Goal: Task Accomplishment & Management: Complete application form

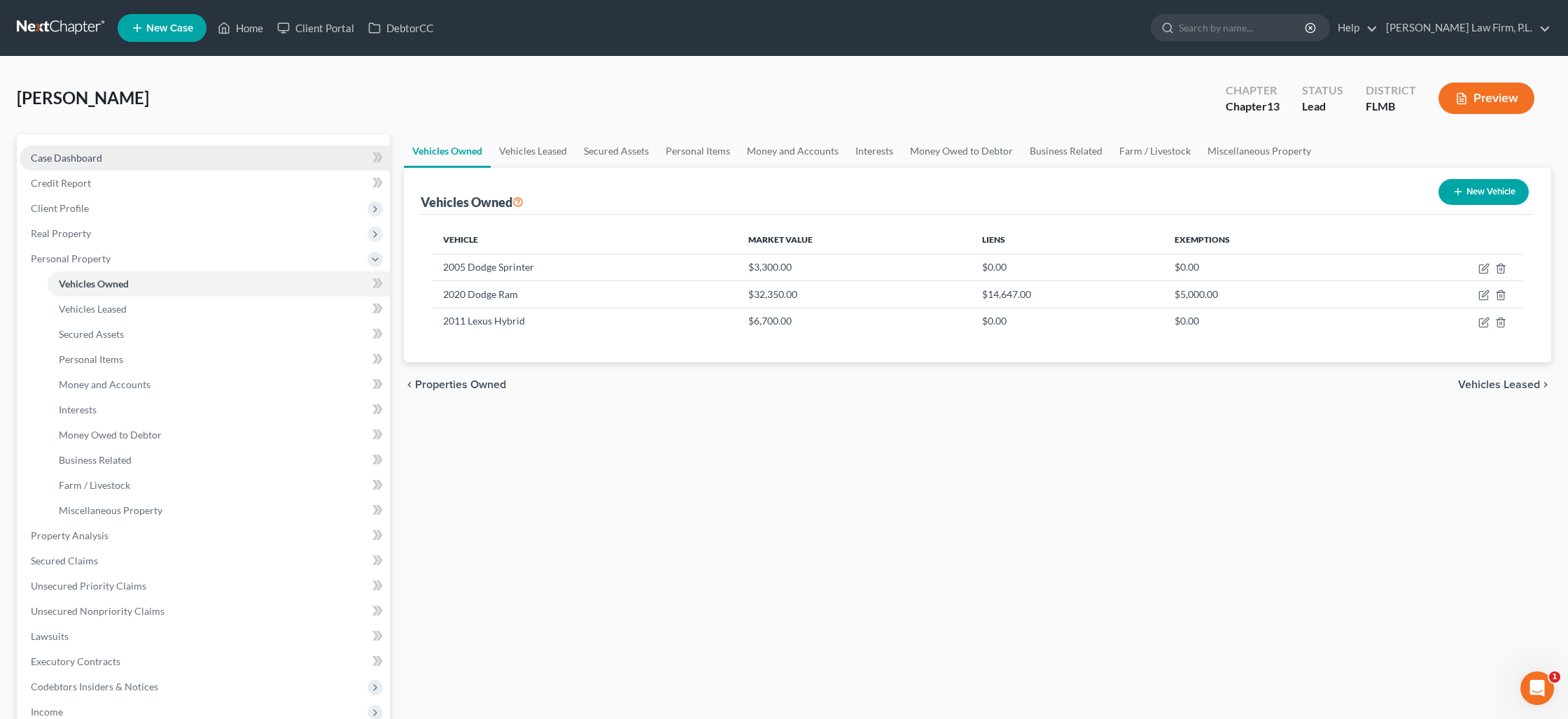
click at [105, 157] on link "Case Dashboard" at bounding box center [204, 158] width 370 height 25
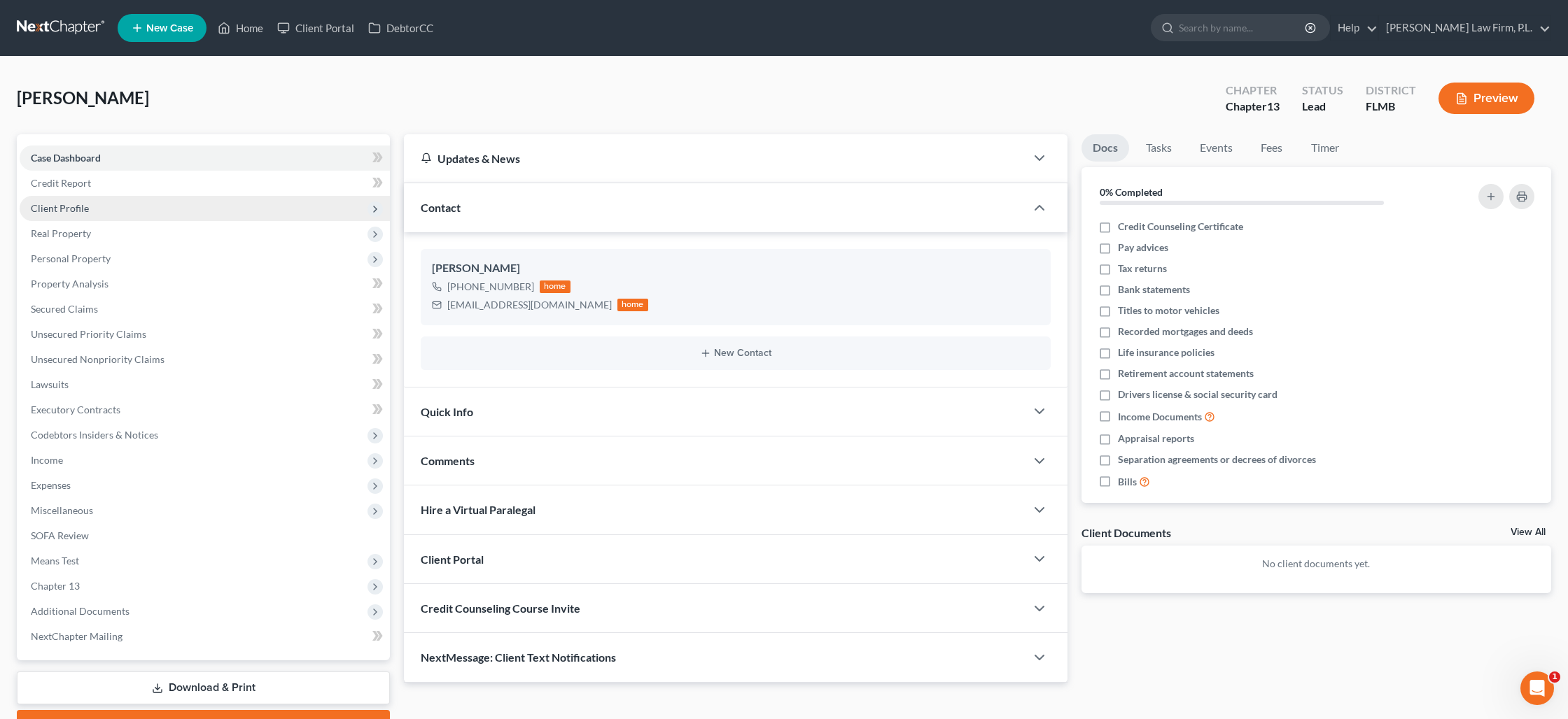
click at [161, 202] on span "Client Profile" at bounding box center [204, 208] width 370 height 25
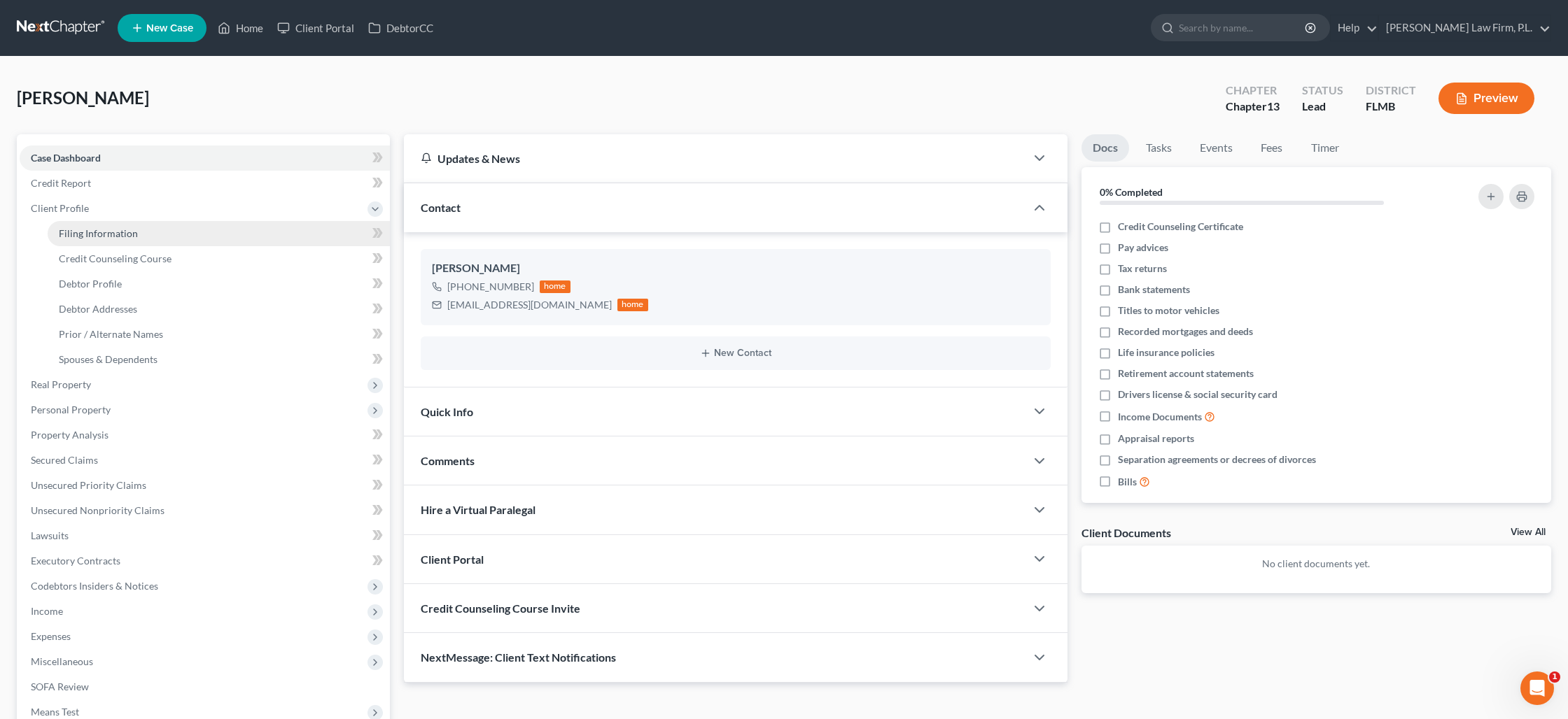
click at [223, 233] on link "Filing Information" at bounding box center [218, 233] width 342 height 25
select select "1"
select select "0"
select select "3"
select select "9"
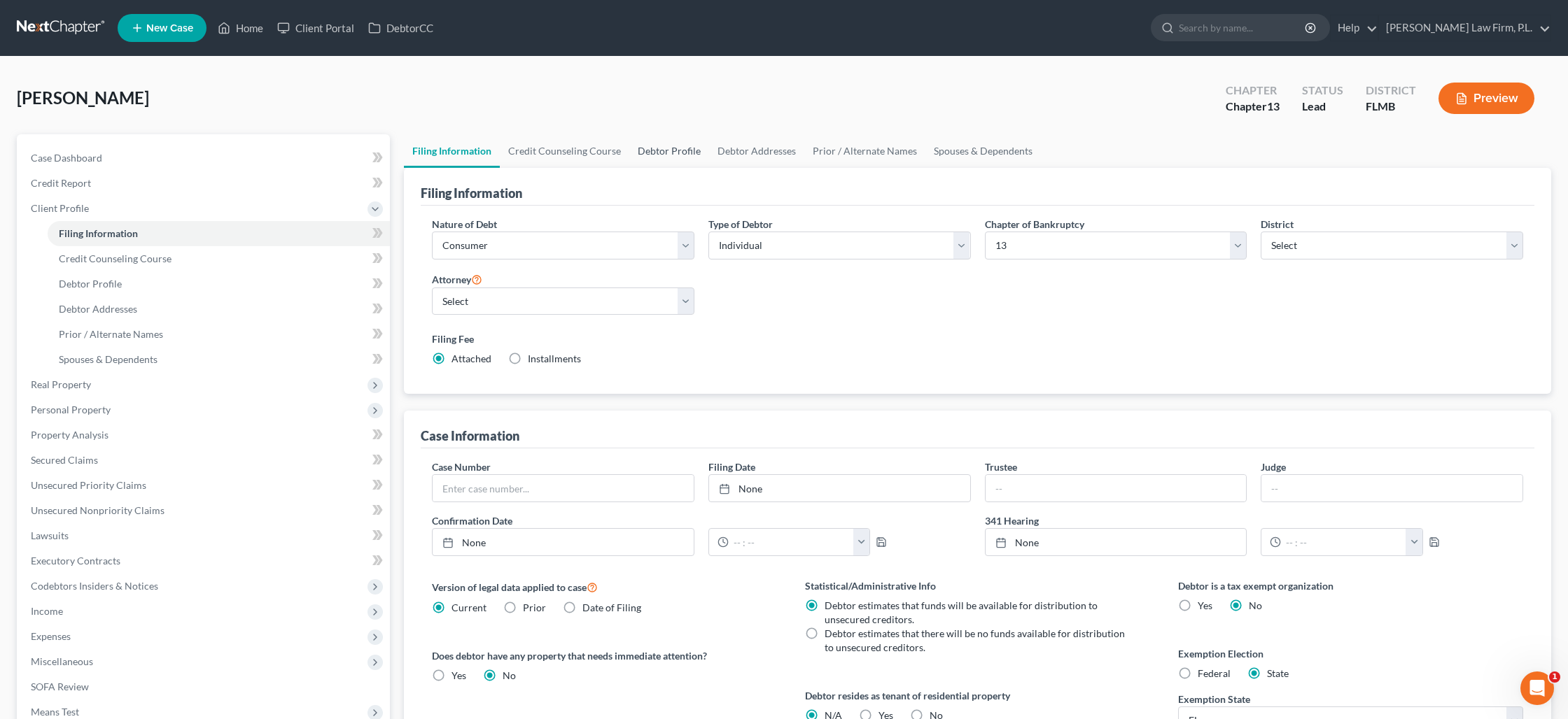
click at [684, 154] on link "Debtor Profile" at bounding box center [669, 151] width 80 height 33
select select "1"
select select "0"
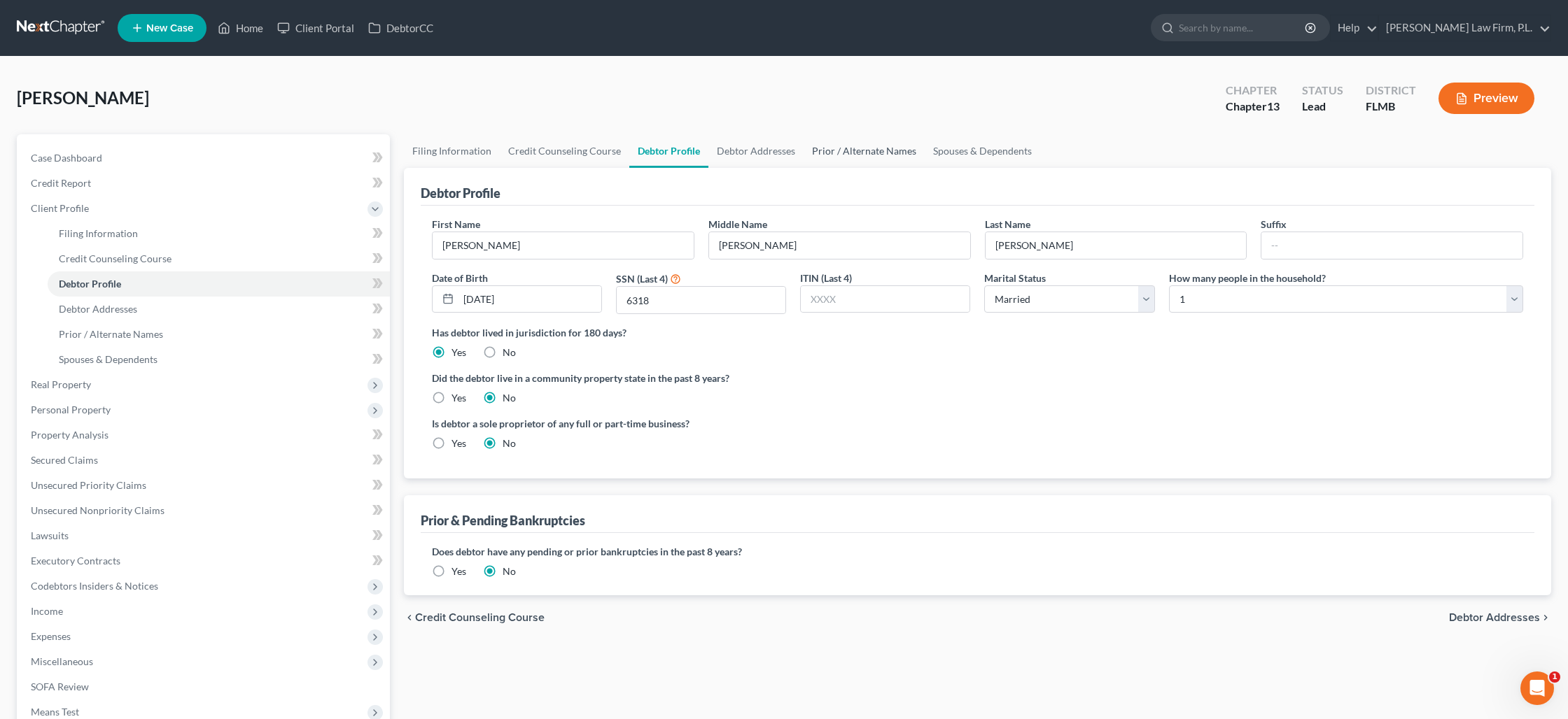
click at [847, 146] on link "Prior / Alternate Names" at bounding box center [863, 151] width 121 height 33
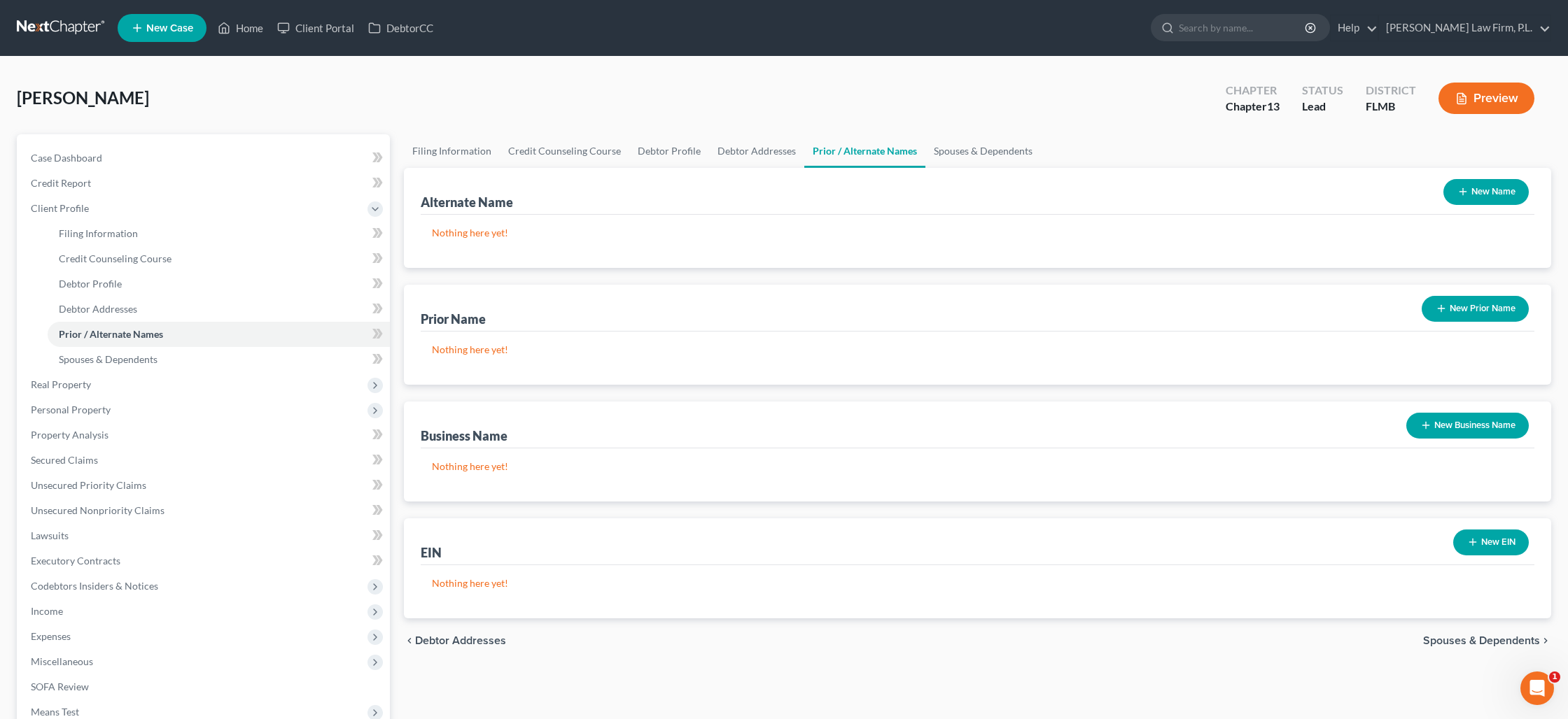
click at [1467, 196] on icon "button" at bounding box center [1462, 191] width 11 height 11
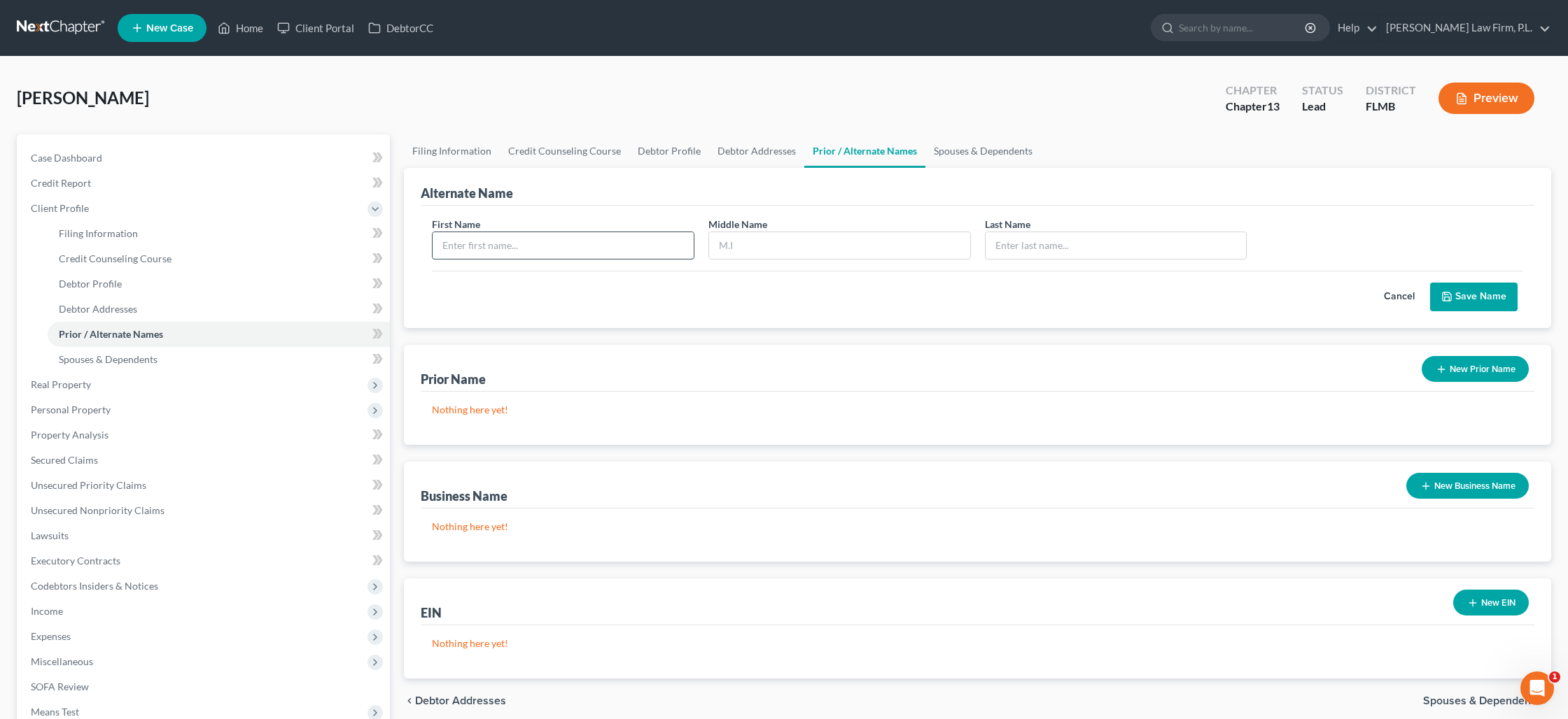
click at [548, 251] on input "text" at bounding box center [563, 245] width 261 height 27
type input "a/k/a Frederick"
type input "George"
type input "Sigler, IV"
click at [1468, 299] on button "Save Name" at bounding box center [1474, 297] width 88 height 29
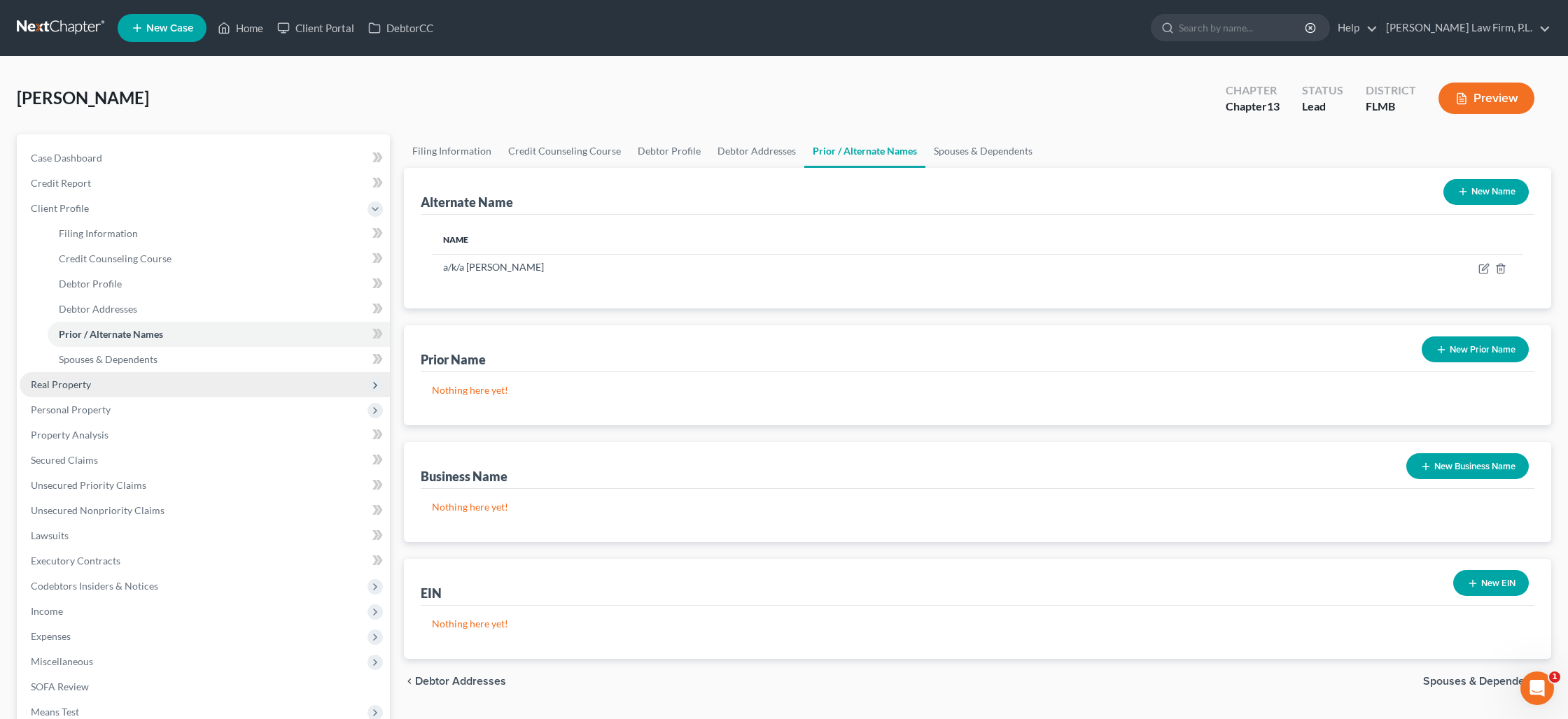
click at [173, 385] on span "Real Property" at bounding box center [204, 384] width 370 height 25
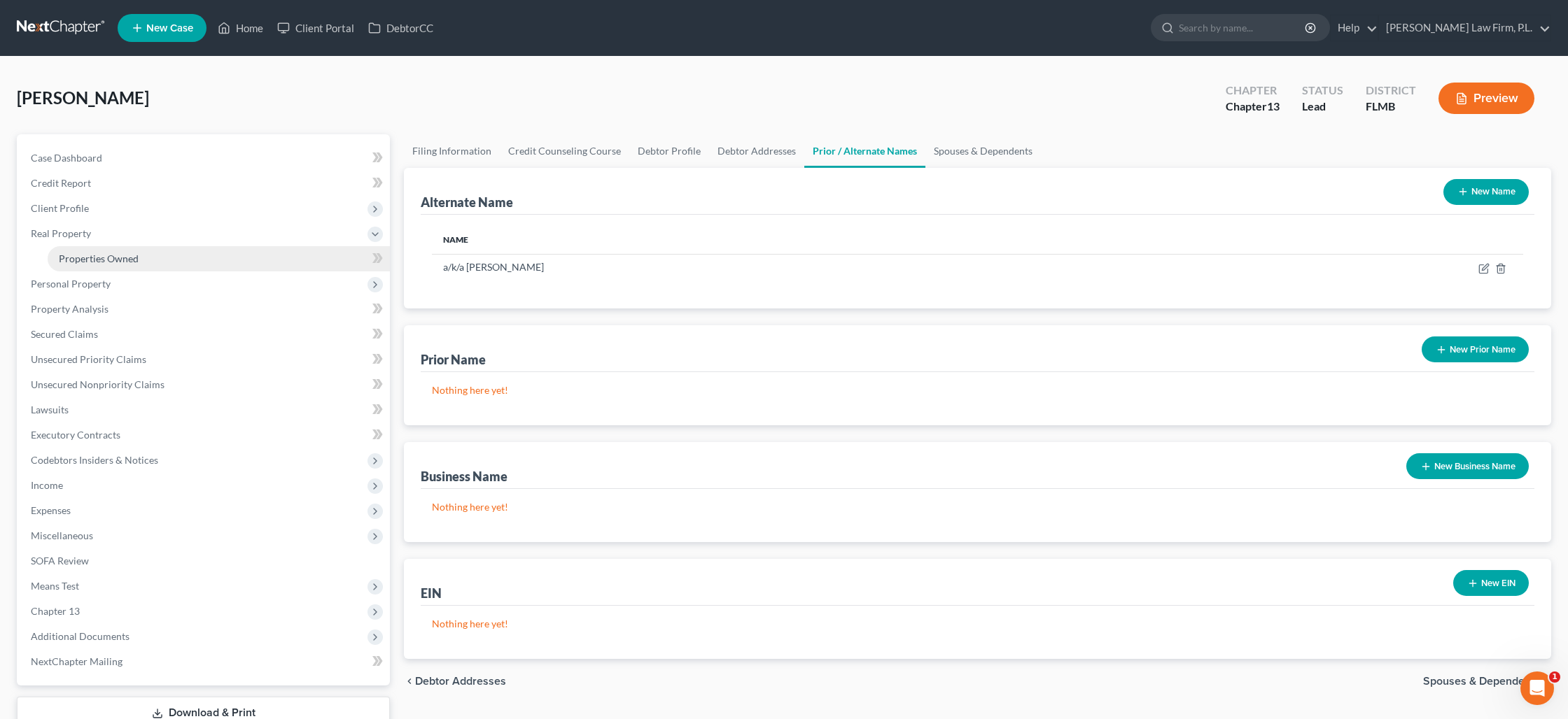
click at [177, 263] on link "Properties Owned" at bounding box center [218, 258] width 342 height 25
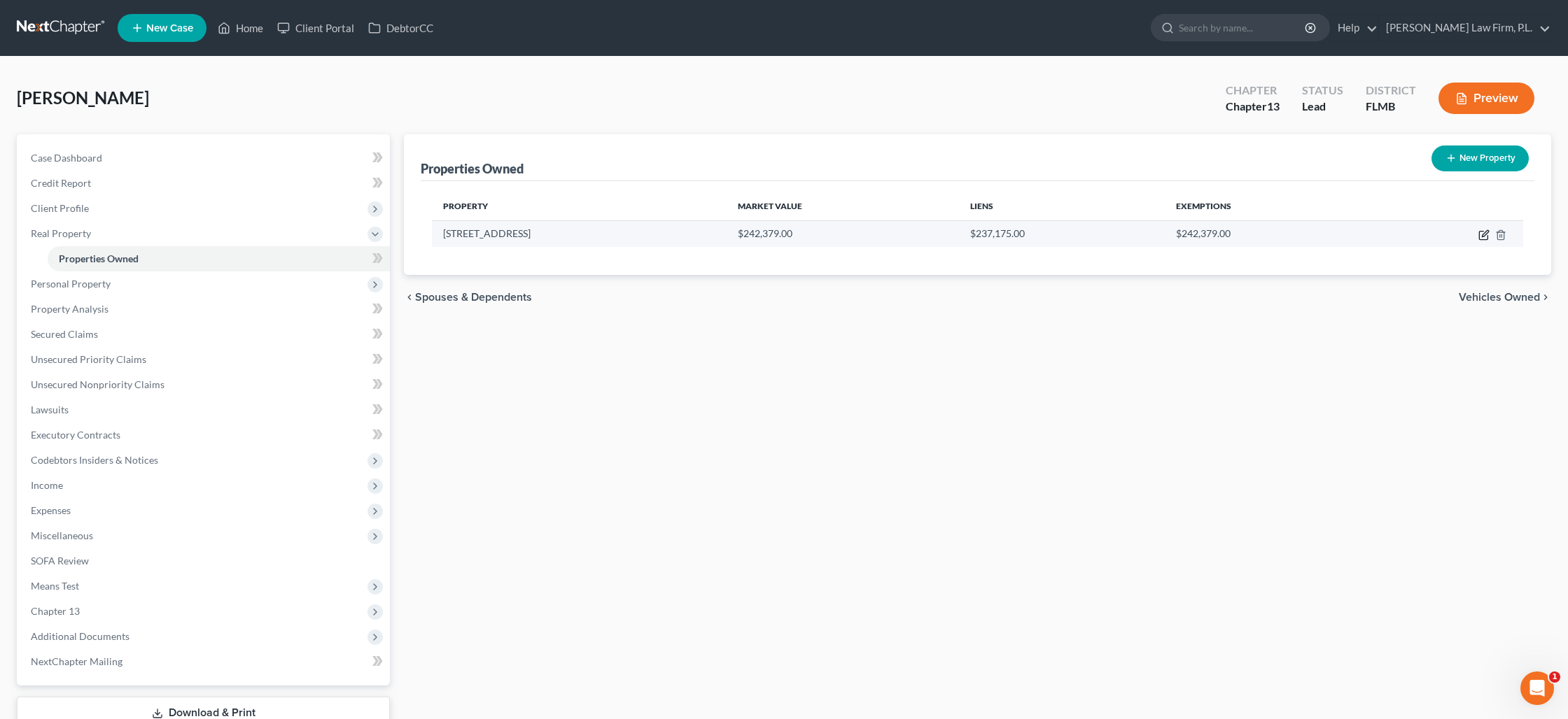
click at [1482, 234] on icon "button" at bounding box center [1484, 233] width 6 height 6
select select "9"
select select "3"
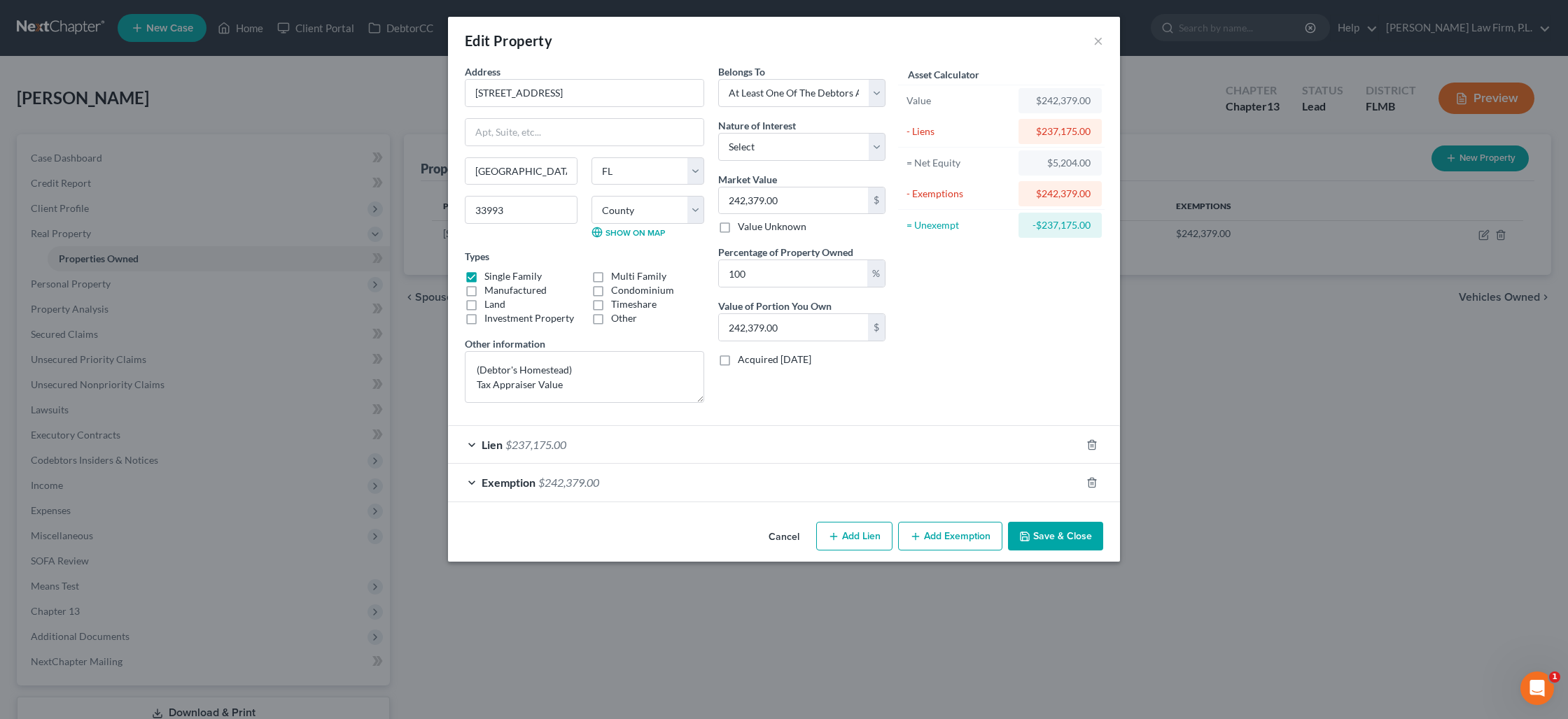
click at [1029, 537] on icon "button" at bounding box center [1025, 537] width 9 height 9
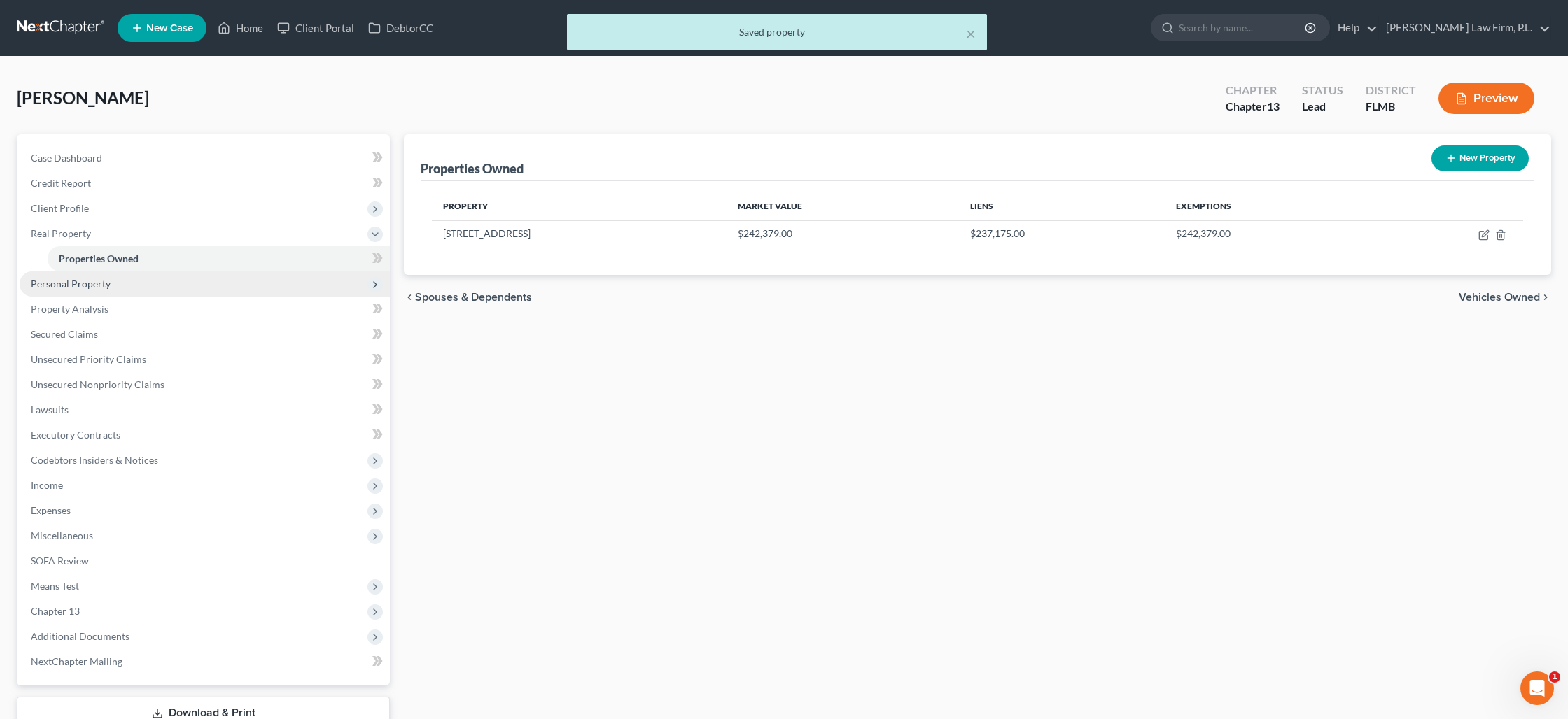
click at [80, 287] on span "Personal Property" at bounding box center [70, 284] width 80 height 12
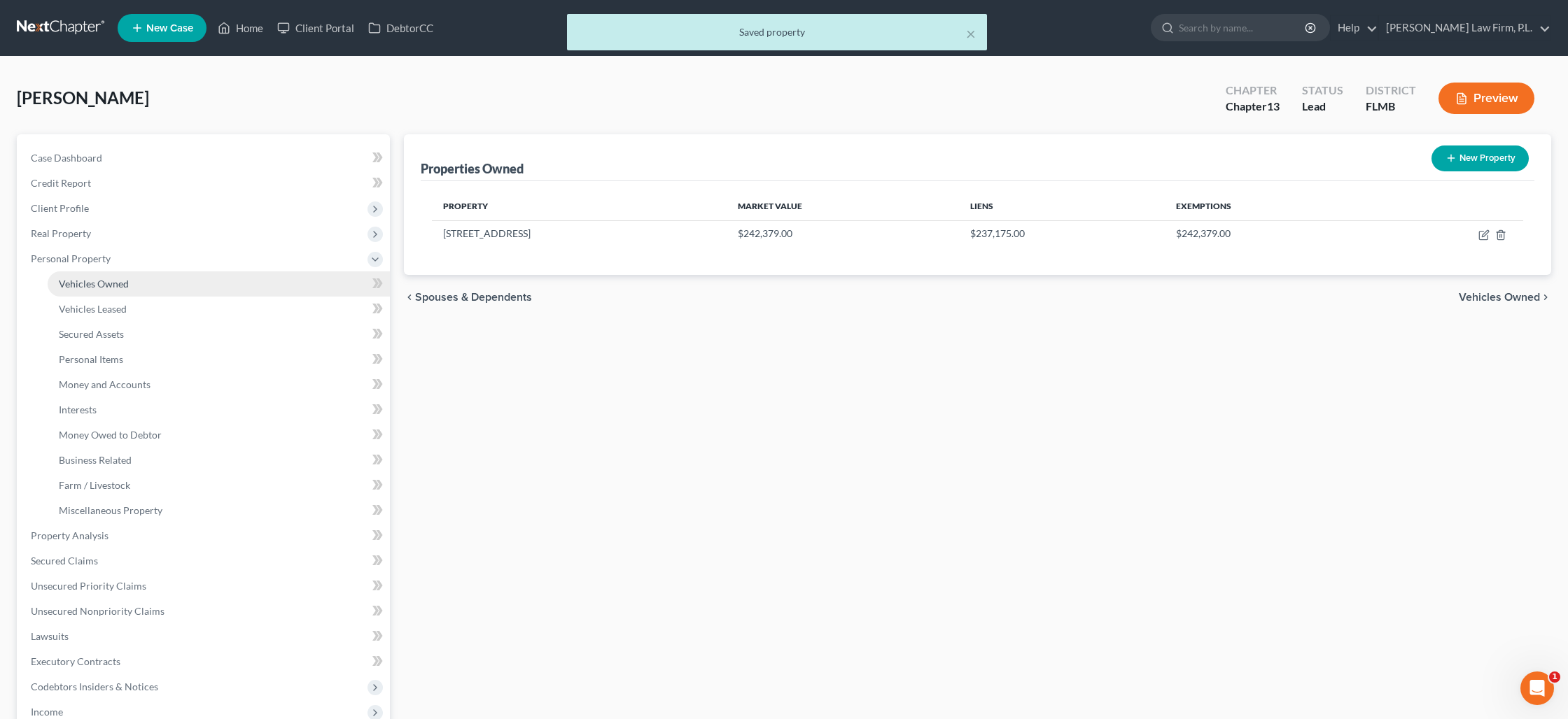
click at [112, 279] on span "Vehicles Owned" at bounding box center [94, 284] width 70 height 12
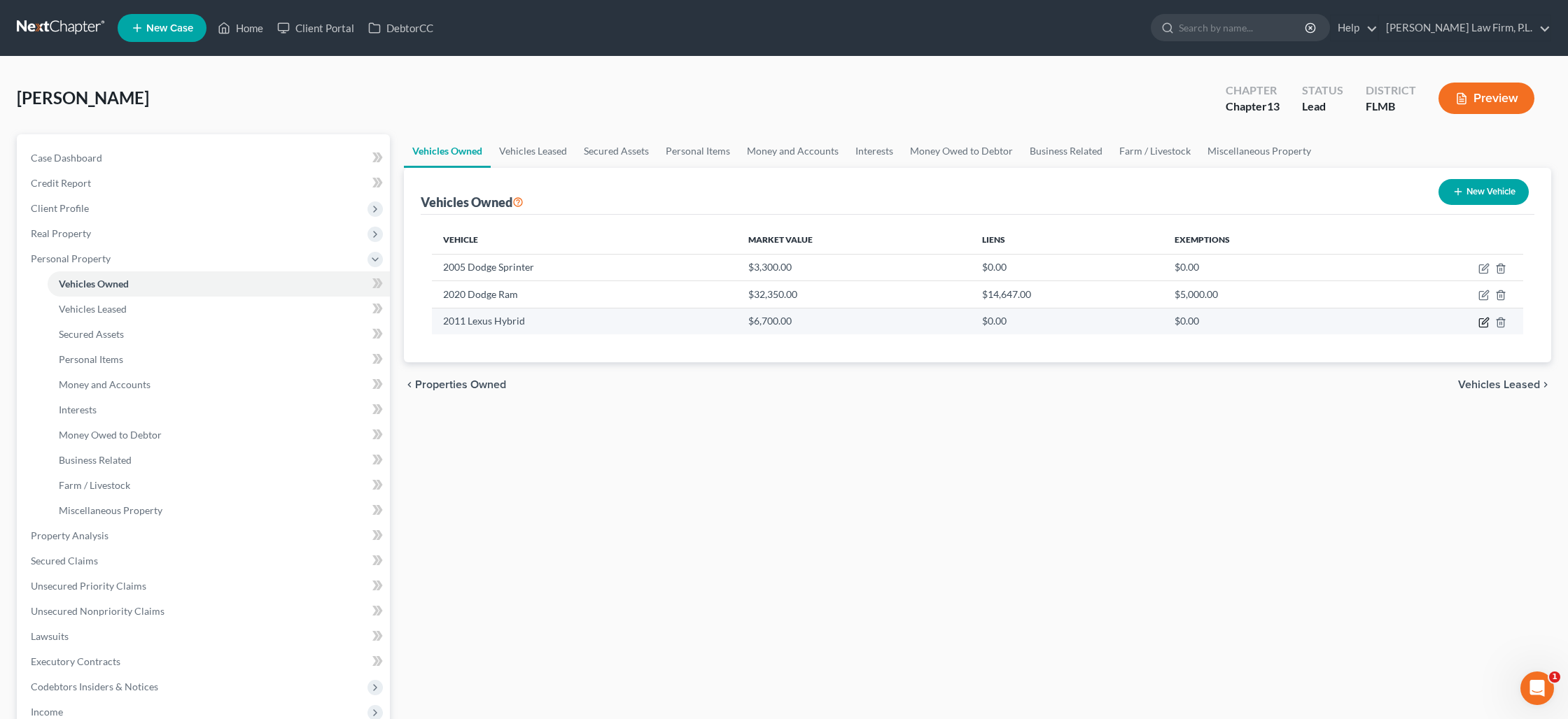
click at [1485, 320] on icon "button" at bounding box center [1483, 322] width 11 height 11
select select "0"
select select "15"
select select "2"
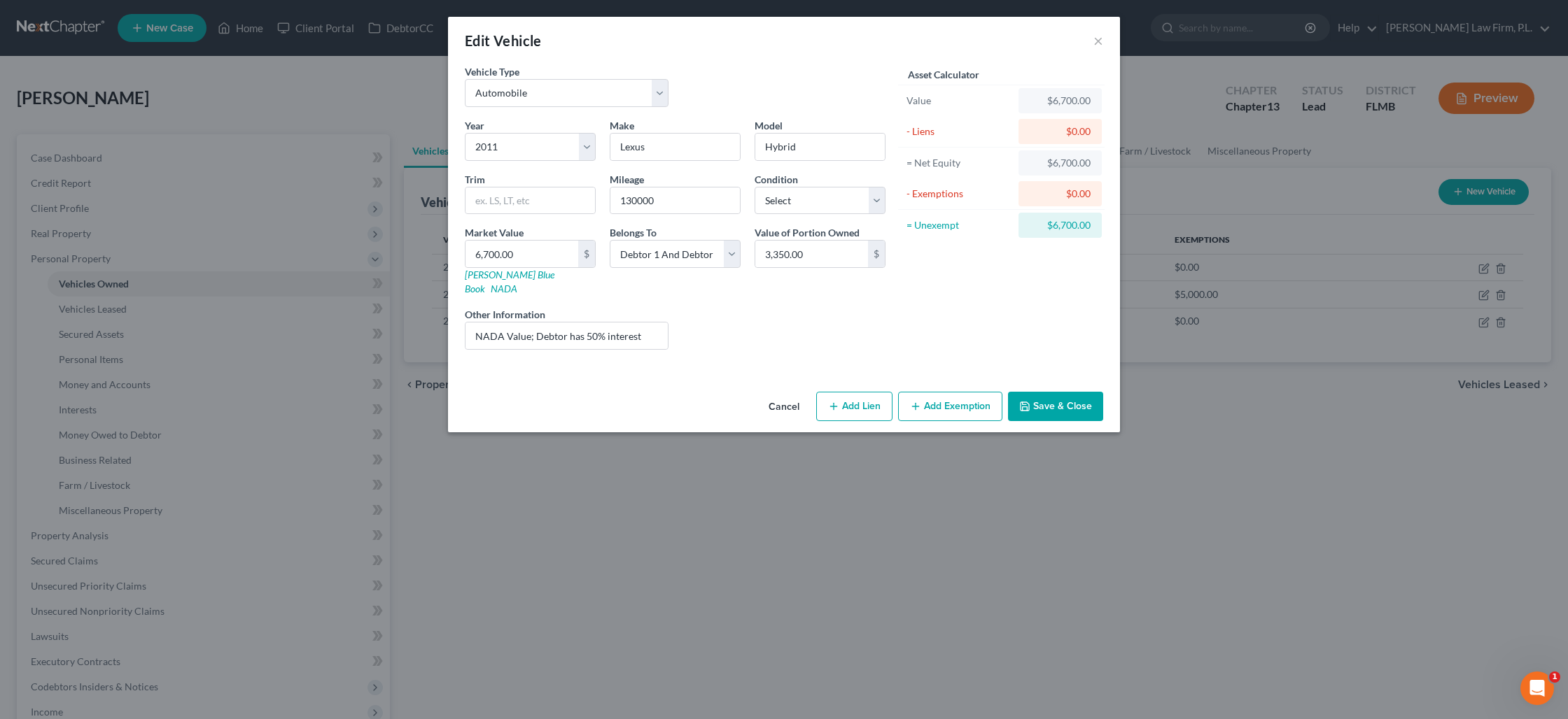
click at [1051, 392] on button "Save & Close" at bounding box center [1055, 407] width 95 height 29
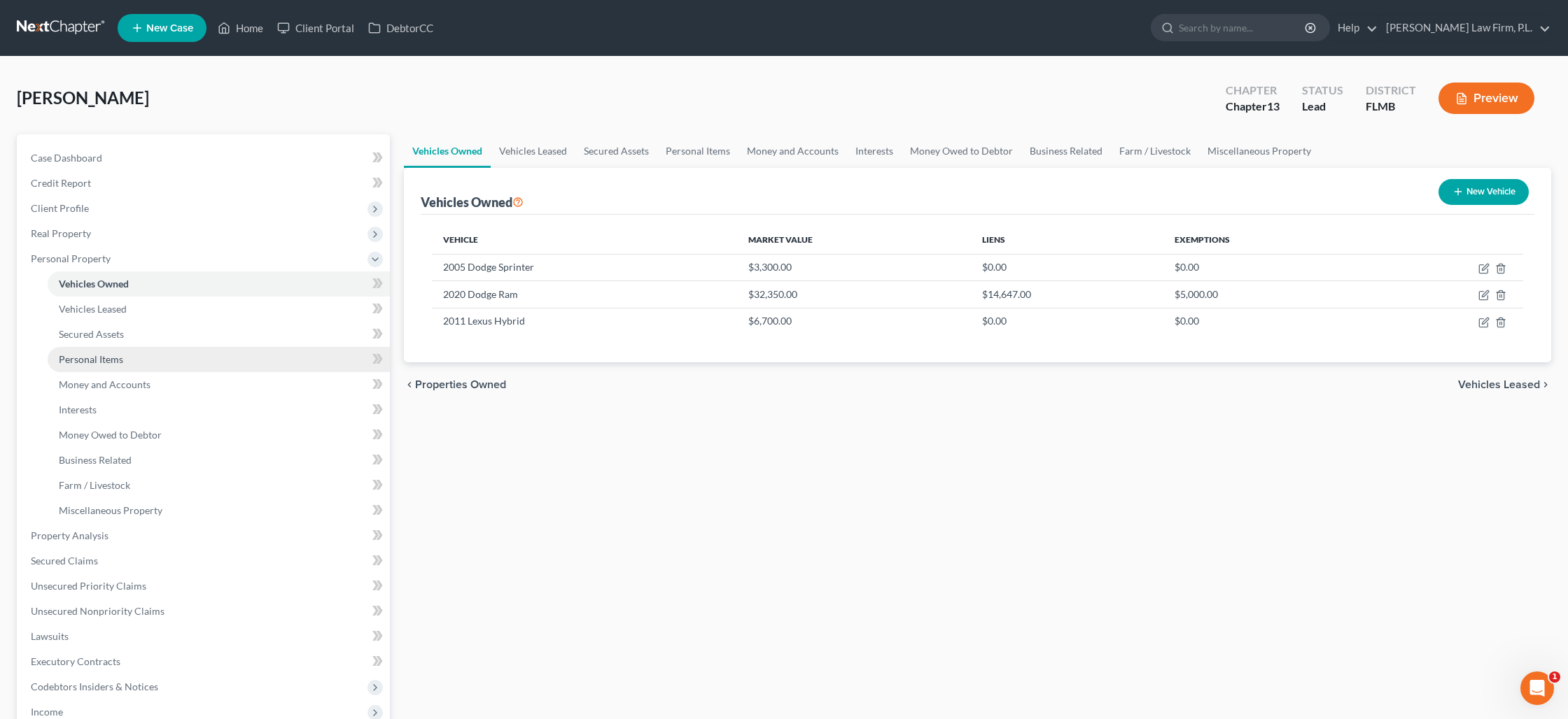
click at [129, 366] on link "Personal Items" at bounding box center [218, 359] width 342 height 25
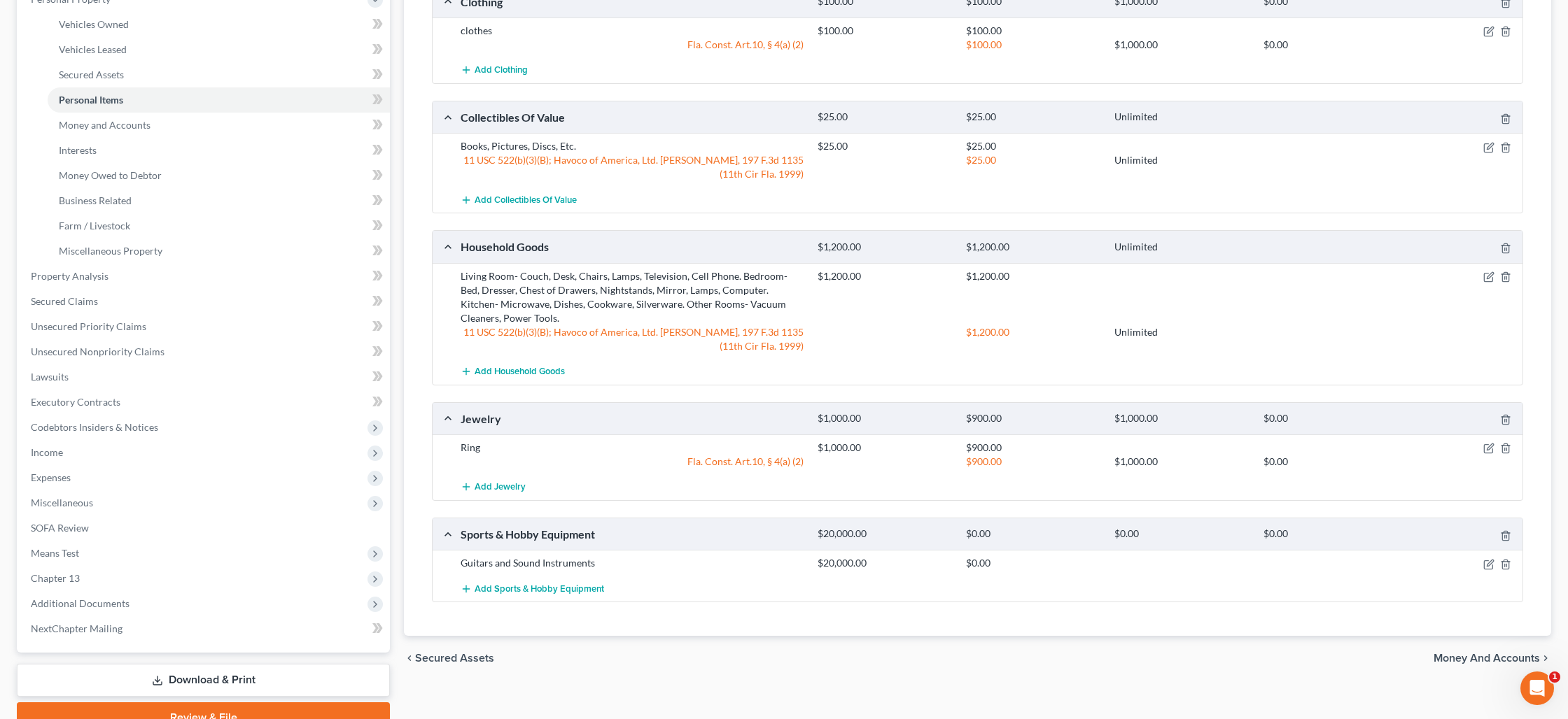
scroll to position [262, 0]
click at [1485, 560] on icon "button" at bounding box center [1488, 562] width 11 height 11
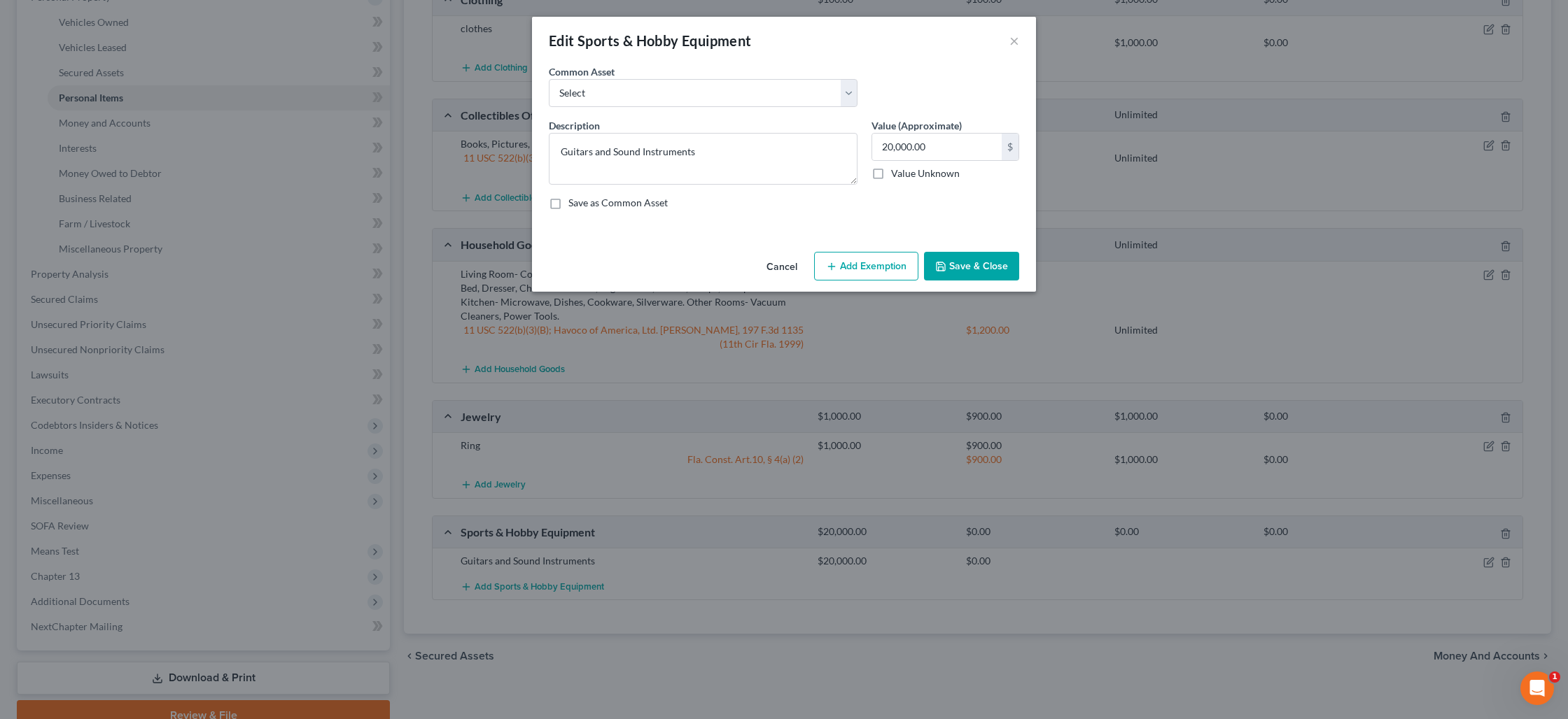
click at [859, 270] on button "Add Exemption" at bounding box center [866, 267] width 105 height 29
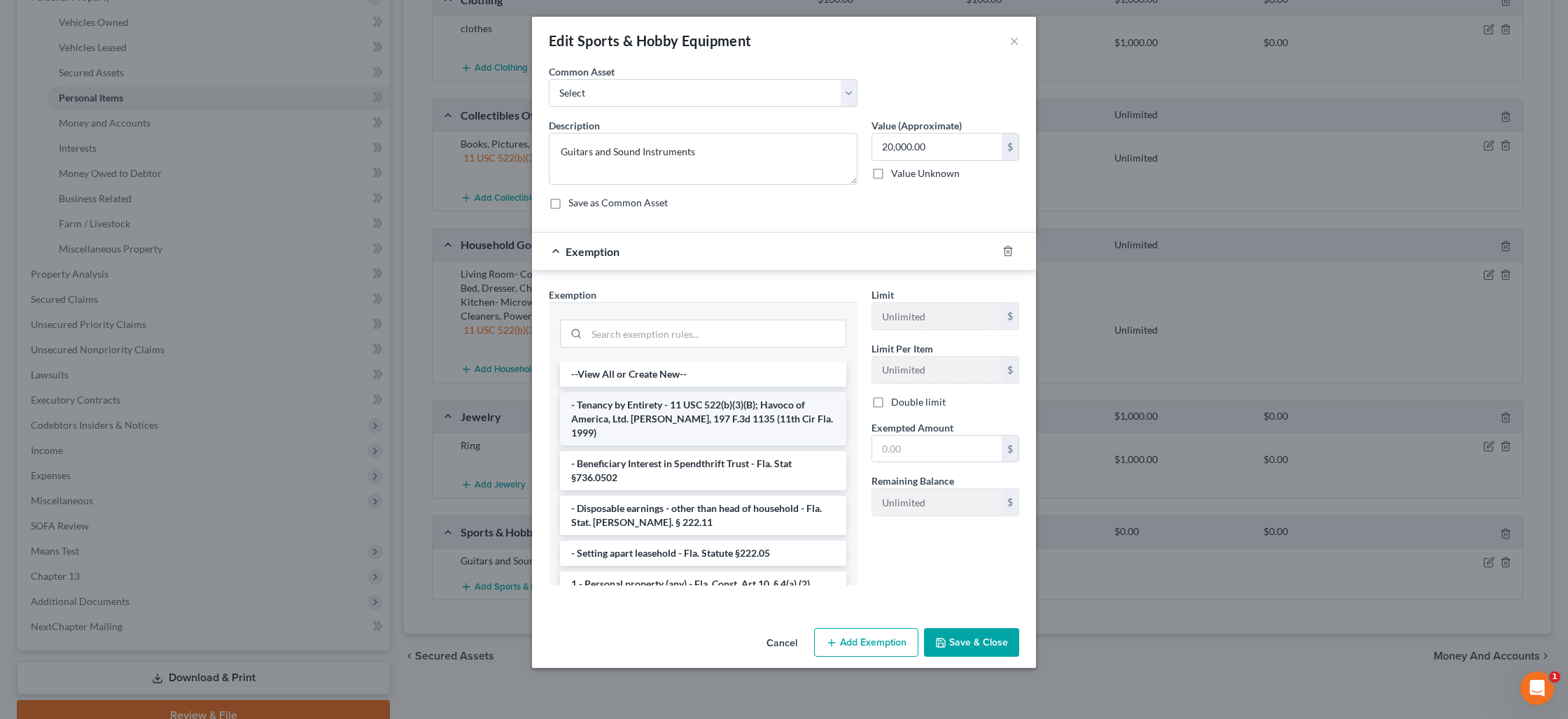
click at [686, 419] on li "- Tenancy by Entirety - 11 USC 522(b)(3)(B); Havoco of America, Ltd. v. Hill, 1…" at bounding box center [703, 420] width 287 height 53
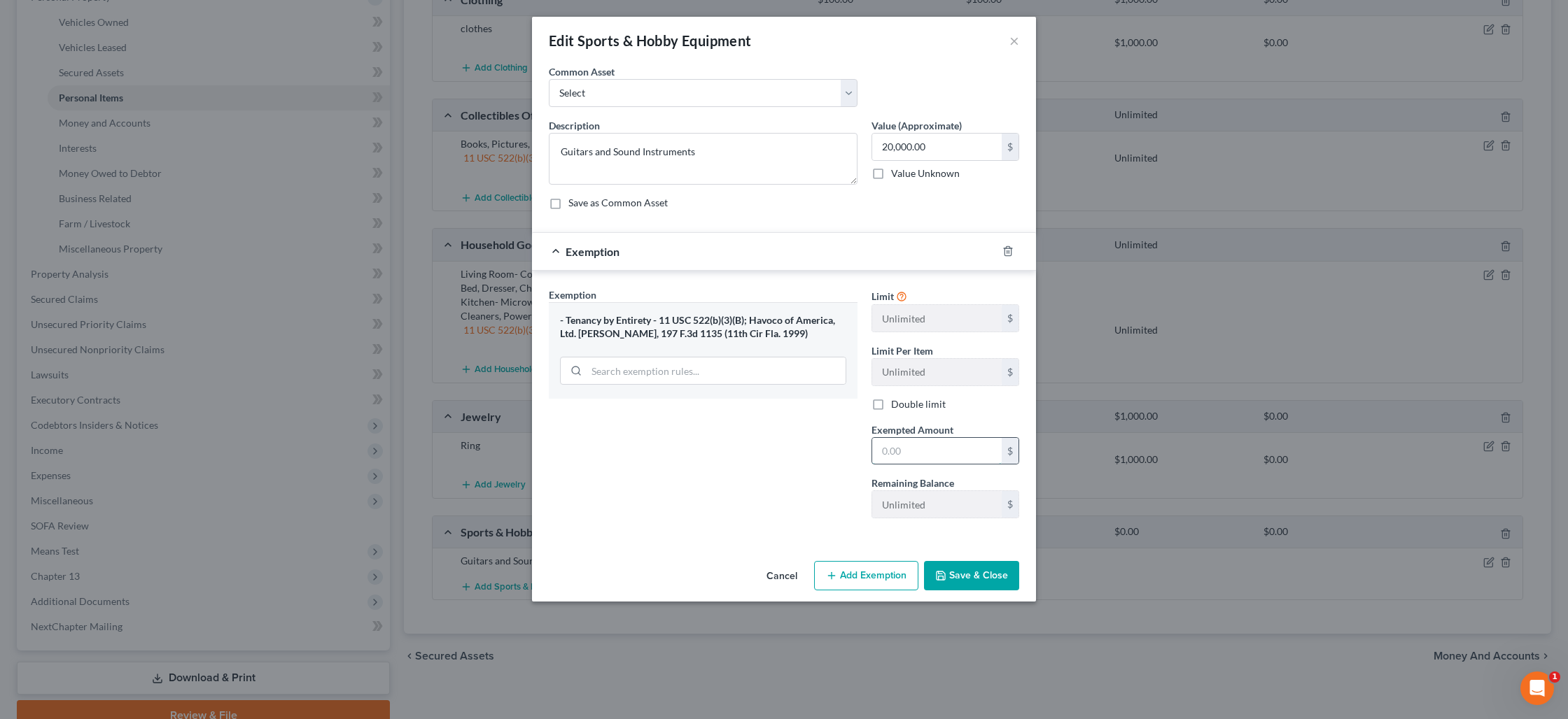
click at [905, 452] on input "text" at bounding box center [936, 451] width 130 height 27
type input "20,000"
click at [974, 581] on button "Save & Close" at bounding box center [971, 576] width 95 height 29
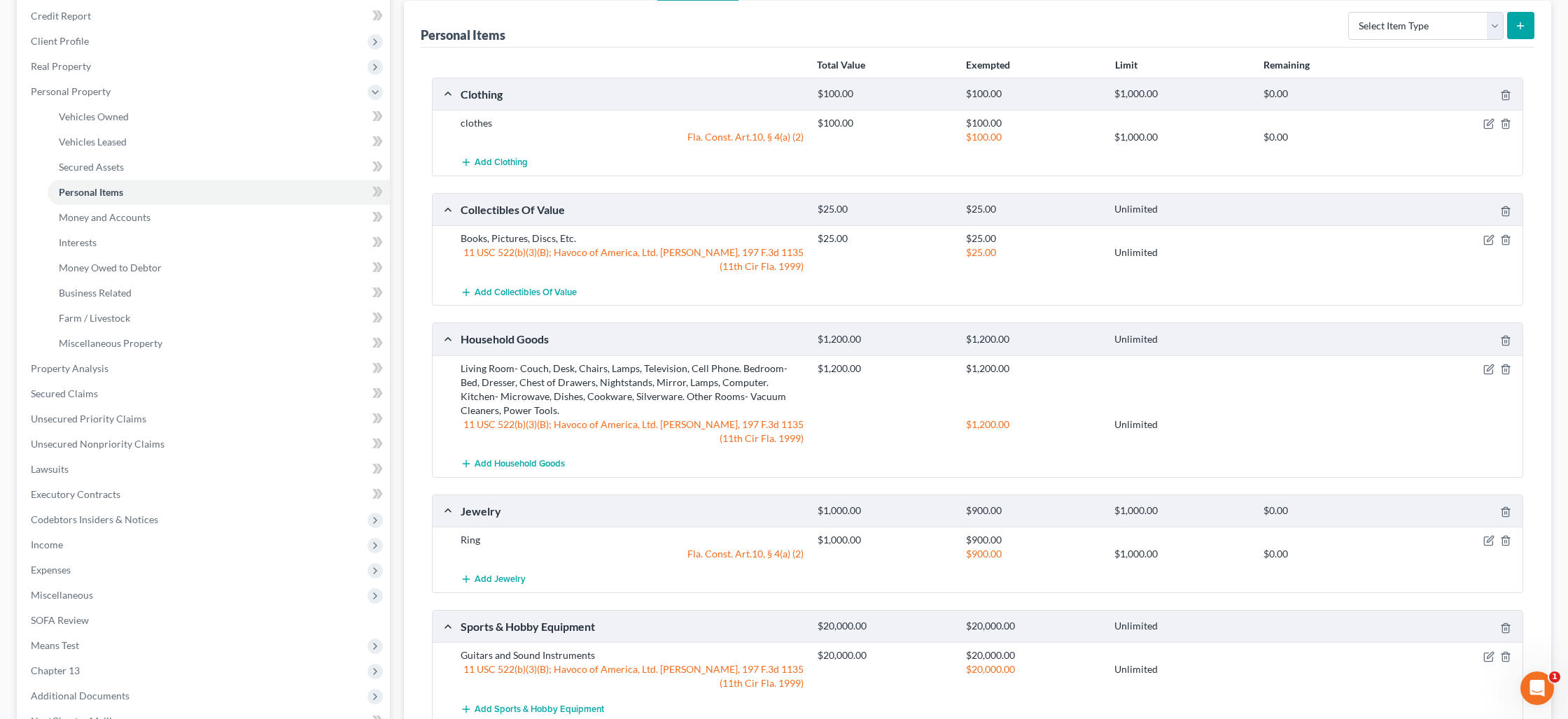
scroll to position [0, 0]
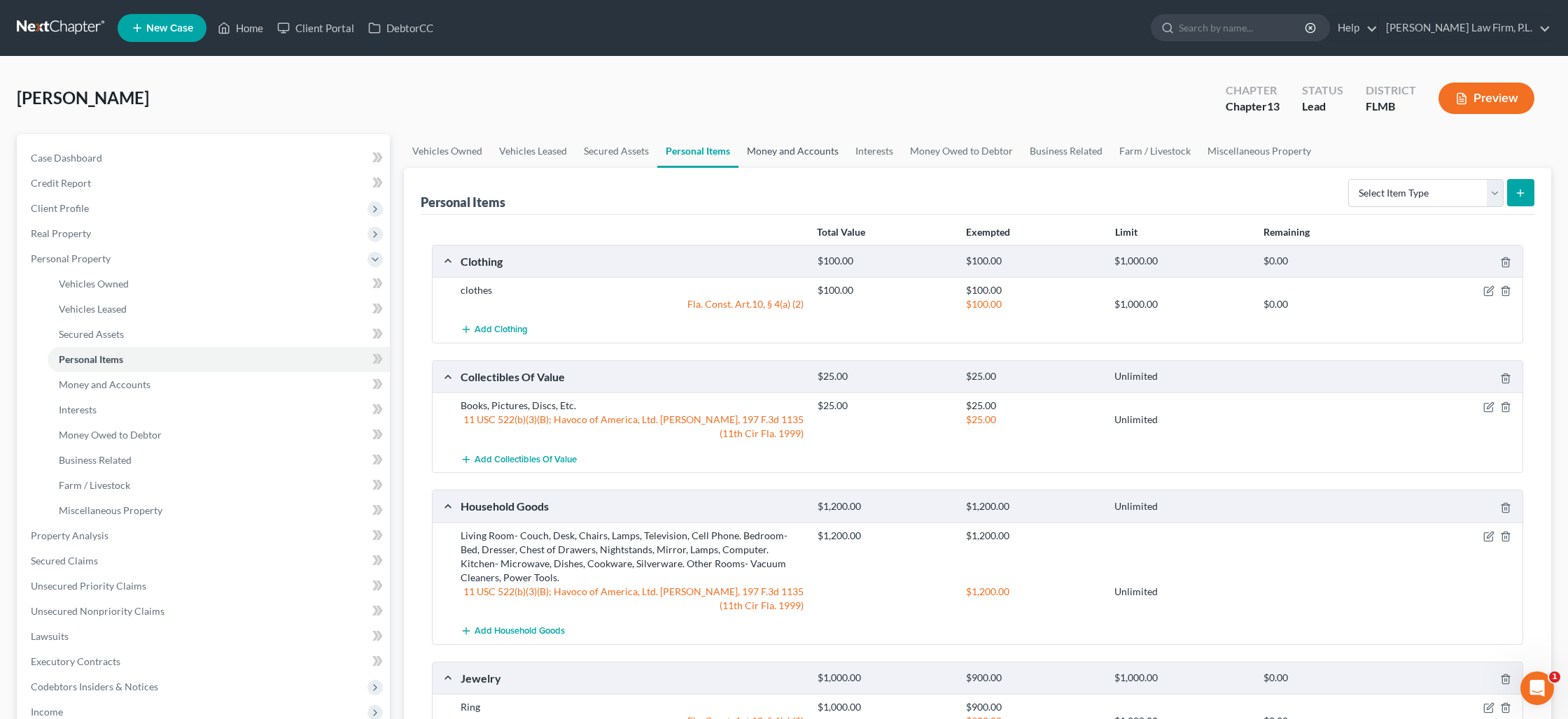
click at [806, 151] on link "Money and Accounts" at bounding box center [792, 151] width 108 height 33
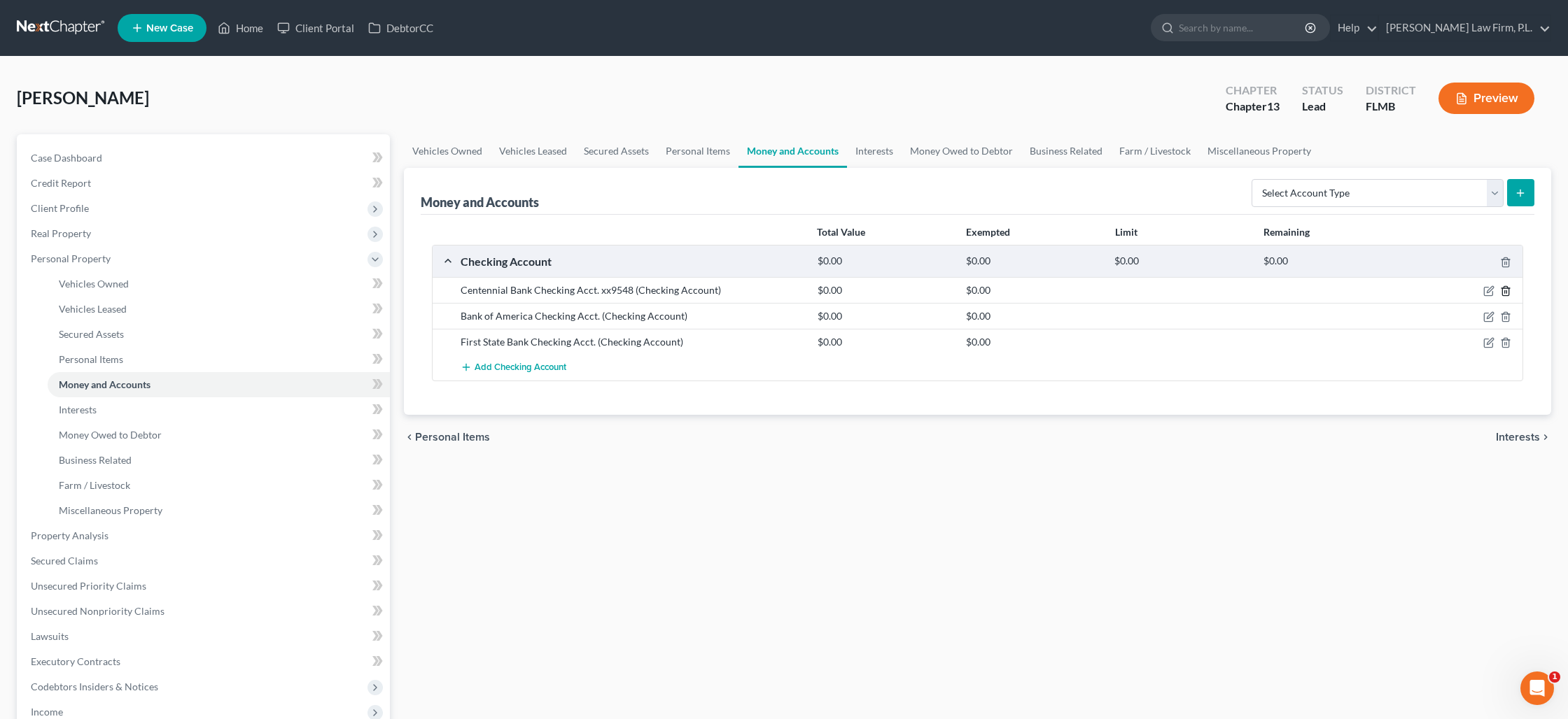
click at [1505, 294] on icon "button" at bounding box center [1505, 291] width 11 height 11
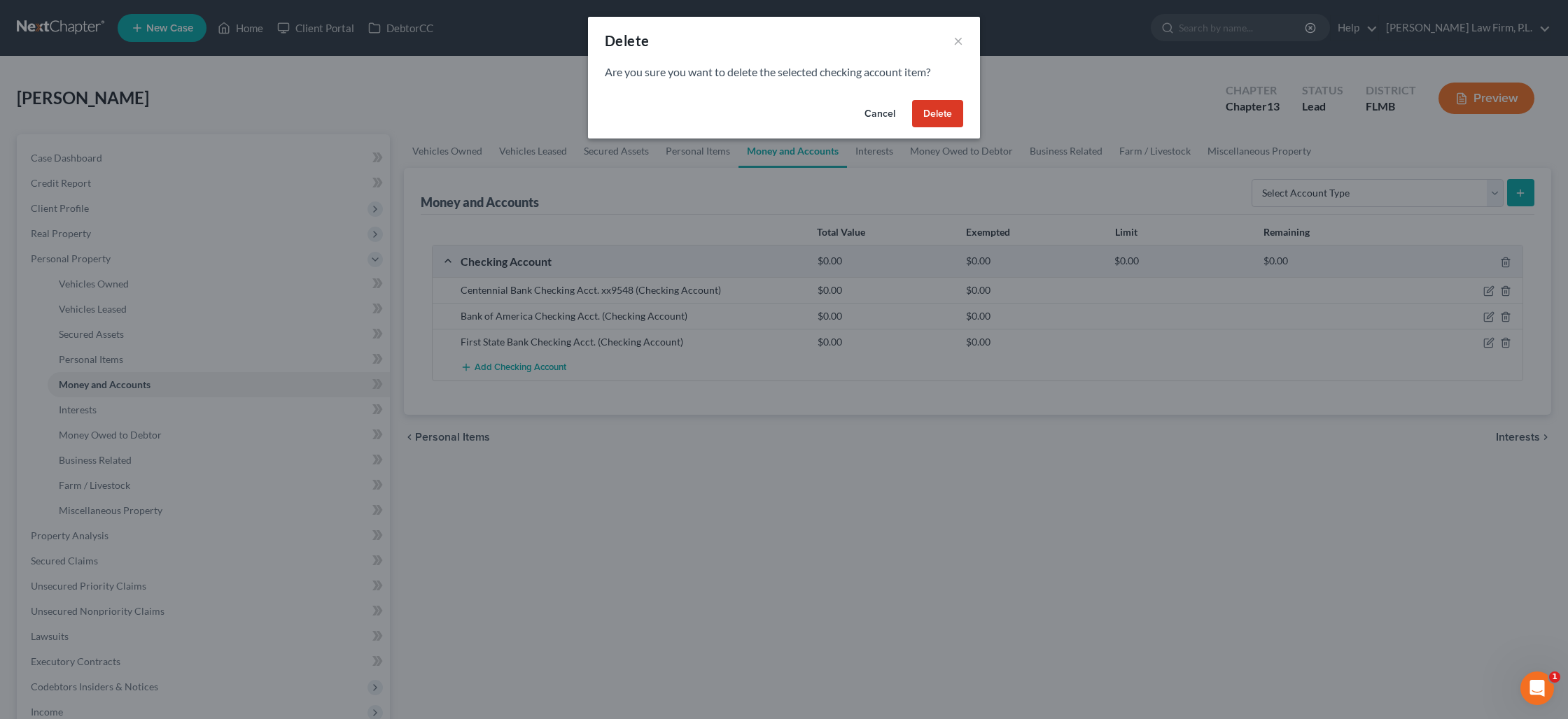
click at [930, 124] on button "Delete" at bounding box center [938, 114] width 51 height 28
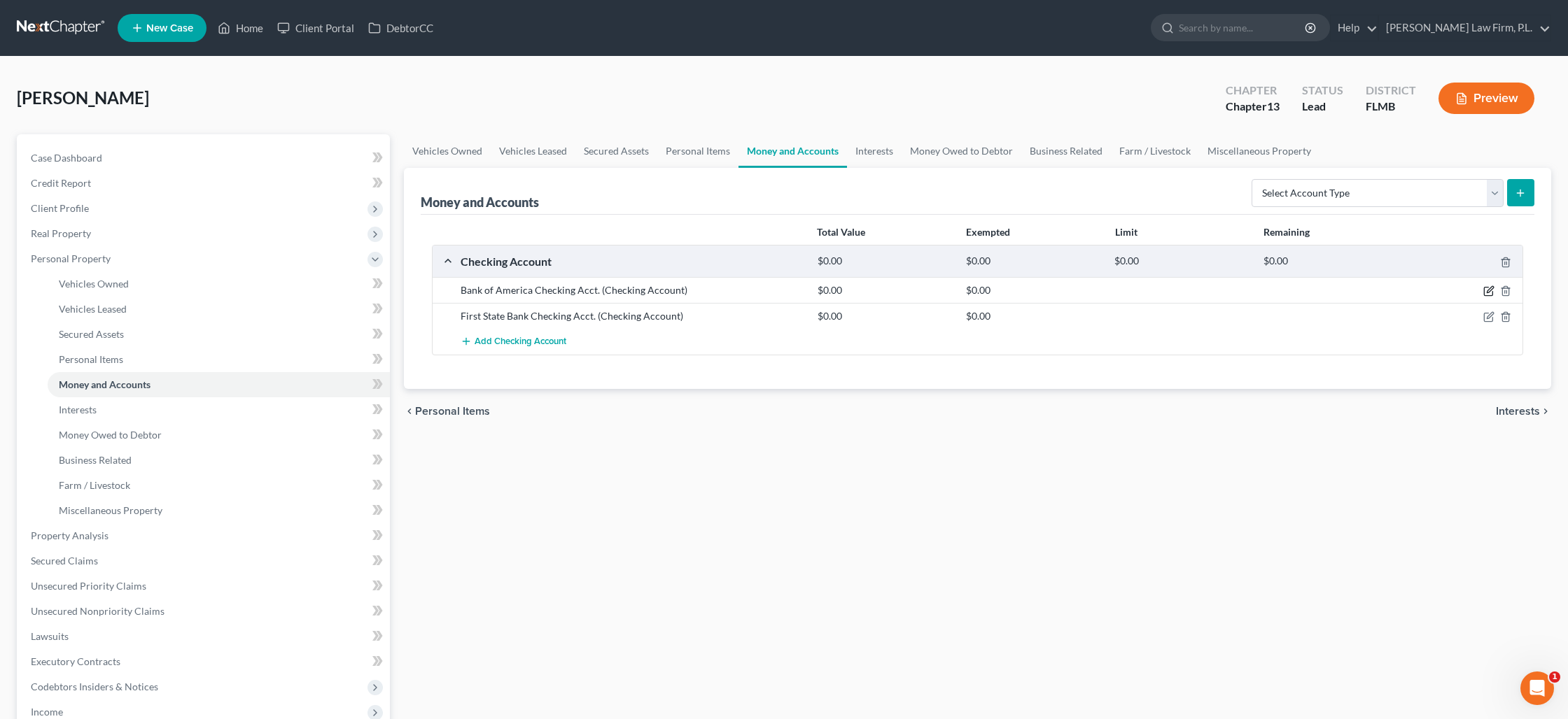
click at [1491, 287] on icon "button" at bounding box center [1489, 289] width 6 height 6
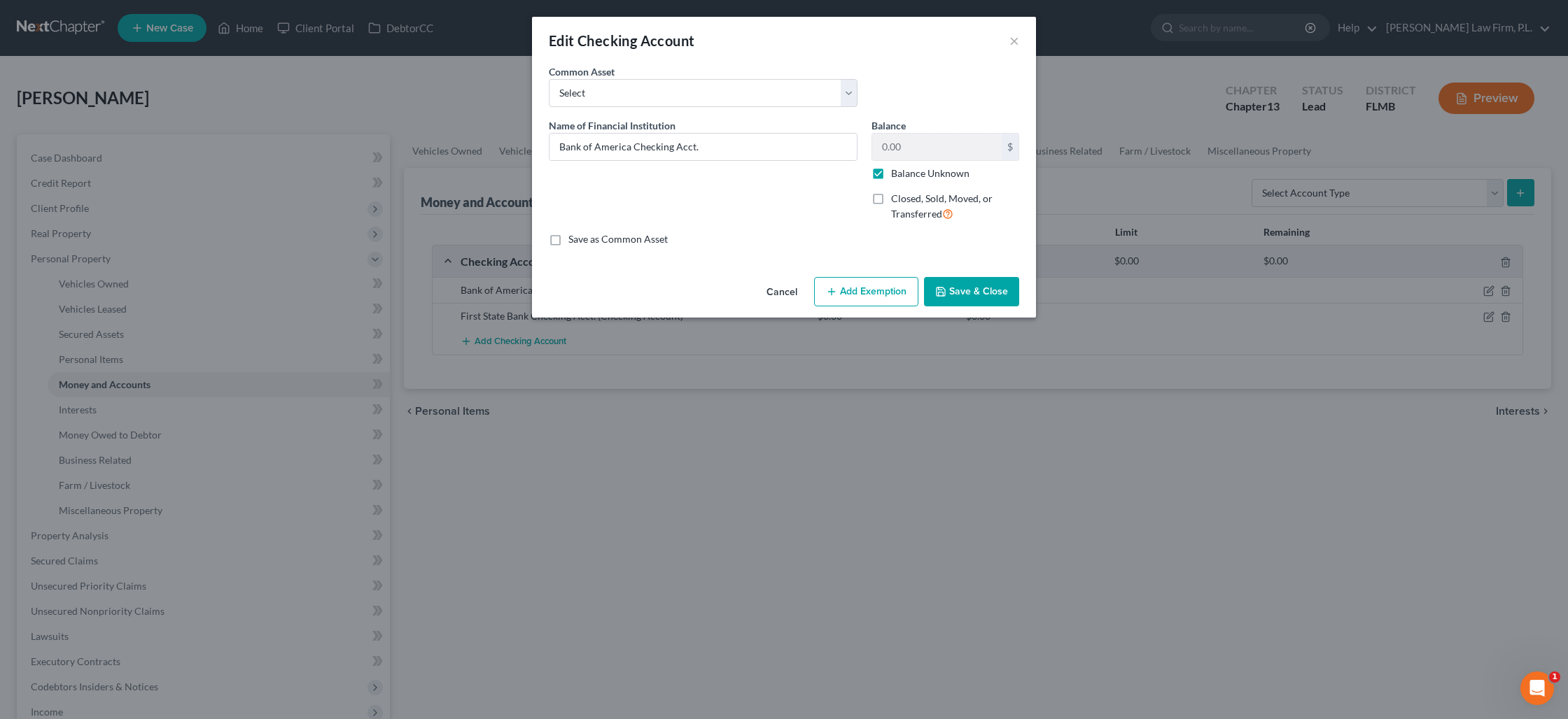
click at [891, 175] on label "Balance Unknown" at bounding box center [929, 173] width 78 height 14
click at [897, 175] on input "Balance Unknown" at bounding box center [901, 171] width 9 height 9
checkbox input "false"
click at [884, 153] on input "0.00" at bounding box center [936, 147] width 130 height 27
type input "25"
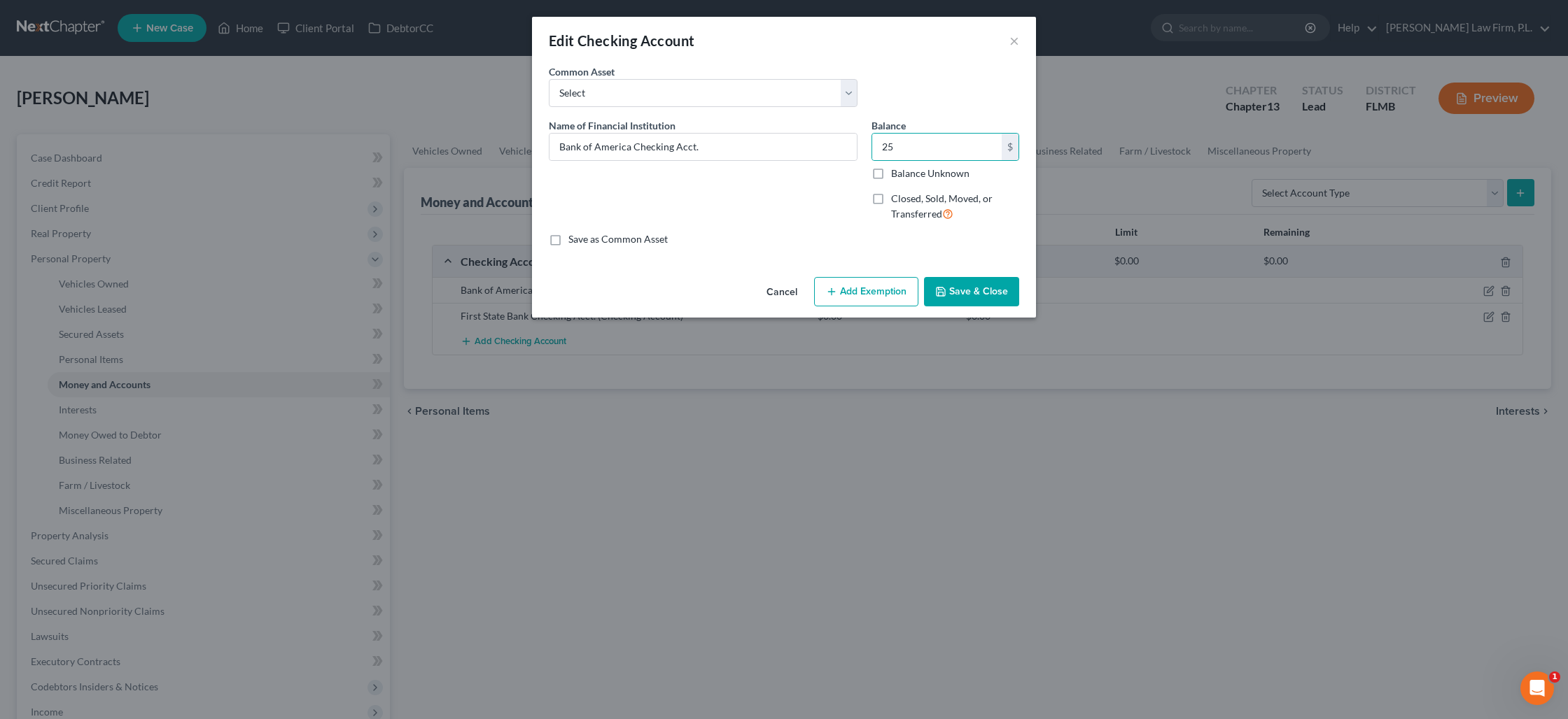
click at [870, 290] on button "Add Exemption" at bounding box center [866, 292] width 105 height 29
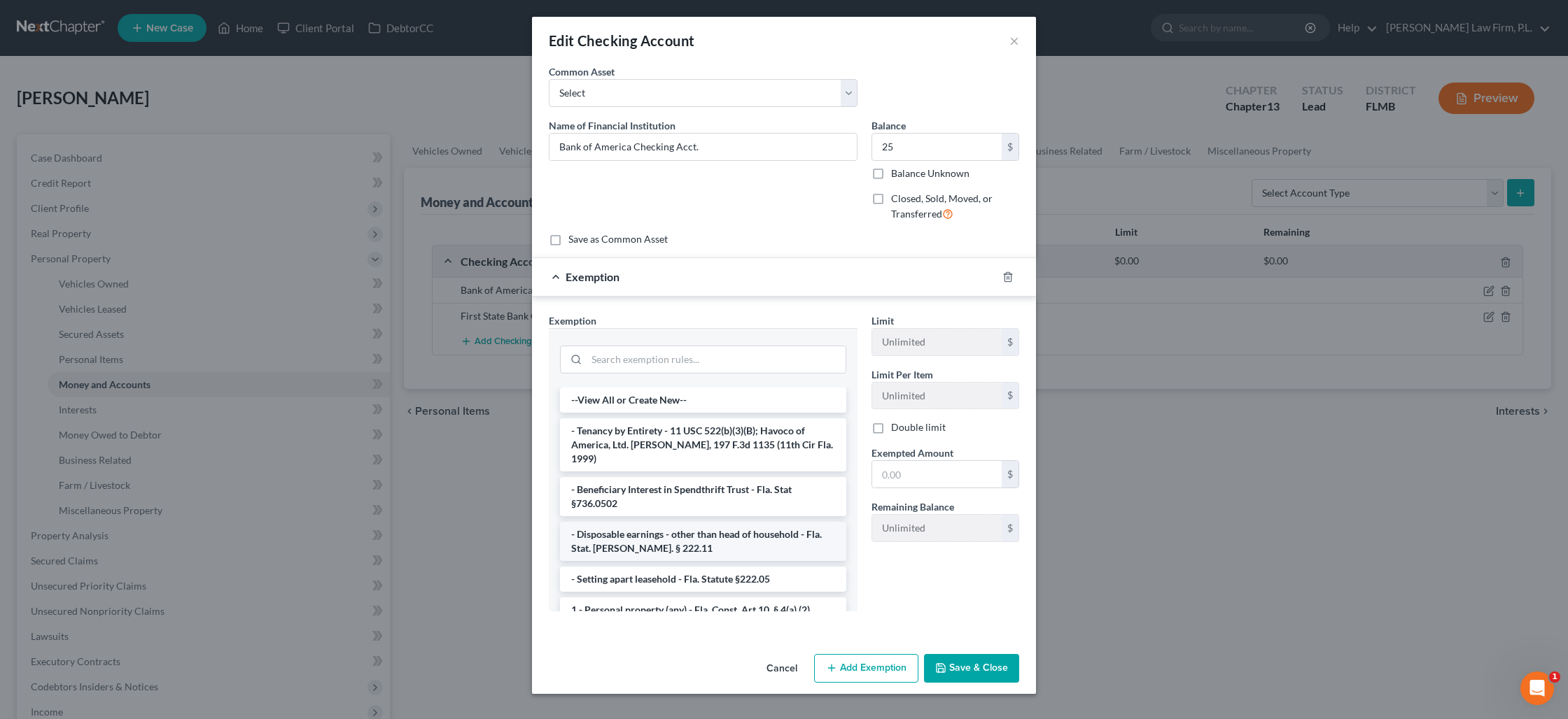
click at [698, 522] on li "- Disposable earnings - other than head of household - Fla. Stat. Ann. § 222.11" at bounding box center [703, 541] width 287 height 39
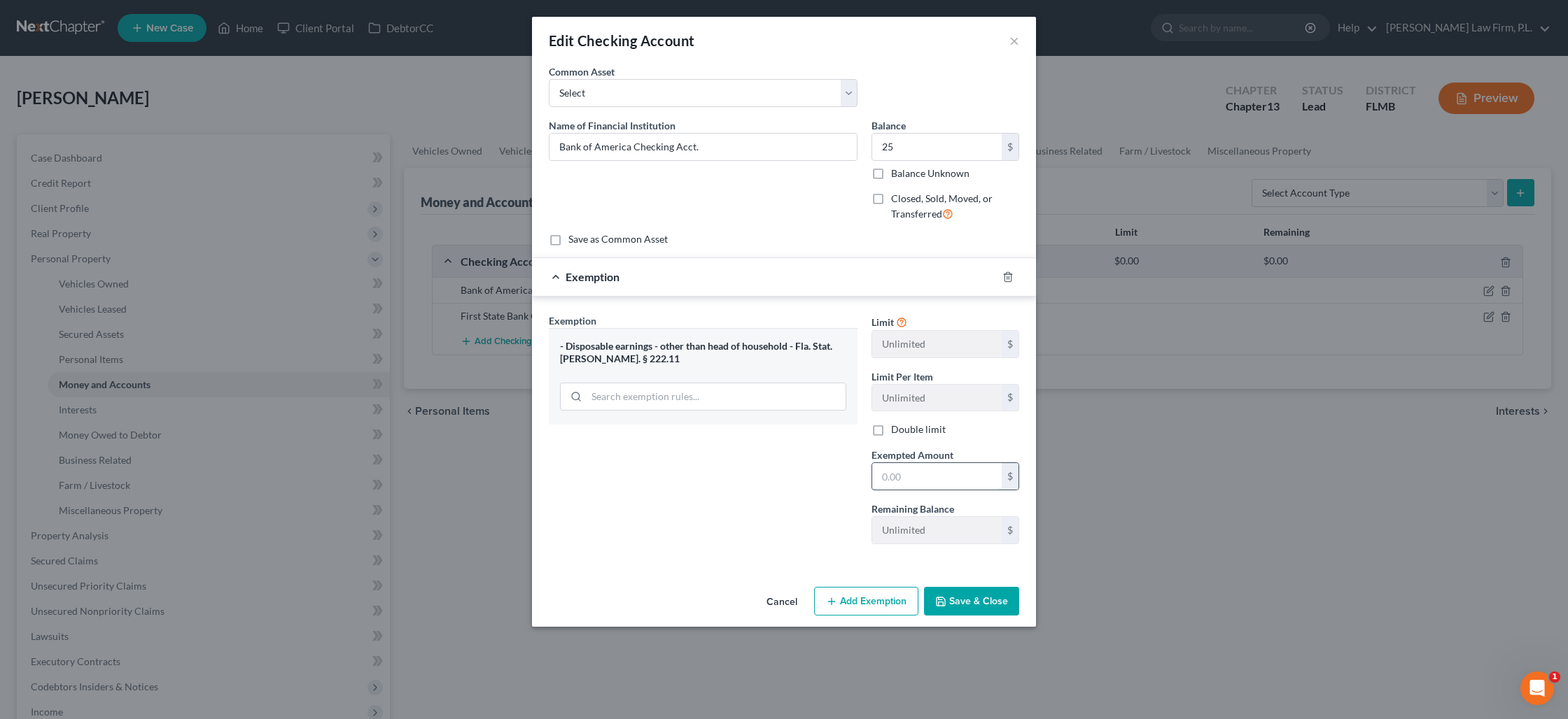
click at [890, 485] on input "text" at bounding box center [936, 476] width 130 height 27
type input "25"
drag, startPoint x: 798, startPoint y: 537, endPoint x: 826, endPoint y: 547, distance: 29.7
click at [798, 537] on div "Exemption Set must be selected for CA. Exemption * - Disposable earnings - othe…" at bounding box center [703, 434] width 323 height 242
click at [957, 599] on button "Save & Close" at bounding box center [971, 601] width 95 height 29
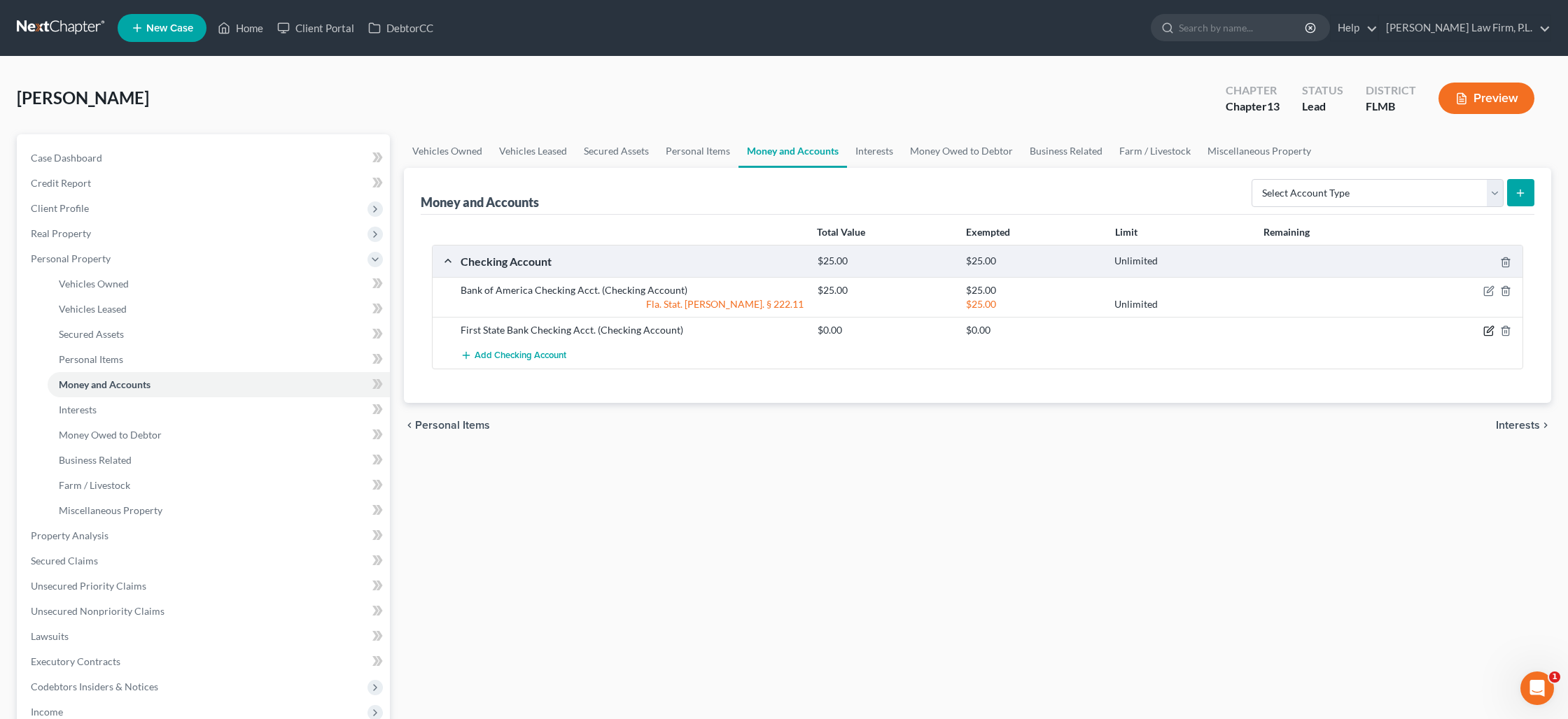
click at [1490, 330] on icon "button" at bounding box center [1489, 329] width 6 height 6
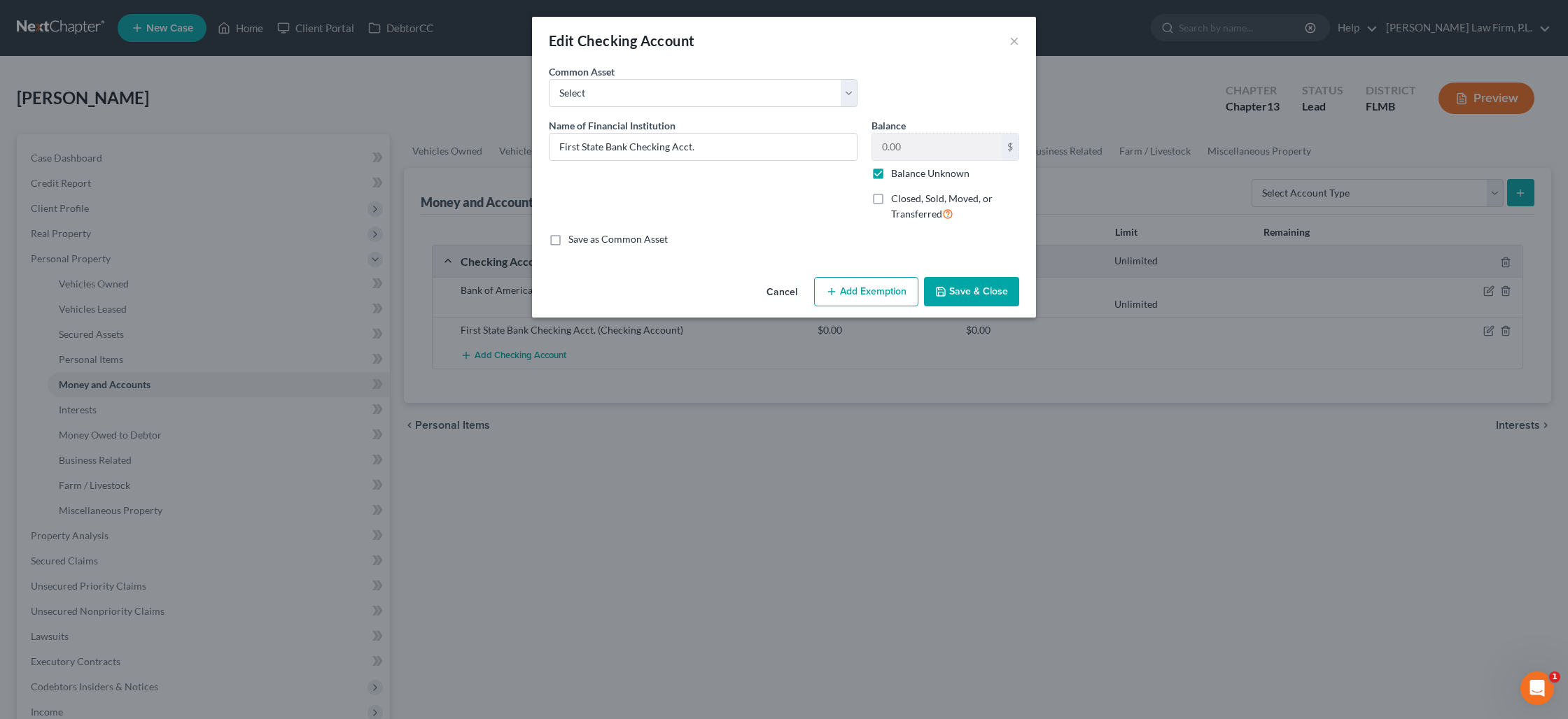
click at [845, 288] on button "Add Exemption" at bounding box center [866, 292] width 105 height 29
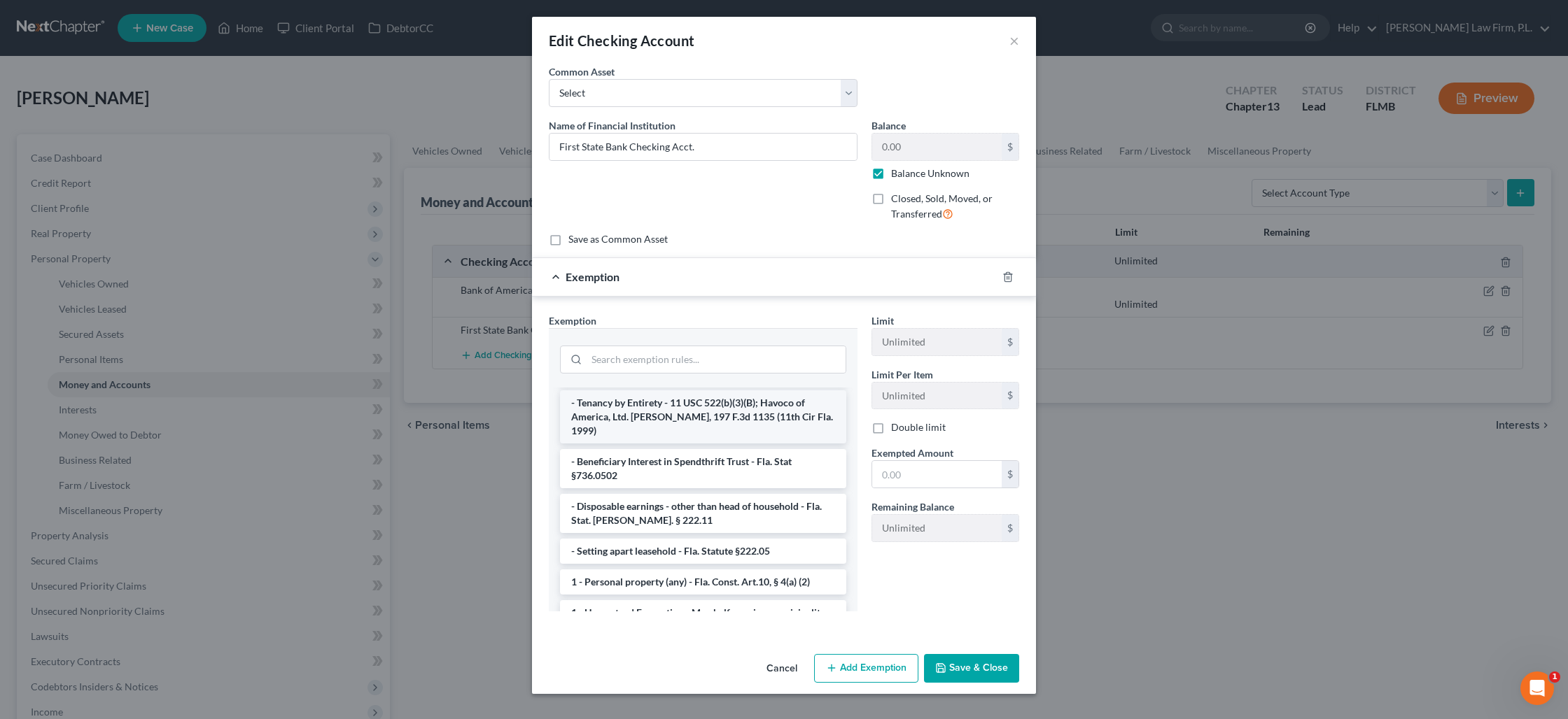
scroll to position [26, 0]
click at [708, 408] on li "- Tenancy by Entirety - 11 USC 522(b)(3)(B); Havoco of America, Ltd. v. Hill, 1…" at bounding box center [703, 420] width 287 height 53
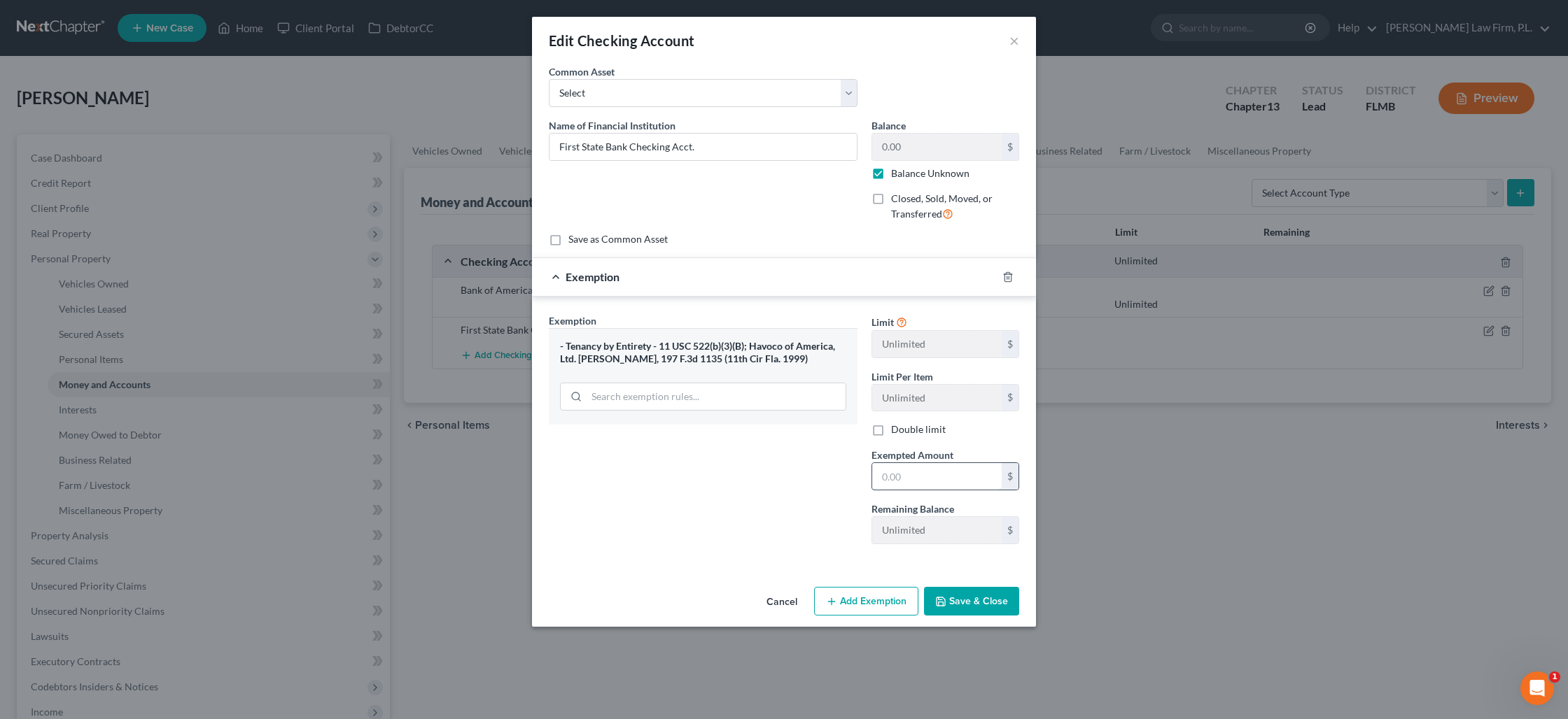
click at [907, 472] on input "text" at bounding box center [936, 476] width 130 height 27
type input "800"
click at [891, 172] on label "Balance Unknown" at bounding box center [929, 173] width 78 height 14
click at [897, 172] on input "Balance Unknown" at bounding box center [901, 171] width 9 height 9
checkbox input "false"
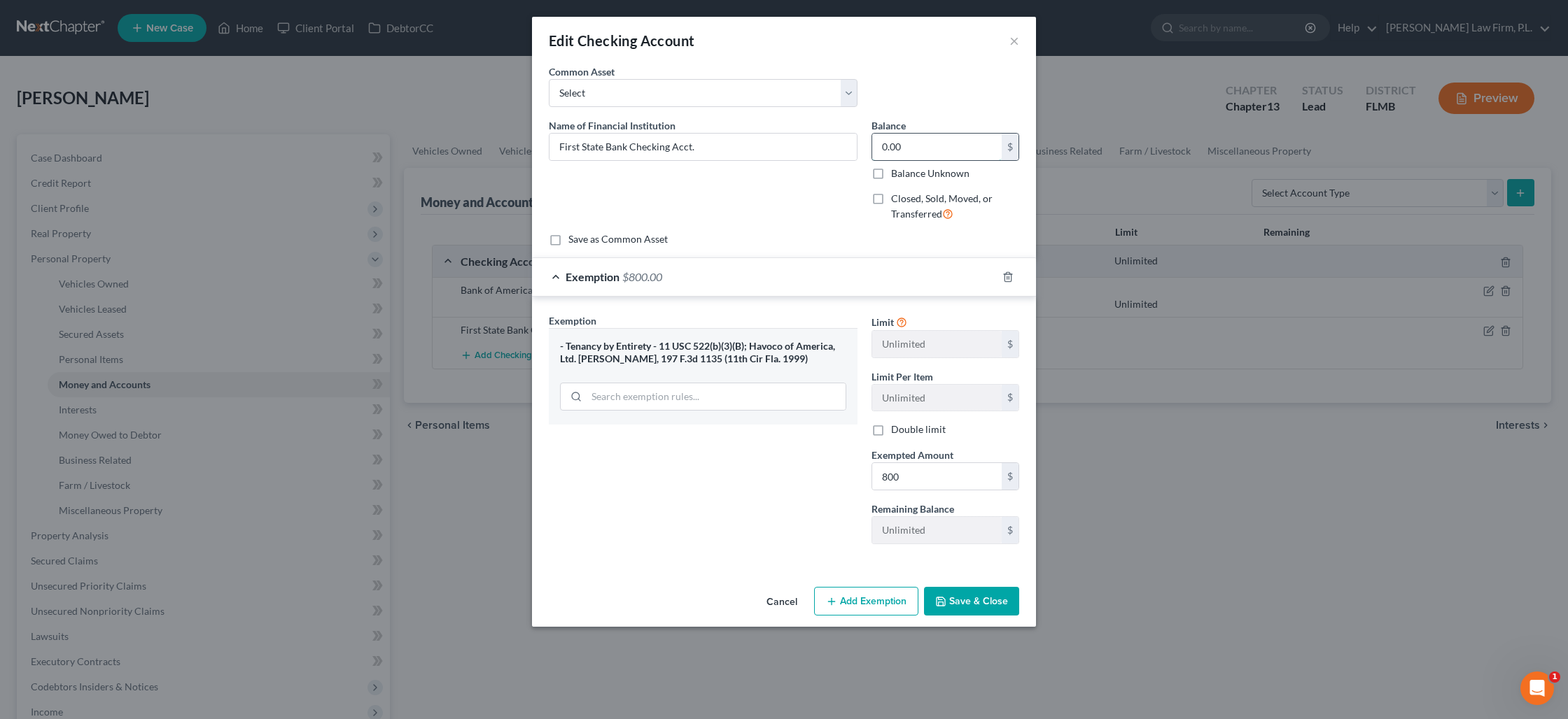
click at [899, 151] on input "0.00" at bounding box center [936, 147] width 130 height 27
type input "800"
click at [985, 613] on button "Save & Close" at bounding box center [971, 601] width 95 height 29
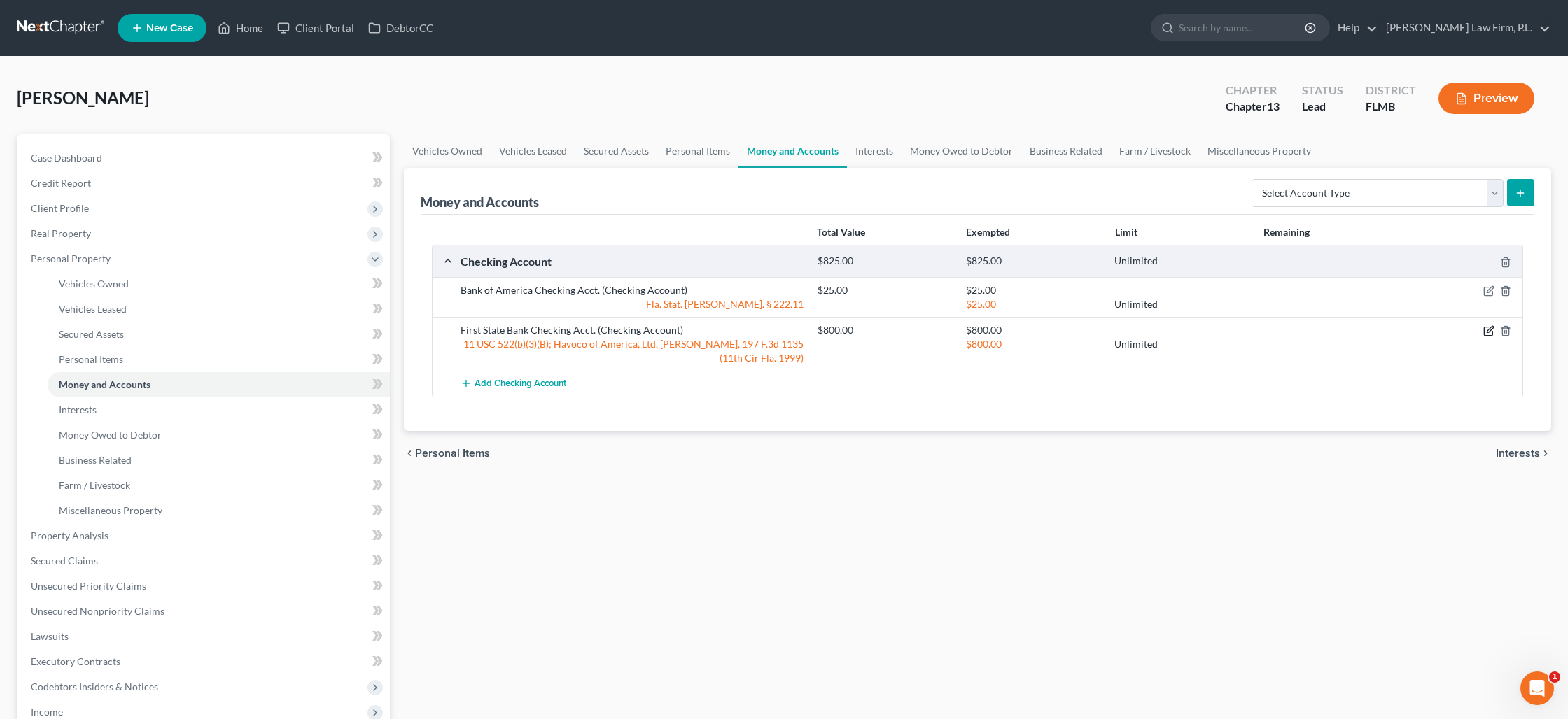
click at [1491, 334] on icon "button" at bounding box center [1488, 330] width 11 height 11
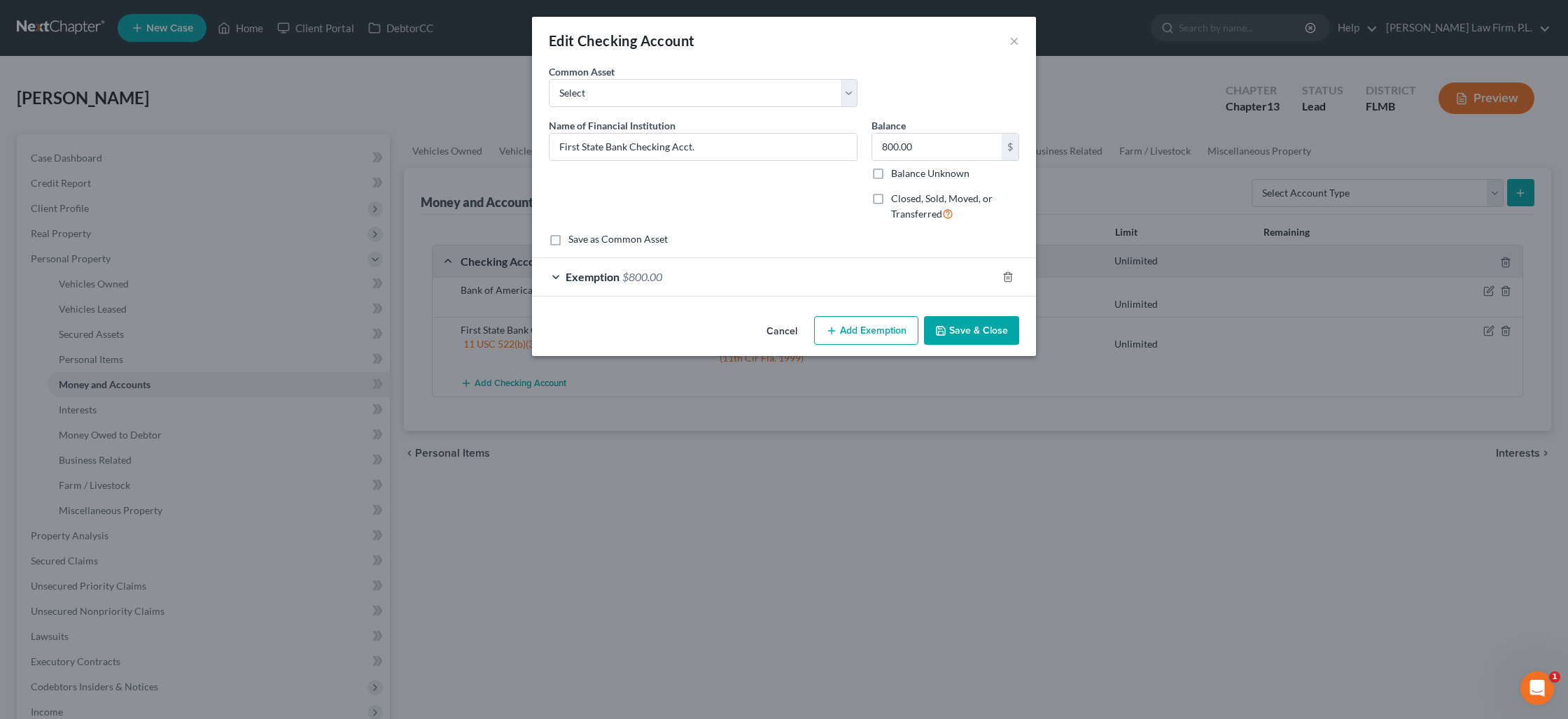
click at [962, 337] on button "Save & Close" at bounding box center [971, 331] width 95 height 29
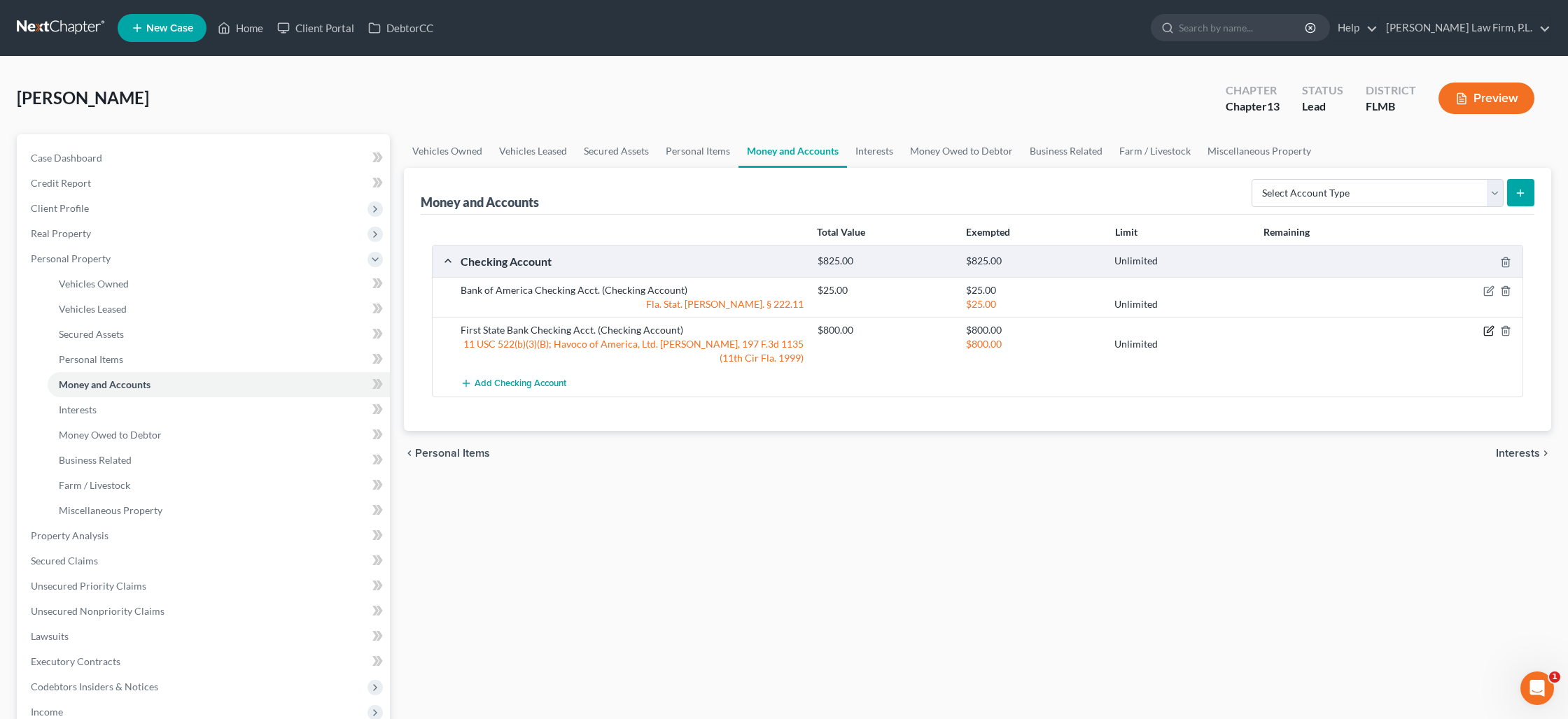
click at [1491, 329] on icon "button" at bounding box center [1489, 329] width 6 height 6
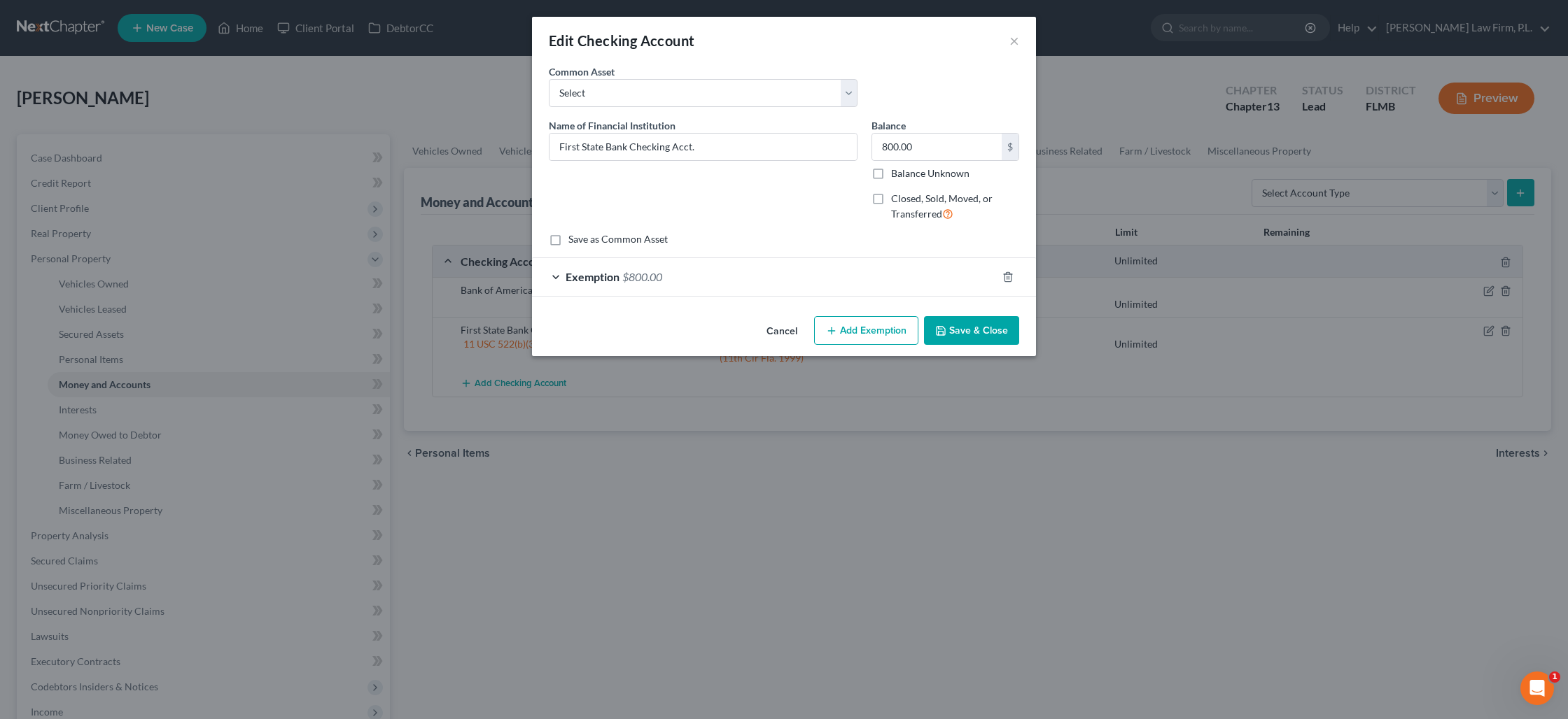
drag, startPoint x: 964, startPoint y: 334, endPoint x: 1211, endPoint y: 279, distance: 253.0
click at [966, 334] on button "Save & Close" at bounding box center [971, 331] width 95 height 29
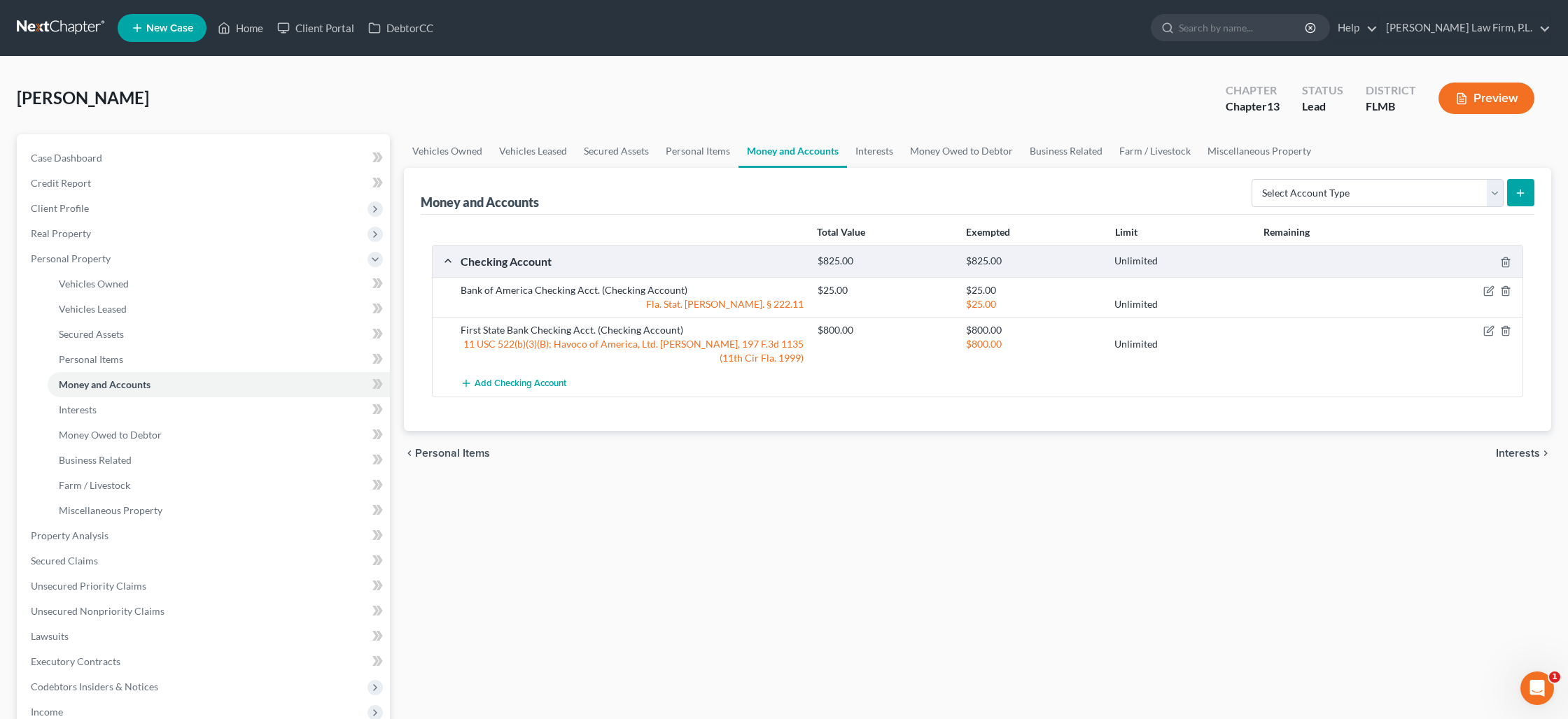
click at [1523, 197] on icon "submit" at bounding box center [1520, 193] width 11 height 11
click at [1494, 192] on select "Select Account Type Brokerage Cash on Hand Certificates of Deposit Checking Acc…" at bounding box center [1377, 193] width 252 height 28
select select "checking"
click at [1254, 179] on select "Select Account Type Brokerage Cash on Hand Certificates of Deposit Checking Acc…" at bounding box center [1377, 193] width 252 height 28
click at [1522, 195] on icon "submit" at bounding box center [1520, 193] width 11 height 11
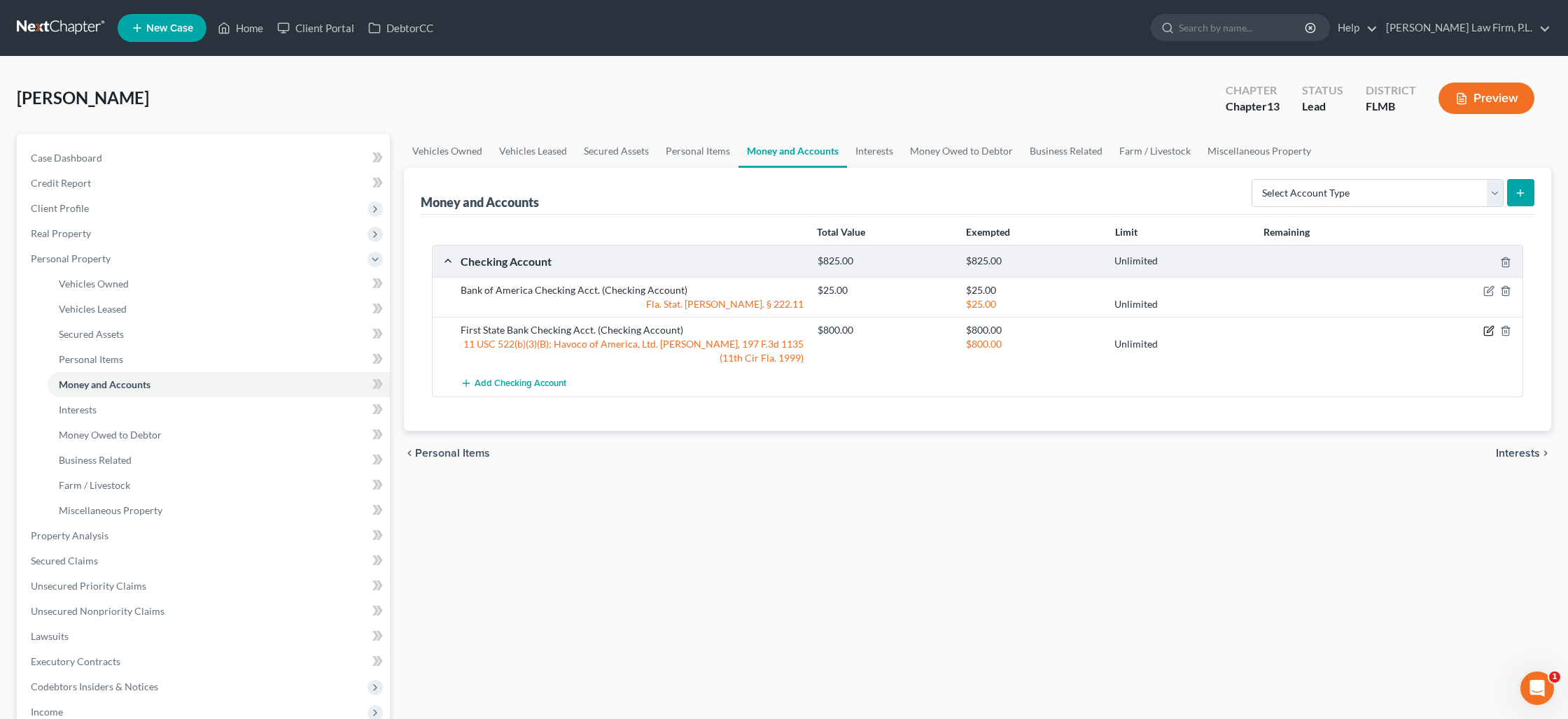
click at [1487, 331] on icon "button" at bounding box center [1488, 330] width 11 height 11
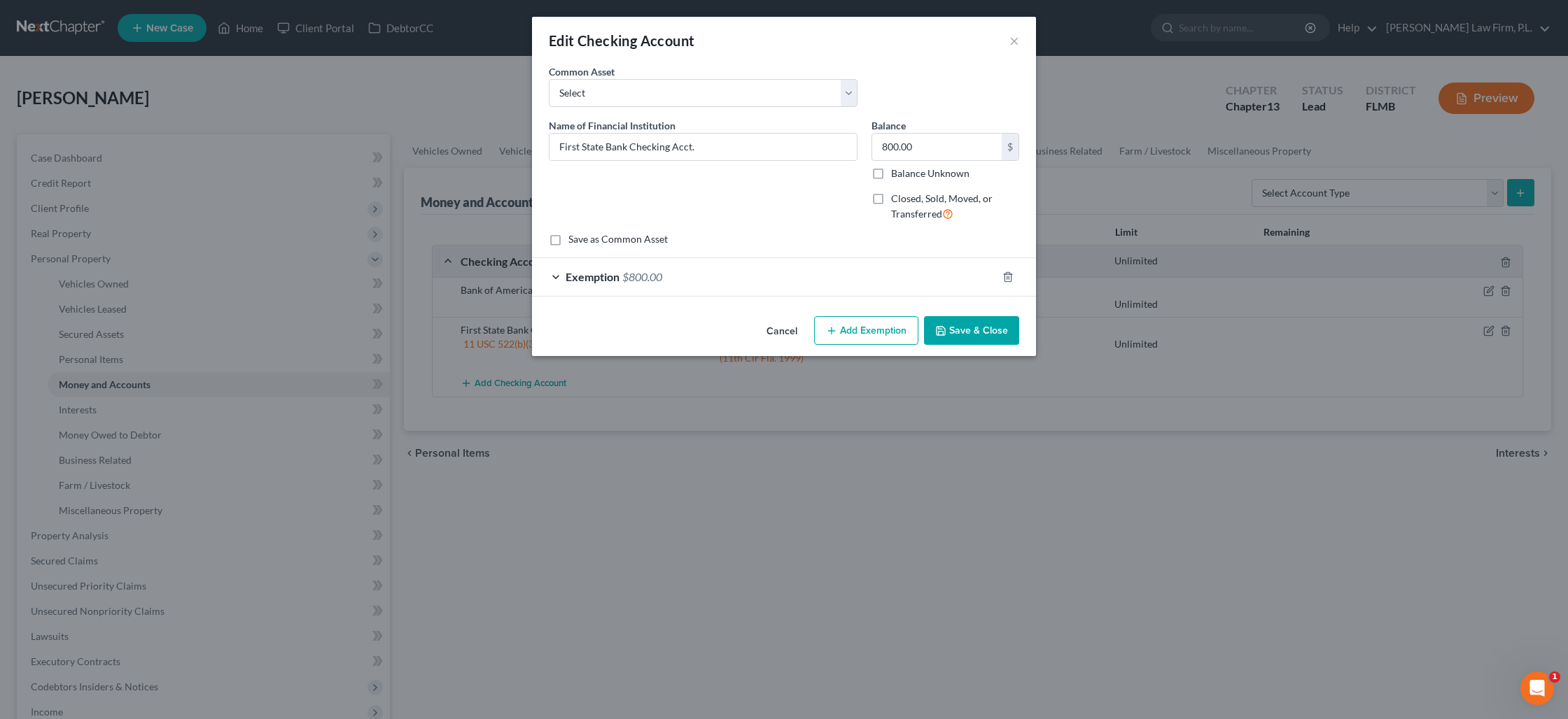
click at [962, 325] on button "Save & Close" at bounding box center [971, 331] width 95 height 29
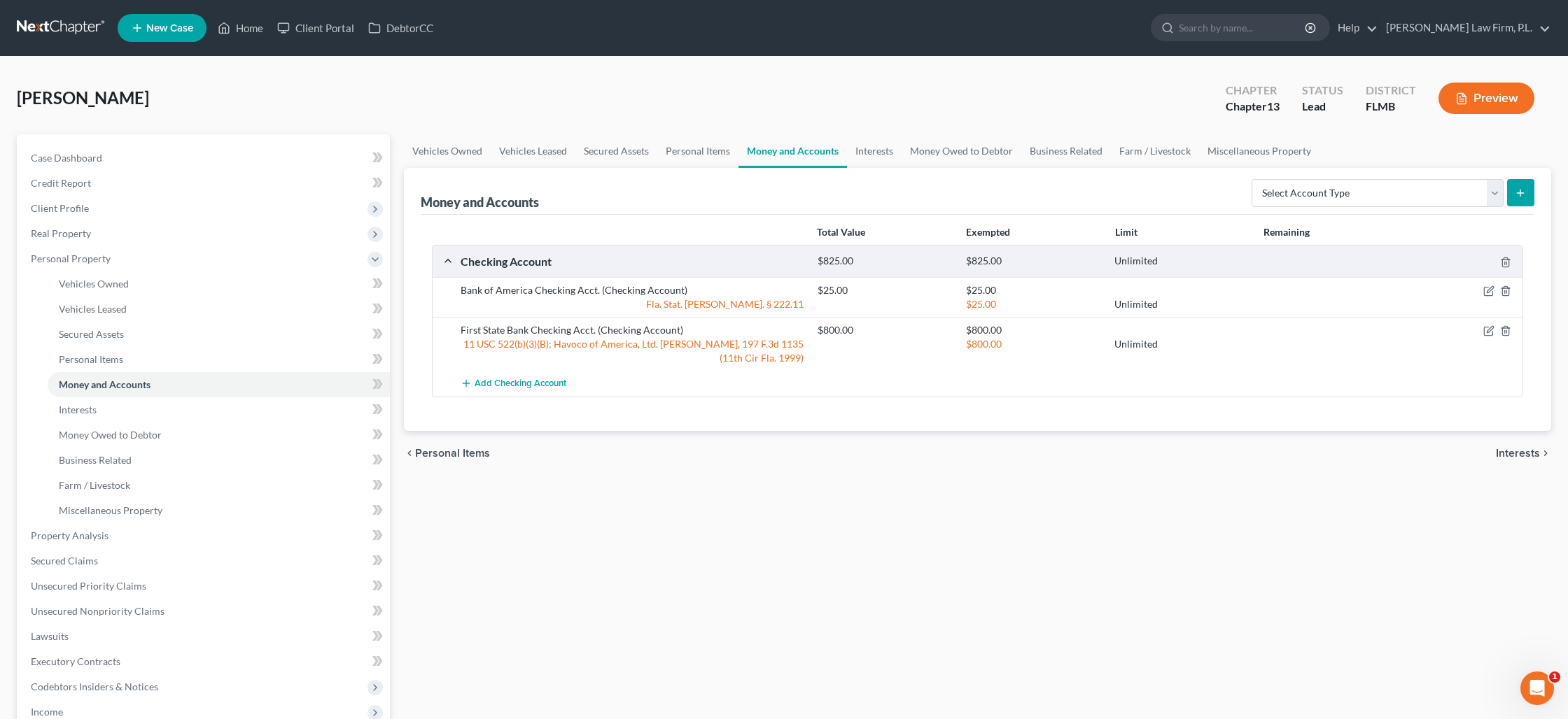
click at [1532, 196] on button "submit" at bounding box center [1521, 193] width 27 height 27
click at [1280, 201] on select "Select Account Type Brokerage Cash on Hand Certificates of Deposit Checking Acc…" at bounding box center [1377, 193] width 252 height 28
select select "checking"
click at [1254, 179] on select "Select Account Type Brokerage Cash on Hand Certificates of Deposit Checking Acc…" at bounding box center [1377, 193] width 252 height 28
click at [1513, 196] on button "submit" at bounding box center [1521, 193] width 27 height 27
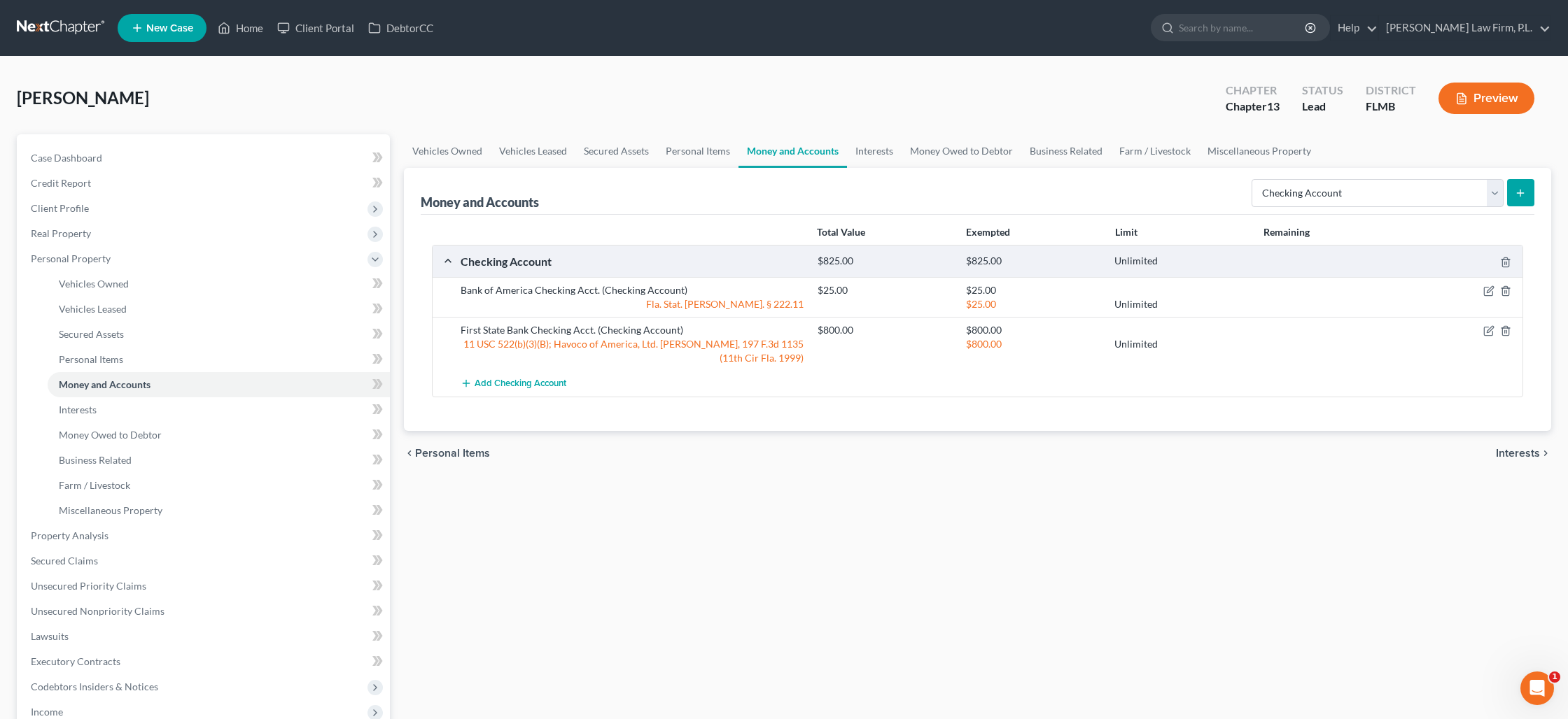
click at [1519, 199] on button "submit" at bounding box center [1521, 193] width 27 height 27
click at [883, 155] on link "Interests" at bounding box center [875, 151] width 55 height 33
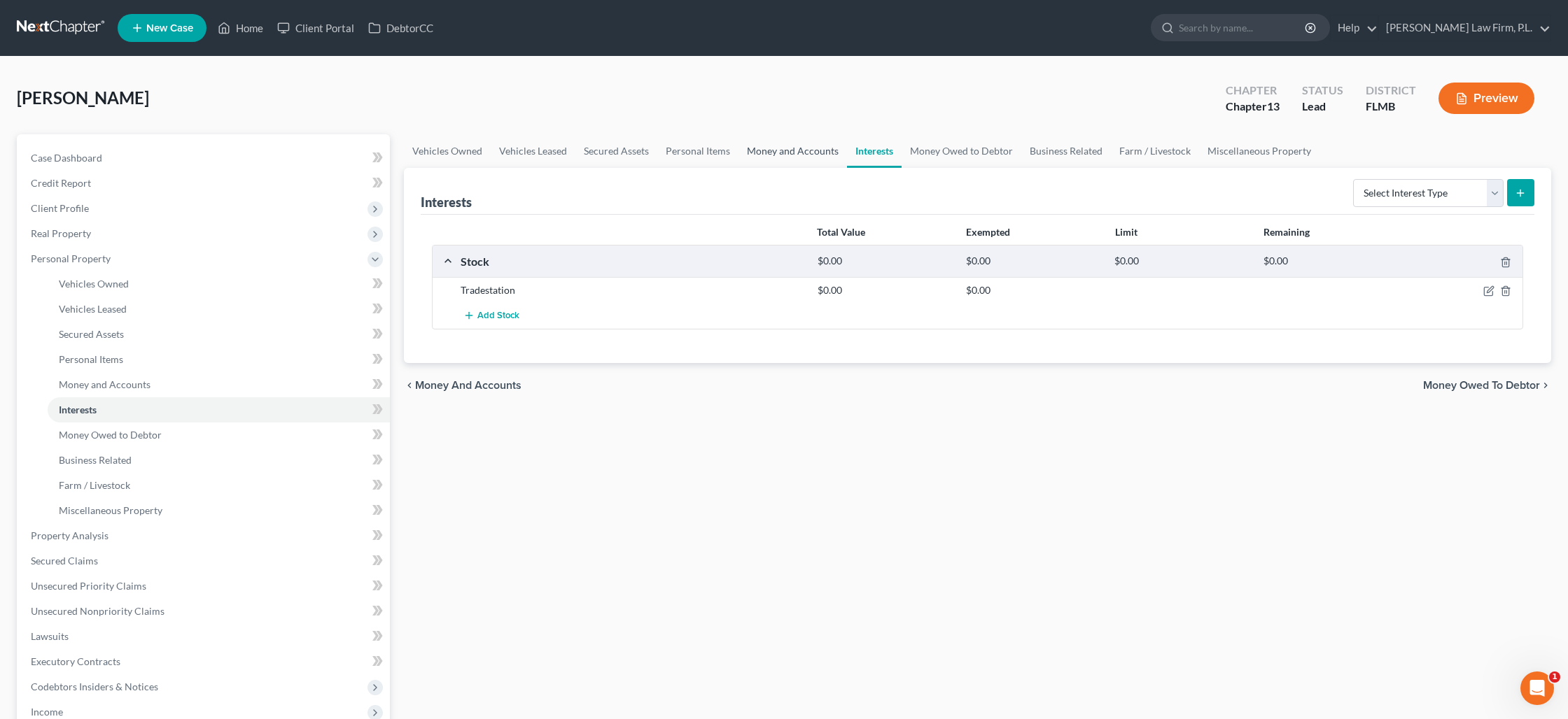
click at [791, 154] on link "Money and Accounts" at bounding box center [792, 151] width 108 height 33
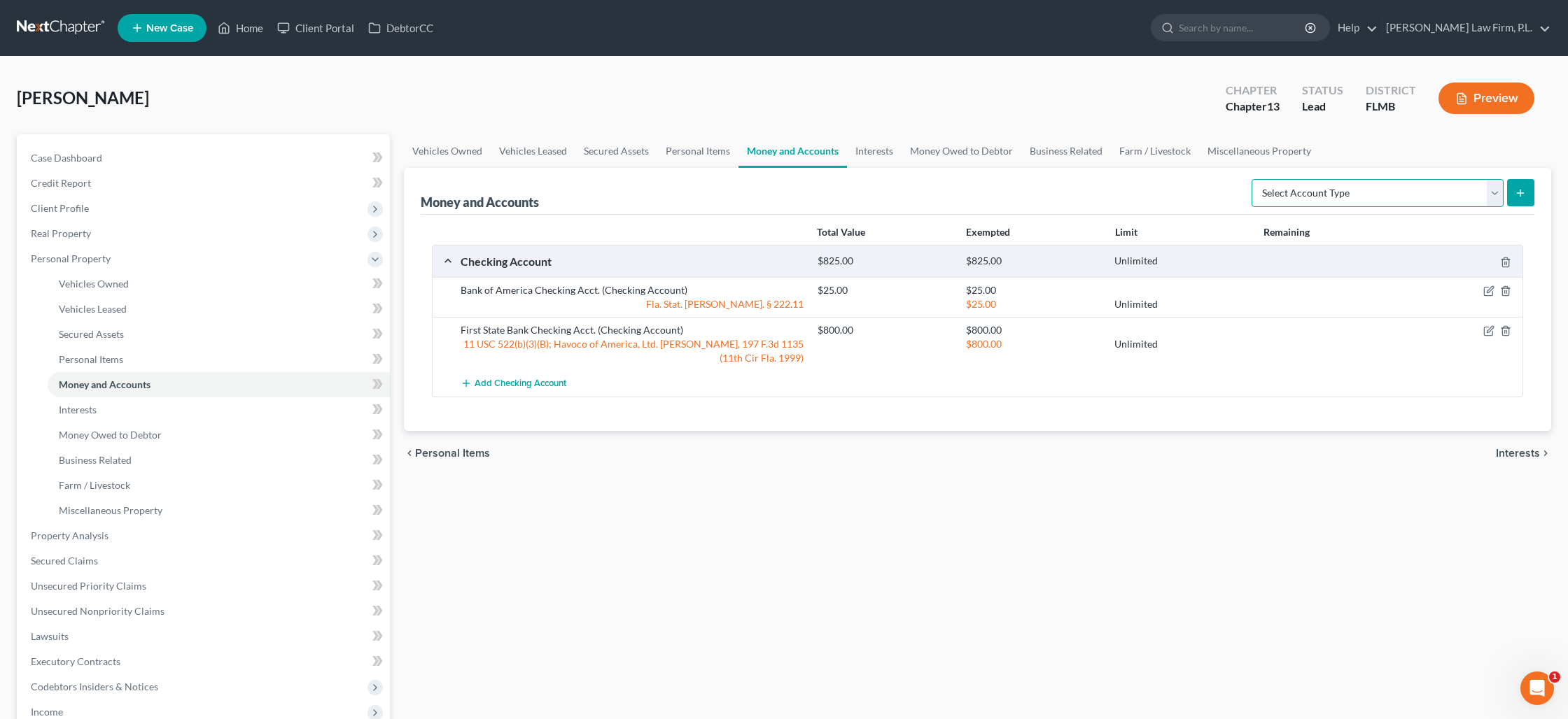
click at [1432, 202] on select "Select Account Type Brokerage Cash on Hand Certificates of Deposit Checking Acc…" at bounding box center [1377, 193] width 252 height 28
select select "checking"
click at [1254, 179] on select "Select Account Type Brokerage Cash on Hand Certificates of Deposit Checking Acc…" at bounding box center [1377, 193] width 252 height 28
click at [1528, 196] on button "submit" at bounding box center [1521, 193] width 27 height 27
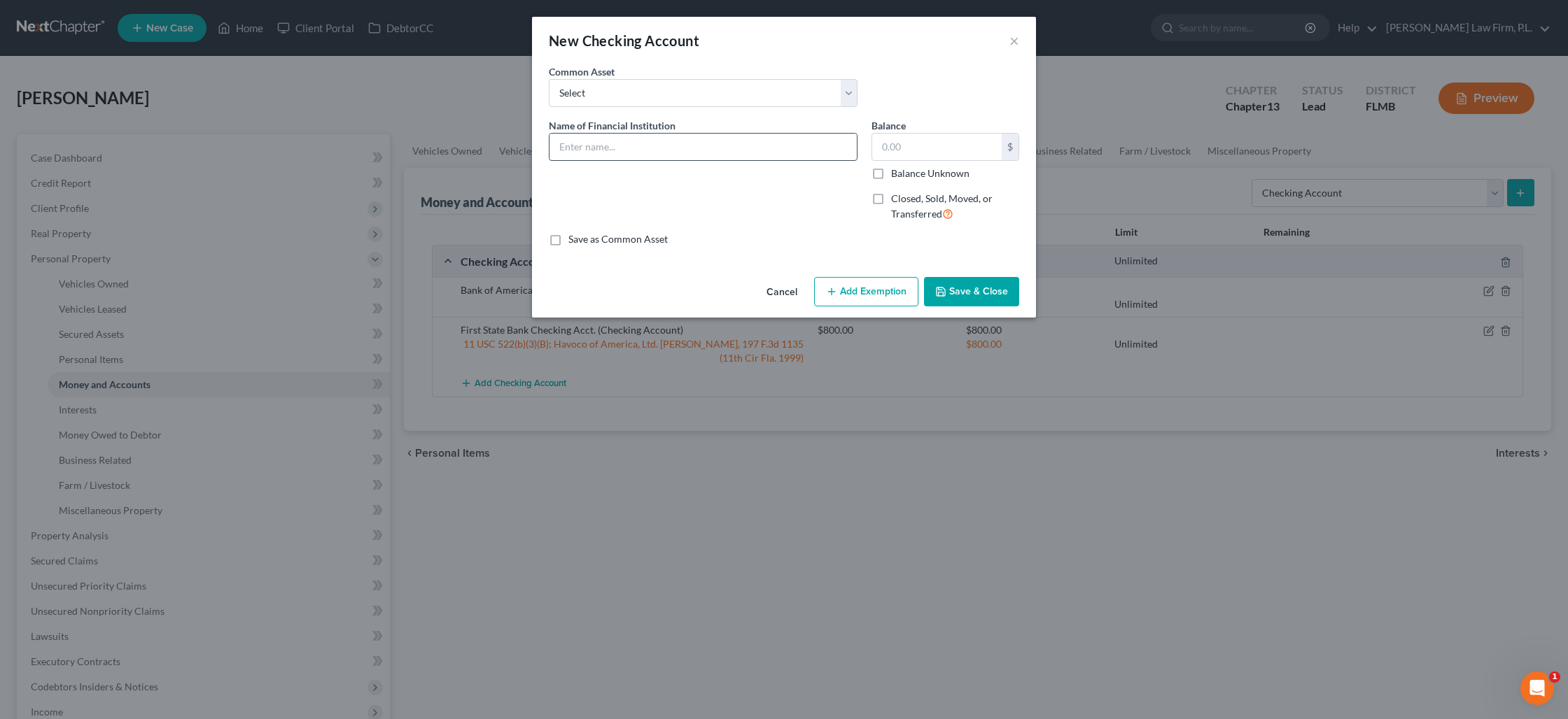
click at [743, 158] on input "text" at bounding box center [703, 147] width 307 height 27
click at [713, 154] on input "First State Checkingq" at bounding box center [703, 147] width 307 height 27
type input "First State Checking"
type input "600"
click at [840, 287] on button "Add Exemption" at bounding box center [866, 292] width 105 height 29
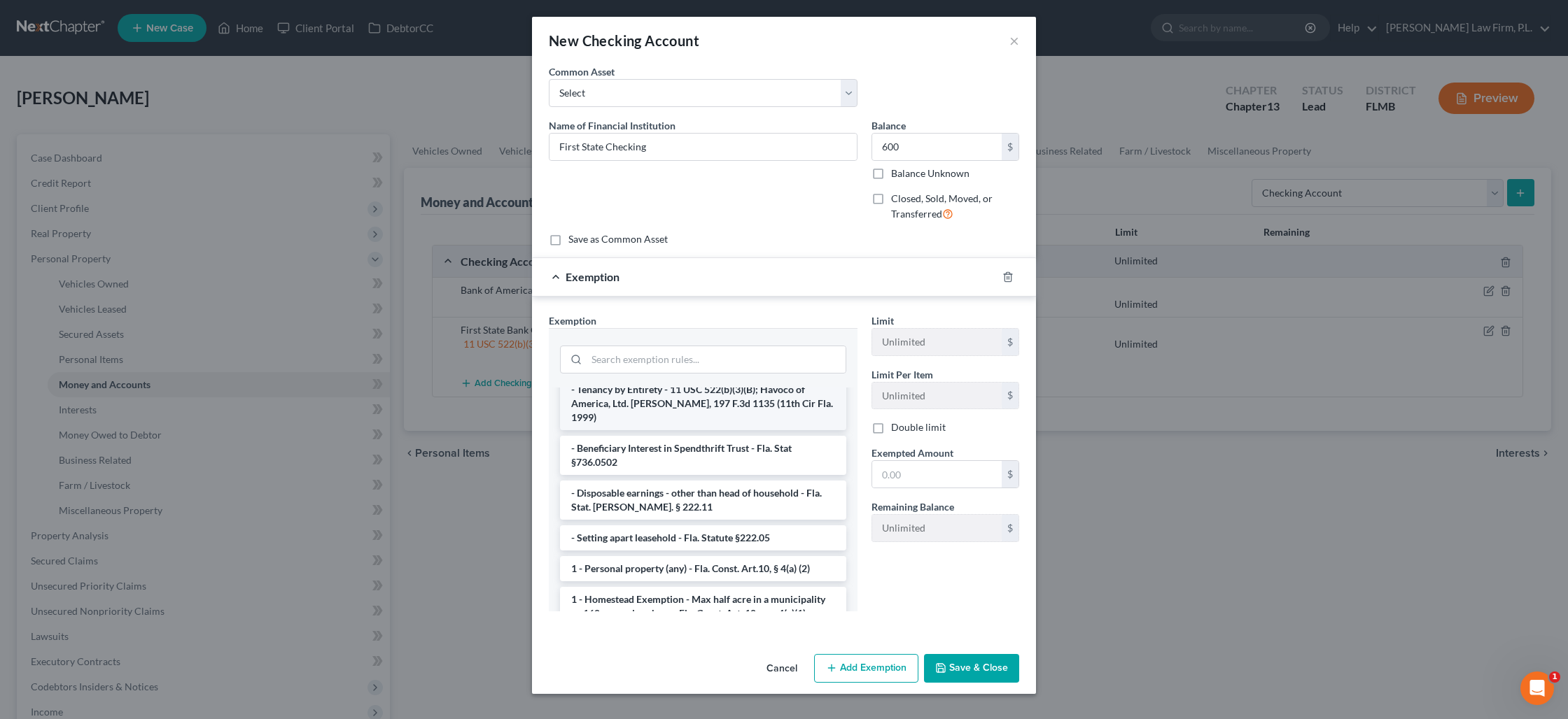
scroll to position [44, 0]
click at [675, 479] on li "- Disposable earnings - other than head of household - Fla. Stat. Ann. § 222.11" at bounding box center [703, 498] width 287 height 39
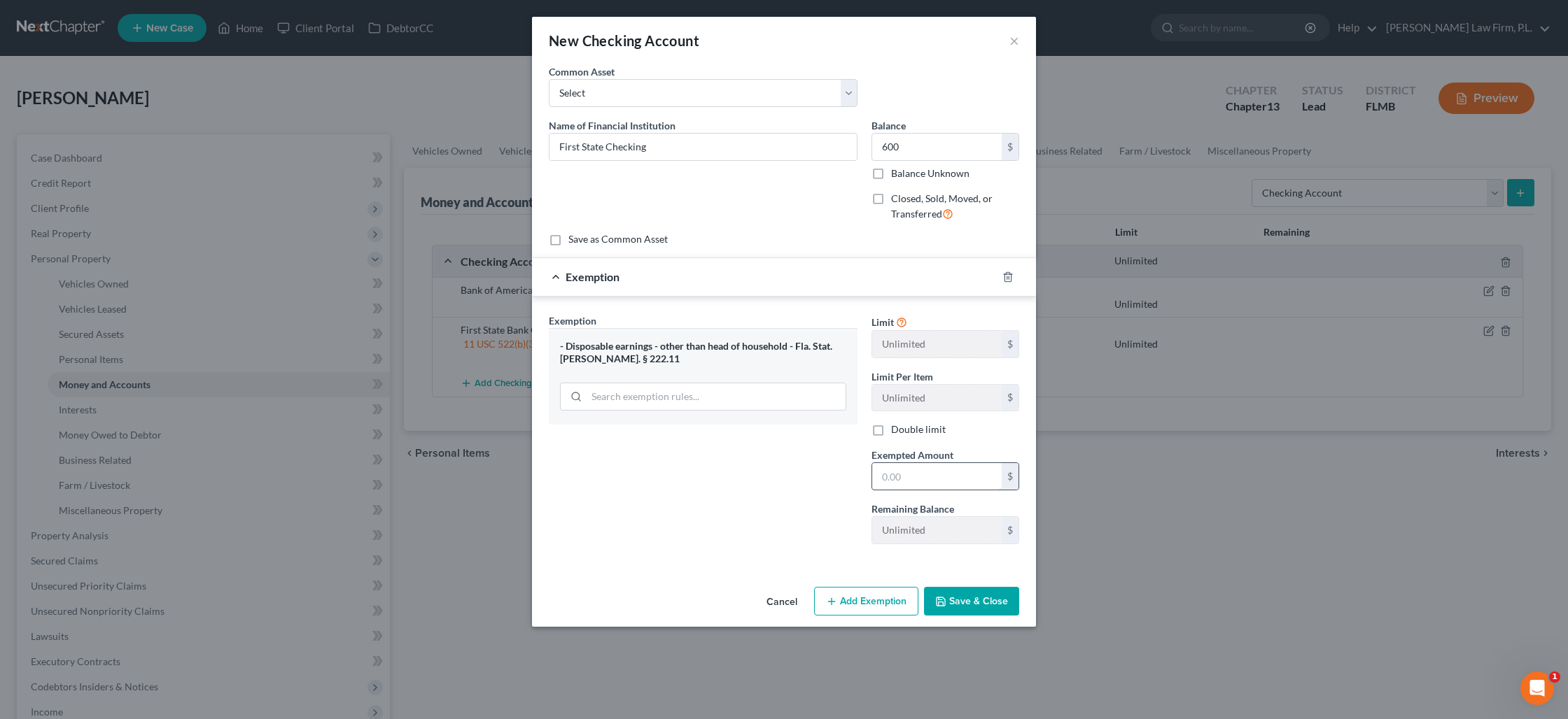
click at [901, 475] on input "text" at bounding box center [936, 476] width 130 height 27
type input "600"
click at [952, 607] on button "Save & Close" at bounding box center [971, 601] width 95 height 29
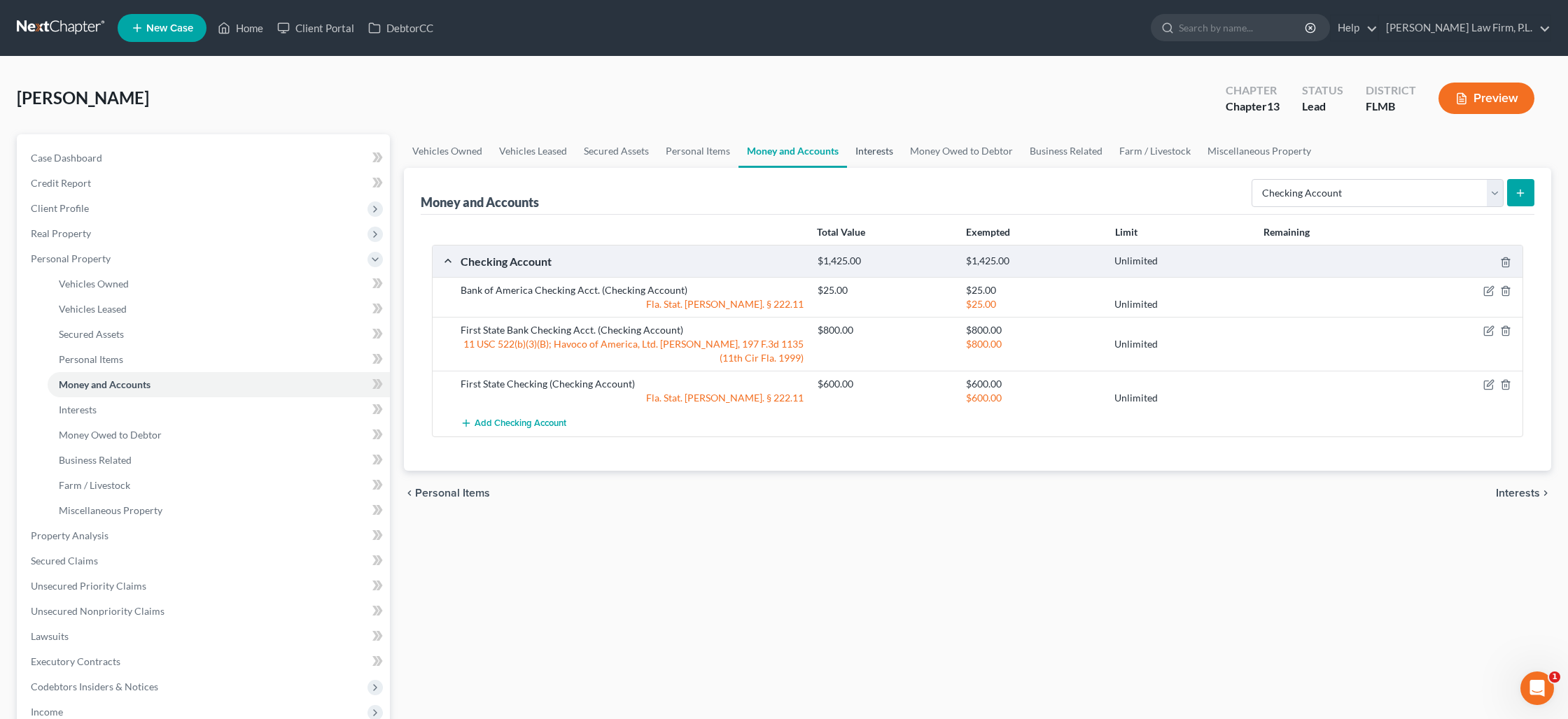
click at [869, 154] on link "Interests" at bounding box center [875, 151] width 55 height 33
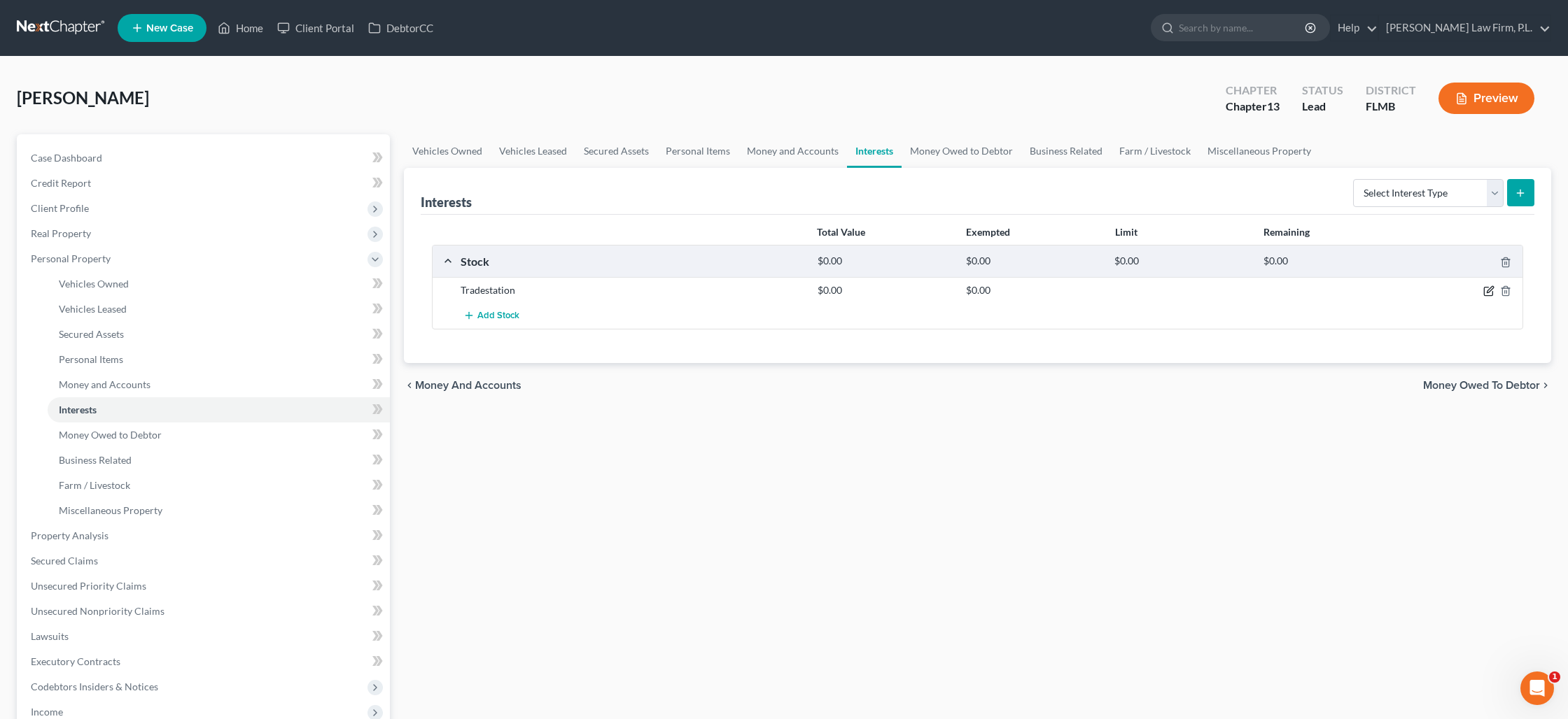
click at [1490, 290] on icon "button" at bounding box center [1488, 291] width 11 height 11
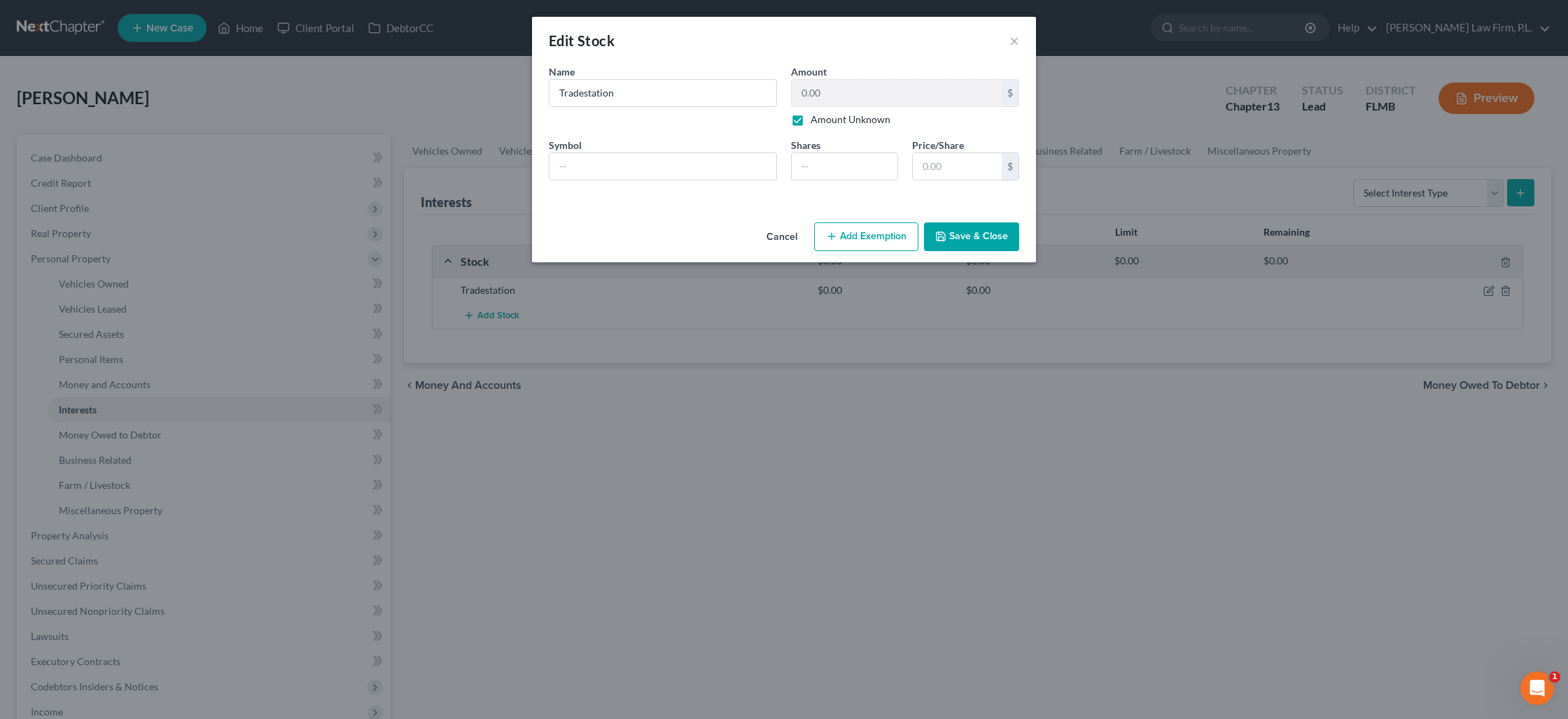
click at [810, 123] on label "Amount Unknown" at bounding box center [850, 119] width 80 height 14
click at [816, 122] on input "Amount Unknown" at bounding box center [820, 117] width 9 height 9
checkbox input "false"
click at [639, 165] on input "text" at bounding box center [663, 166] width 227 height 27
click at [812, 94] on input "0.00" at bounding box center [896, 93] width 210 height 27
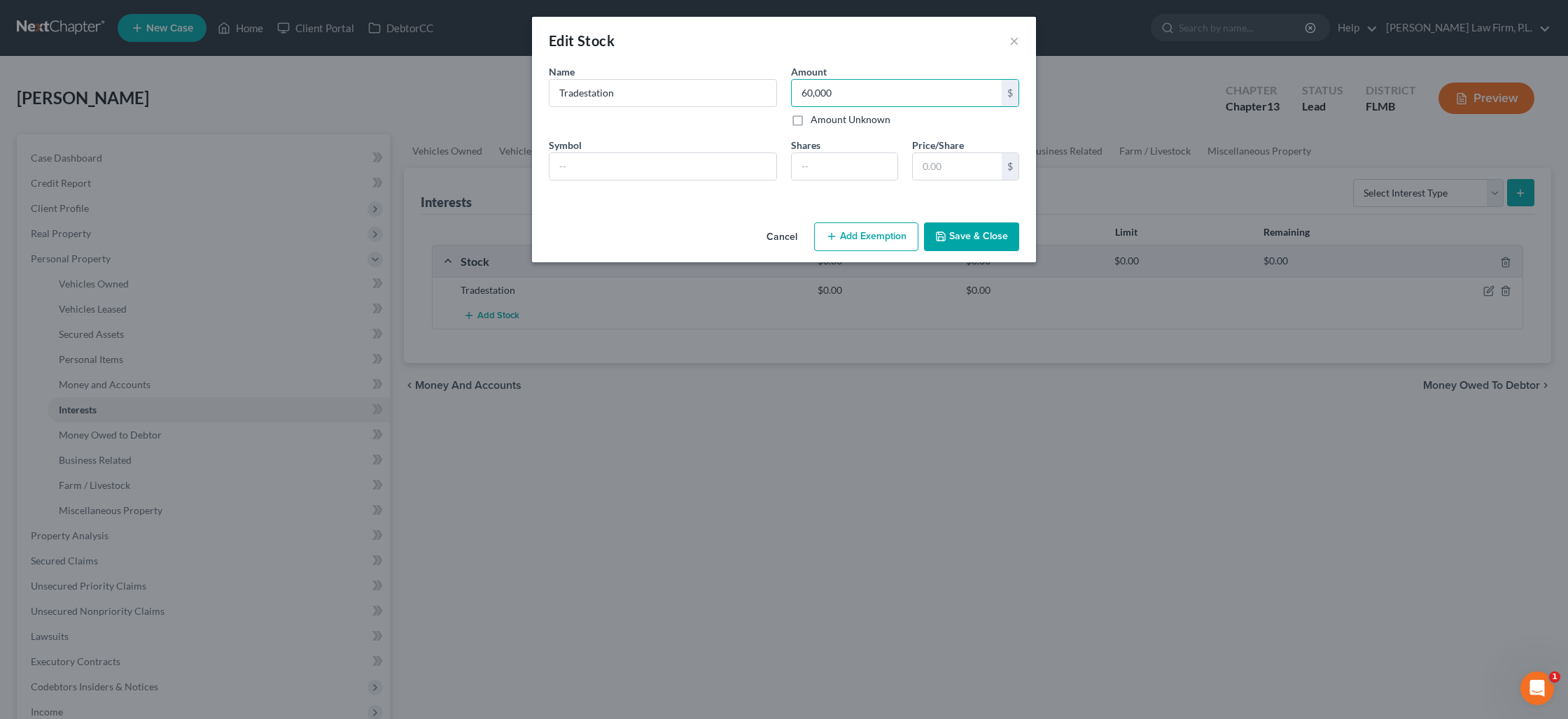
type input "60,000"
click at [960, 230] on button "Save & Close" at bounding box center [971, 237] width 95 height 29
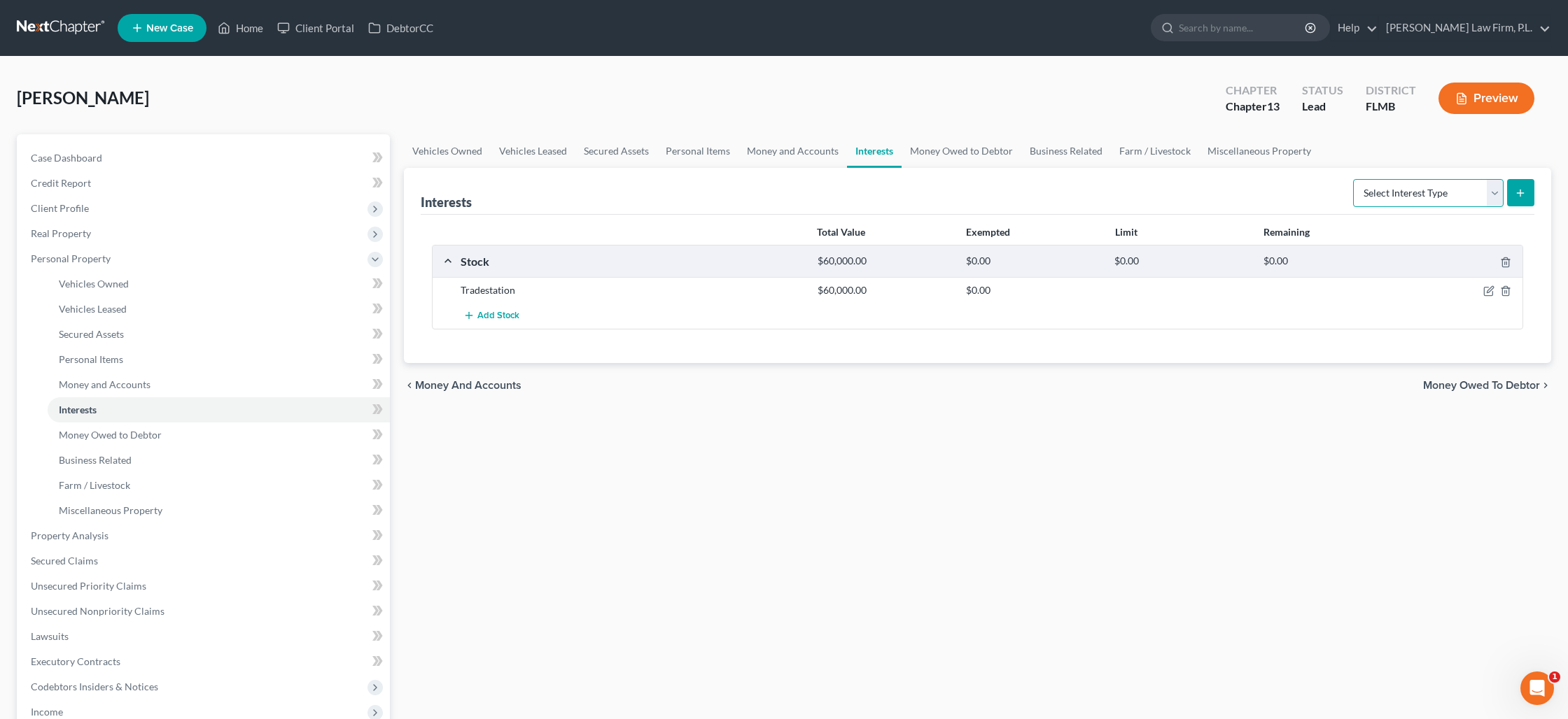
click at [1428, 203] on select "Select Interest Type 401K Annuity Bond Education IRA Government Bond Government…" at bounding box center [1427, 193] width 150 height 28
select select "incorporated_business"
click at [1354, 179] on select "Select Interest Type 401K Annuity Bond Education IRA Government Bond Government…" at bounding box center [1427, 193] width 150 height 28
click at [1517, 193] on line "submit" at bounding box center [1520, 193] width 6 height 0
click at [1525, 196] on icon "submit" at bounding box center [1520, 193] width 11 height 11
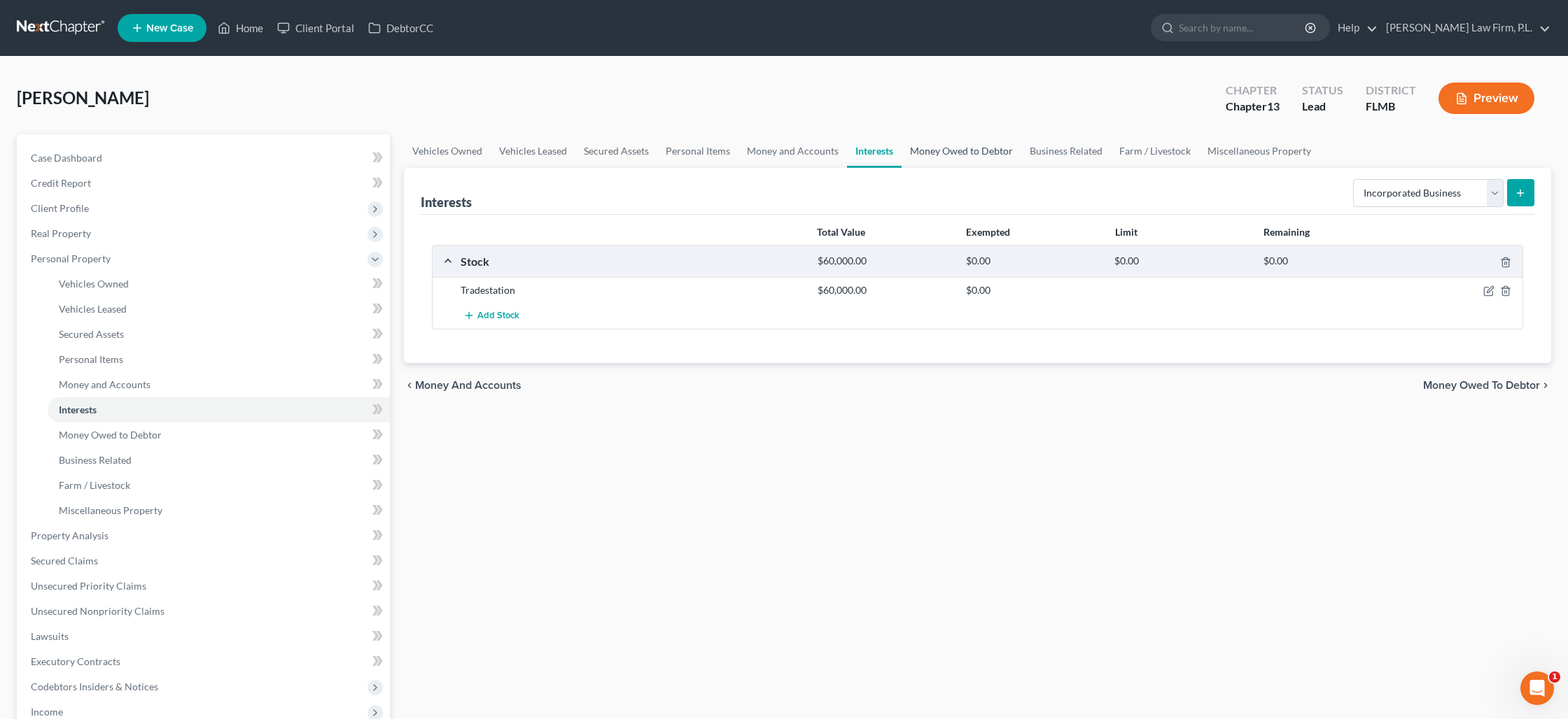
click at [963, 144] on link "Money Owed to Debtor" at bounding box center [960, 151] width 119 height 33
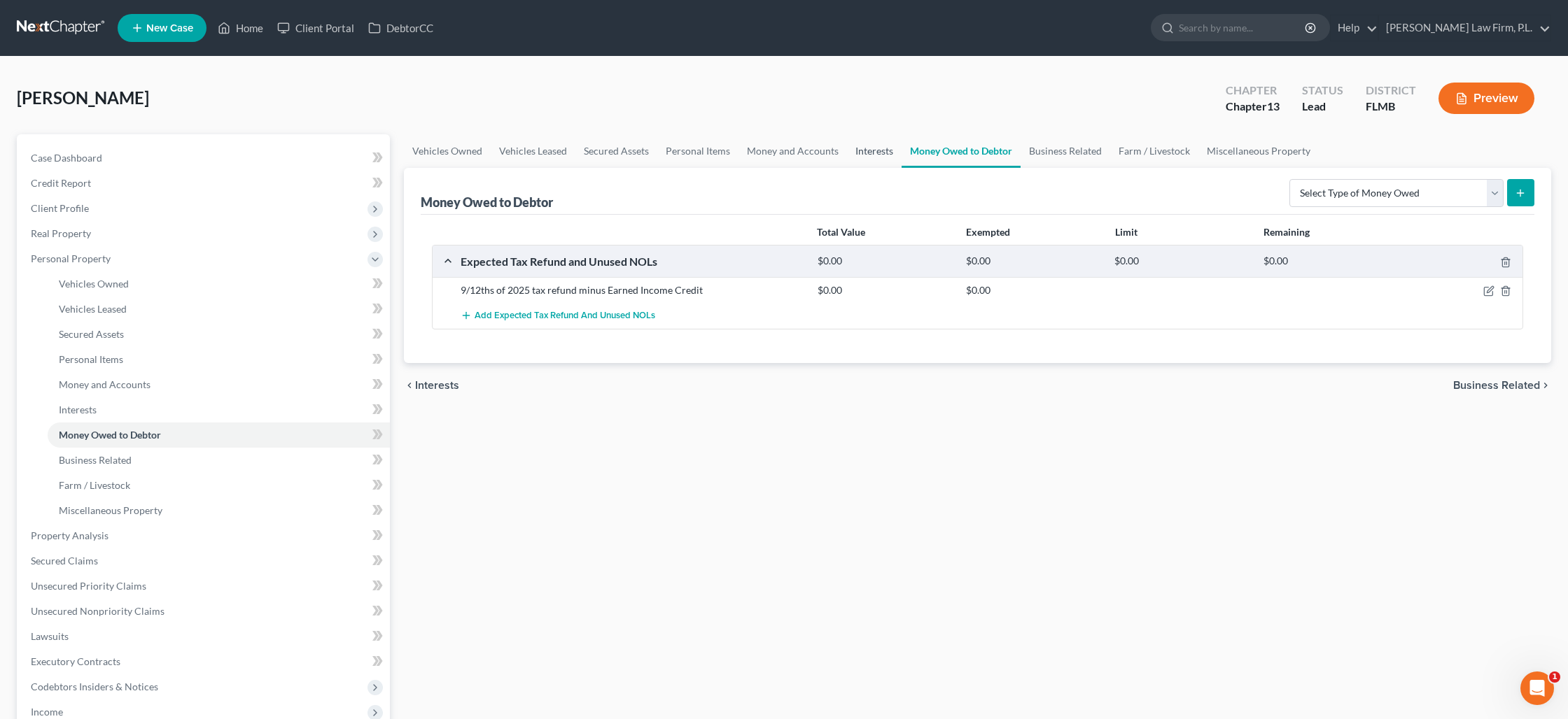
click at [867, 154] on link "Interests" at bounding box center [875, 151] width 55 height 33
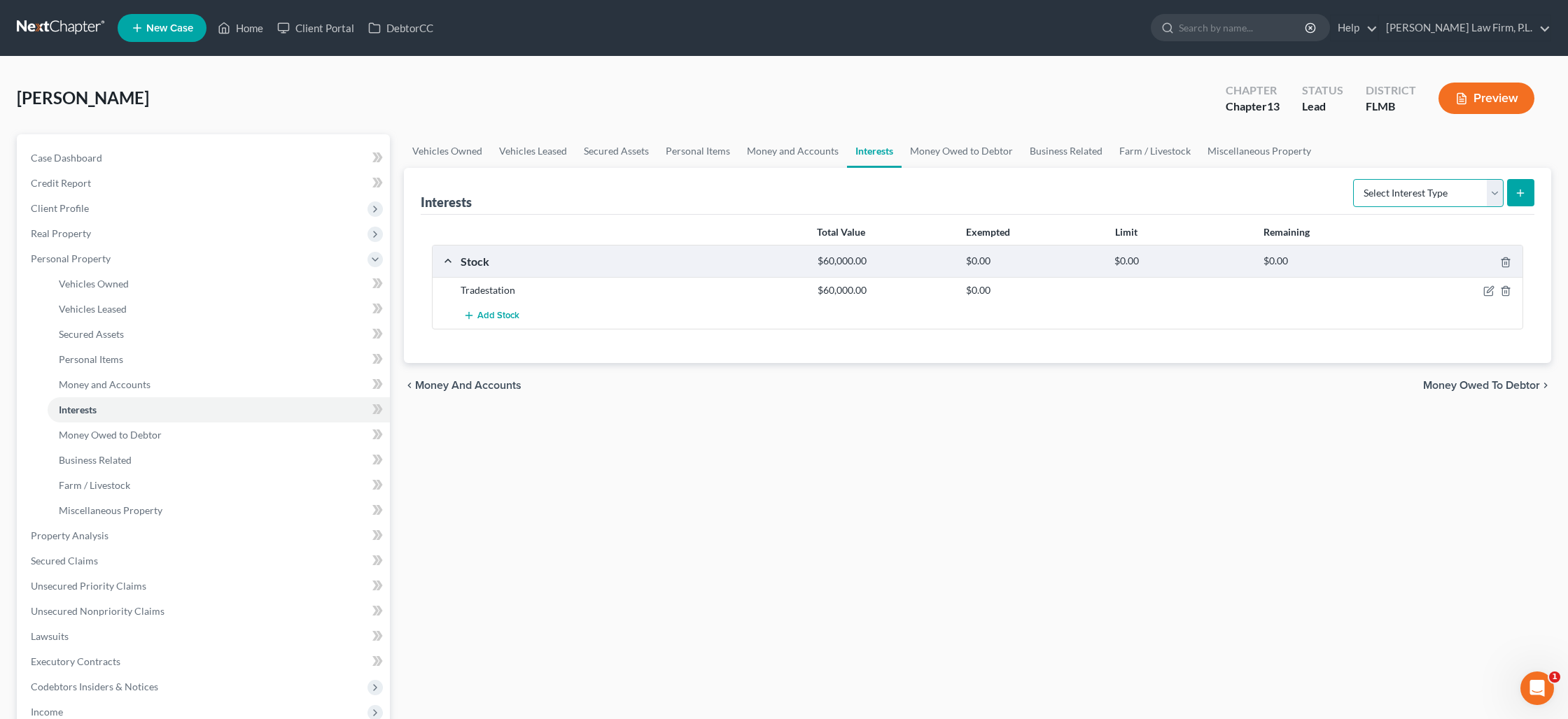
click at [1489, 196] on select "Select Interest Type 401K Annuity Bond Education IRA Government Bond Government…" at bounding box center [1427, 193] width 150 height 28
select select "incorporated_business"
click at [1354, 179] on select "Select Interest Type 401K Annuity Bond Education IRA Government Bond Government…" at bounding box center [1427, 193] width 150 height 28
click at [1518, 192] on icon "submit" at bounding box center [1520, 193] width 11 height 11
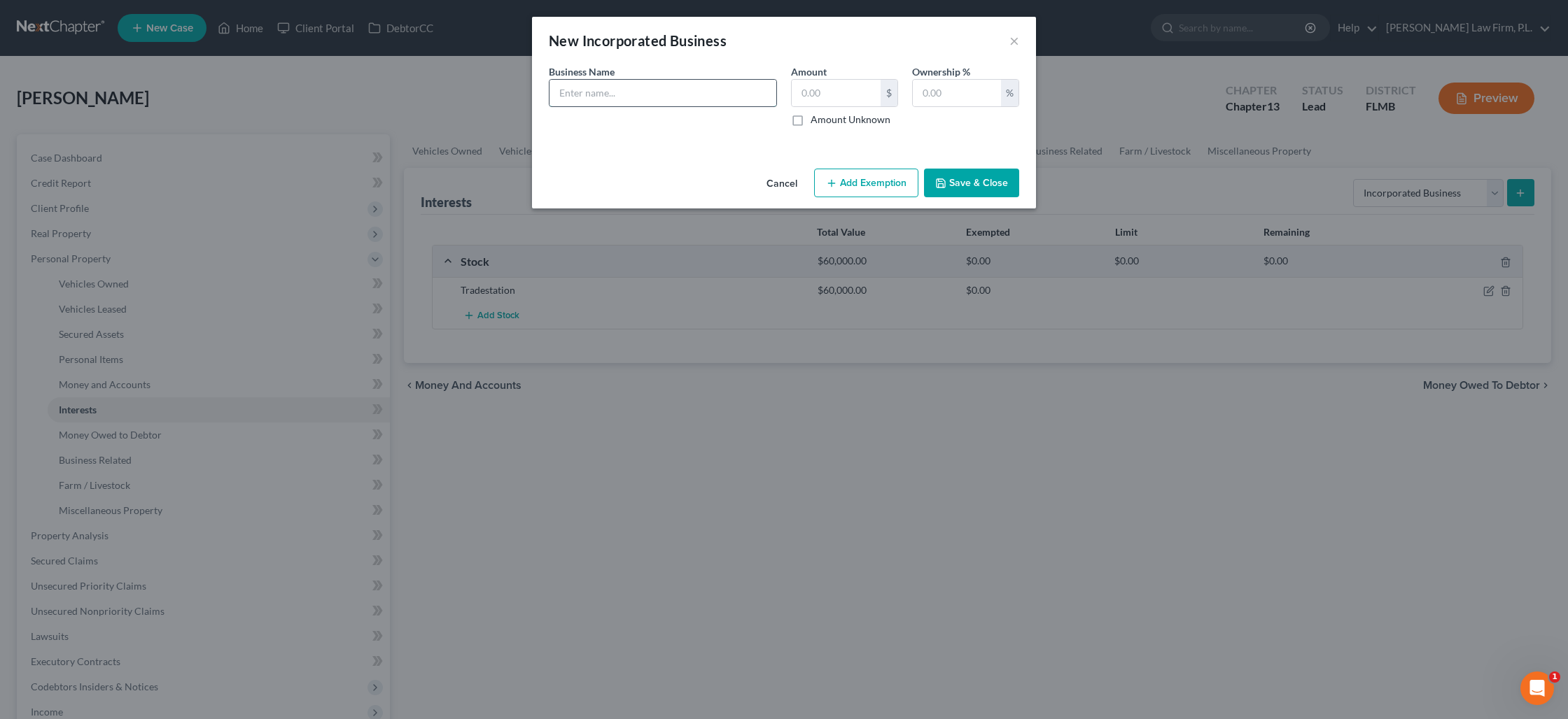
click at [723, 100] on input "text" at bounding box center [663, 93] width 227 height 27
click at [970, 93] on input "text" at bounding box center [956, 93] width 88 height 27
type input "100"
click at [759, 91] on input "text" at bounding box center [663, 93] width 227 height 27
type input "ProSho LLC (Assets: Centennial Checking)"
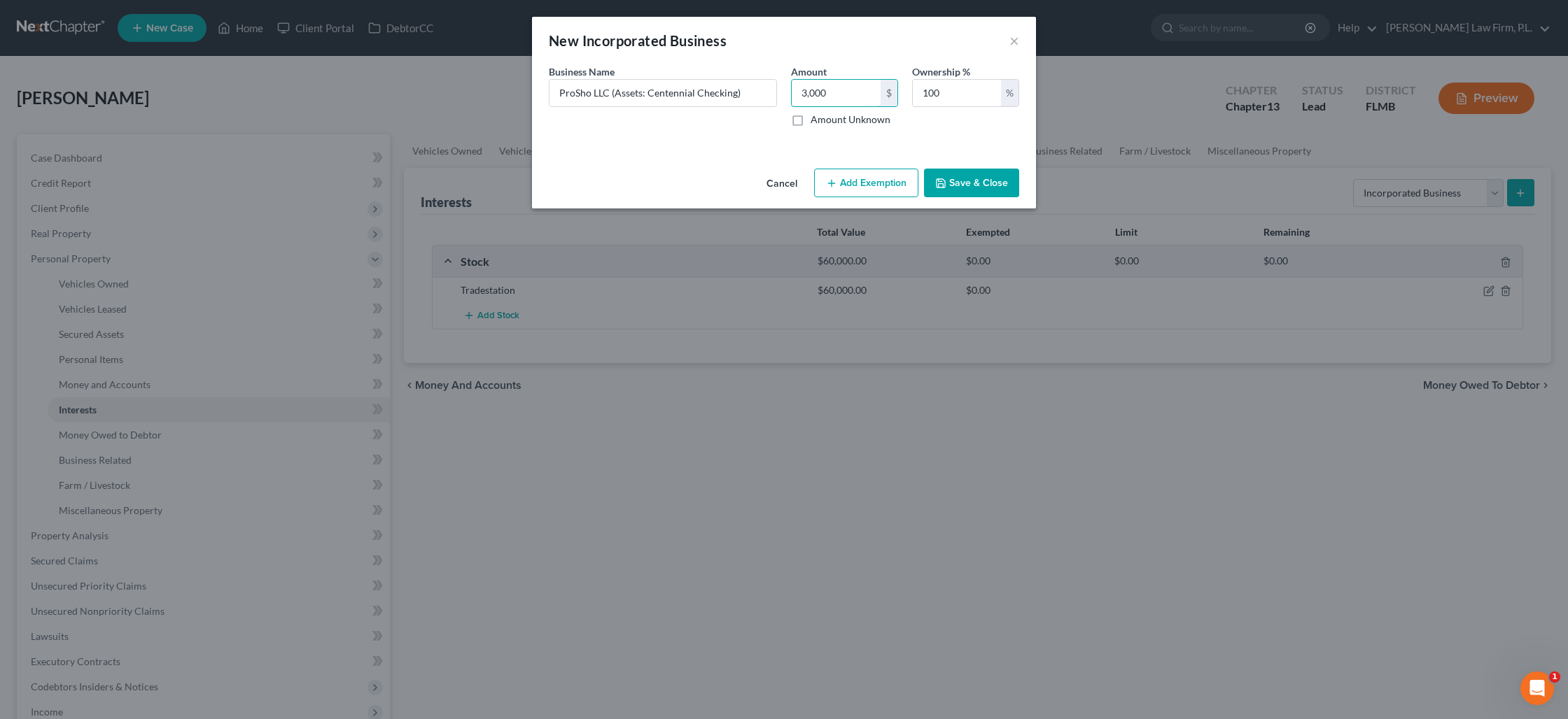
type input "3,000"
click at [969, 191] on button "Save & Close" at bounding box center [971, 184] width 95 height 29
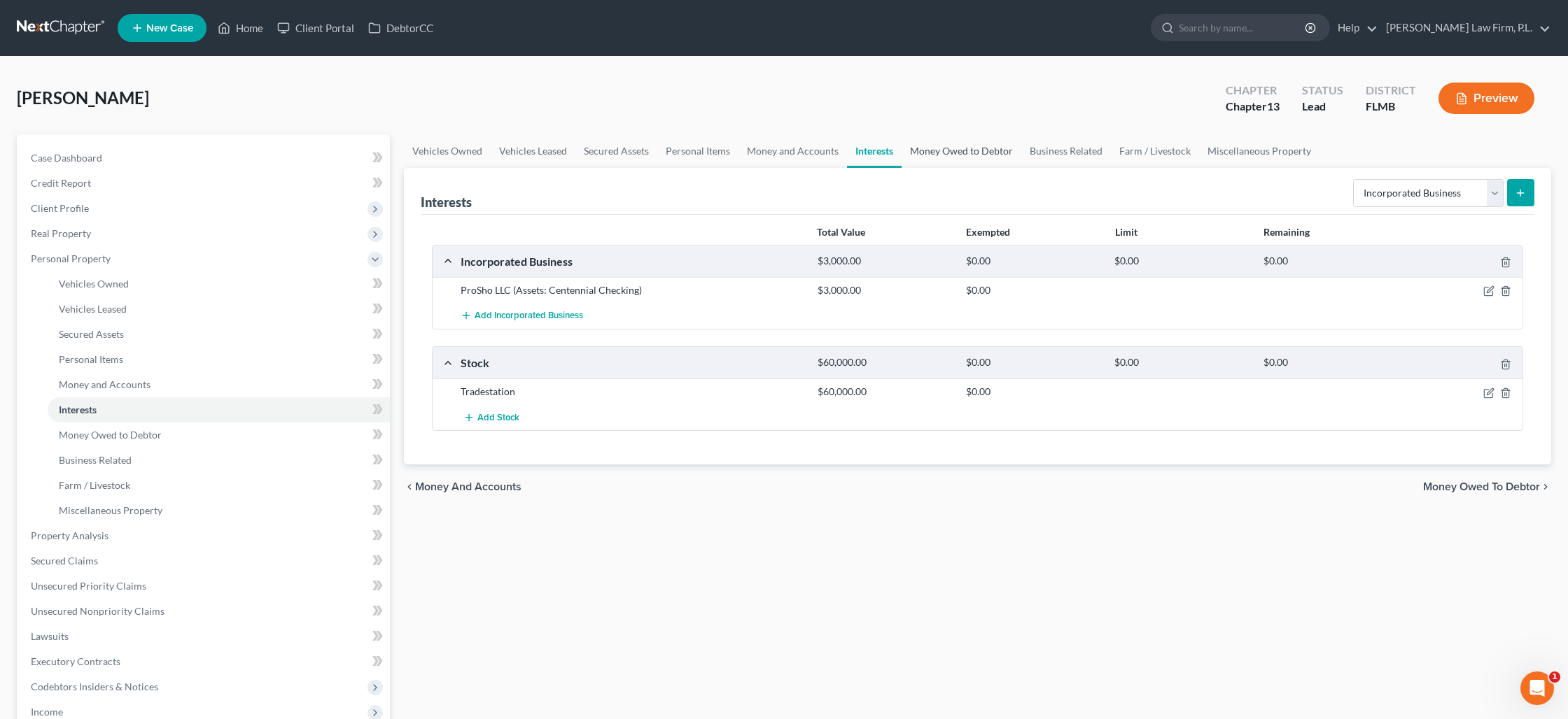
click at [962, 157] on link "Money Owed to Debtor" at bounding box center [960, 151] width 119 height 33
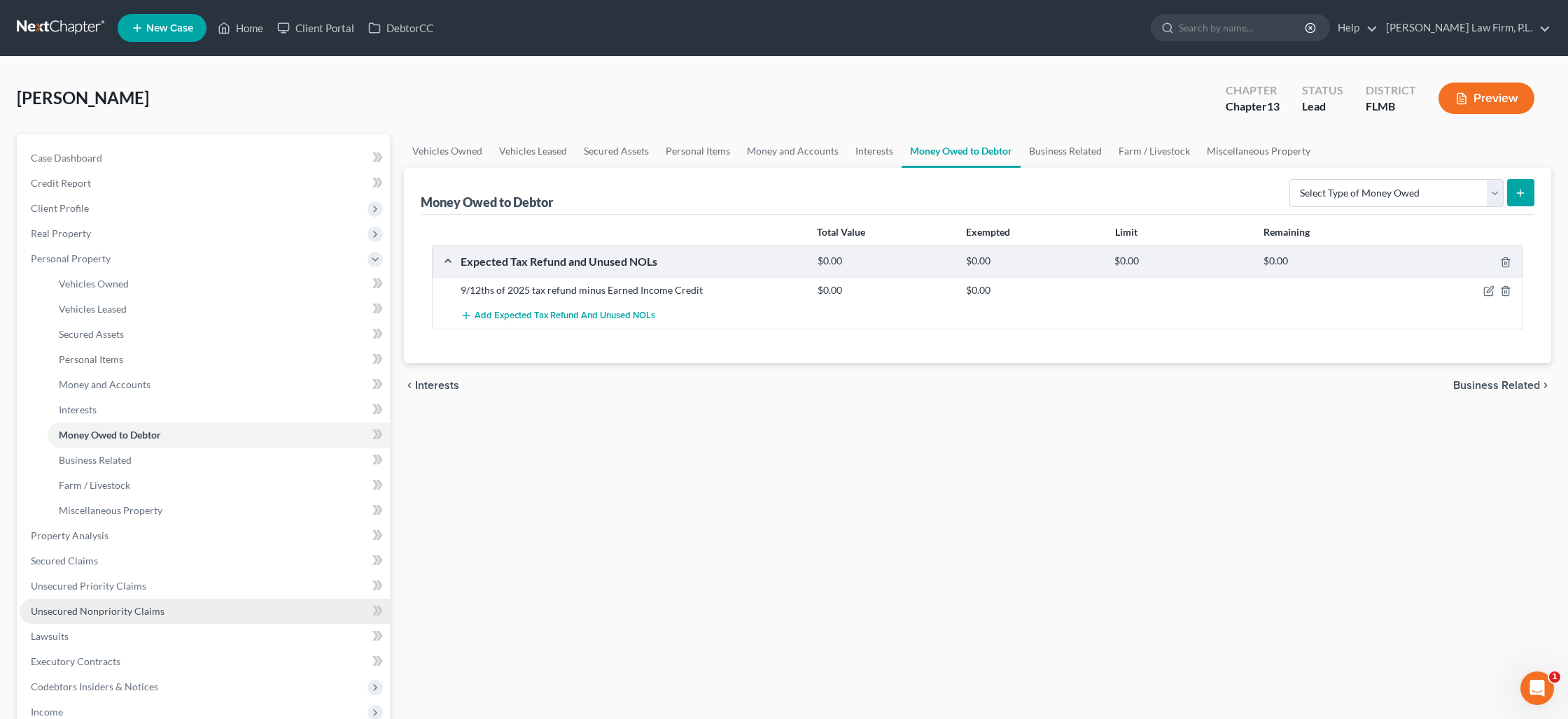
click at [144, 605] on span "Unsecured Nonpriority Claims" at bounding box center [98, 611] width 134 height 12
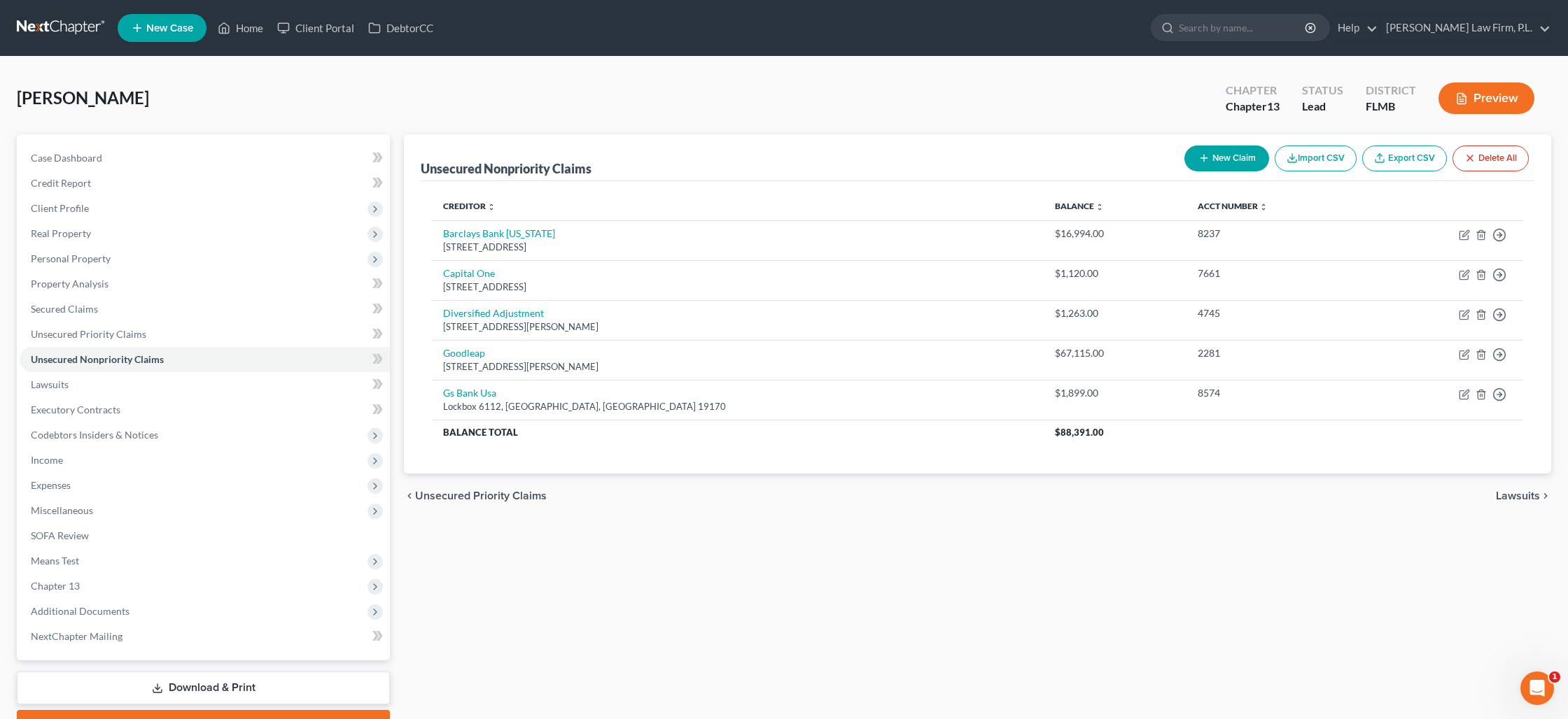
click at [1226, 162] on button "New Claim" at bounding box center [1226, 159] width 85 height 26
select select "0"
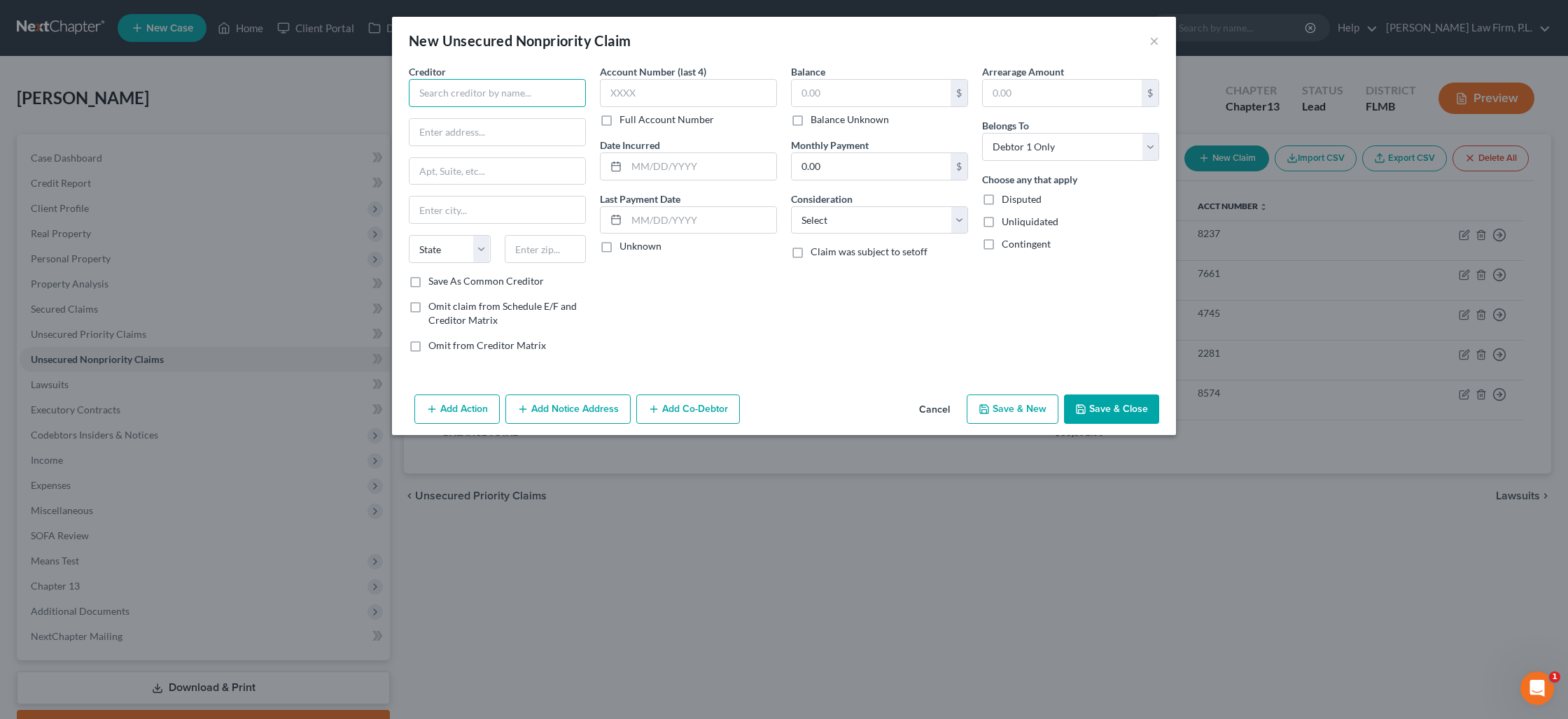
click at [498, 97] on input "text" at bounding box center [497, 93] width 177 height 28
type input "Rapid Finance Solutions"
paste input "4500 East West Highway, 6th Floor"
type input "4500 East West Highway, 6th Floor"
click at [481, 176] on input "text" at bounding box center [497, 171] width 176 height 27
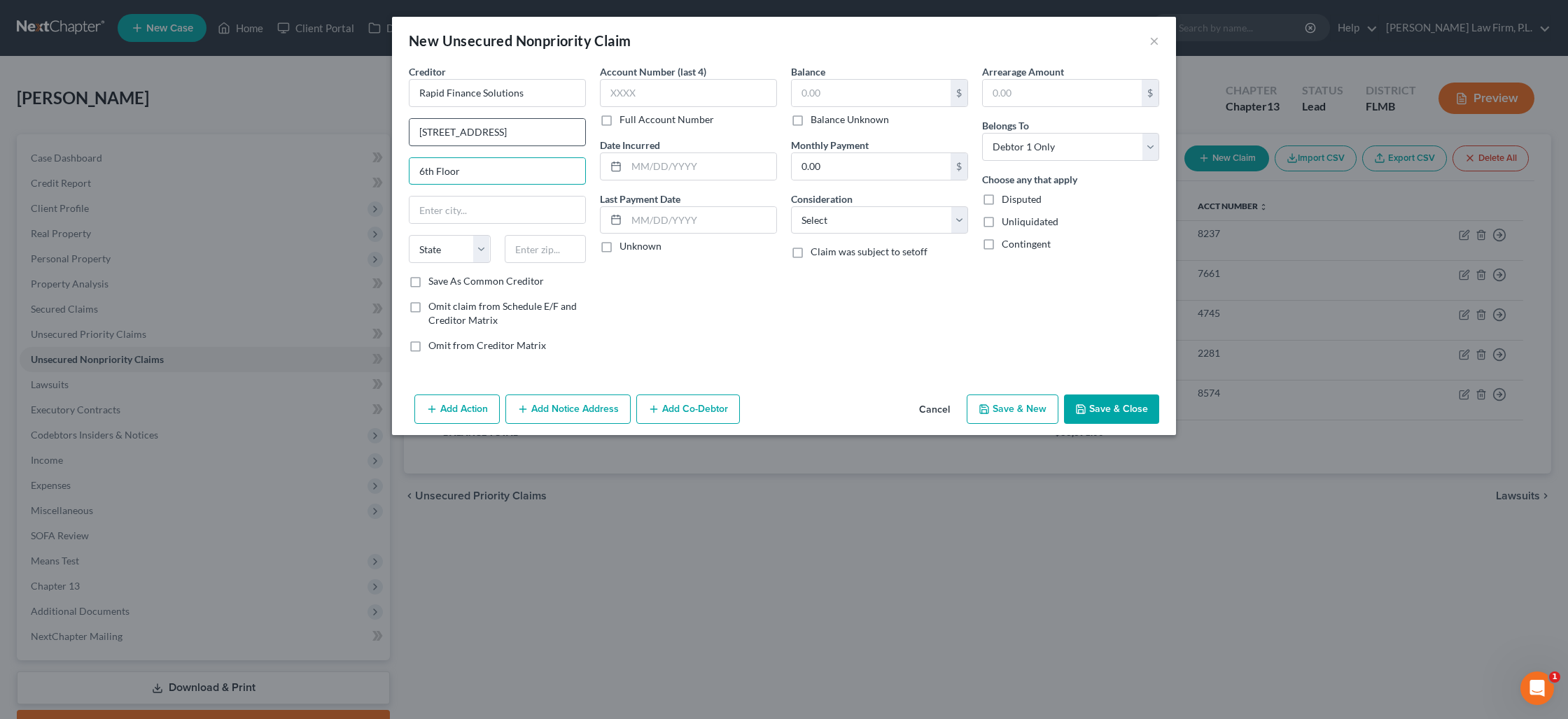
type input "6th Floor"
drag, startPoint x: 576, startPoint y: 136, endPoint x: 527, endPoint y: 136, distance: 49.0
click at [527, 136] on input "4500 East West Highway, 6th Floor" at bounding box center [497, 132] width 176 height 27
type input "4500 East West Highway"
type input "20814"
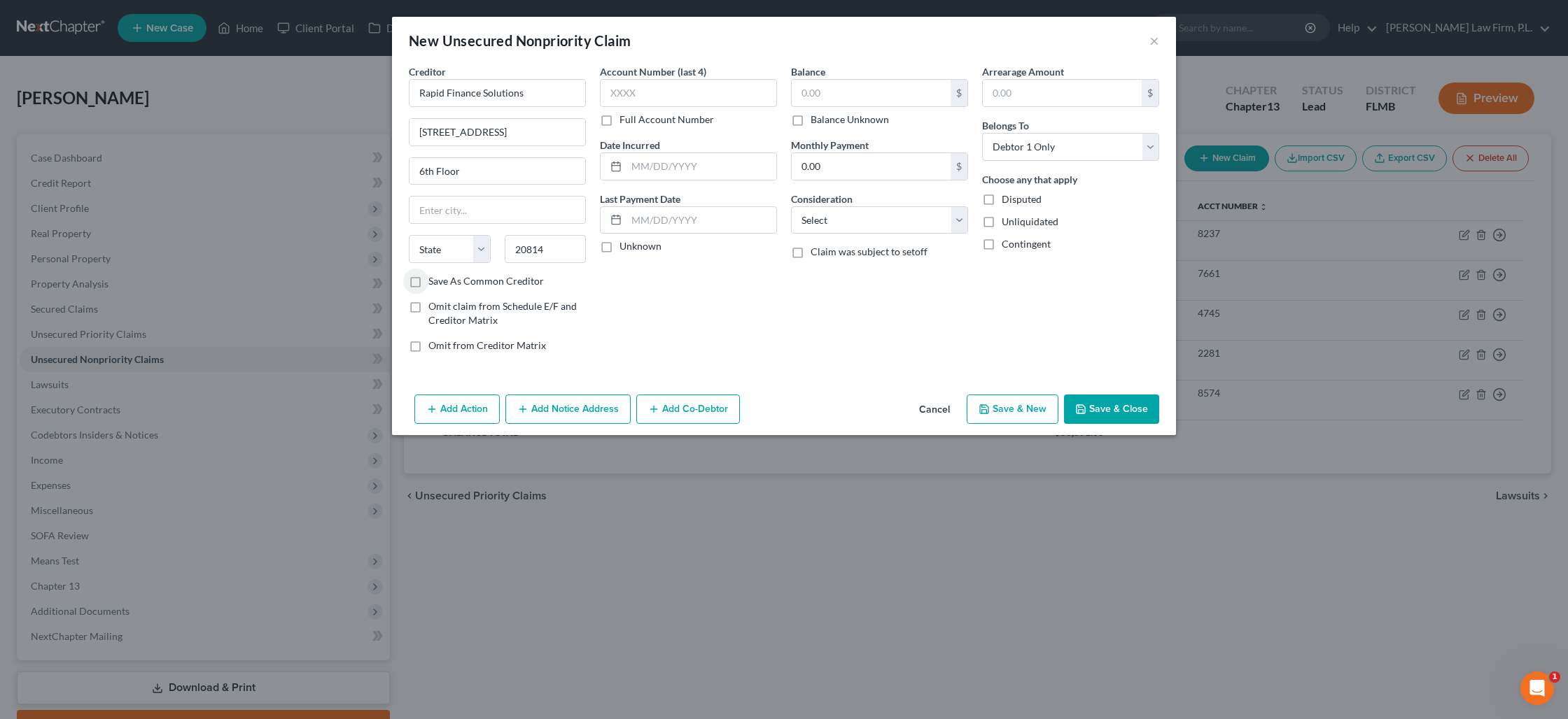
type input "Bethesda"
select select "21"
click at [810, 101] on input "text" at bounding box center [870, 93] width 159 height 27
click at [1099, 405] on button "Save & Close" at bounding box center [1111, 409] width 95 height 29
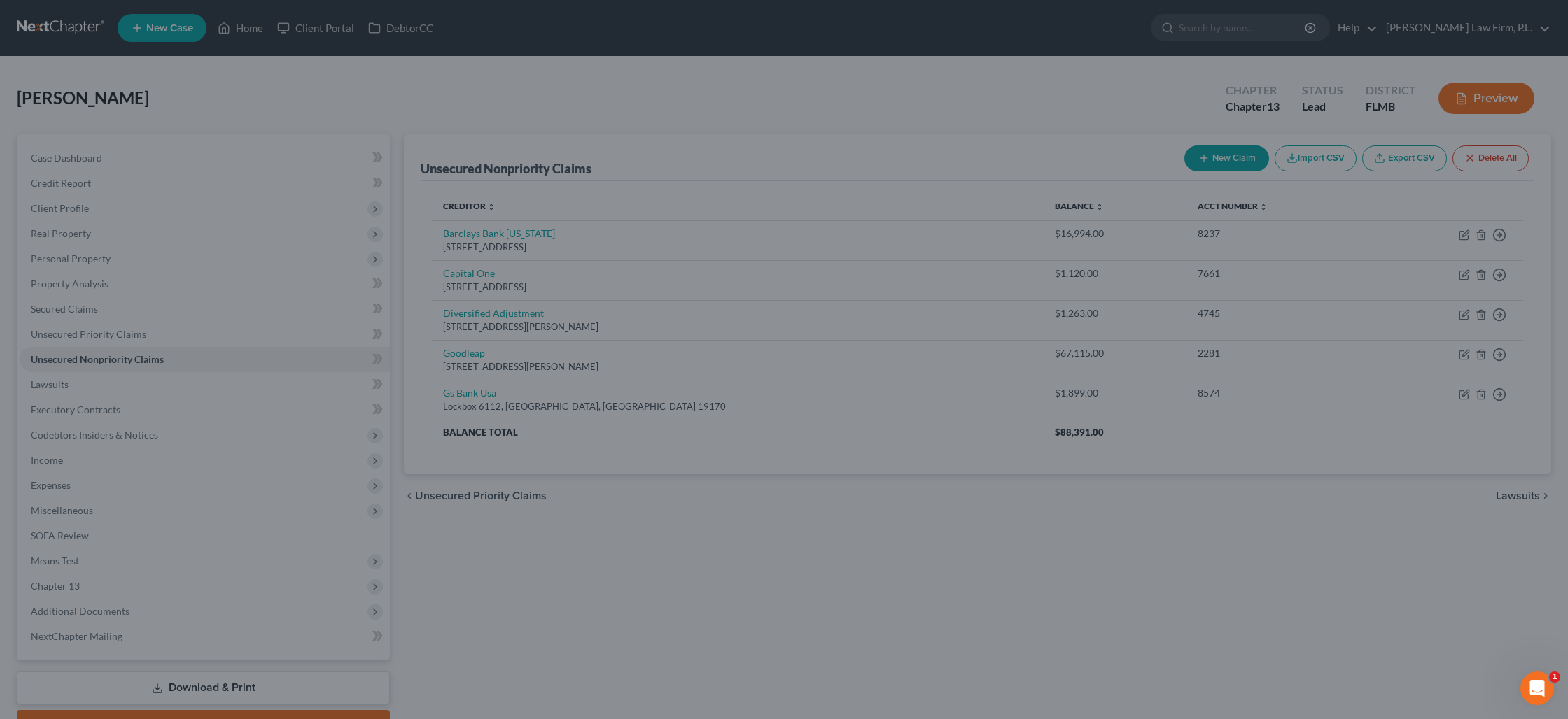
type input "52,000.00"
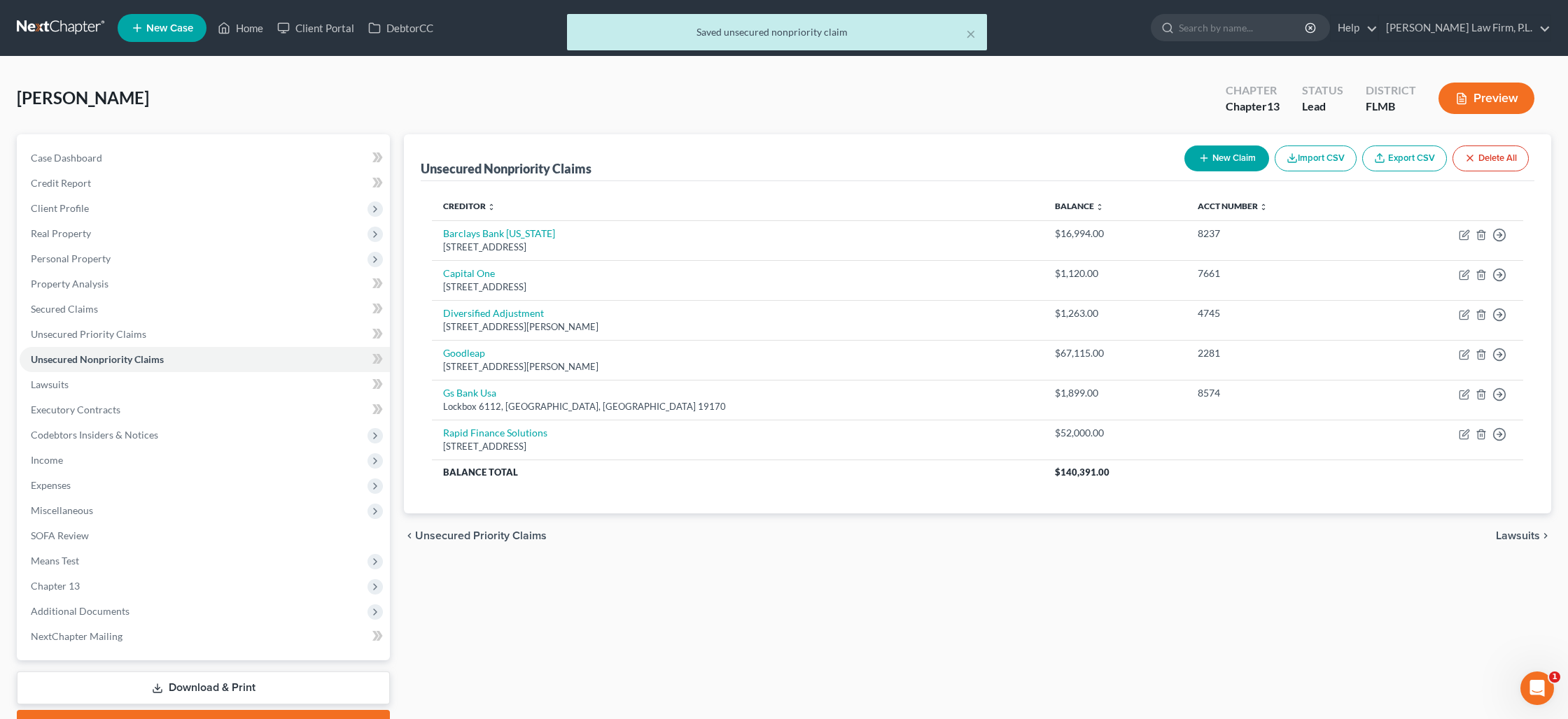
click at [1227, 154] on button "New Claim" at bounding box center [1226, 159] width 85 height 26
select select "0"
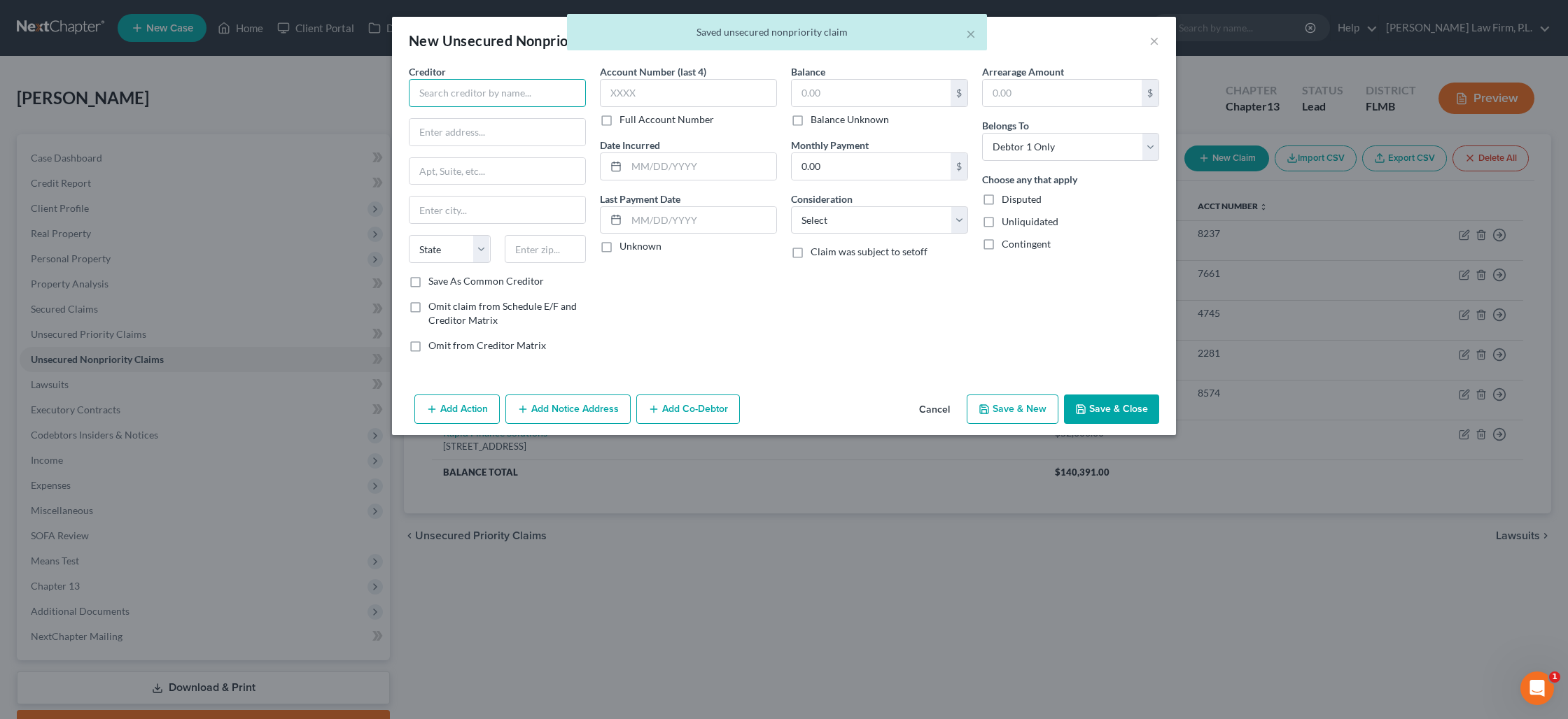
click at [511, 88] on input "text" at bounding box center [497, 93] width 177 height 28
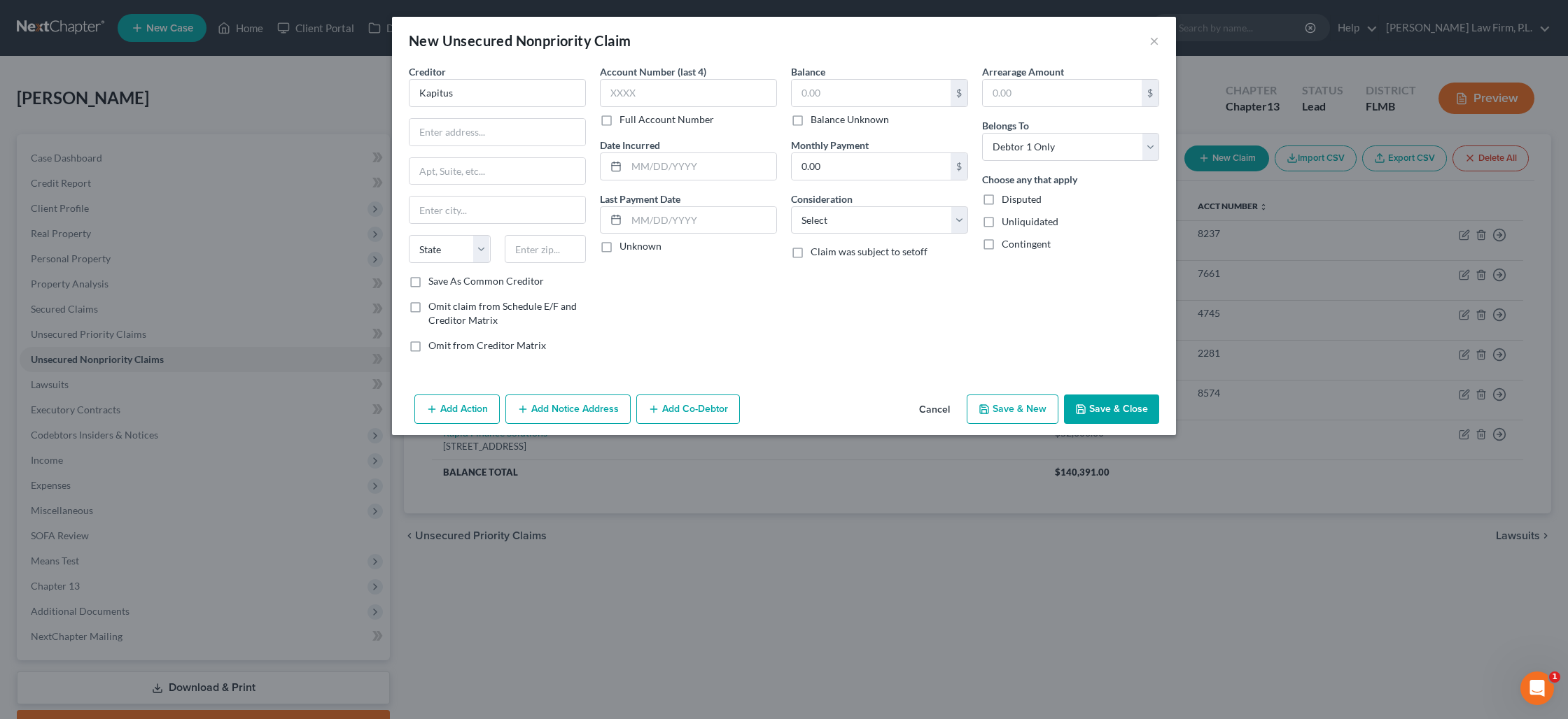
type input "Kapitus"
click at [481, 97] on input "Kapitus" at bounding box center [497, 93] width 177 height 28
click at [471, 127] on input "text" at bounding box center [497, 132] width 176 height 27
click at [471, 85] on input "Kapitus" at bounding box center [497, 93] width 177 height 28
click at [470, 94] on input "Kapitus" at bounding box center [497, 93] width 177 height 28
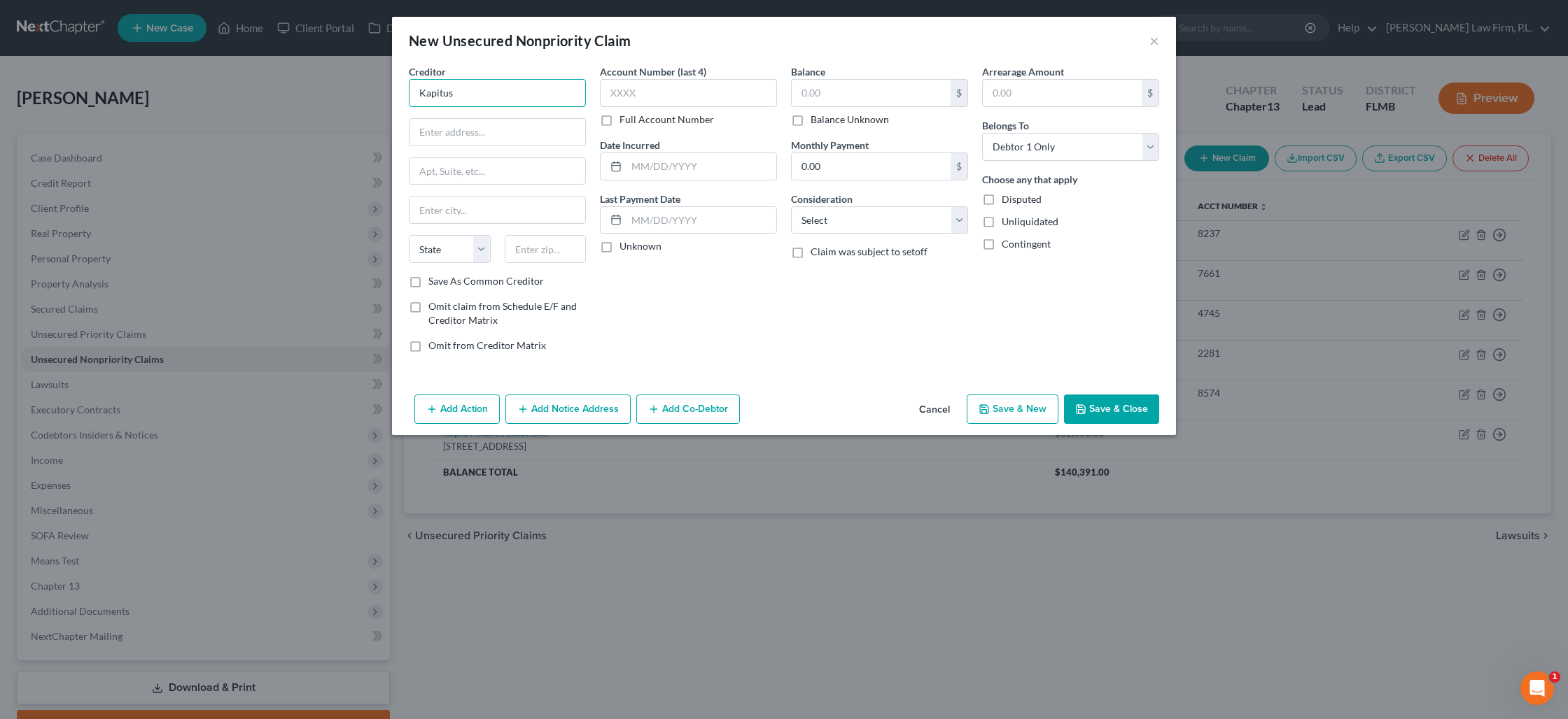
click at [470, 94] on input "Kapitus" at bounding box center [497, 93] width 177 height 28
click at [462, 132] on input "text" at bounding box center [497, 132] width 176 height 27
paste input "120 W 45th St"
type input "120 W 45th St"
click at [543, 248] on input "text" at bounding box center [545, 249] width 82 height 28
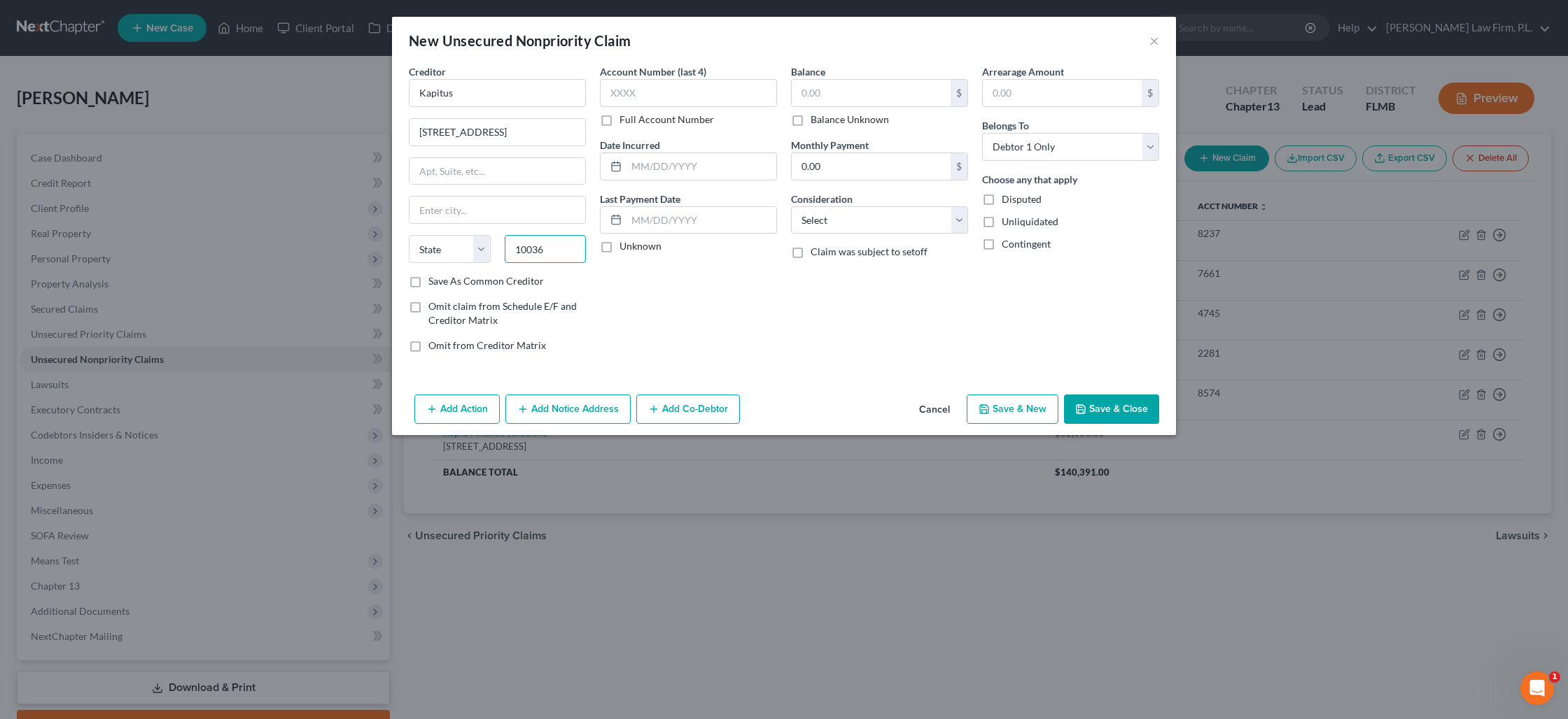
type input "10036"
type input "New York"
select select "35"
click at [839, 97] on input "text" at bounding box center [870, 93] width 159 height 27
type input "80,000"
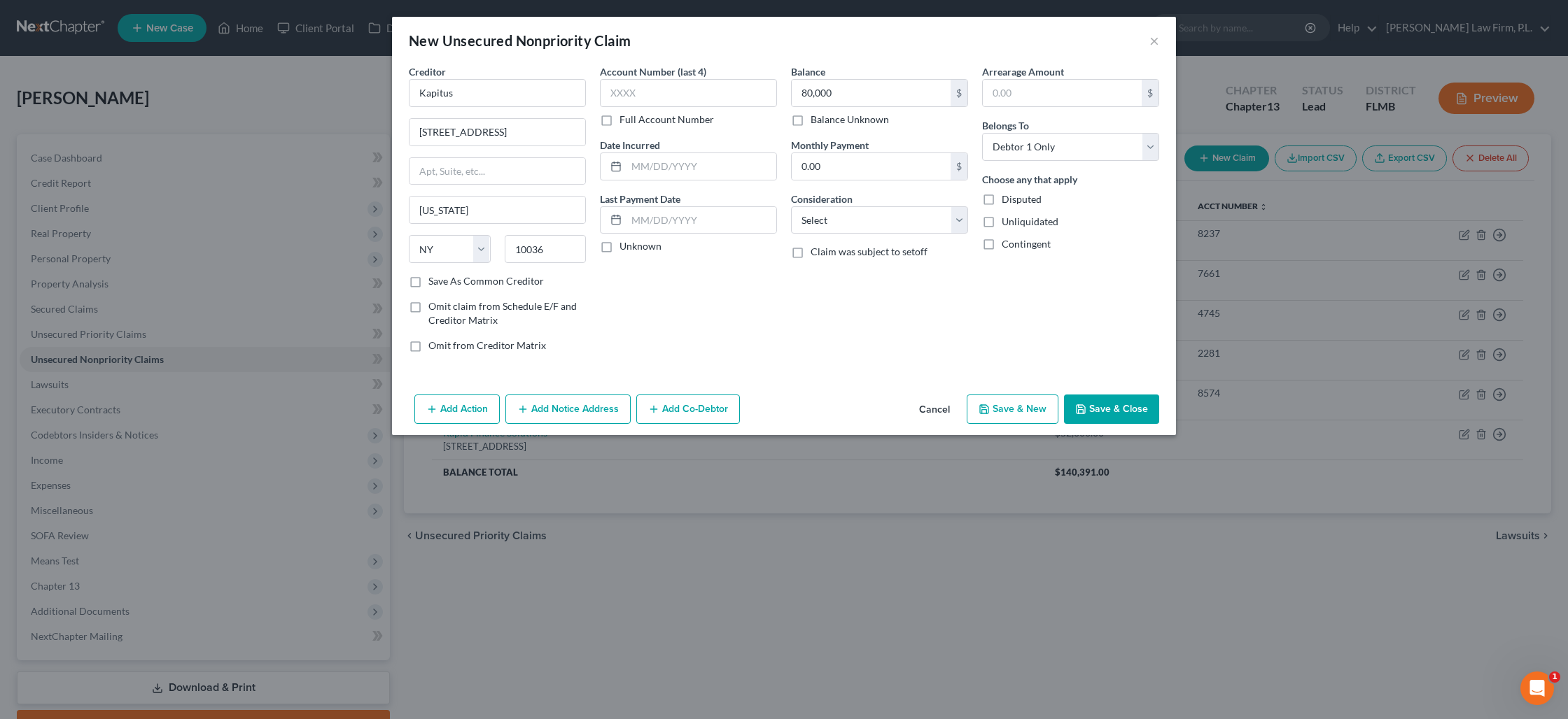
click at [1126, 415] on button "Save & Close" at bounding box center [1111, 409] width 95 height 29
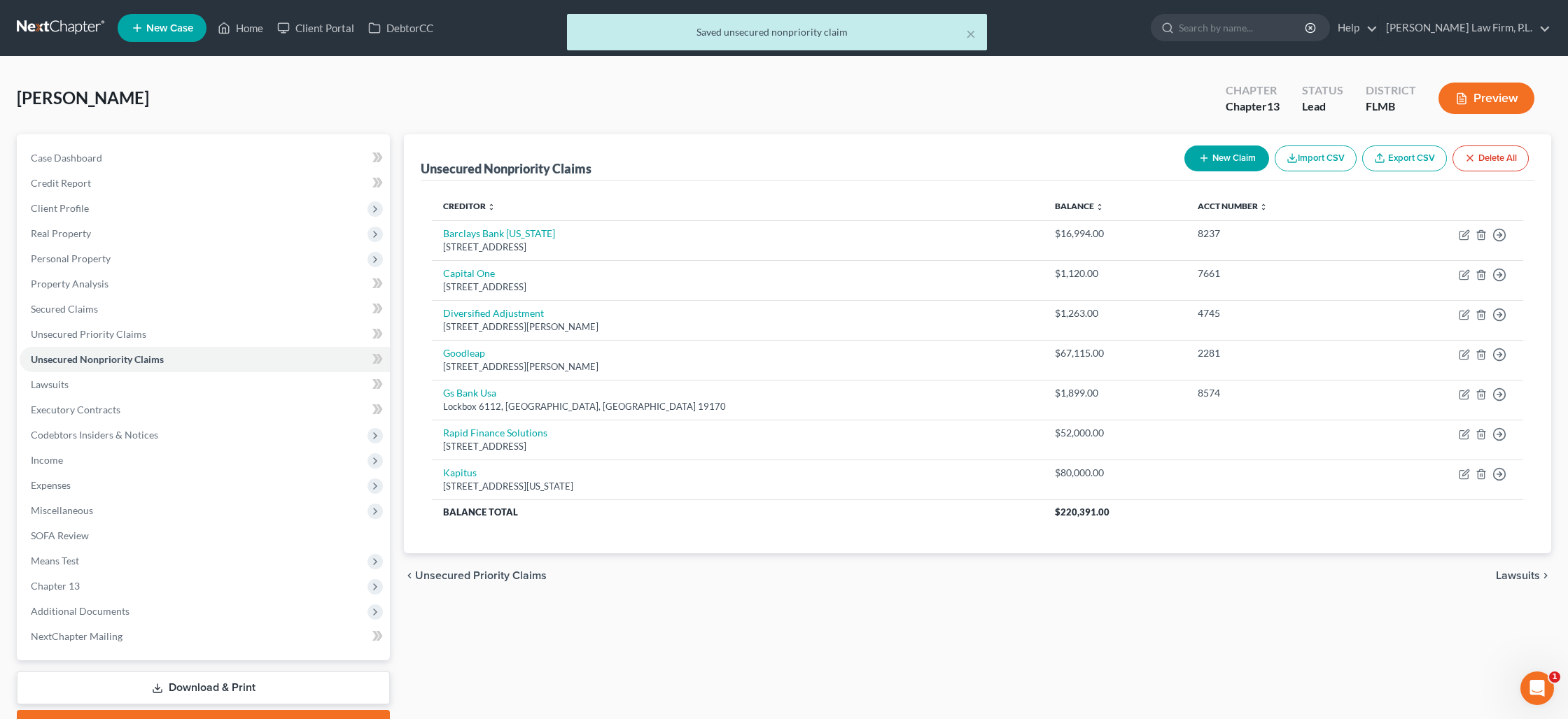
click at [1219, 158] on button "New Claim" at bounding box center [1226, 159] width 85 height 26
select select "0"
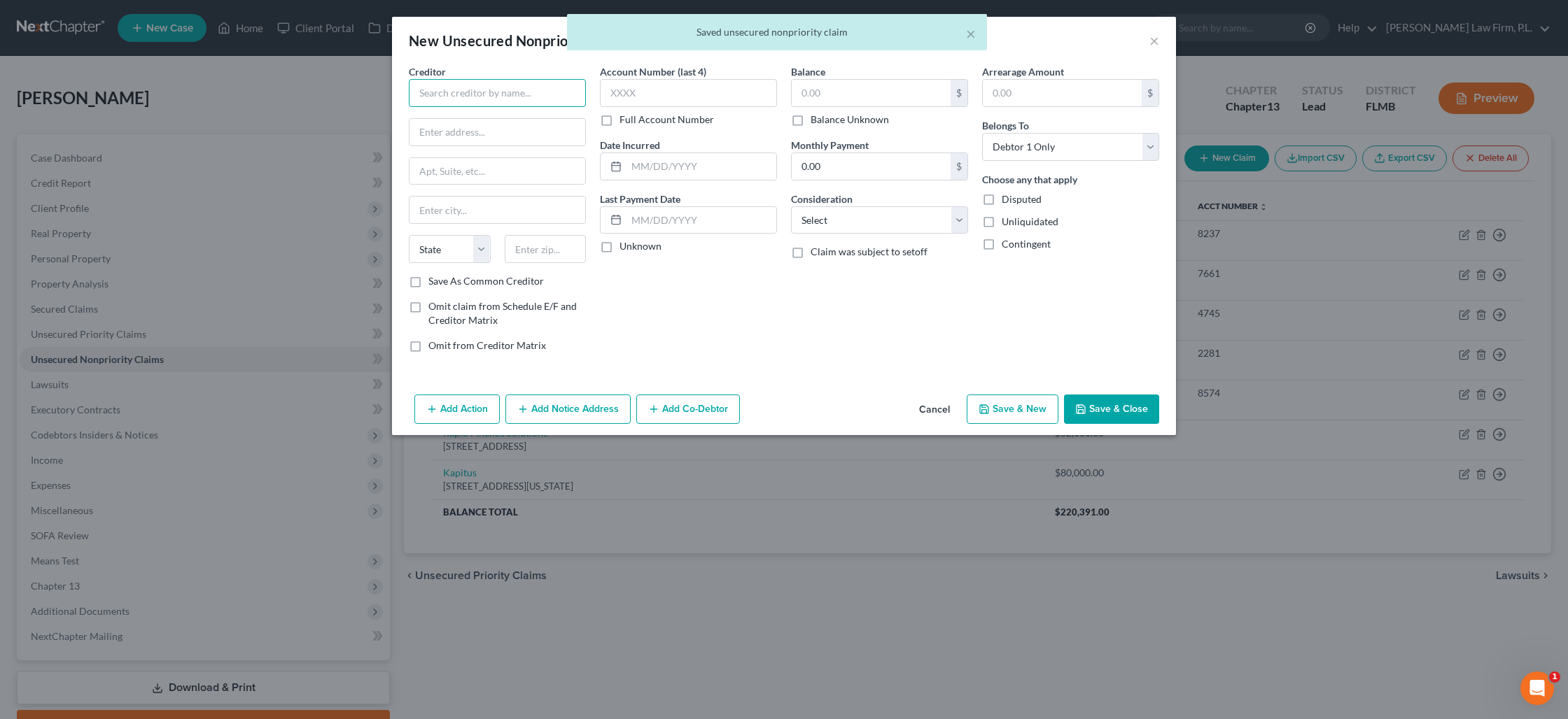
click at [505, 93] on input "text" at bounding box center [497, 93] width 177 height 28
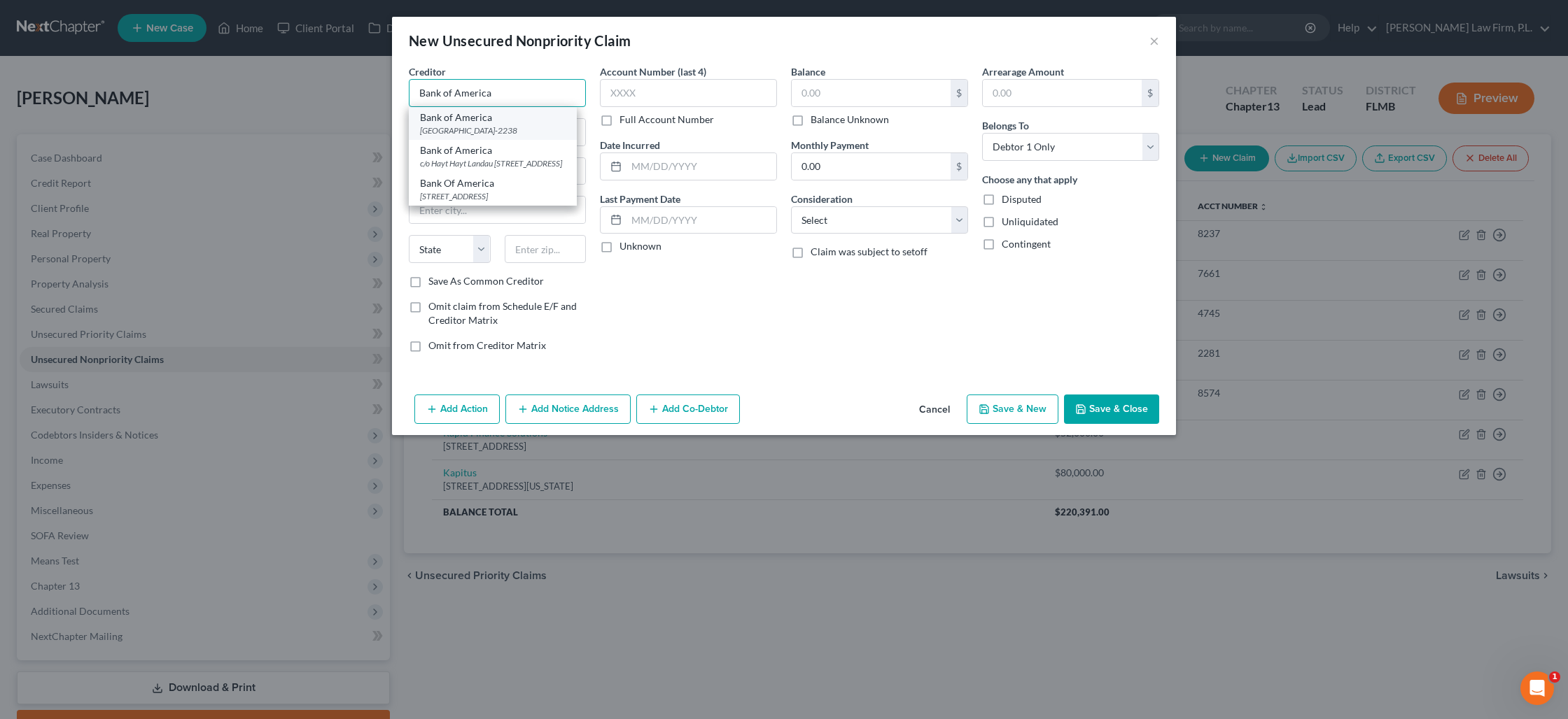
type input "Bank of America"
click at [504, 120] on div "Bank of America" at bounding box center [493, 118] width 146 height 14
type input "PO Box 982238"
type input "EL Paso"
select select "45"
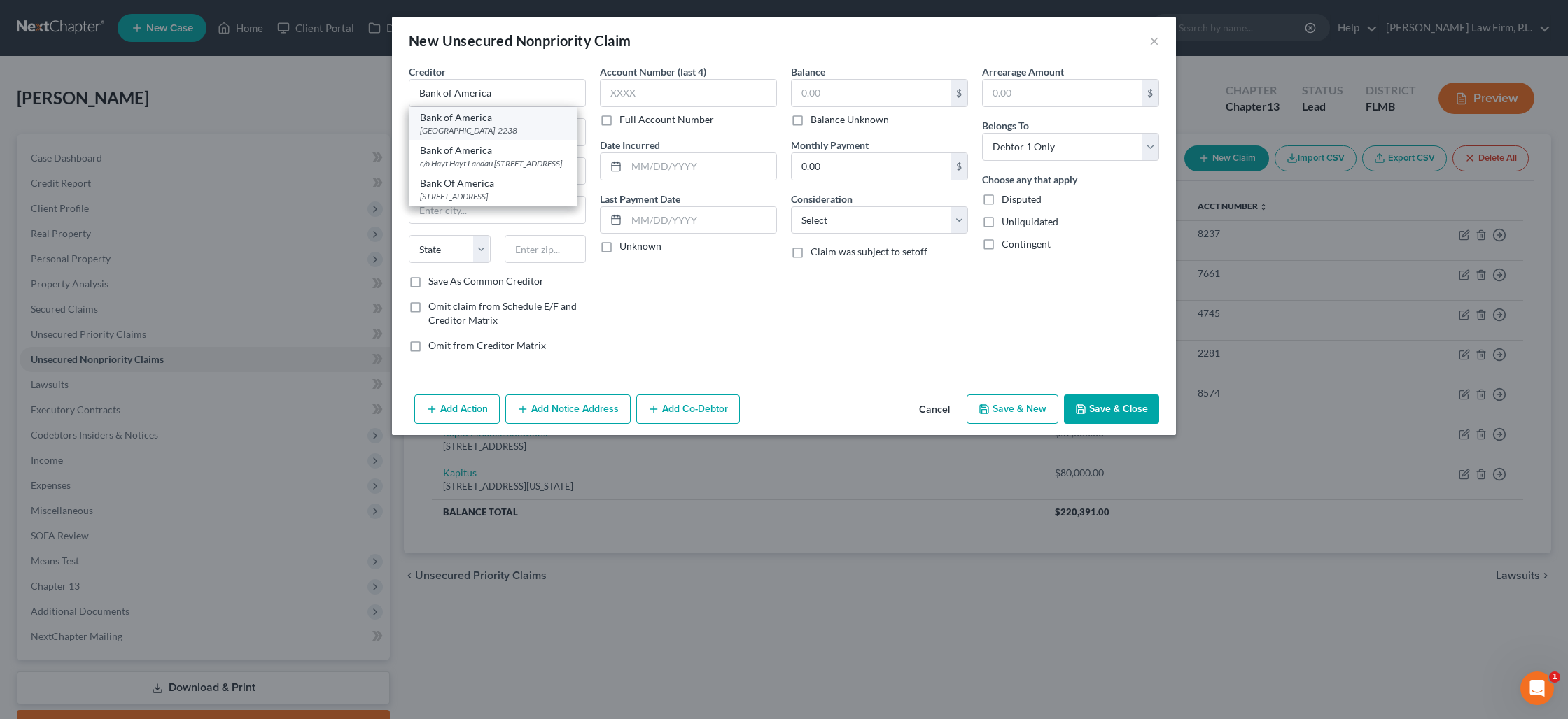
type input "79998-2238"
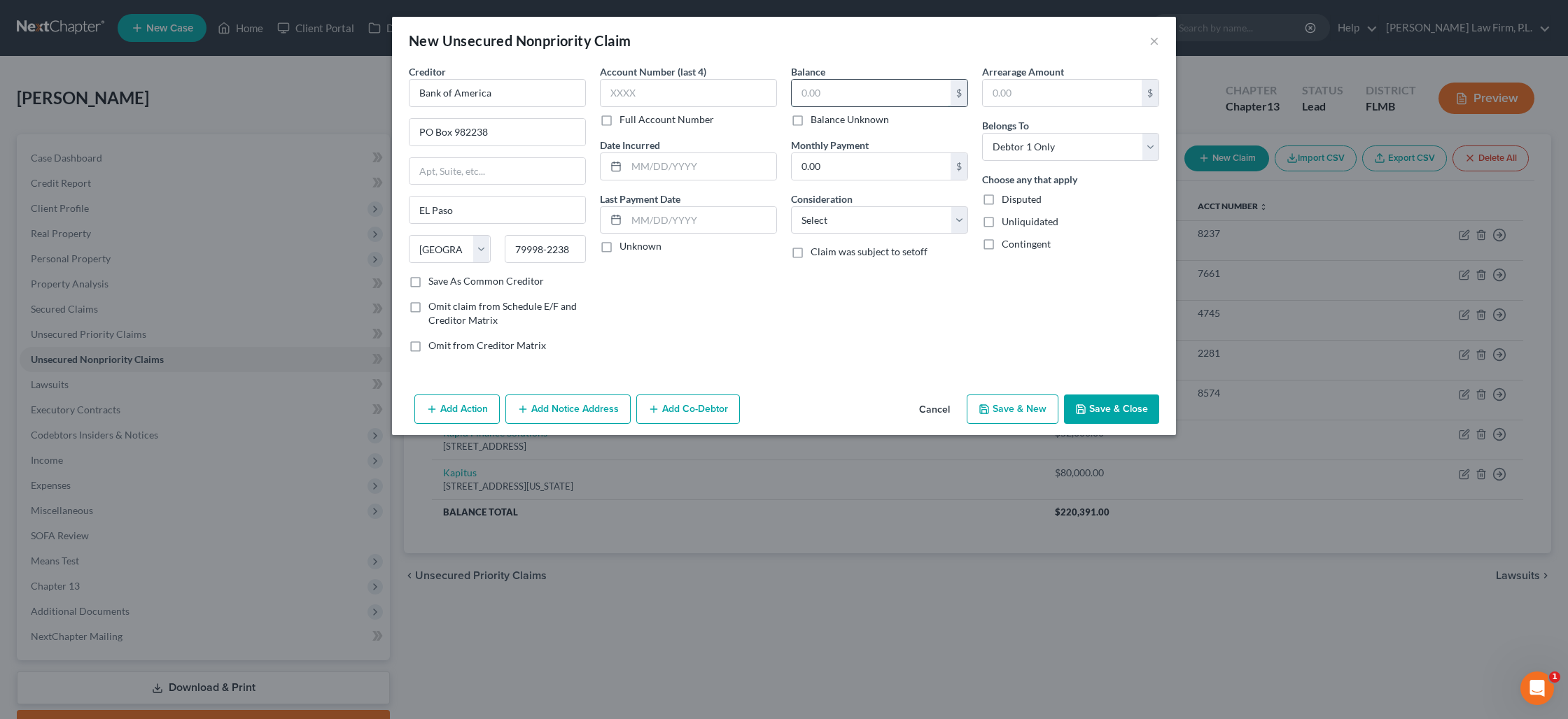
click at [843, 93] on input "text" at bounding box center [870, 93] width 159 height 27
type input "7,800"
click at [1103, 404] on button "Save & Close" at bounding box center [1111, 409] width 95 height 29
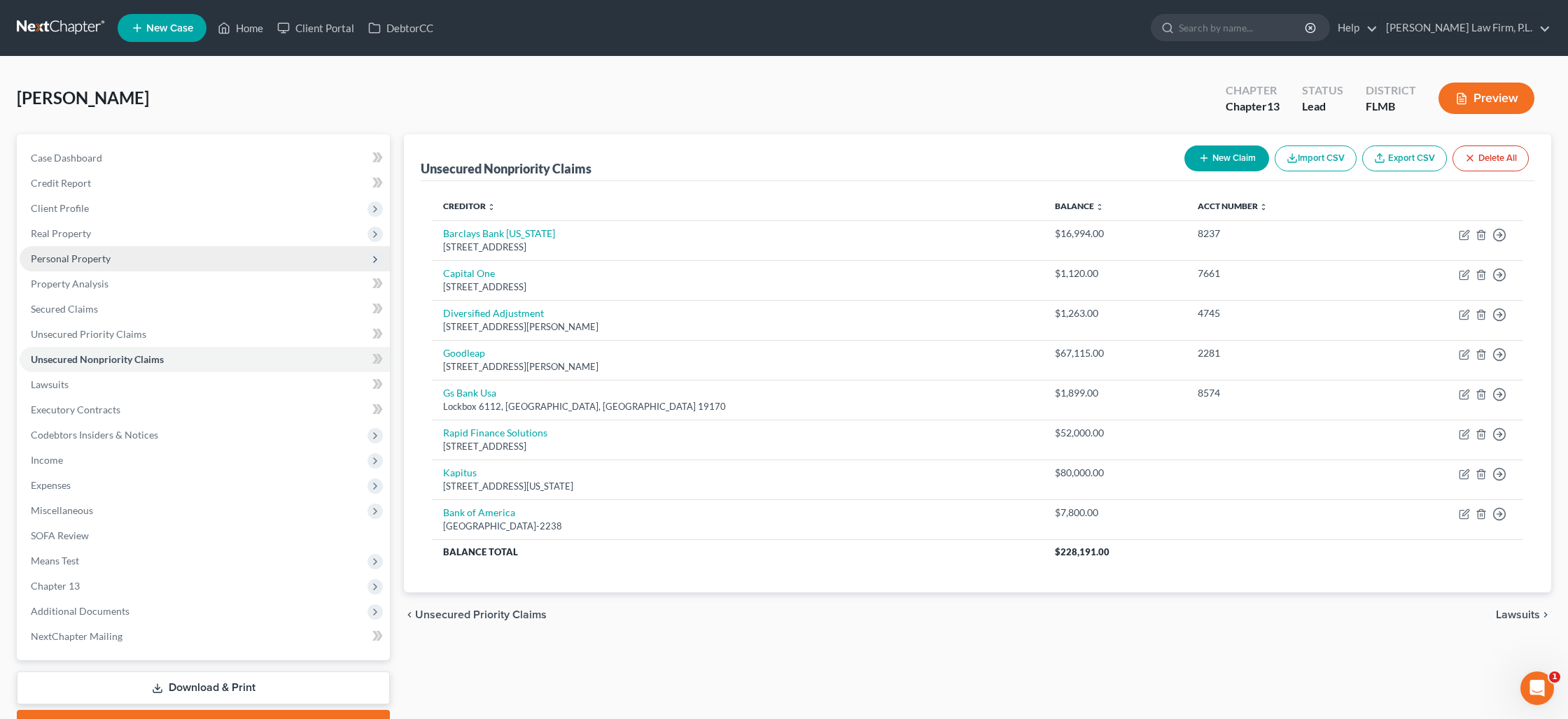
click at [130, 252] on span "Personal Property" at bounding box center [204, 258] width 370 height 25
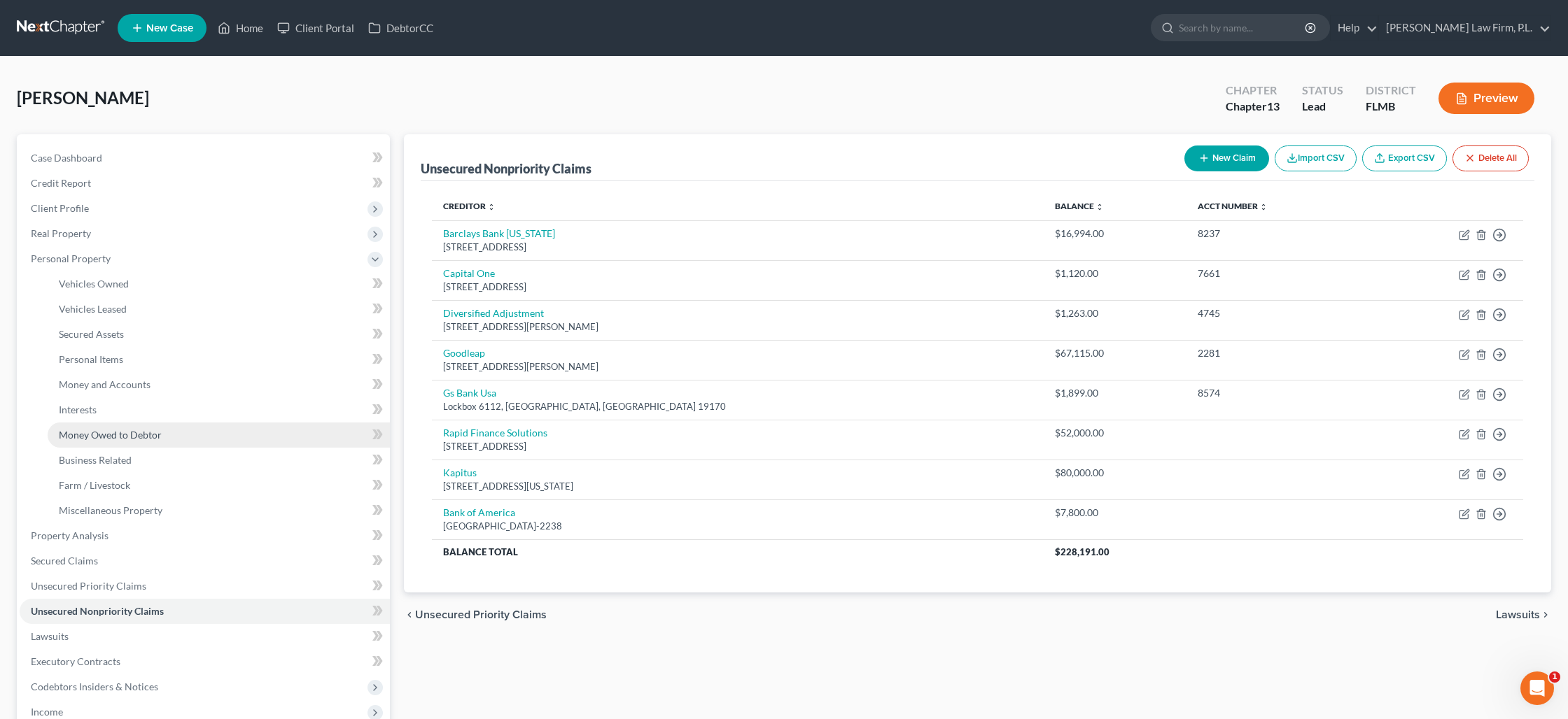
click at [120, 429] on span "Money Owed to Debtor" at bounding box center [111, 435] width 103 height 12
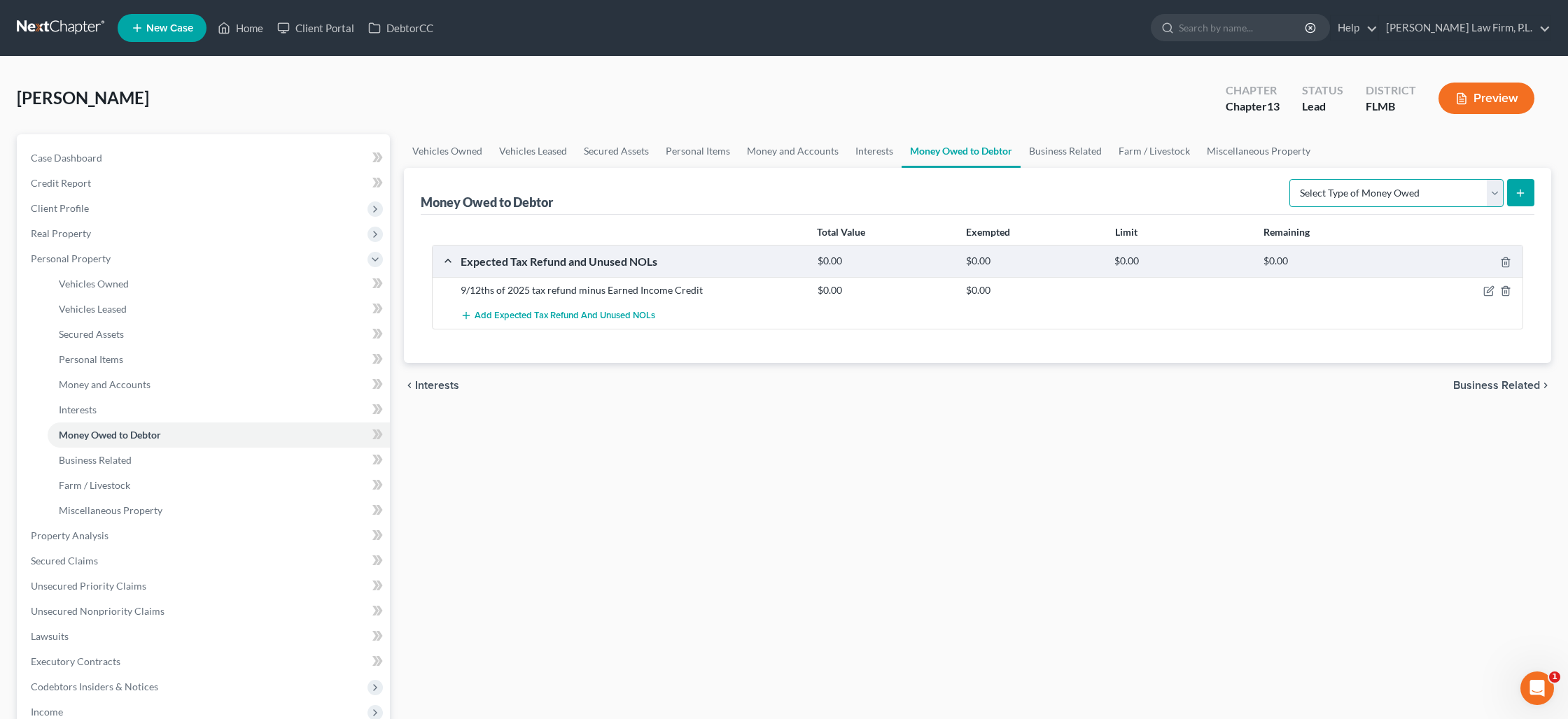
click at [1338, 201] on select "Select Type of Money Owed Accounts Receivable Alimony Child Support Claims Agai…" at bounding box center [1396, 193] width 215 height 28
select select "other_contingent_and_unliquidated_claims"
click at [1292, 179] on select "Select Type of Money Owed Accounts Receivable Alimony Child Support Claims Agai…" at bounding box center [1396, 193] width 215 height 28
click at [1511, 194] on button "submit" at bounding box center [1521, 193] width 27 height 27
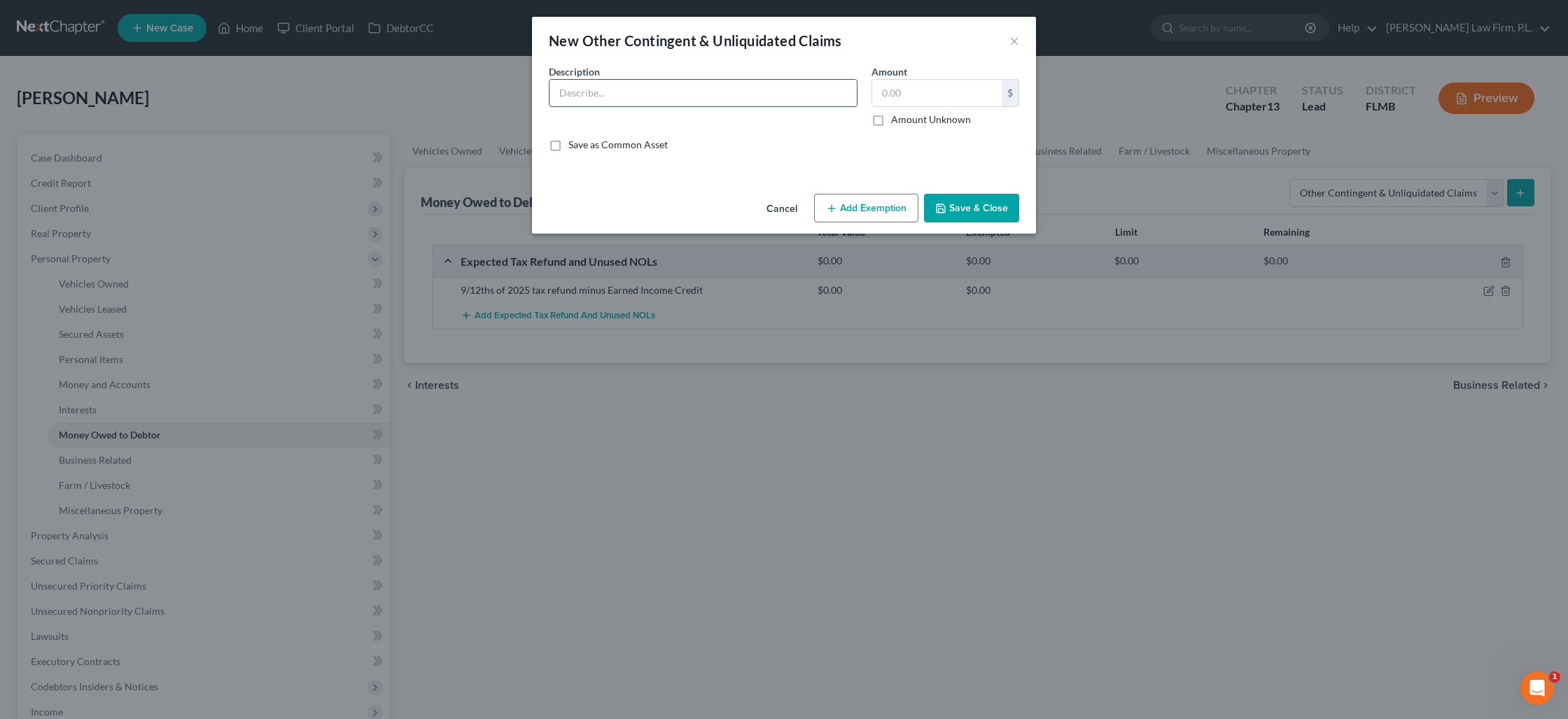
click at [704, 97] on input "text" at bounding box center [703, 93] width 307 height 27
type input "{"
type input "Potential Fraud Refund from American Express"
click at [891, 118] on label "Amount Unknown" at bounding box center [930, 119] width 80 height 14
click at [897, 118] on input "Amount Unknown" at bounding box center [901, 117] width 9 height 9
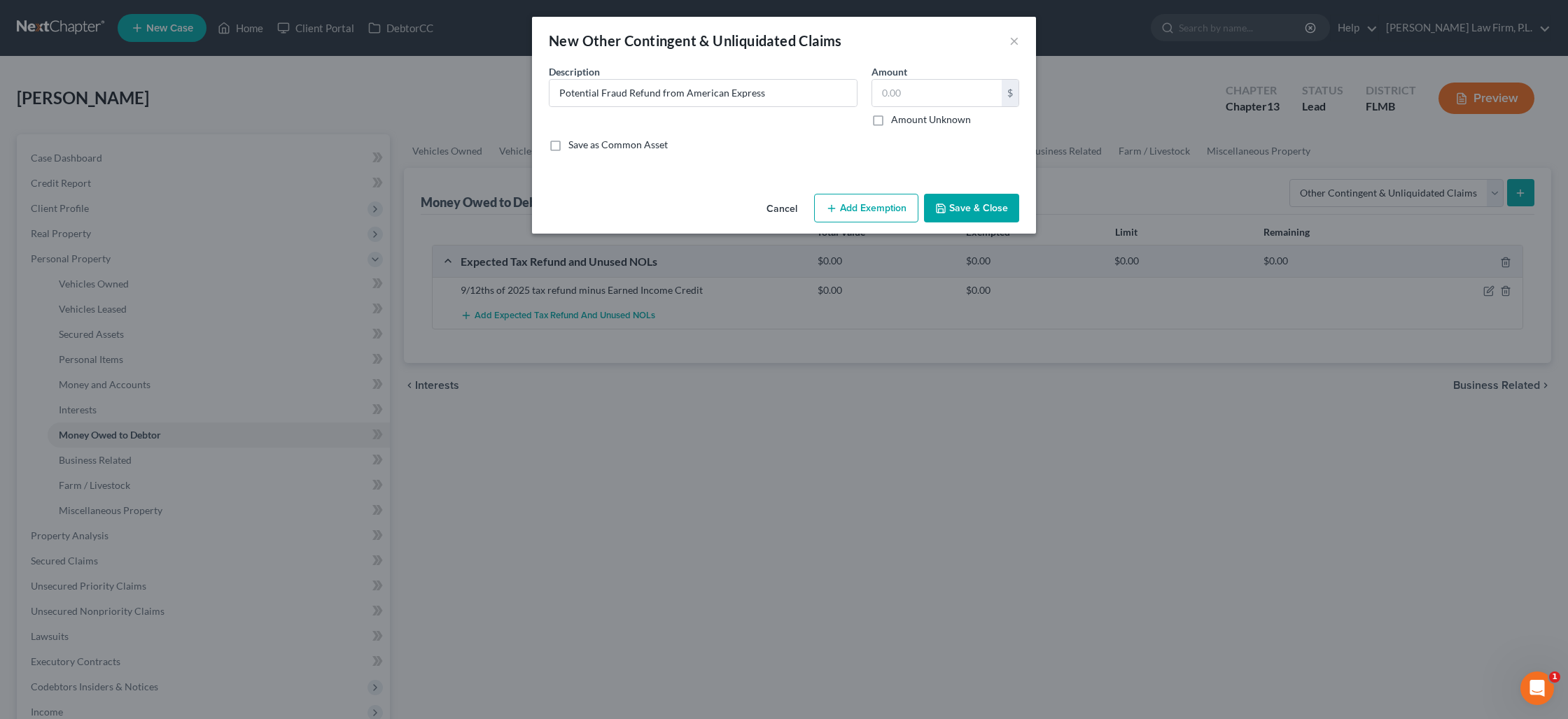
checkbox input "true"
type input "0.00"
click at [967, 205] on button "Save & Close" at bounding box center [971, 208] width 95 height 29
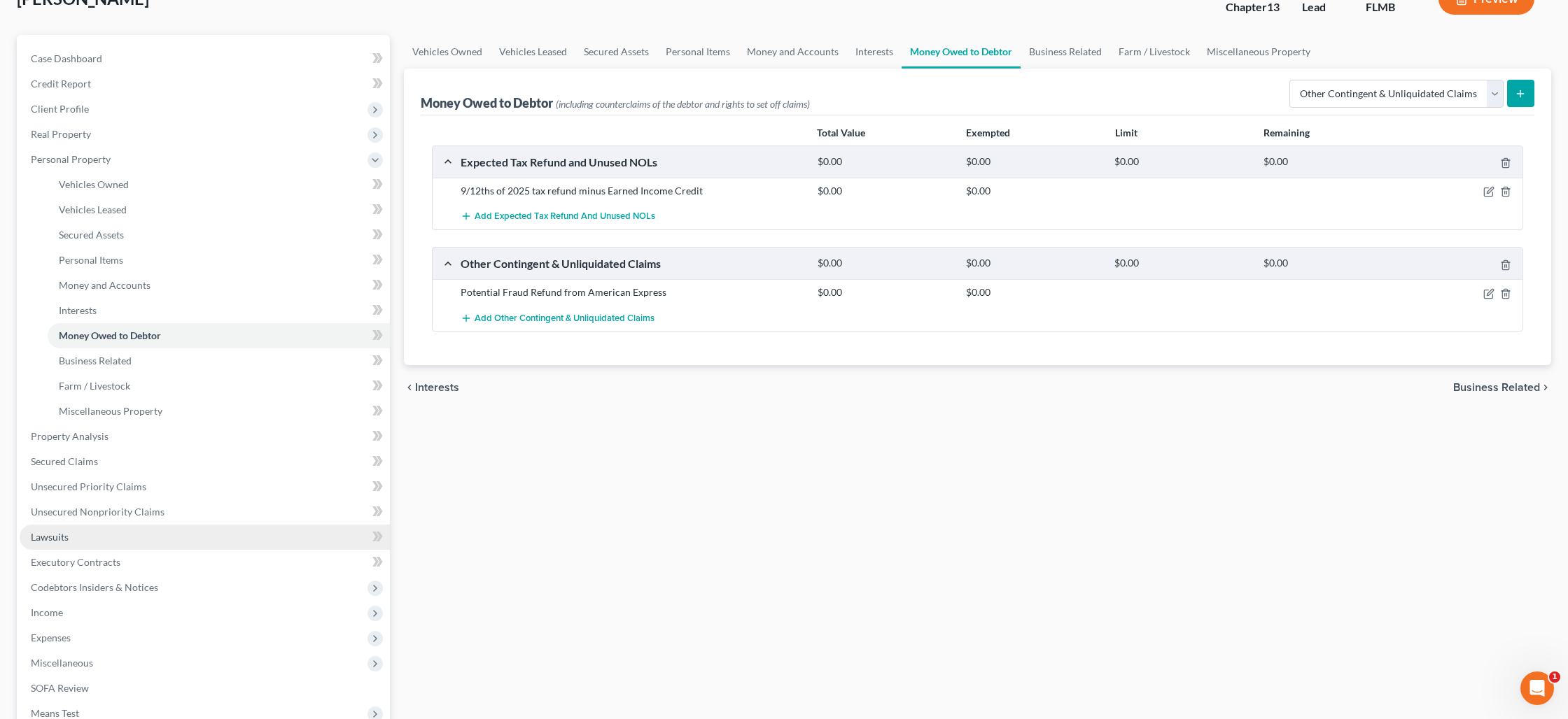
scroll to position [106, 0]
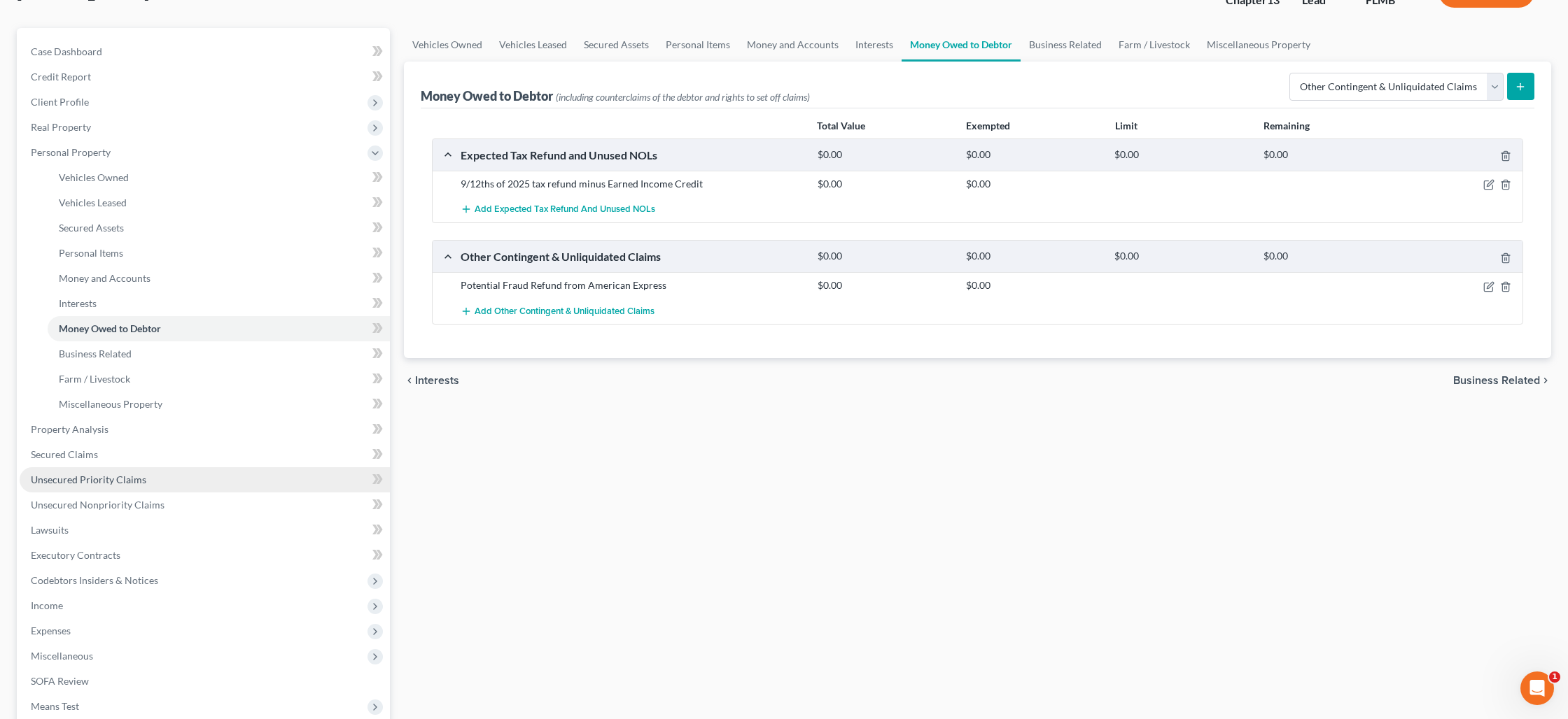
click at [234, 485] on link "Unsecured Priority Claims" at bounding box center [204, 480] width 370 height 25
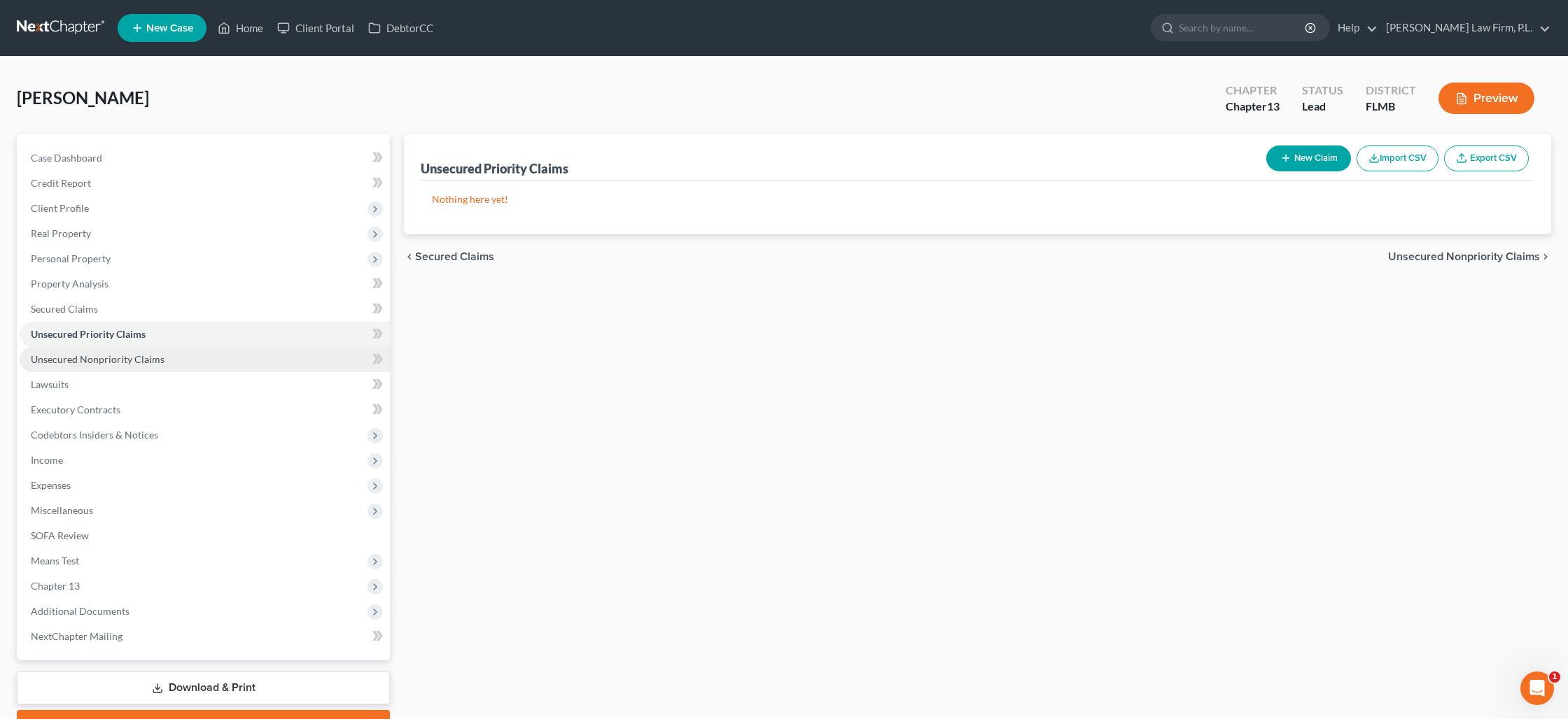
click at [176, 359] on link "Unsecured Nonpriority Claims" at bounding box center [204, 359] width 370 height 25
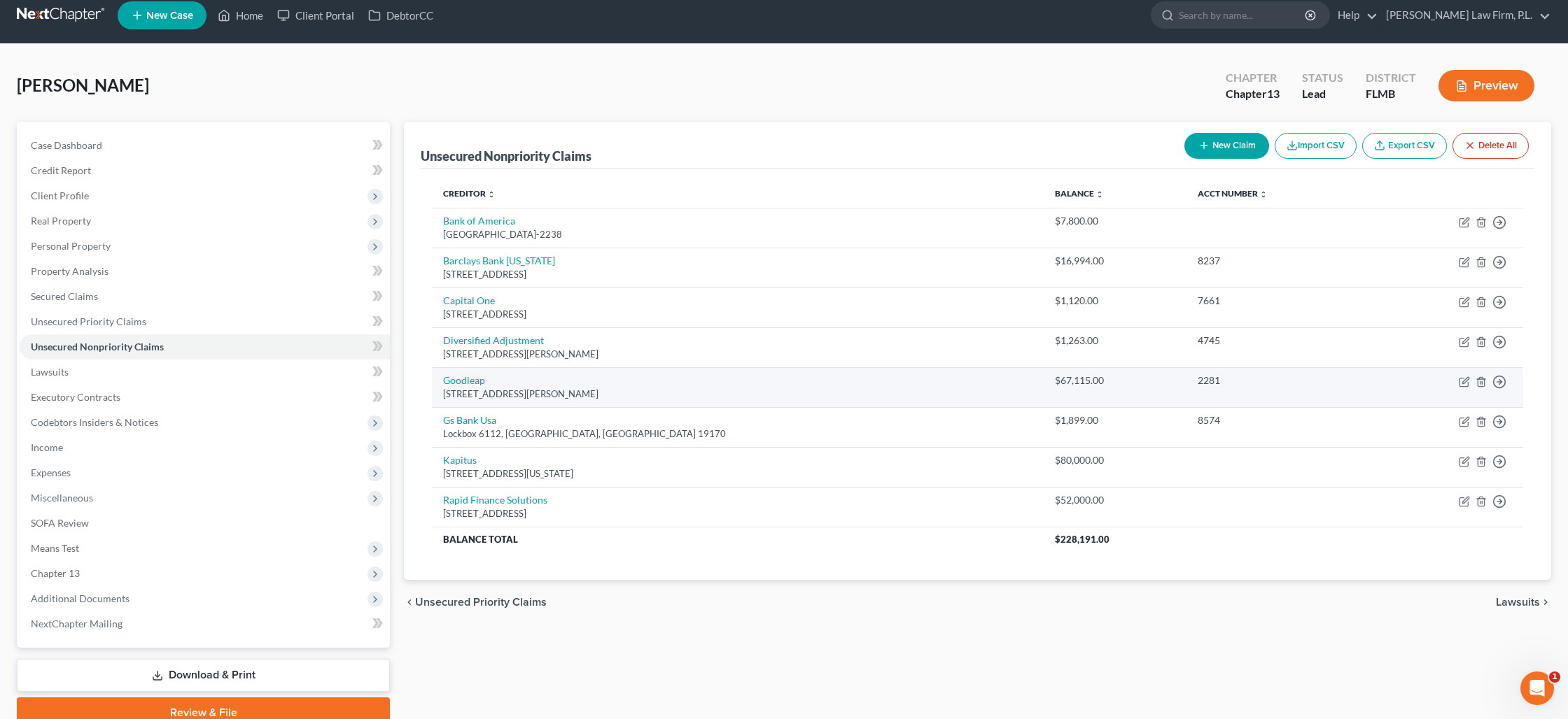
scroll to position [15, 0]
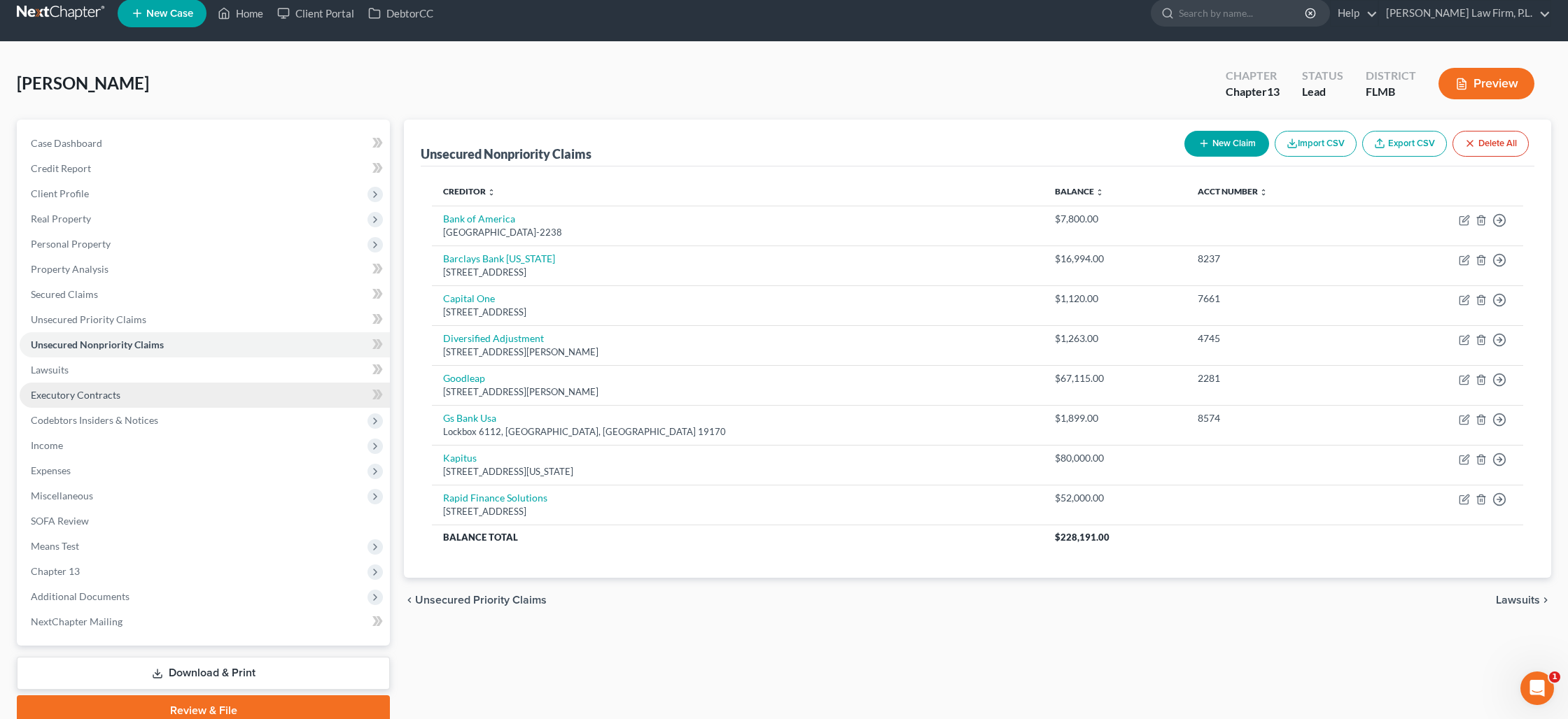
click at [173, 391] on link "Executory Contracts" at bounding box center [204, 395] width 370 height 25
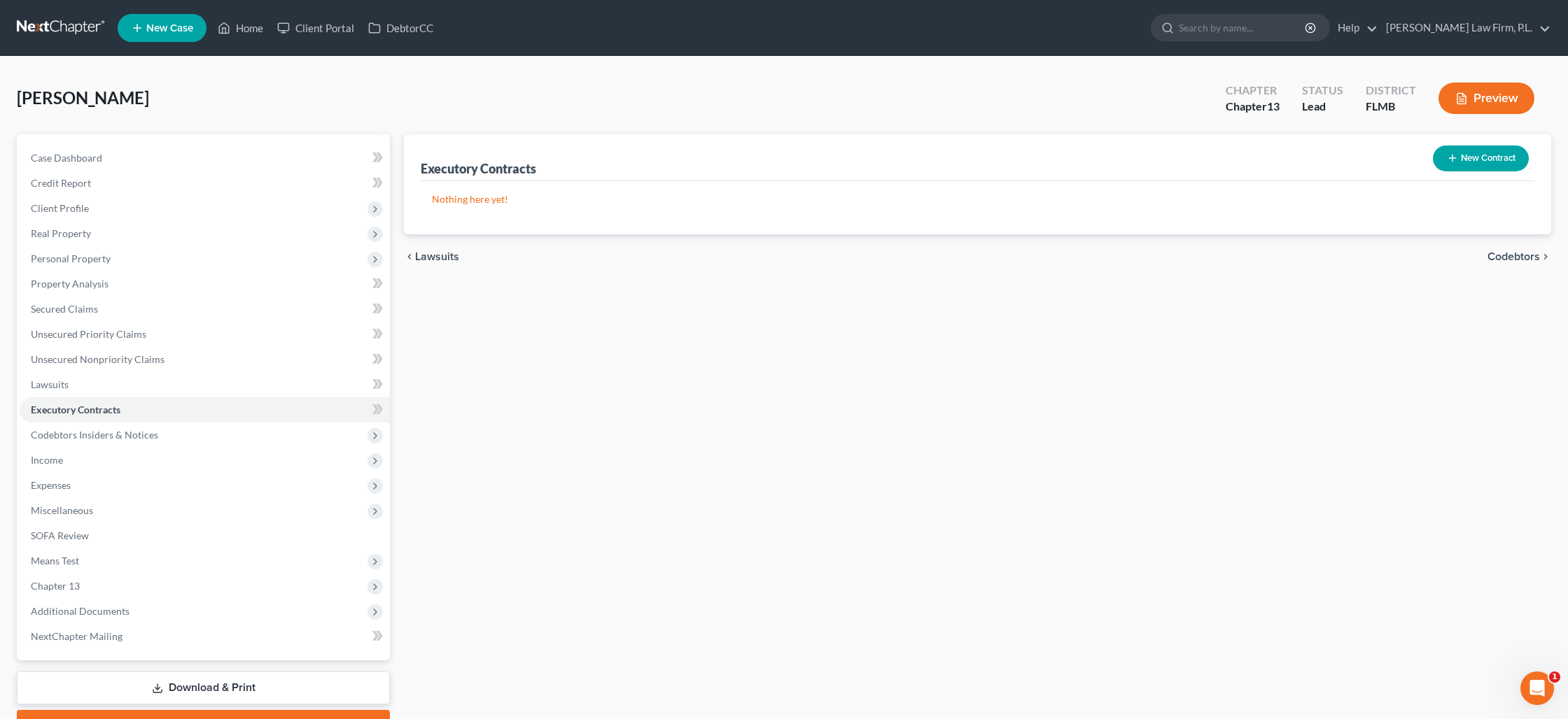
click at [1485, 166] on button "New Contract" at bounding box center [1480, 159] width 96 height 26
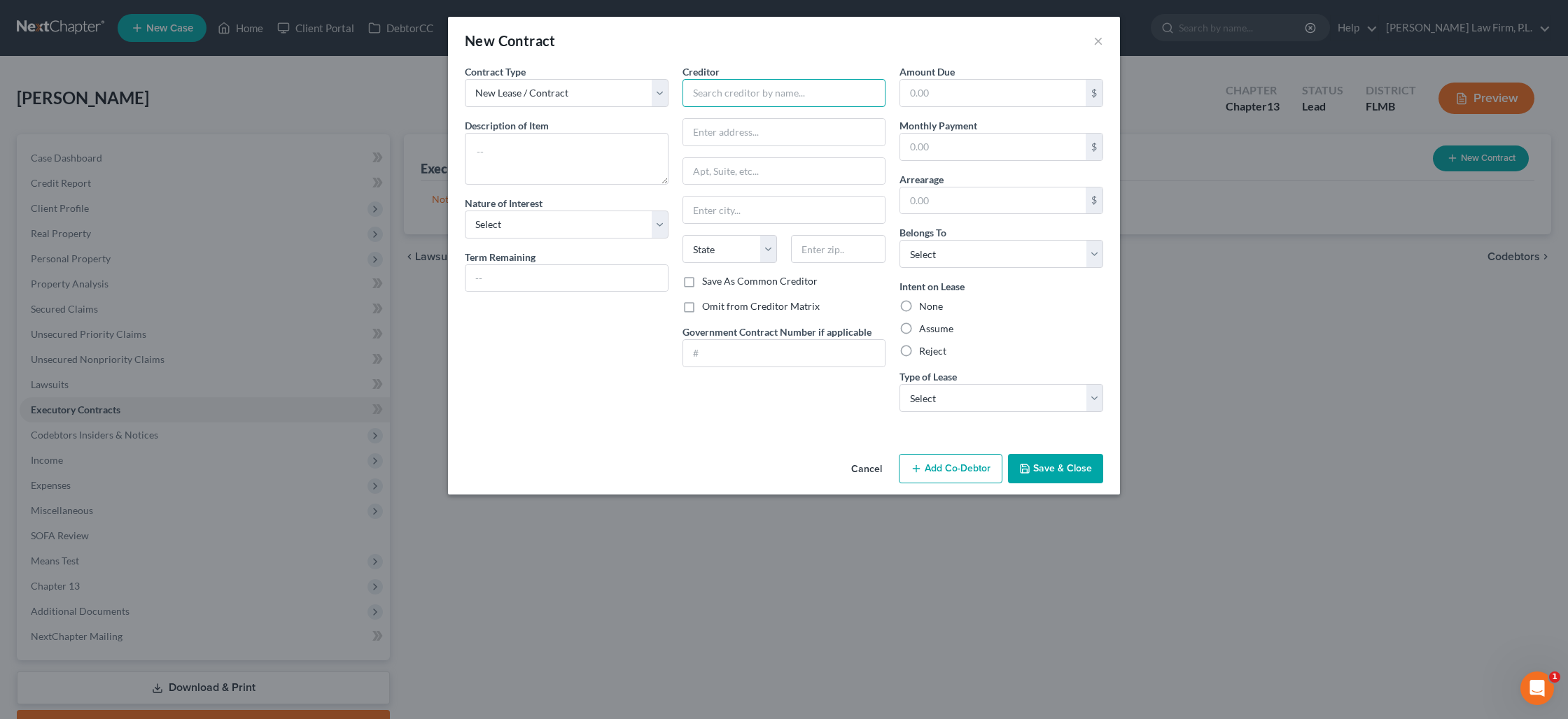
click at [747, 96] on input "text" at bounding box center [784, 93] width 203 height 28
click at [747, 97] on input "text" at bounding box center [784, 93] width 203 height 28
type input "Sandy Henning"
click at [919, 327] on label "Assume" at bounding box center [936, 329] width 34 height 14
click at [924, 327] on input "Assume" at bounding box center [929, 326] width 9 height 9
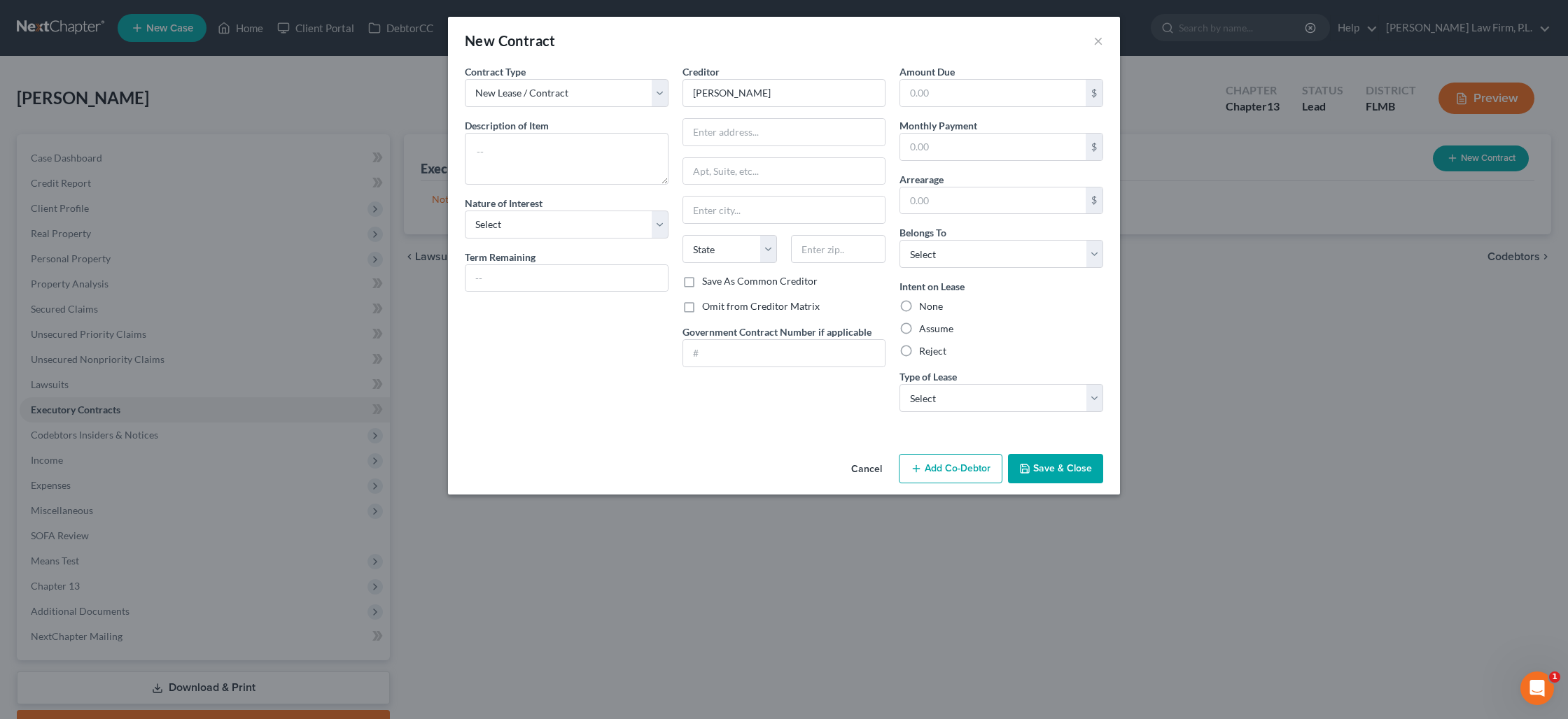
radio input "true"
click at [946, 389] on select "Select Real Estate Car Other" at bounding box center [1001, 398] width 203 height 28
select select "0"
click at [899, 384] on select "Select Real Estate Car Other" at bounding box center [1001, 398] width 203 height 28
click at [614, 142] on textarea at bounding box center [566, 159] width 203 height 51
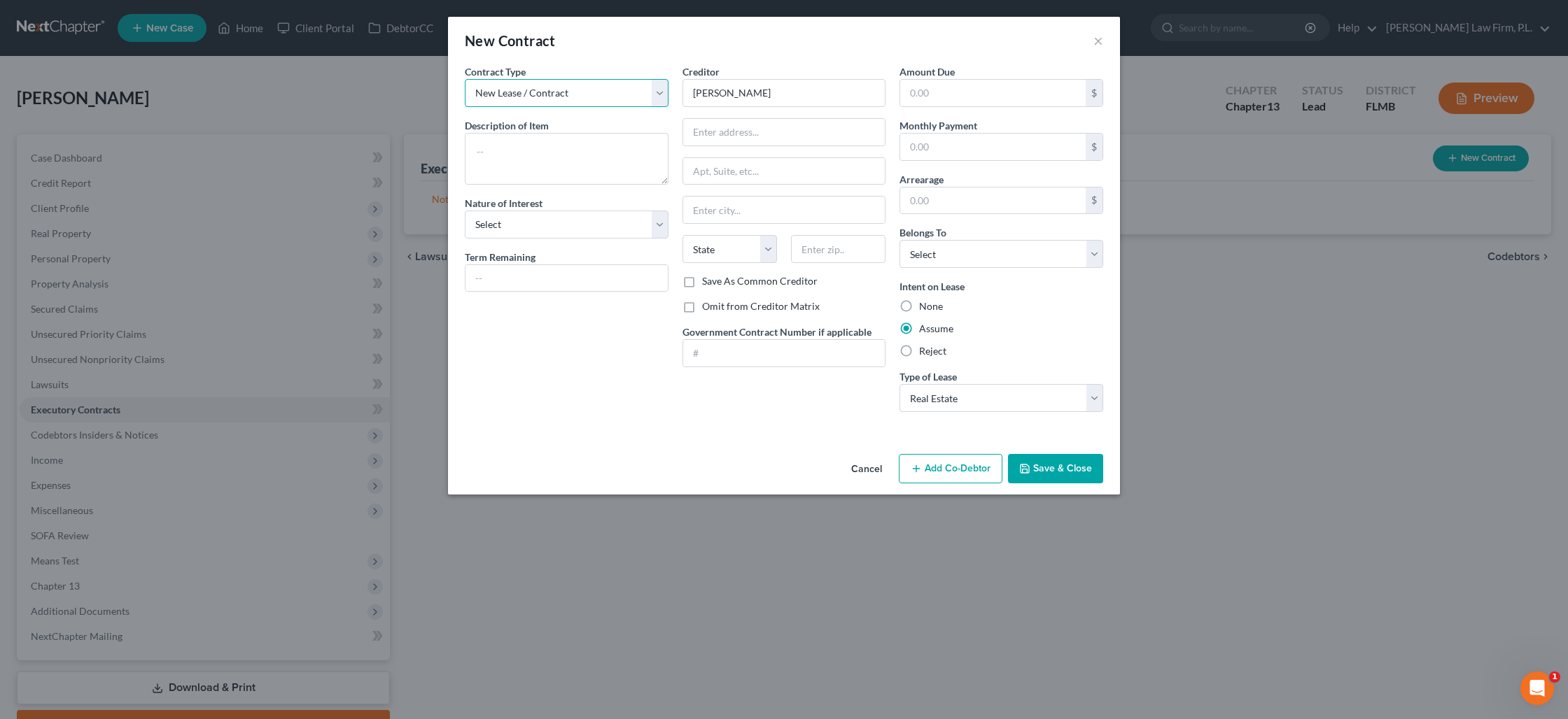
click at [662, 93] on select "New Lease / Contract New Timeshare" at bounding box center [566, 93] width 203 height 28
click at [465, 79] on select "New Lease / Contract New Timeshare" at bounding box center [566, 93] width 203 height 28
click at [602, 98] on select "New Lease / Contract New Timeshare" at bounding box center [566, 93] width 203 height 28
click at [465, 79] on select "New Lease / Contract New Timeshare" at bounding box center [566, 93] width 203 height 28
click at [575, 148] on textarea at bounding box center [566, 159] width 203 height 51
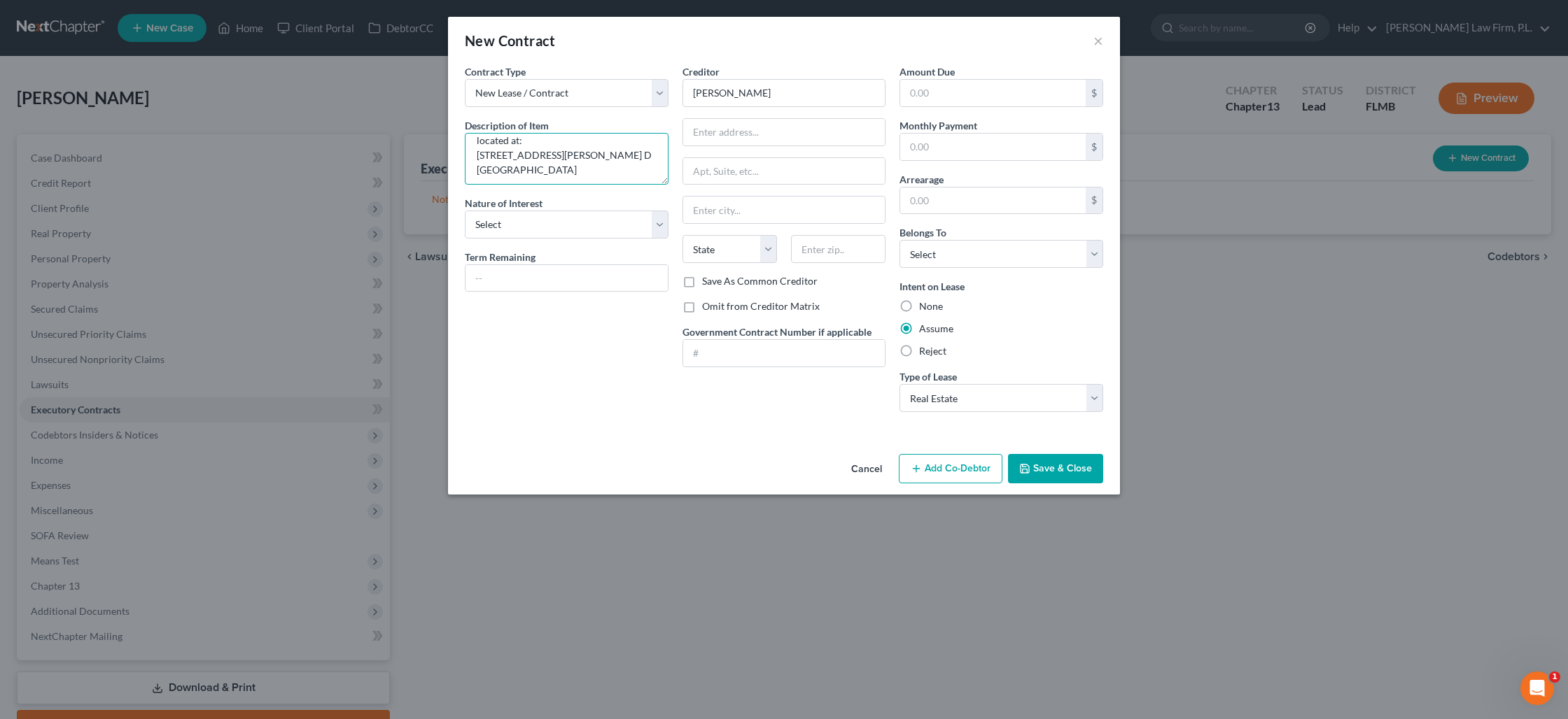
scroll to position [29, 0]
click at [621, 216] on select "Select Purchaser Agent Lessor Lessee" at bounding box center [566, 224] width 203 height 28
click at [598, 169] on textarea "Residential Lease for Real Property located at: 1424 Newton St., Apt. D Key Wes…" at bounding box center [566, 159] width 203 height 51
type textarea "Residential Lease for Real Property located at: 1424 Newton St., Apt. D Key Wes…"
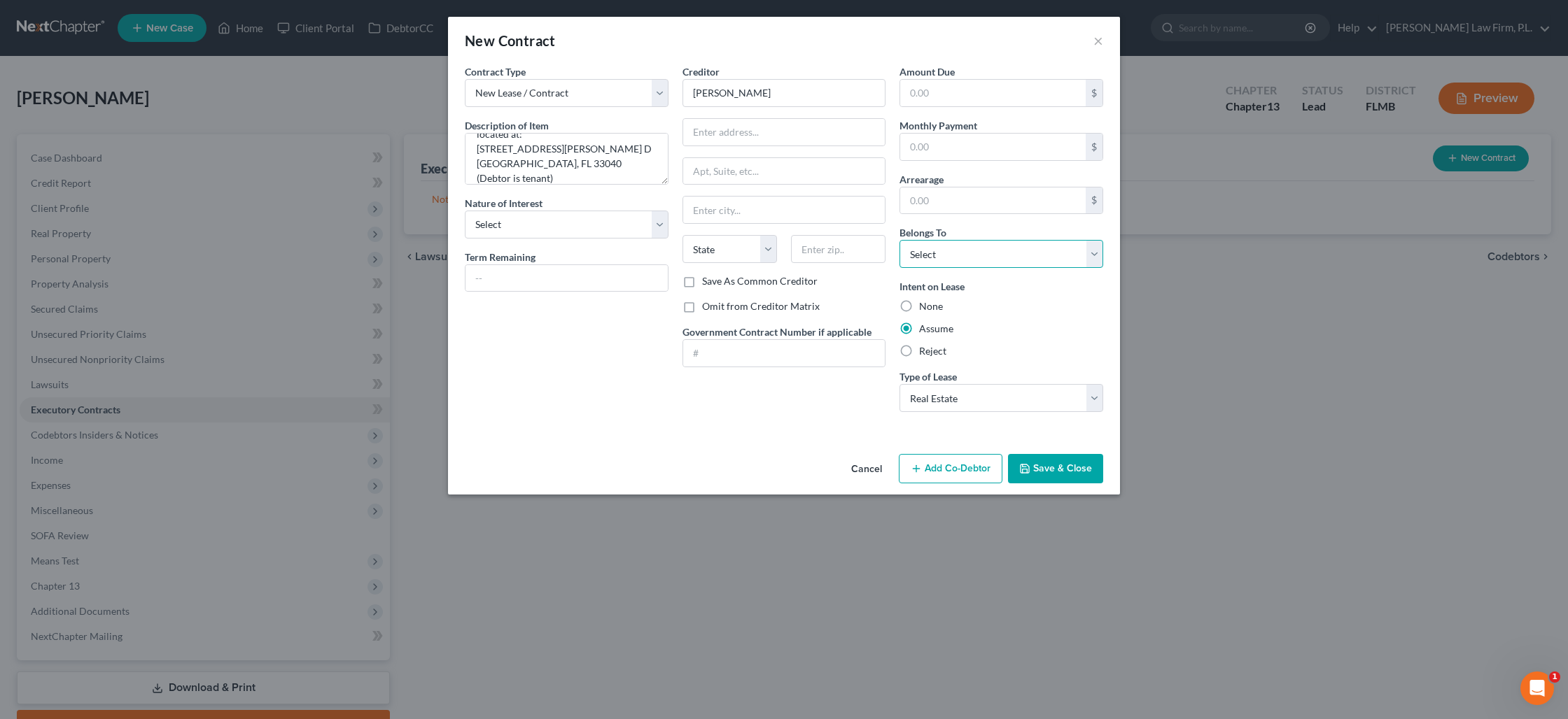
click at [911, 251] on select "Select Debtor 1 Only Debtor 2 Only Debtor 1 And Debtor 2 Only At Least One Of T…" at bounding box center [1001, 254] width 203 height 28
select select "2"
click at [899, 240] on select "Select Debtor 1 Only Debtor 2 Only Debtor 1 And Debtor 2 Only At Least One Of T…" at bounding box center [1001, 254] width 203 height 28
click at [1032, 462] on button "Save & Close" at bounding box center [1055, 468] width 95 height 29
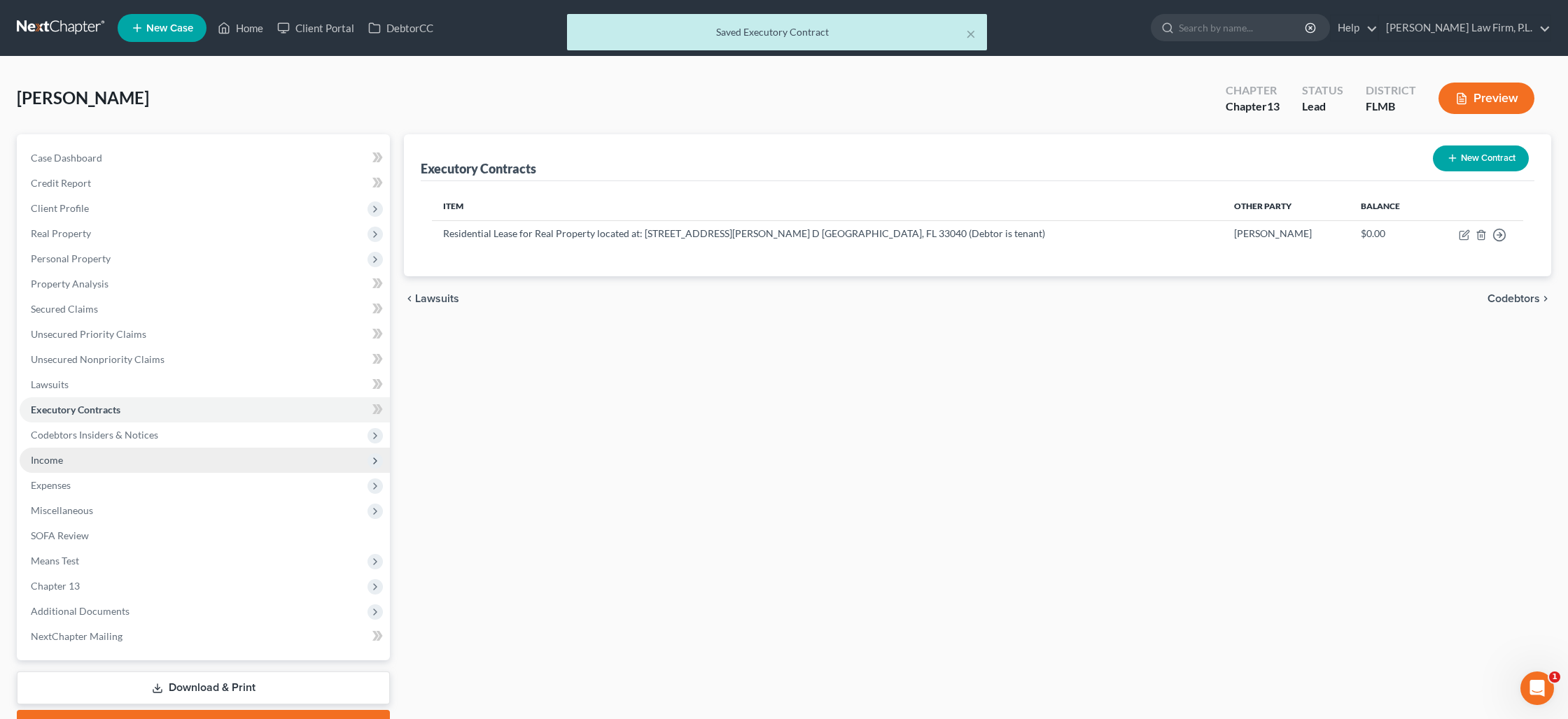
click at [185, 451] on span "Income" at bounding box center [204, 460] width 370 height 25
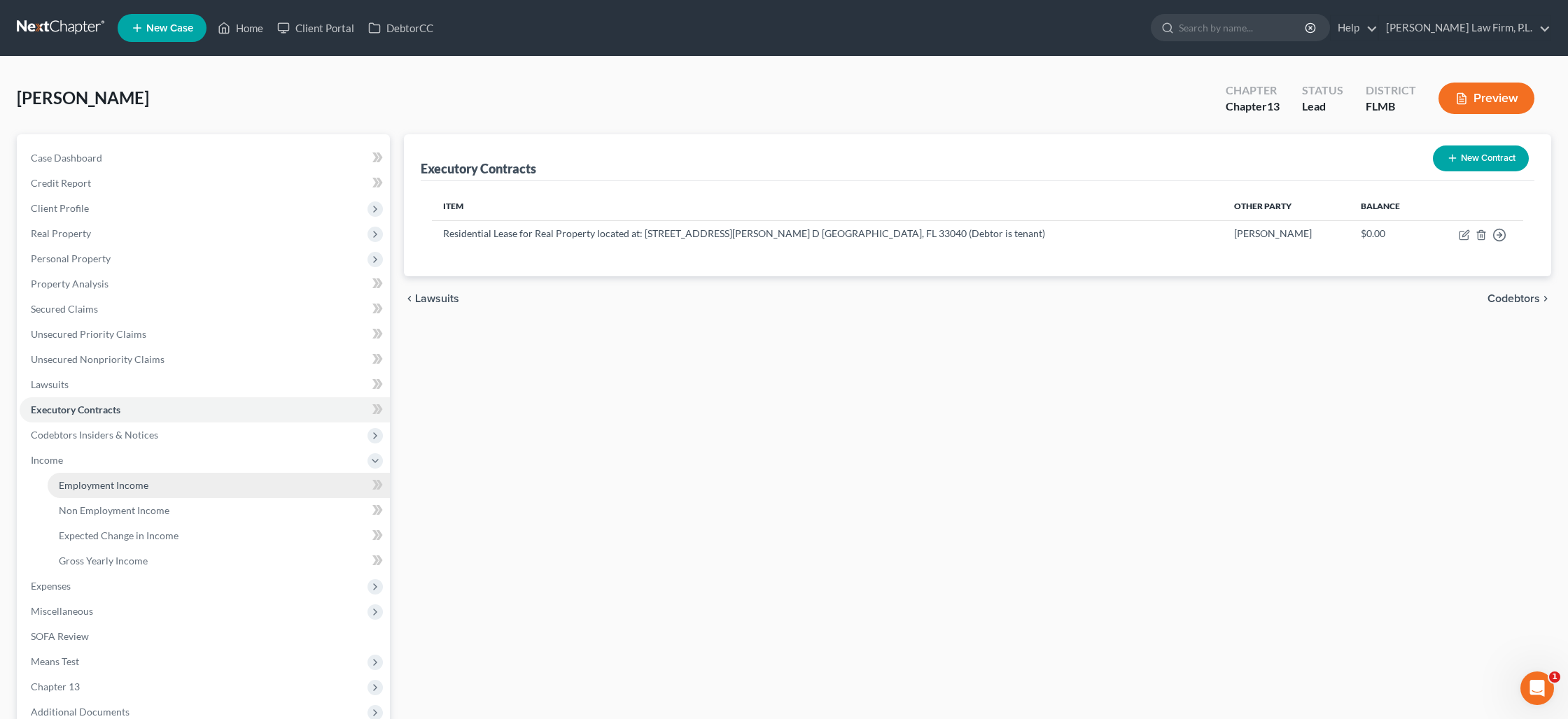
click at [154, 487] on link "Employment Income" at bounding box center [218, 485] width 342 height 25
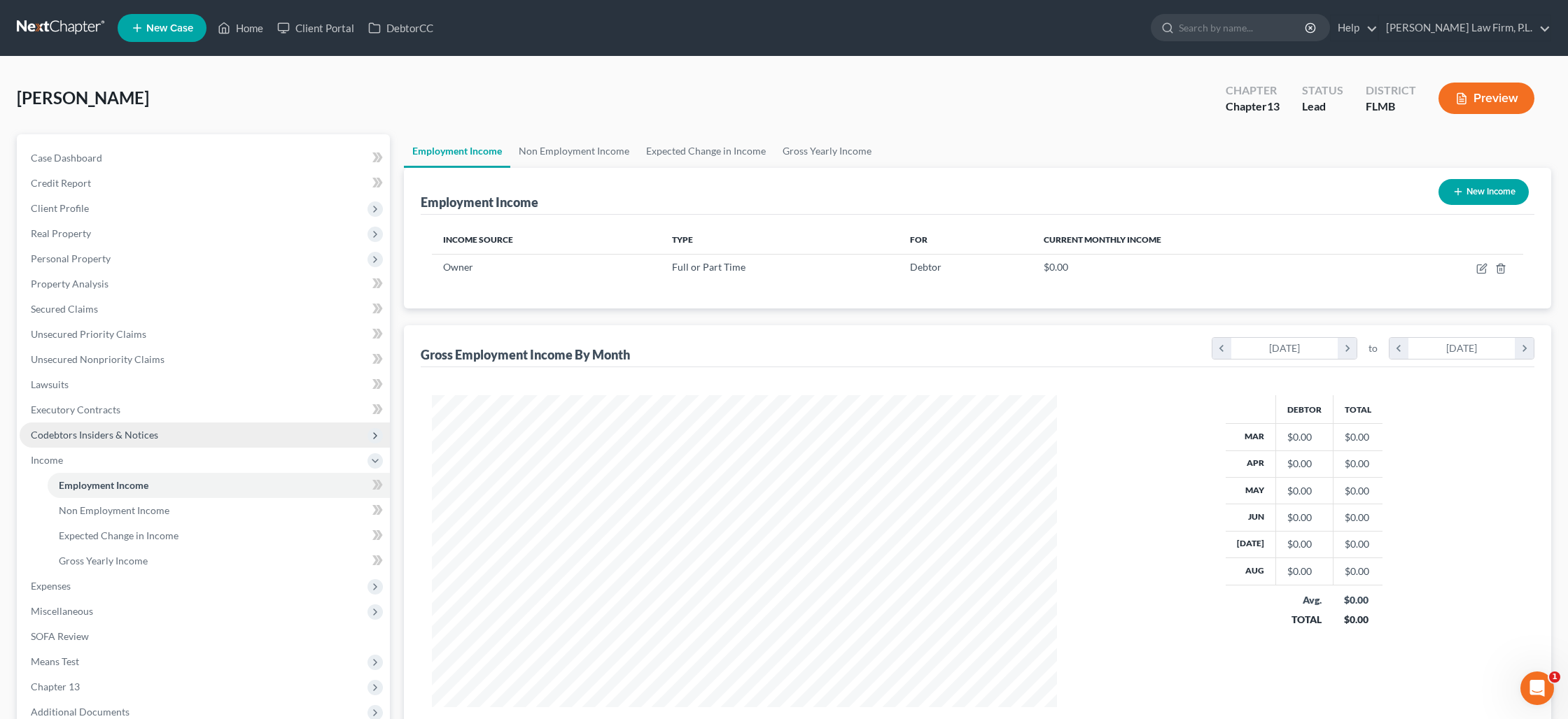
scroll to position [312, 652]
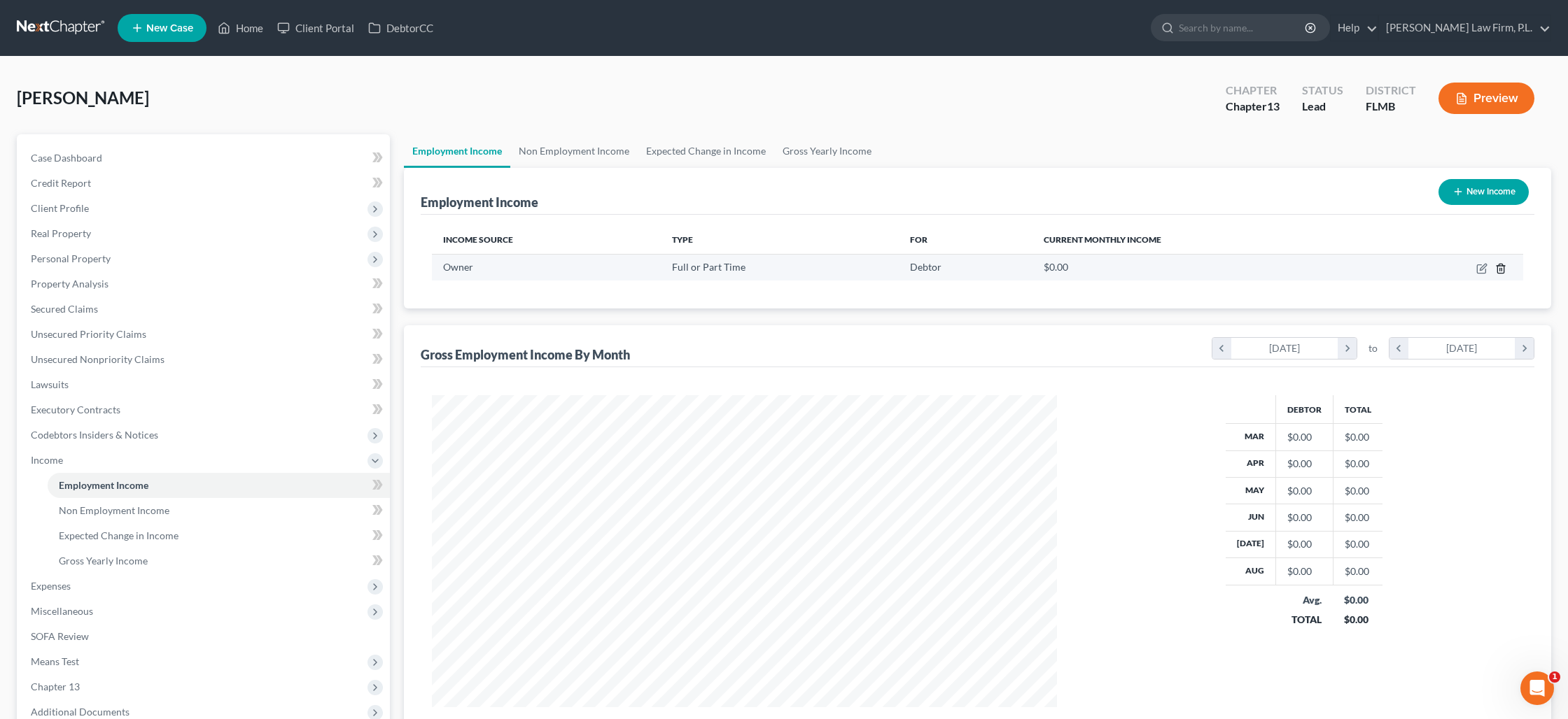
click at [1503, 268] on icon "button" at bounding box center [1500, 269] width 11 height 11
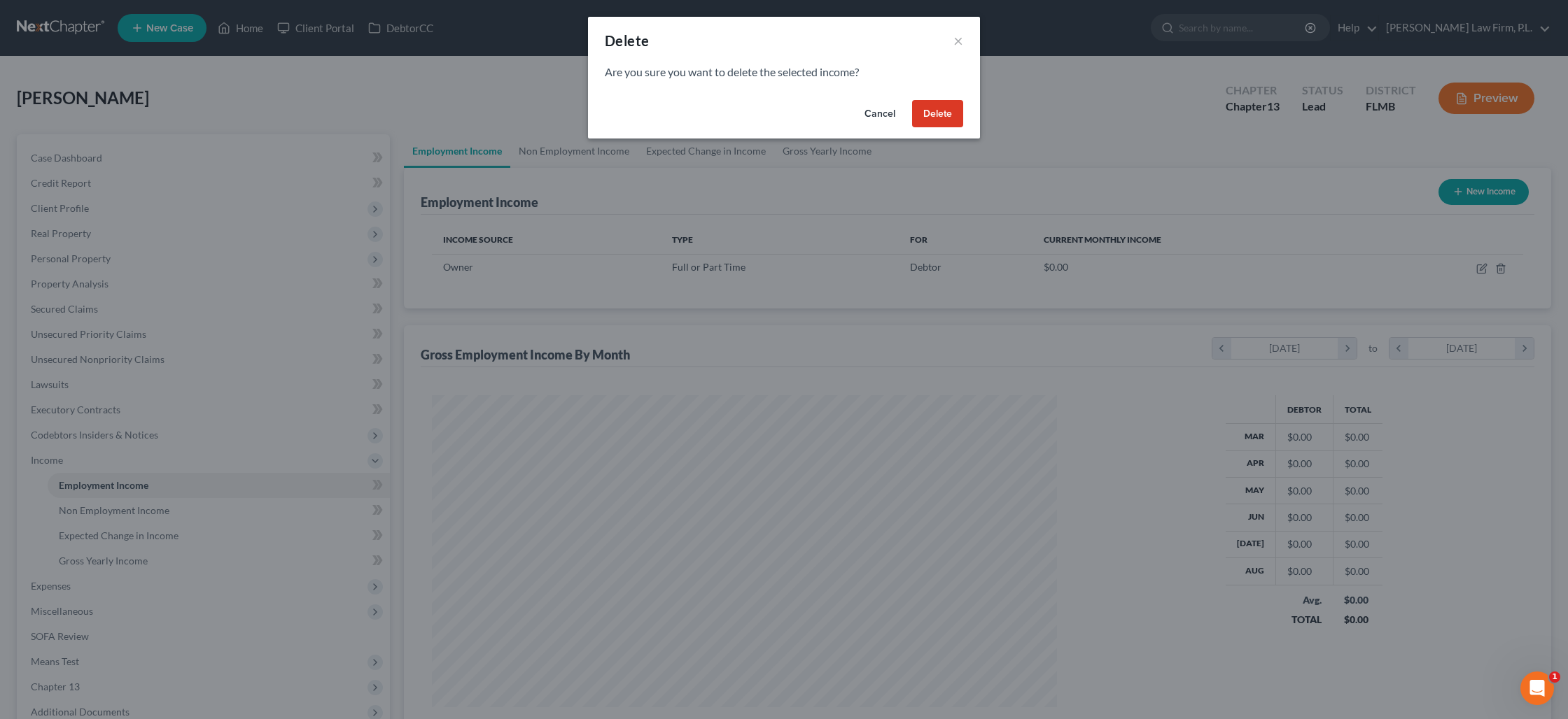
click at [915, 112] on button "Delete" at bounding box center [938, 114] width 51 height 28
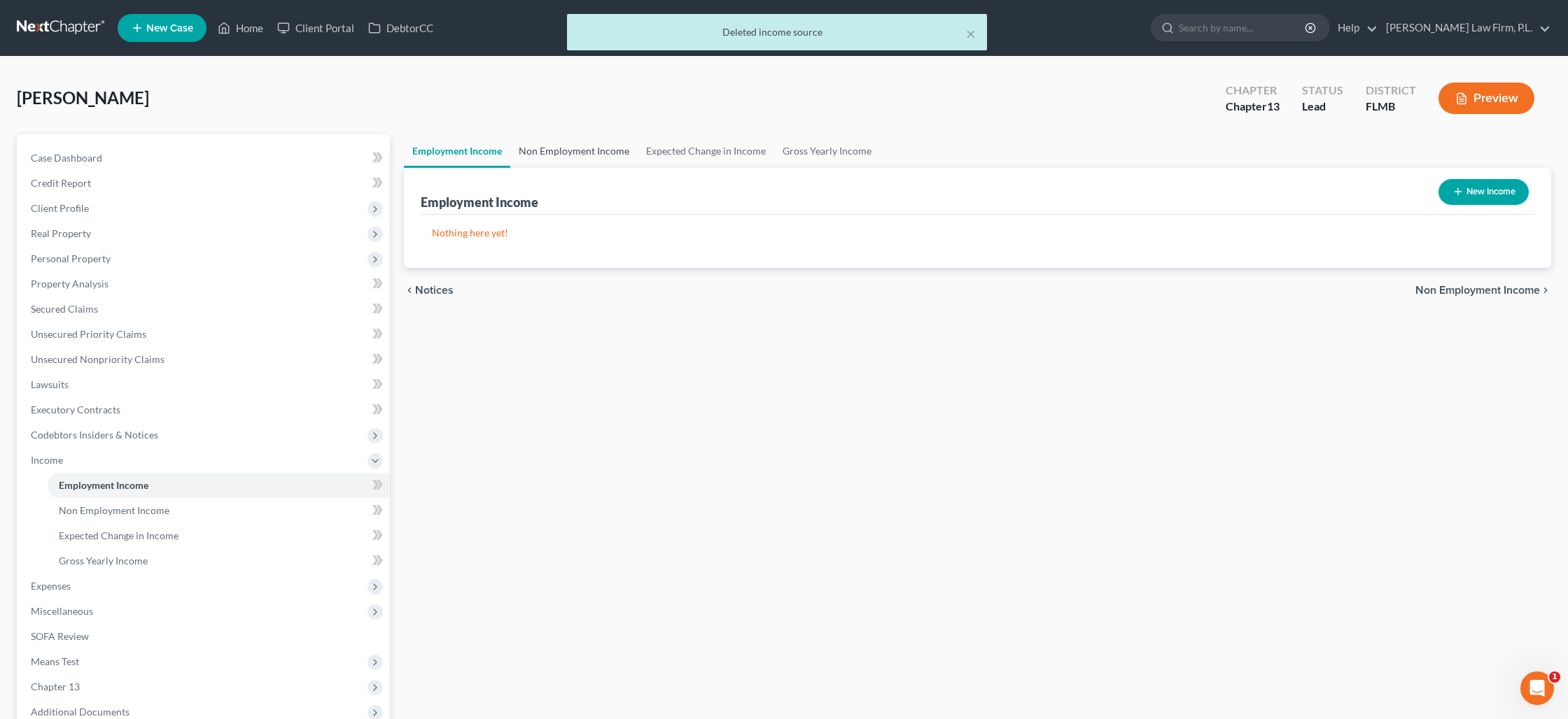
click at [554, 147] on link "Non Employment Income" at bounding box center [574, 151] width 127 height 33
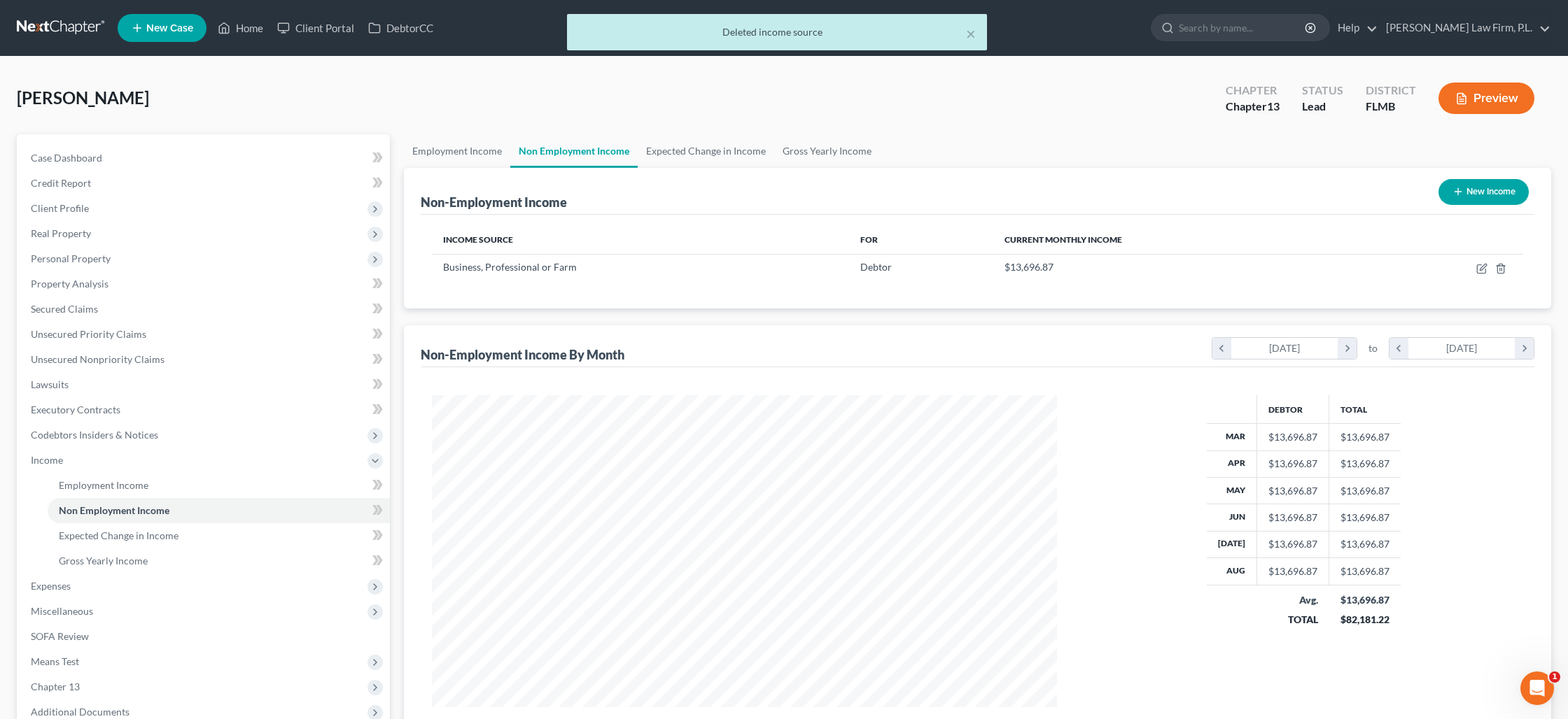
scroll to position [312, 652]
click at [1474, 269] on td at bounding box center [1445, 267] width 155 height 27
click at [1477, 269] on icon "button" at bounding box center [1481, 269] width 9 height 9
select select "10"
select select "0"
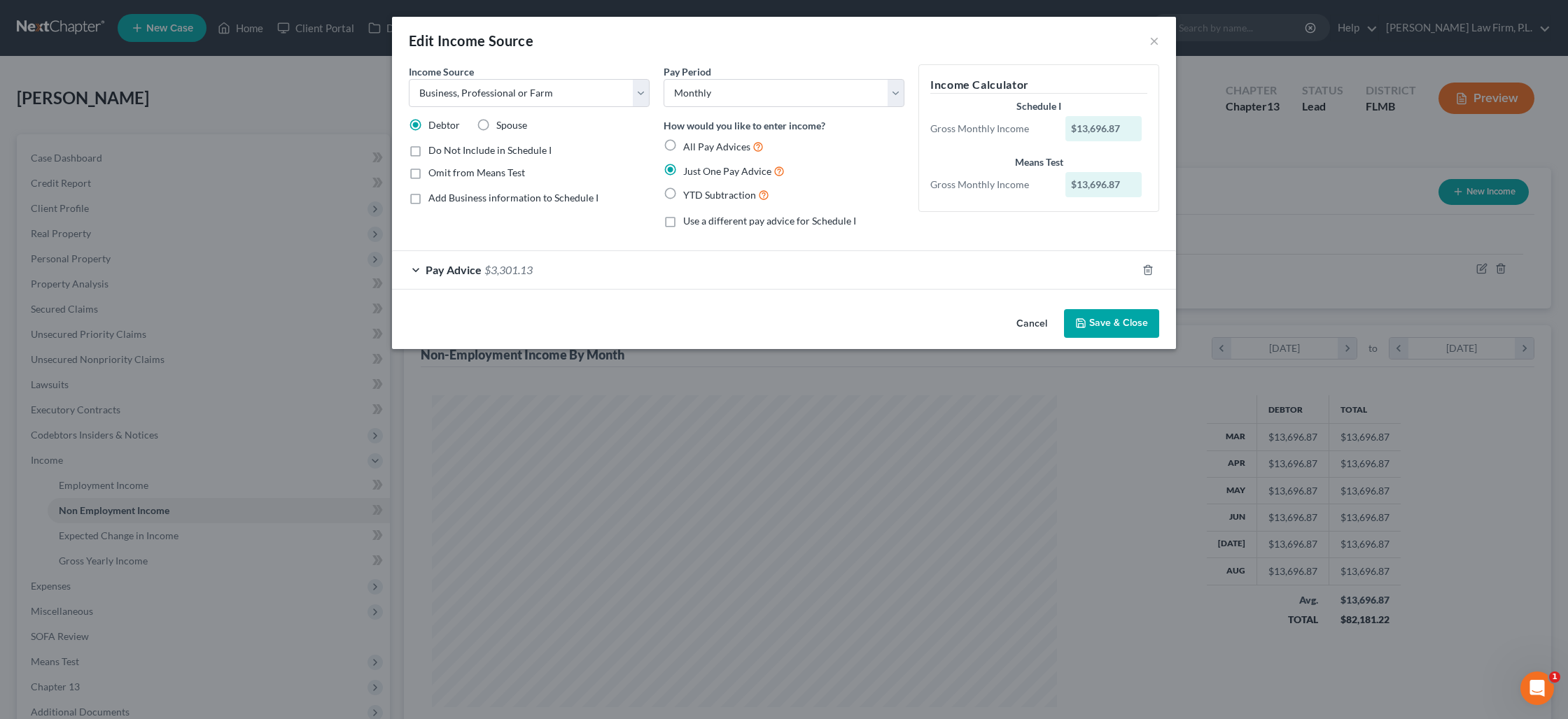
click at [428, 198] on label "Add Business information to Schedule I" at bounding box center [513, 198] width 170 height 14
click at [434, 198] on input "Add Business information to Schedule I" at bounding box center [439, 196] width 9 height 9
checkbox input "true"
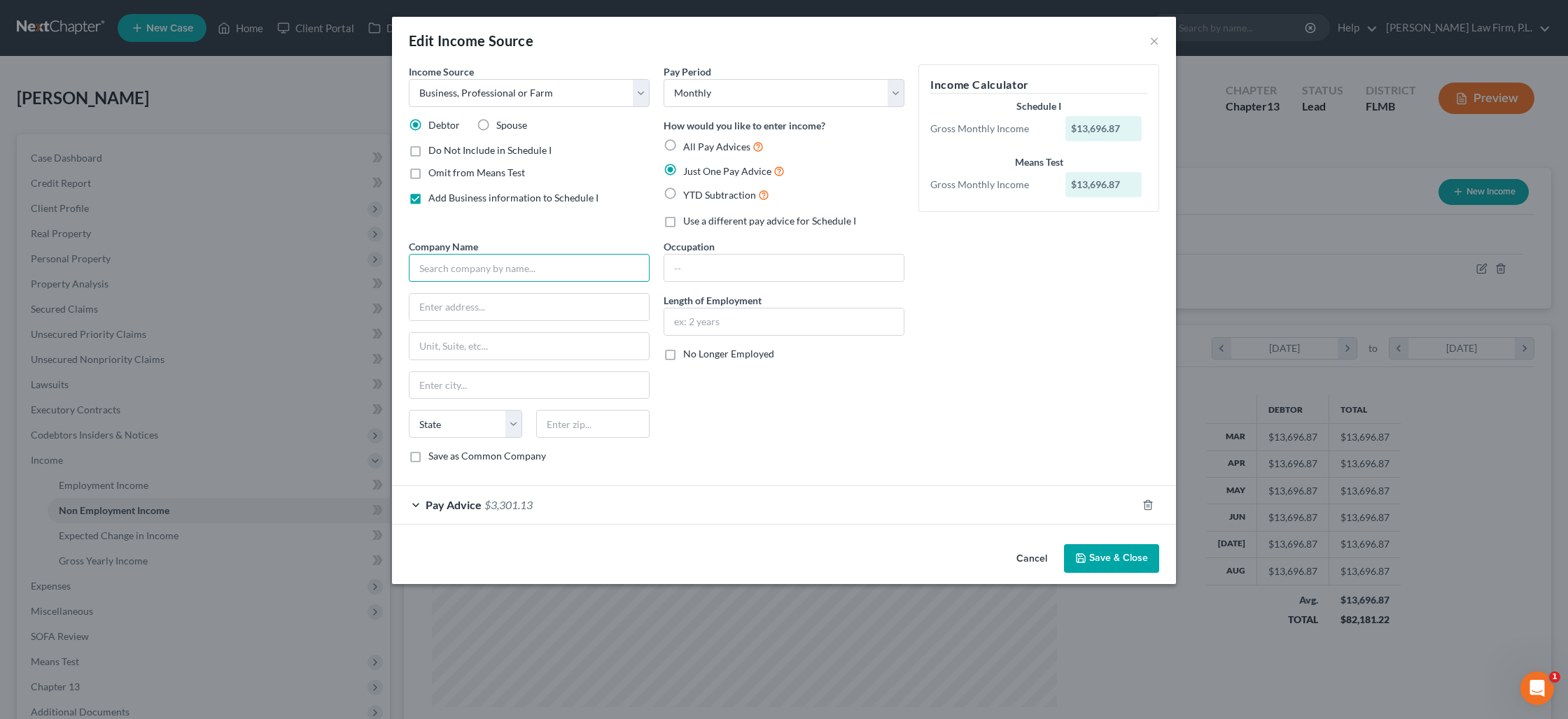
click at [447, 259] on input "text" at bounding box center [529, 268] width 241 height 28
type input "ProShow LLC"
type input "1424 Newton St., Apt. D"
type input "33040"
type input "Key West"
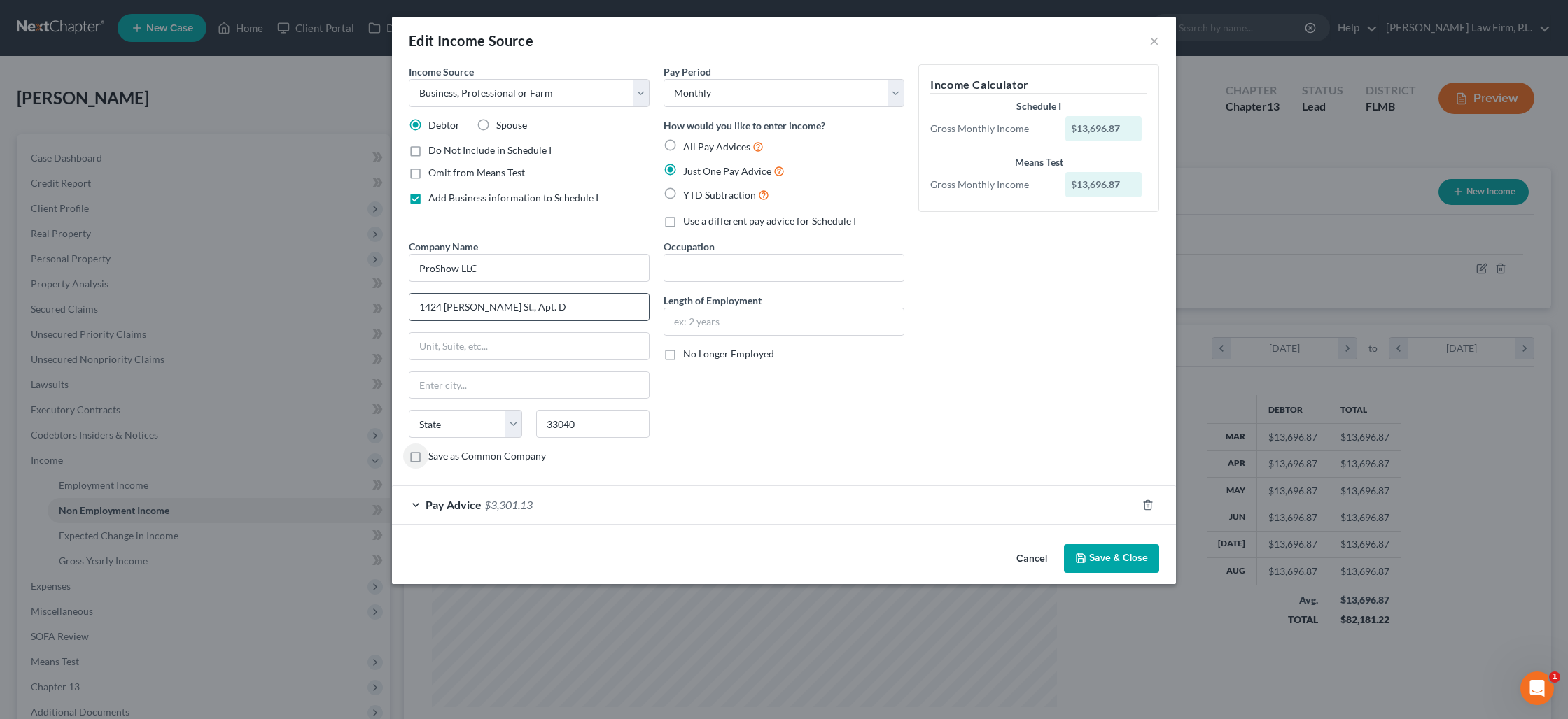
select select "9"
click at [692, 263] on input "text" at bounding box center [784, 268] width 239 height 27
type input "Owner"
click at [1116, 563] on button "Save & Close" at bounding box center [1111, 559] width 95 height 29
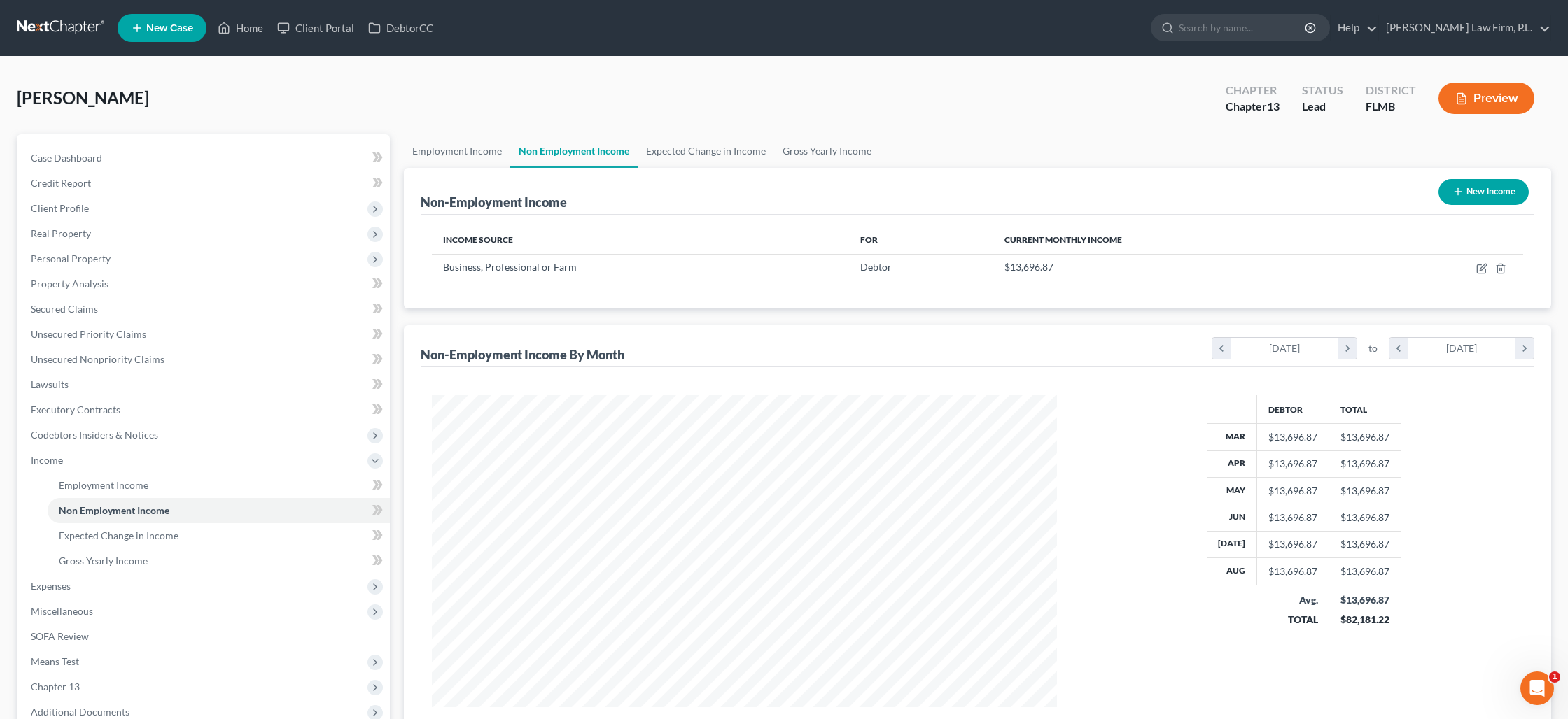
click at [1513, 95] on button "Preview" at bounding box center [1486, 98] width 96 height 32
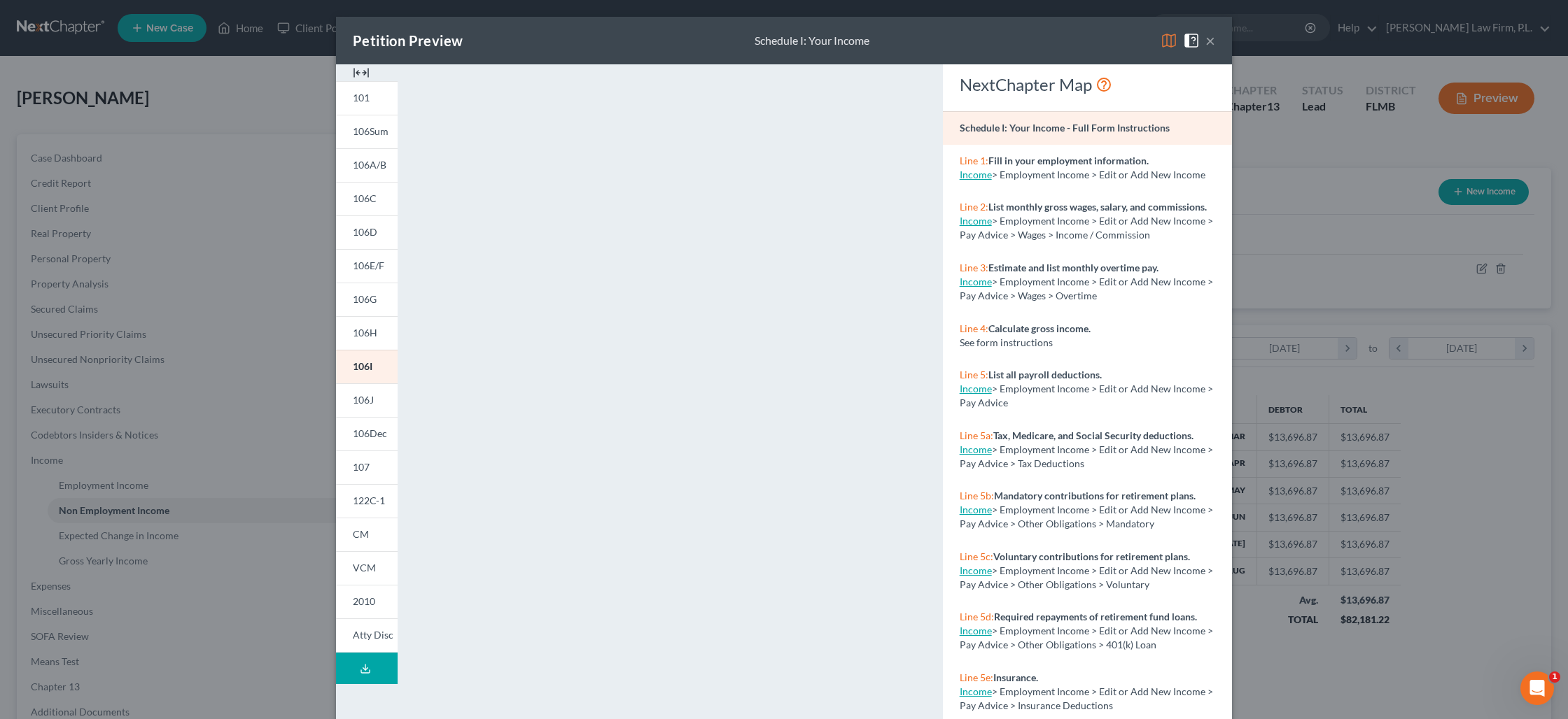
click at [1323, 297] on div "Petition Preview Schedule I: Your Income × 101 106Sum 106A/B 106C 106D 106E/F 1…" at bounding box center [784, 360] width 1568 height 719
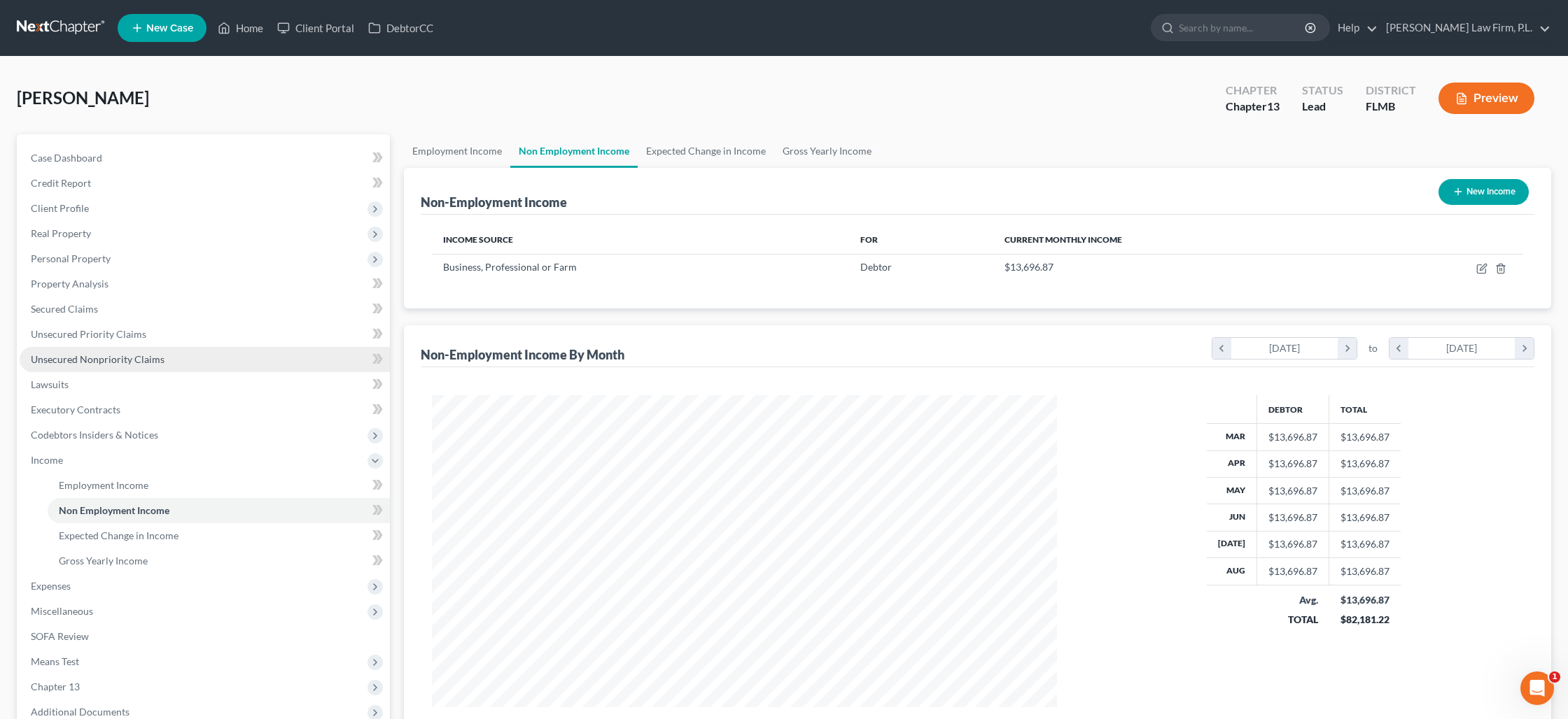
click at [135, 366] on link "Unsecured Nonpriority Claims" at bounding box center [204, 359] width 370 height 25
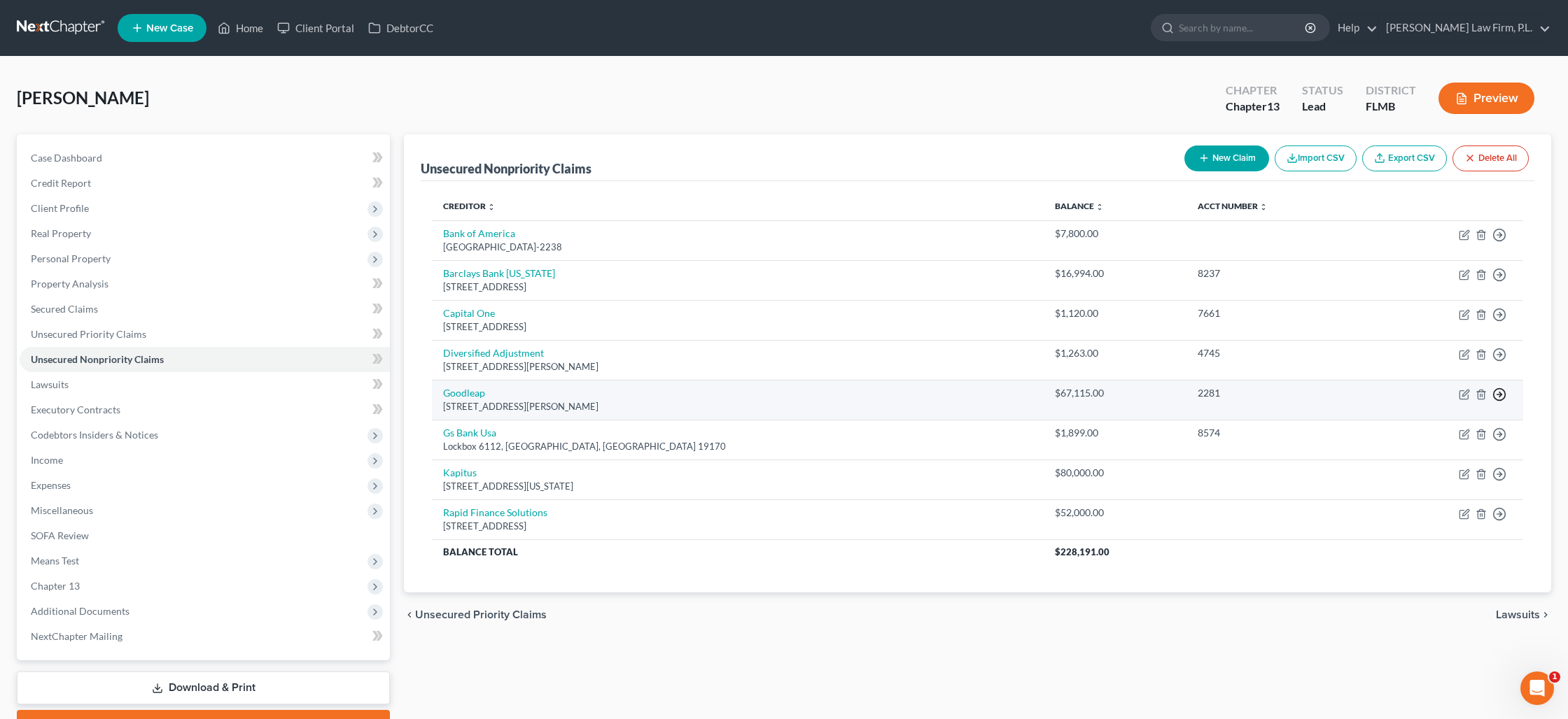
click at [1501, 398] on icon "button" at bounding box center [1499, 395] width 14 height 14
click at [1443, 408] on link "Move to D" at bounding box center [1435, 405] width 117 height 24
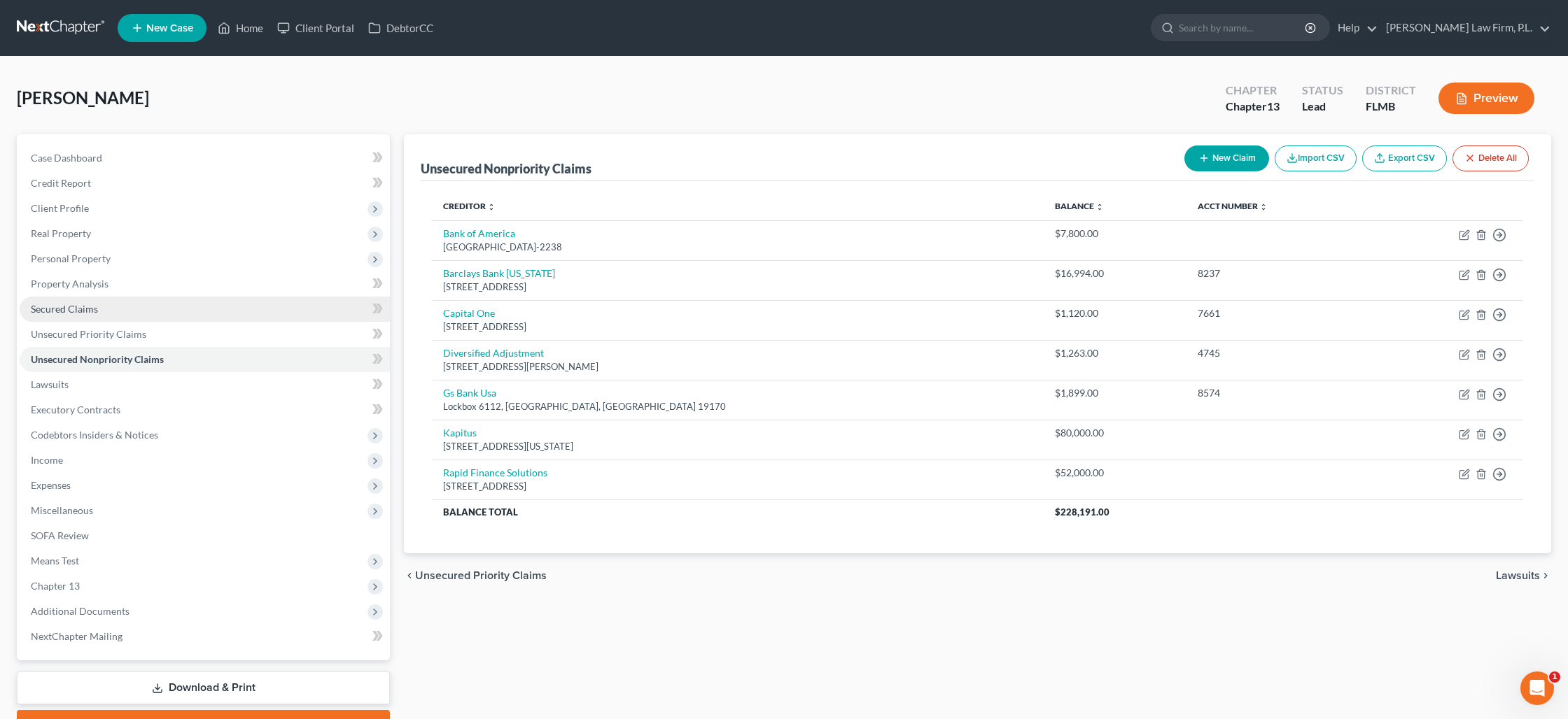
click at [63, 313] on span "Secured Claims" at bounding box center [64, 309] width 67 height 12
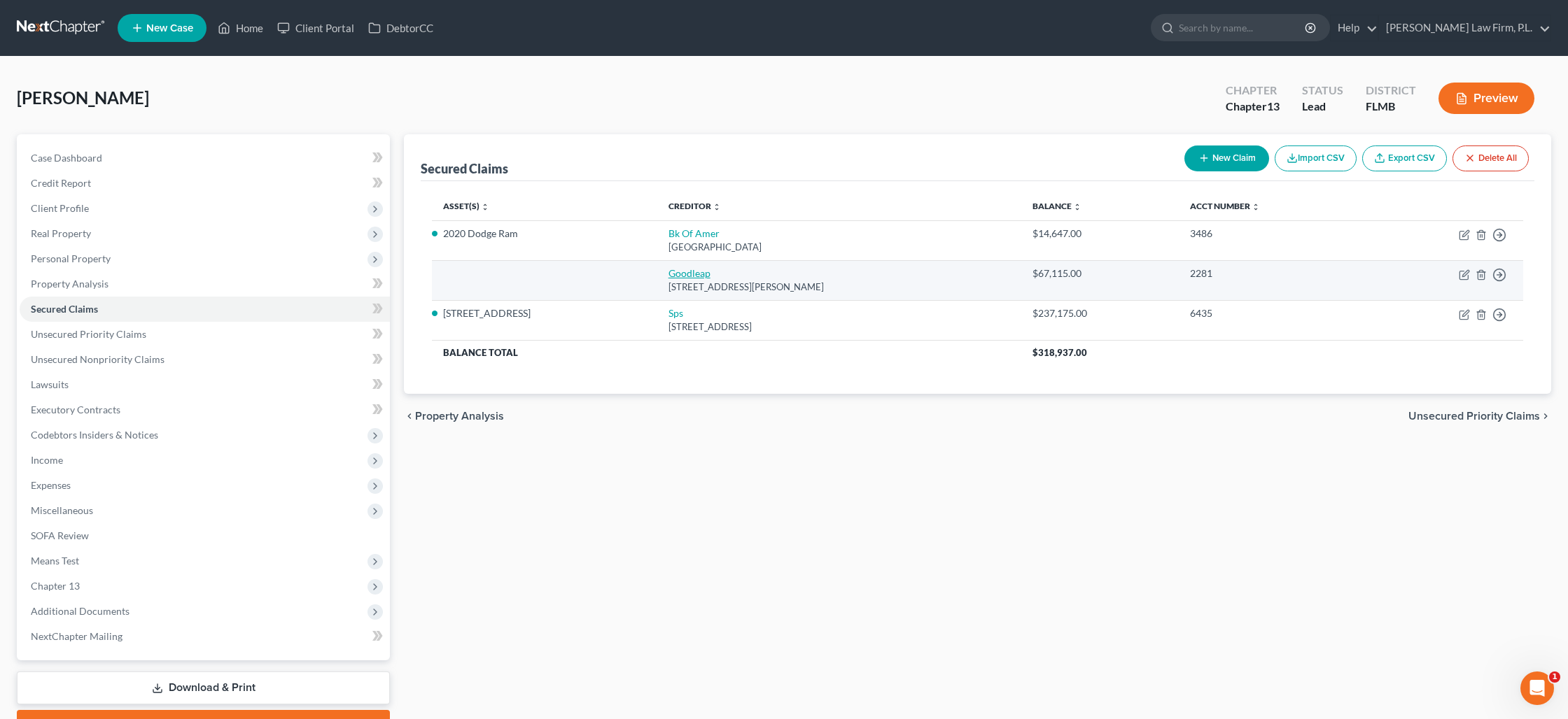
click at [669, 274] on link "Goodleap" at bounding box center [689, 274] width 42 height 12
select select "38"
select select "0"
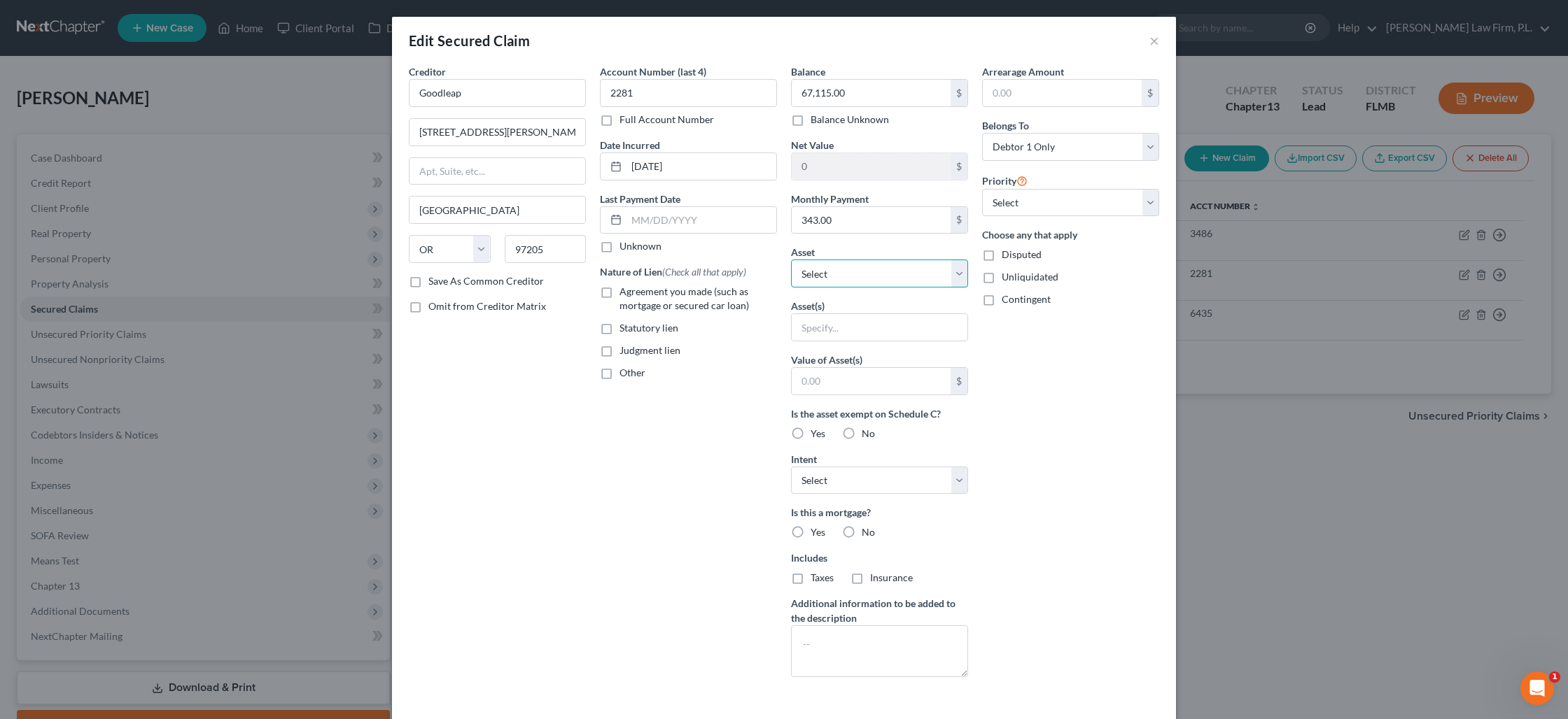
click at [826, 279] on select "Select Other Multiple Assets Tradestation - $60000.0 2005 Dodge Sprinter - $330…" at bounding box center [880, 274] width 177 height 28
select select "6"
click at [791, 260] on select "Select Other Multiple Assets Tradestation - $60000.0 2005 Dodge Sprinter - $330…" at bounding box center [880, 274] width 177 height 28
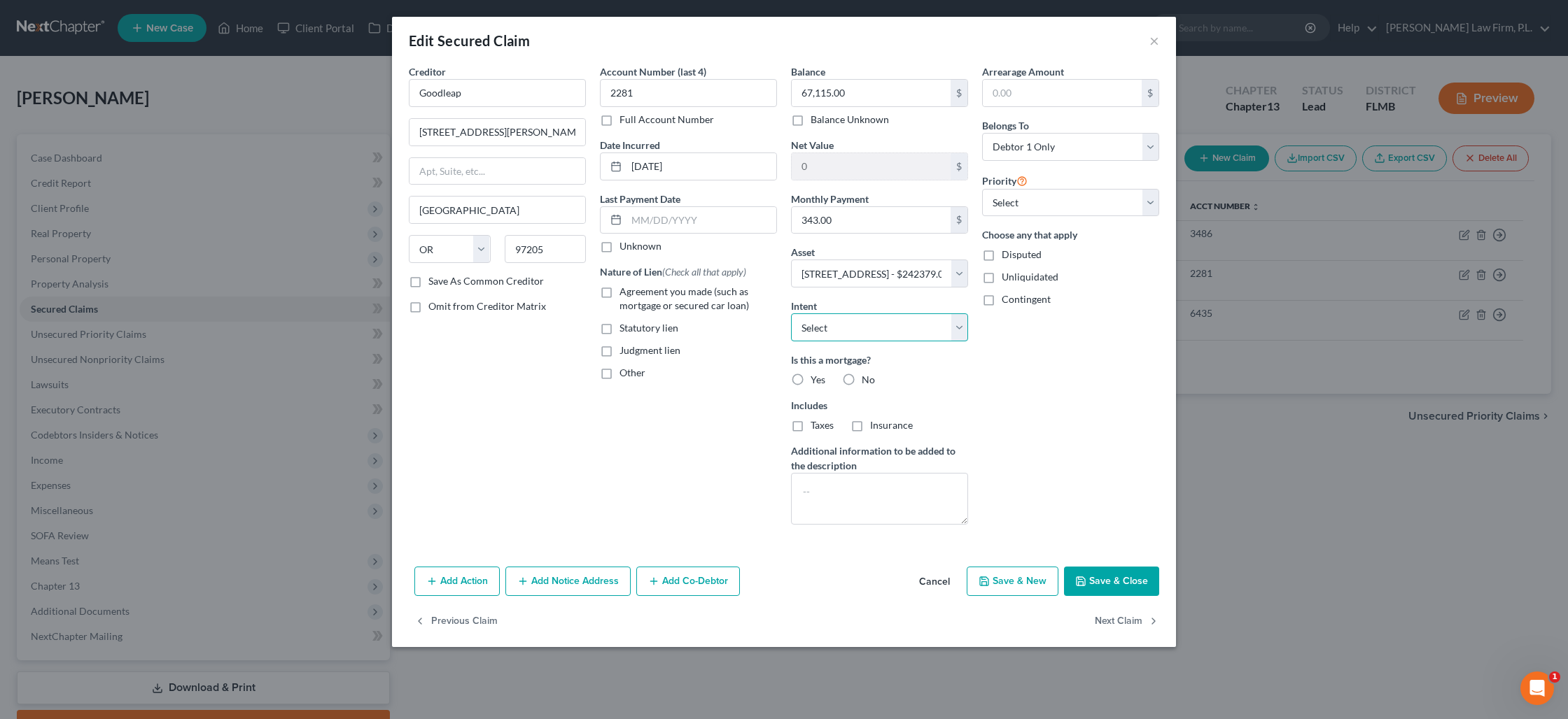
click at [826, 329] on select "Select Surrender Redeem Reaffirm Avoid Other" at bounding box center [880, 327] width 177 height 28
select select "2"
click at [791, 313] on select "Select Surrender Redeem Reaffirm Avoid Other" at bounding box center [880, 327] width 177 height 28
click at [862, 381] on label "No" at bounding box center [868, 380] width 13 height 14
click at [867, 381] on input "No" at bounding box center [871, 378] width 9 height 9
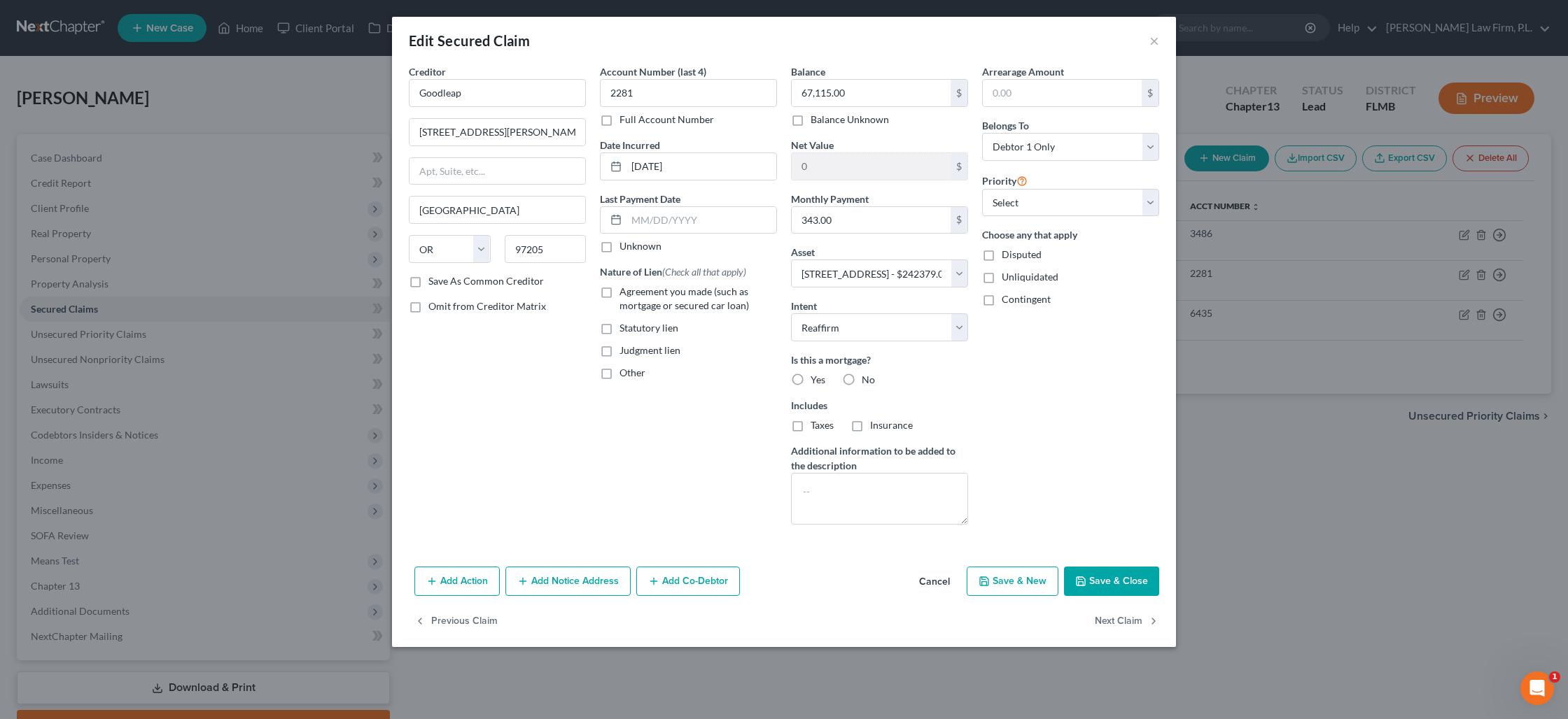
radio input "true"
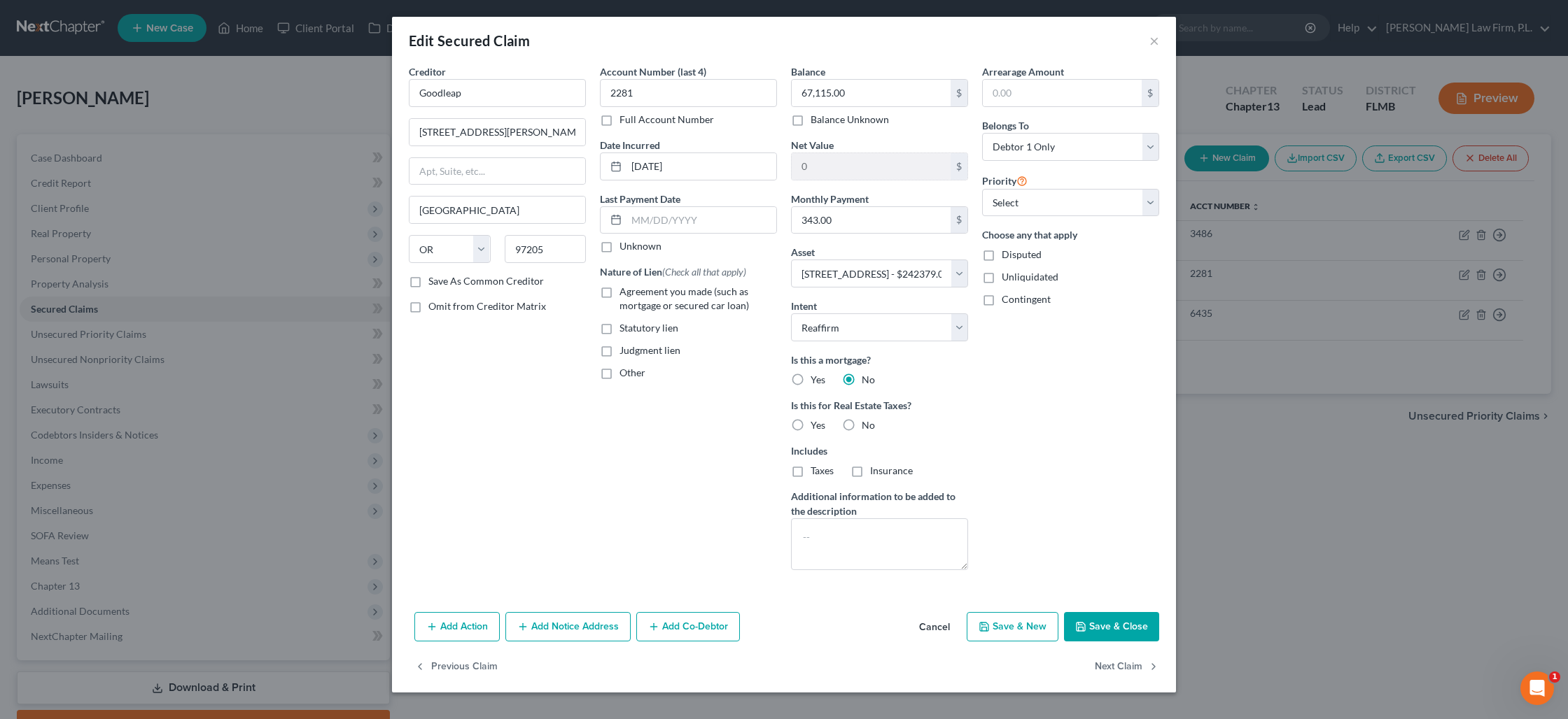
click at [620, 292] on label "Agreement you made (such as mortgage or secured car loan)" at bounding box center [698, 299] width 157 height 28
click at [625, 292] on input "Agreement you made (such as mortgage or secured car loan)" at bounding box center [629, 289] width 9 height 9
checkbox input "true"
click at [658, 217] on input "text" at bounding box center [701, 220] width 150 height 27
type input "09/01/2025"
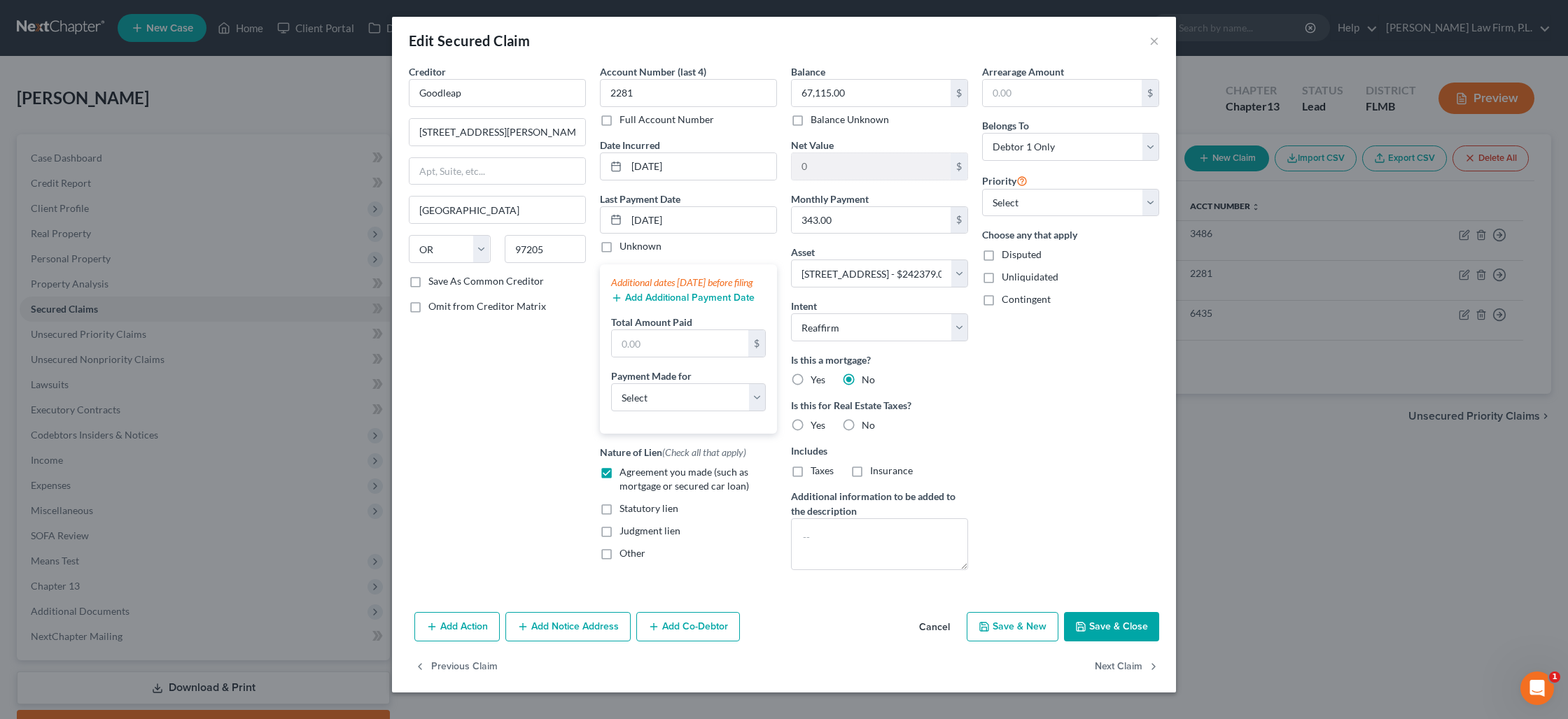
click at [693, 304] on button "Add Additional Payment Date" at bounding box center [682, 298] width 143 height 11
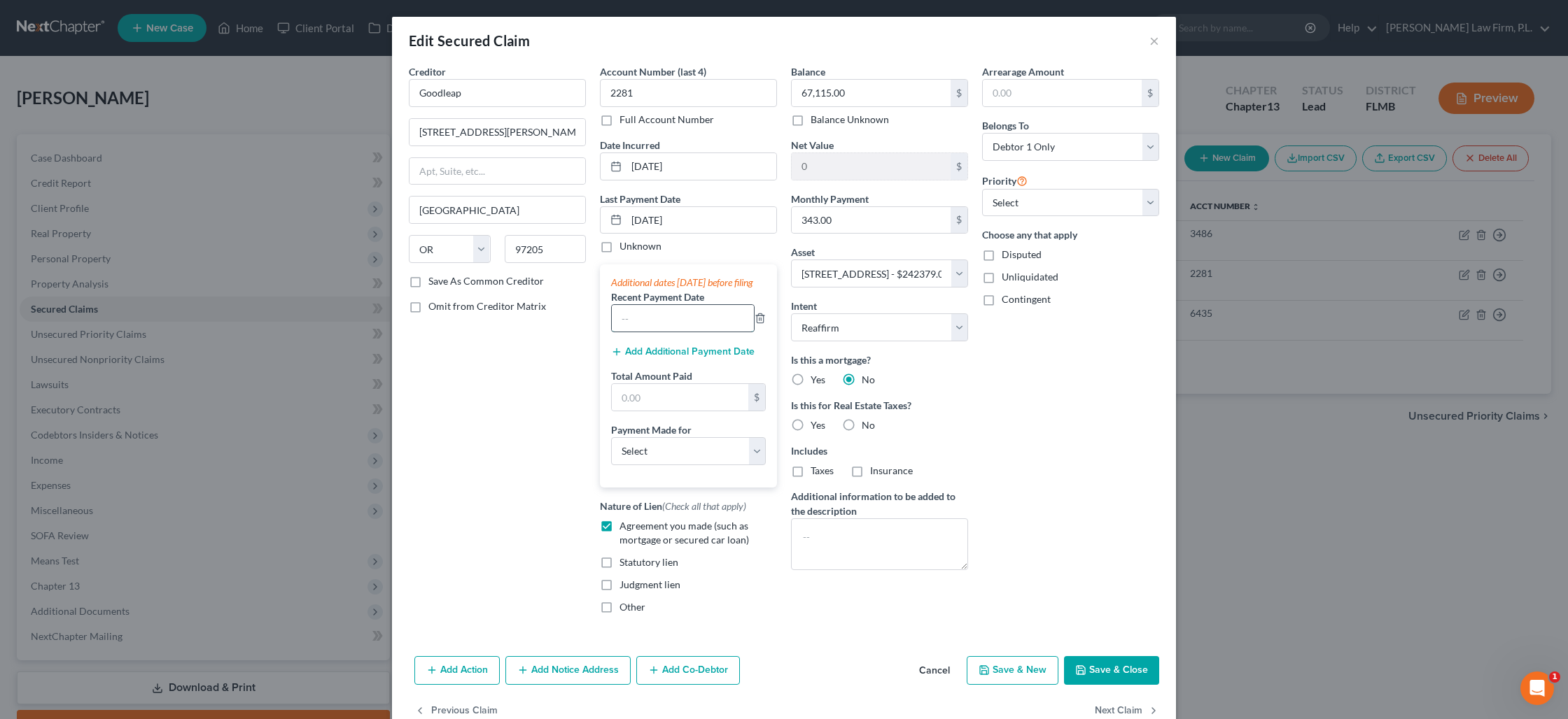
click at [693, 332] on input "text" at bounding box center [683, 318] width 142 height 27
type input "08/01/2025"
click at [704, 358] on button "Add Additional Payment Date" at bounding box center [682, 352] width 143 height 11
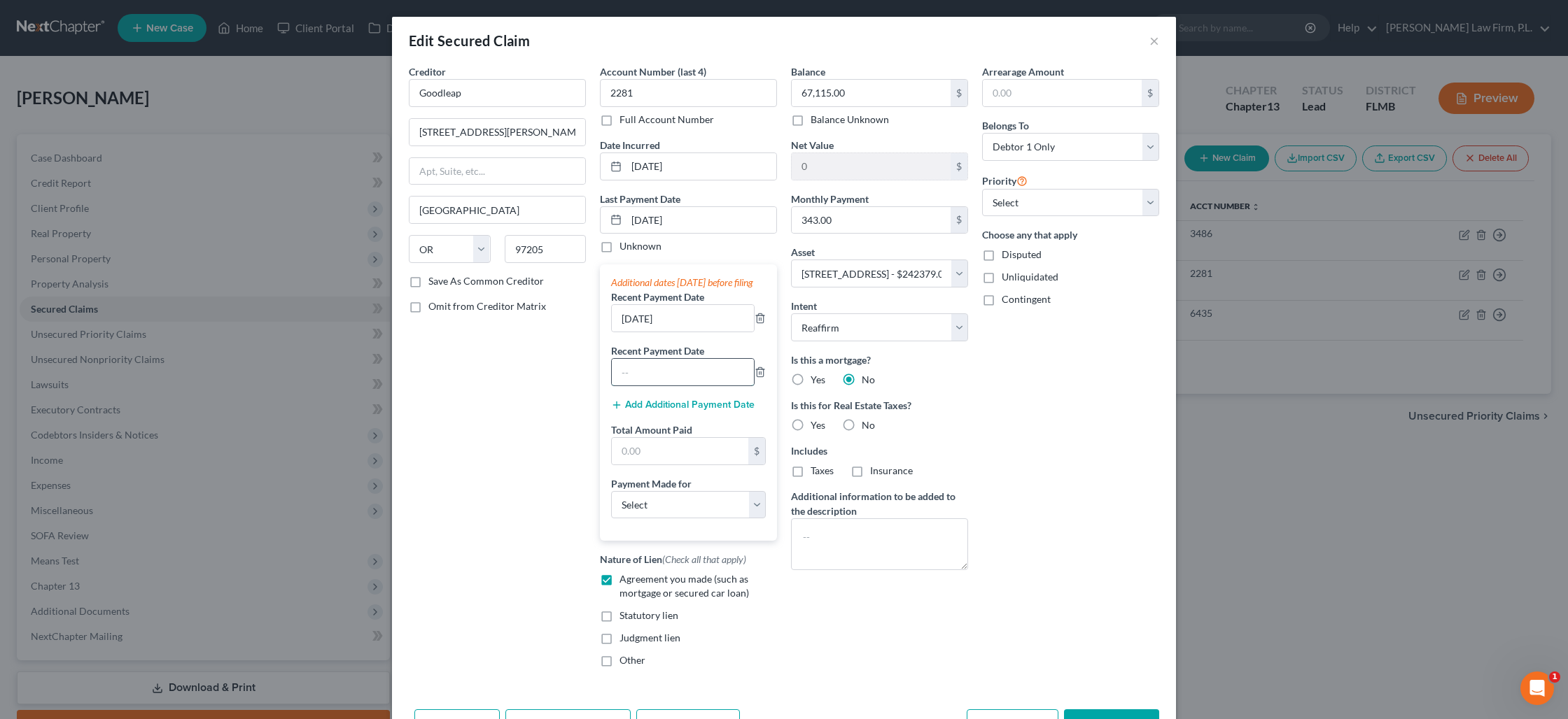
click at [688, 383] on input "text" at bounding box center [683, 372] width 142 height 27
type input "07/01/2025"
type input "1,029"
click at [693, 519] on select "Select Car Credit Card Loan Repayment Mortgage Other Suppliers Or Vendors" at bounding box center [688, 505] width 154 height 28
click at [611, 505] on select "Select Car Credit Card Loan Repayment Mortgage Other Suppliers Or Vendors" at bounding box center [688, 505] width 154 height 28
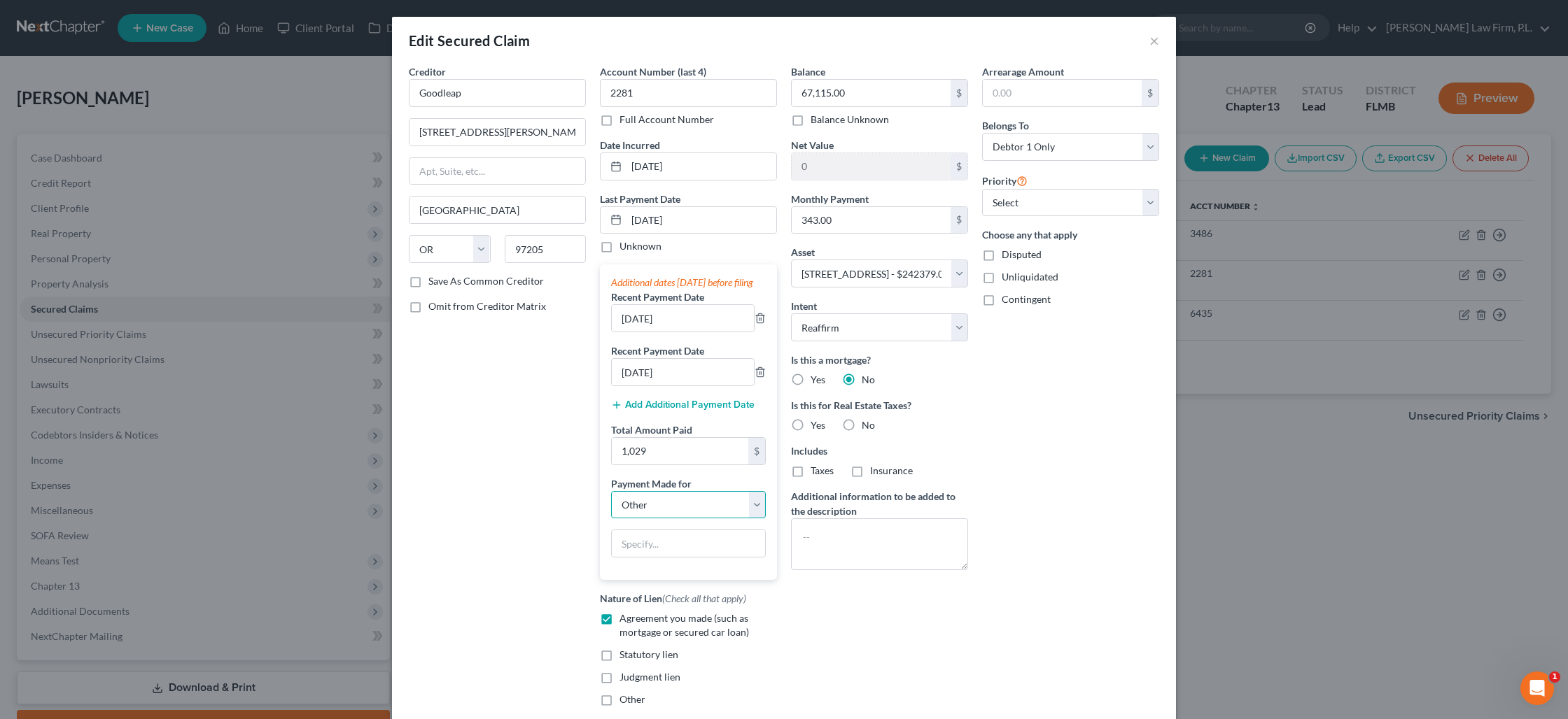
click at [693, 519] on select "Select Car Credit Card Loan Repayment Mortgage Other Suppliers Or Vendors" at bounding box center [688, 505] width 154 height 28
select select "5"
click at [611, 505] on select "Select Car Credit Card Loan Repayment Mortgage Other Suppliers Or Vendors" at bounding box center [688, 505] width 154 height 28
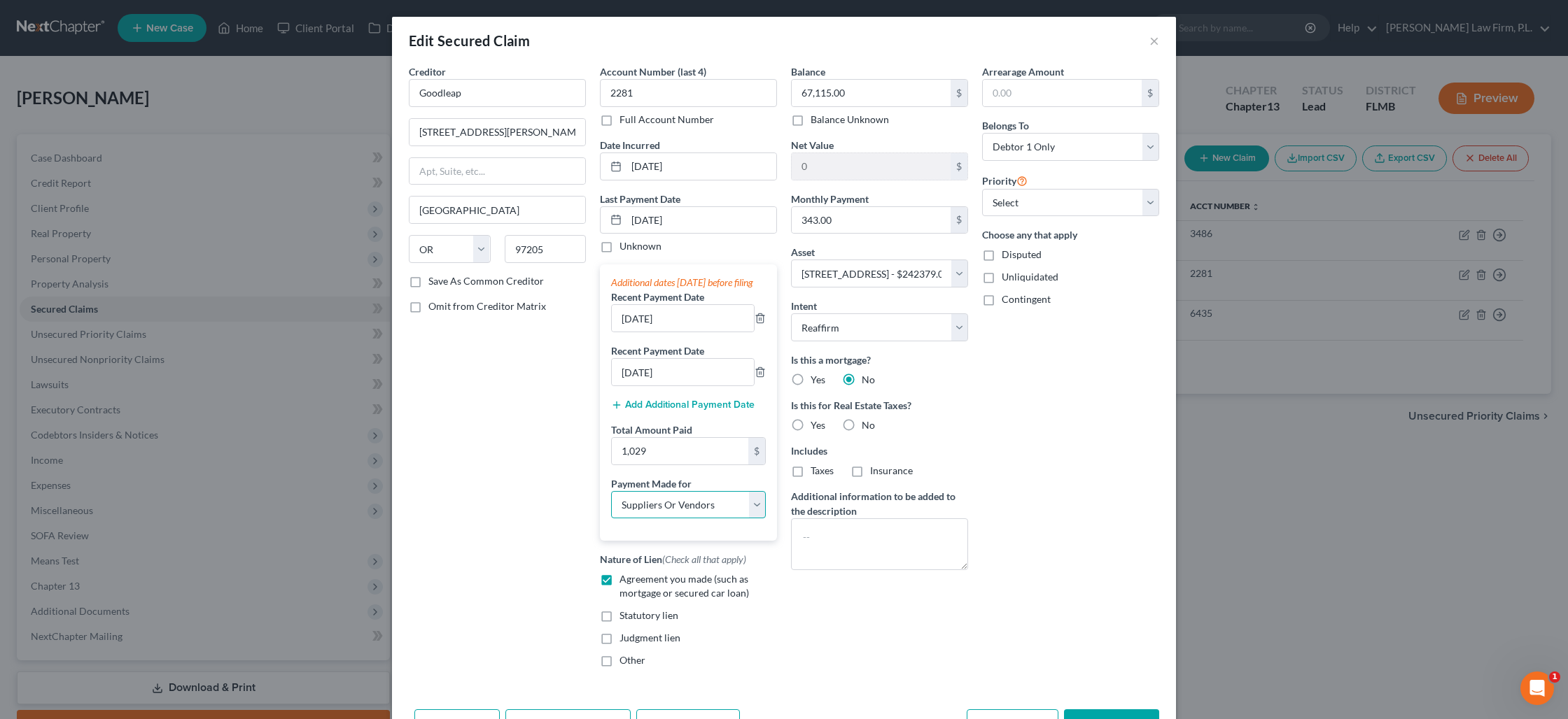
scroll to position [102, 0]
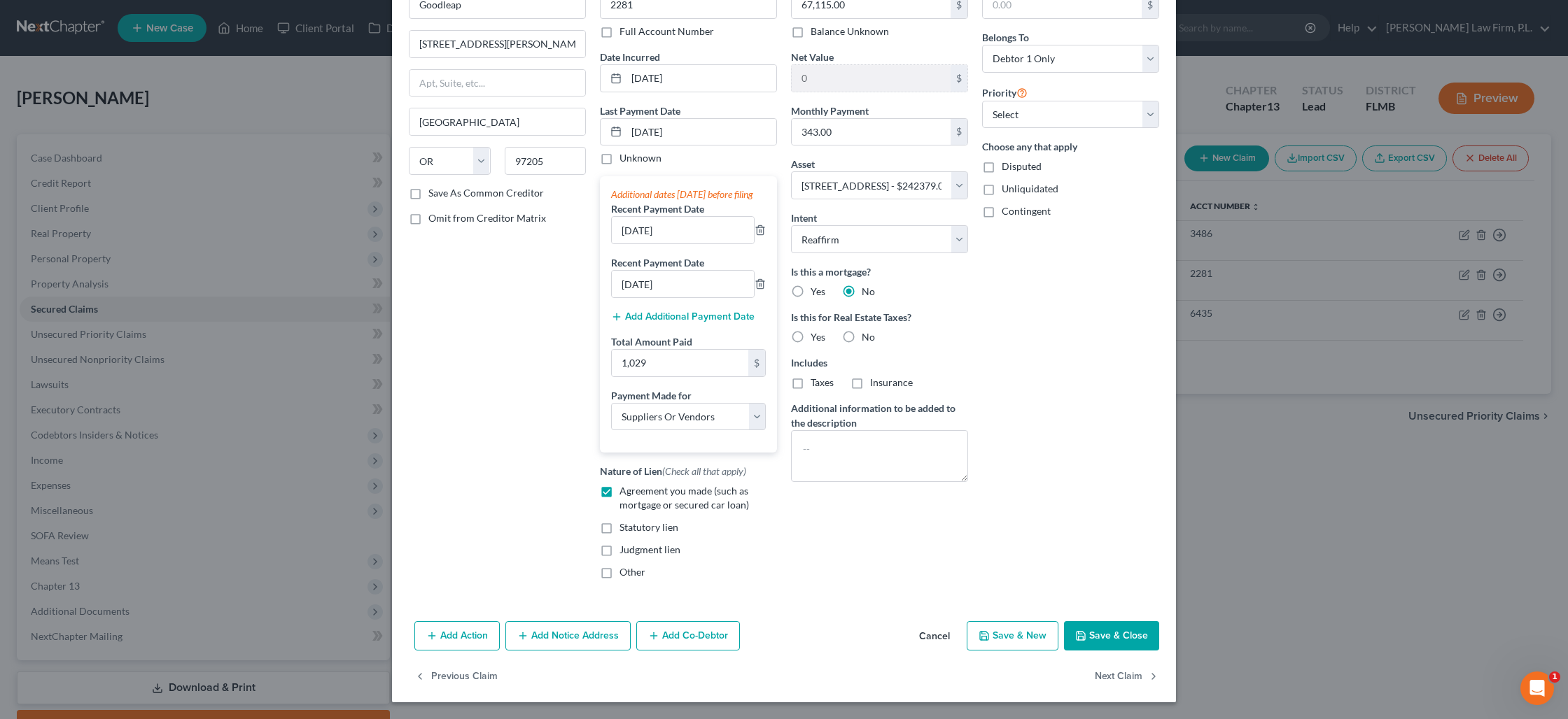
click at [1122, 643] on button "Save & Close" at bounding box center [1111, 636] width 95 height 29
select select
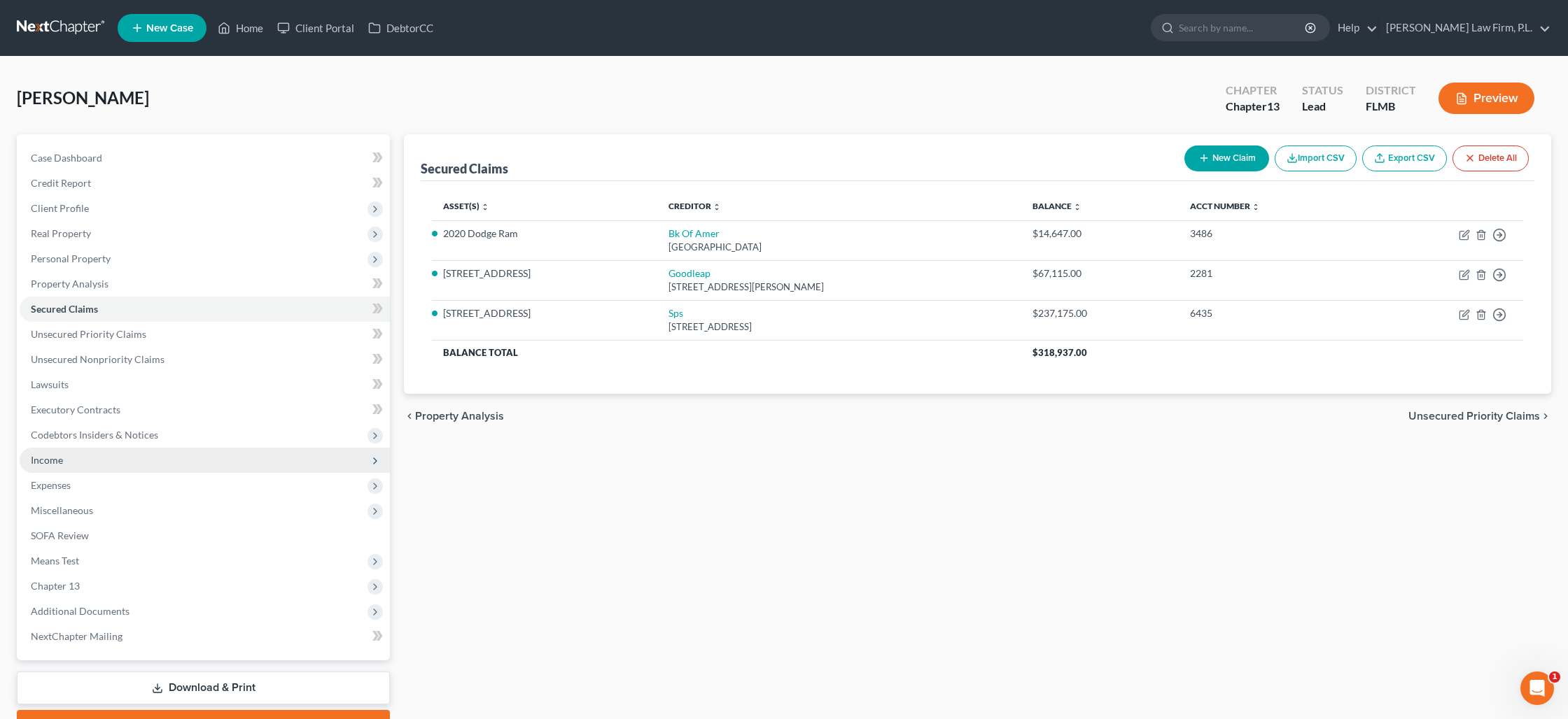
click at [67, 467] on span "Income" at bounding box center [204, 460] width 370 height 25
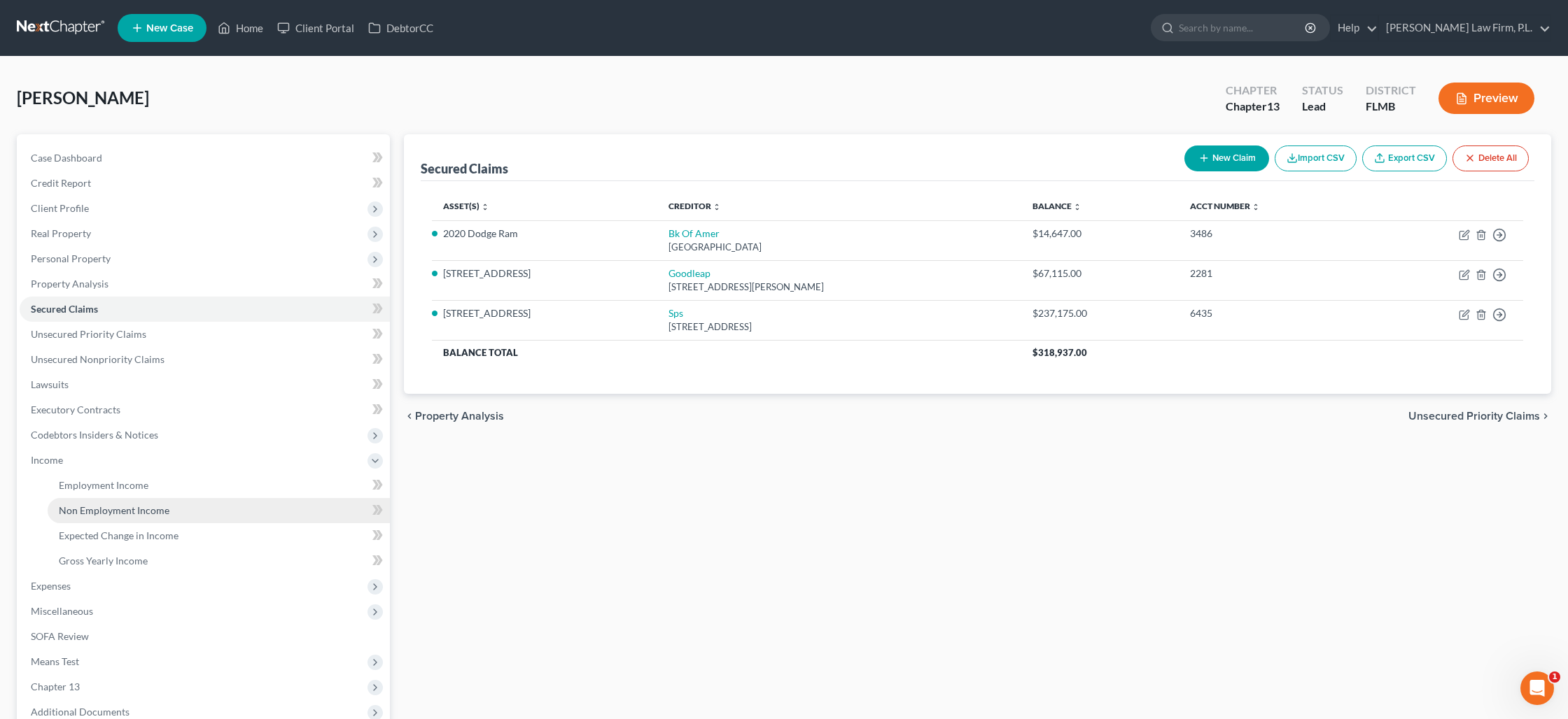
click at [133, 505] on span "Non Employment Income" at bounding box center [114, 511] width 111 height 12
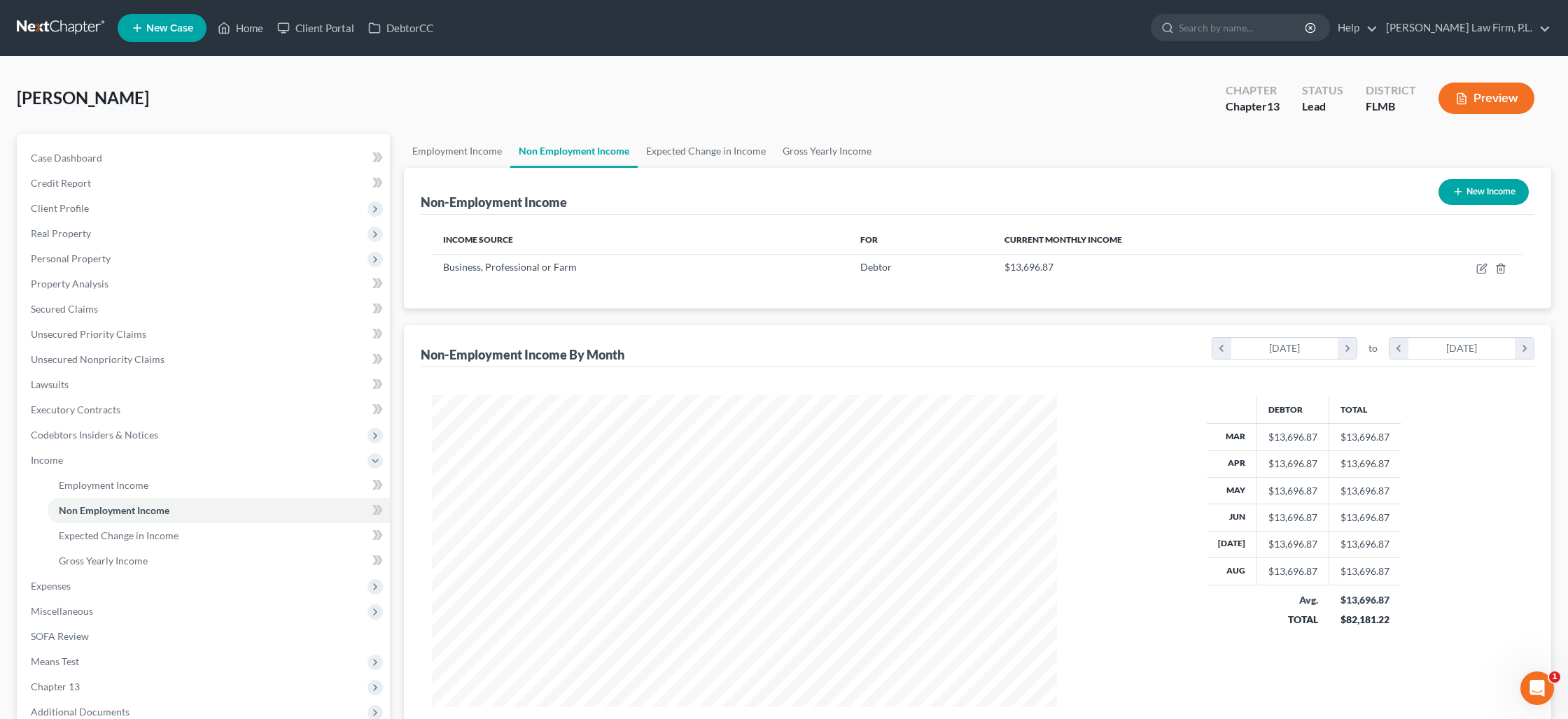
scroll to position [312, 652]
click at [1472, 191] on button "New Income" at bounding box center [1483, 192] width 90 height 26
select select "0"
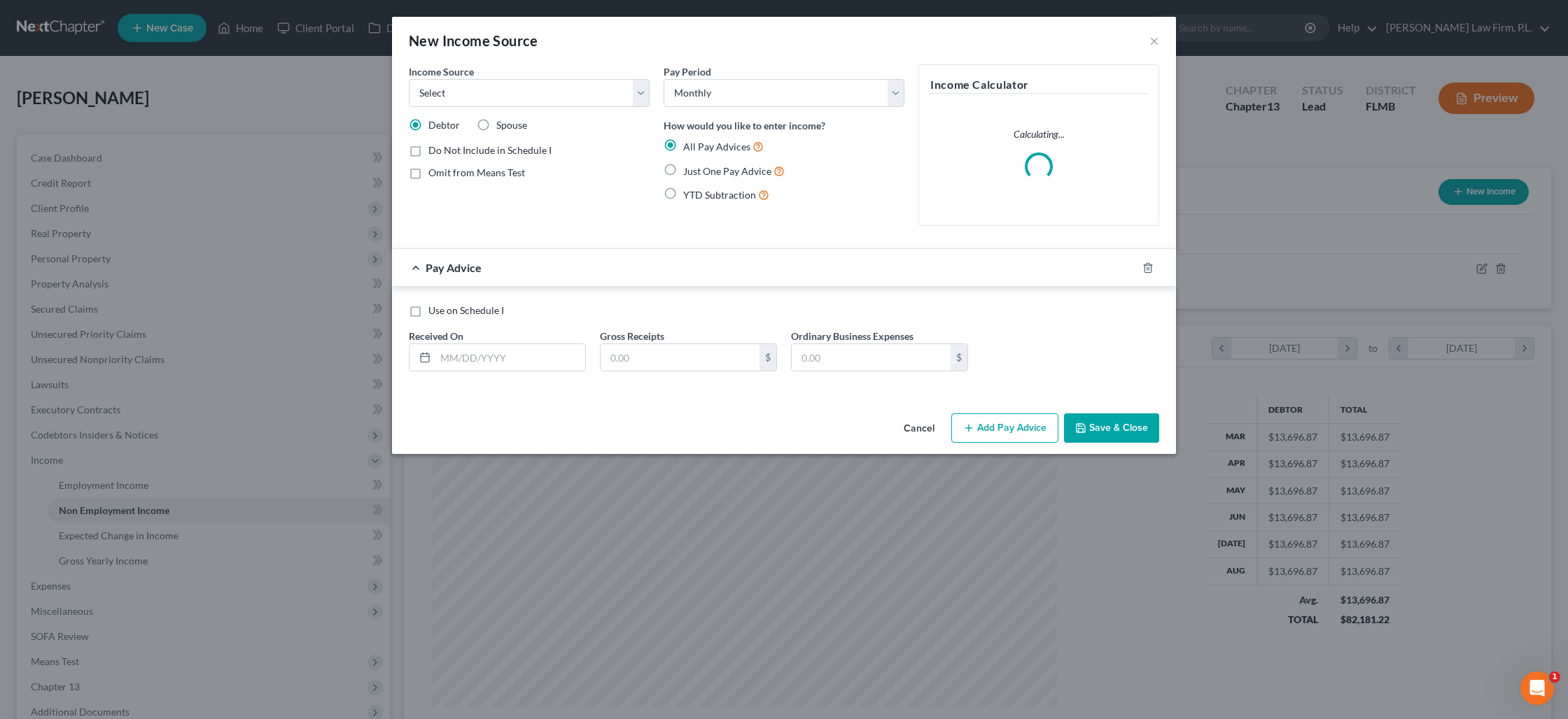
click at [496, 129] on label "Spouse" at bounding box center [512, 125] width 31 height 14
click at [502, 127] on input "Spouse" at bounding box center [506, 123] width 9 height 9
radio input "true"
click at [613, 97] on select "Select Unemployment Disability (from employer) Pension Retirement Social Securi…" at bounding box center [529, 93] width 241 height 28
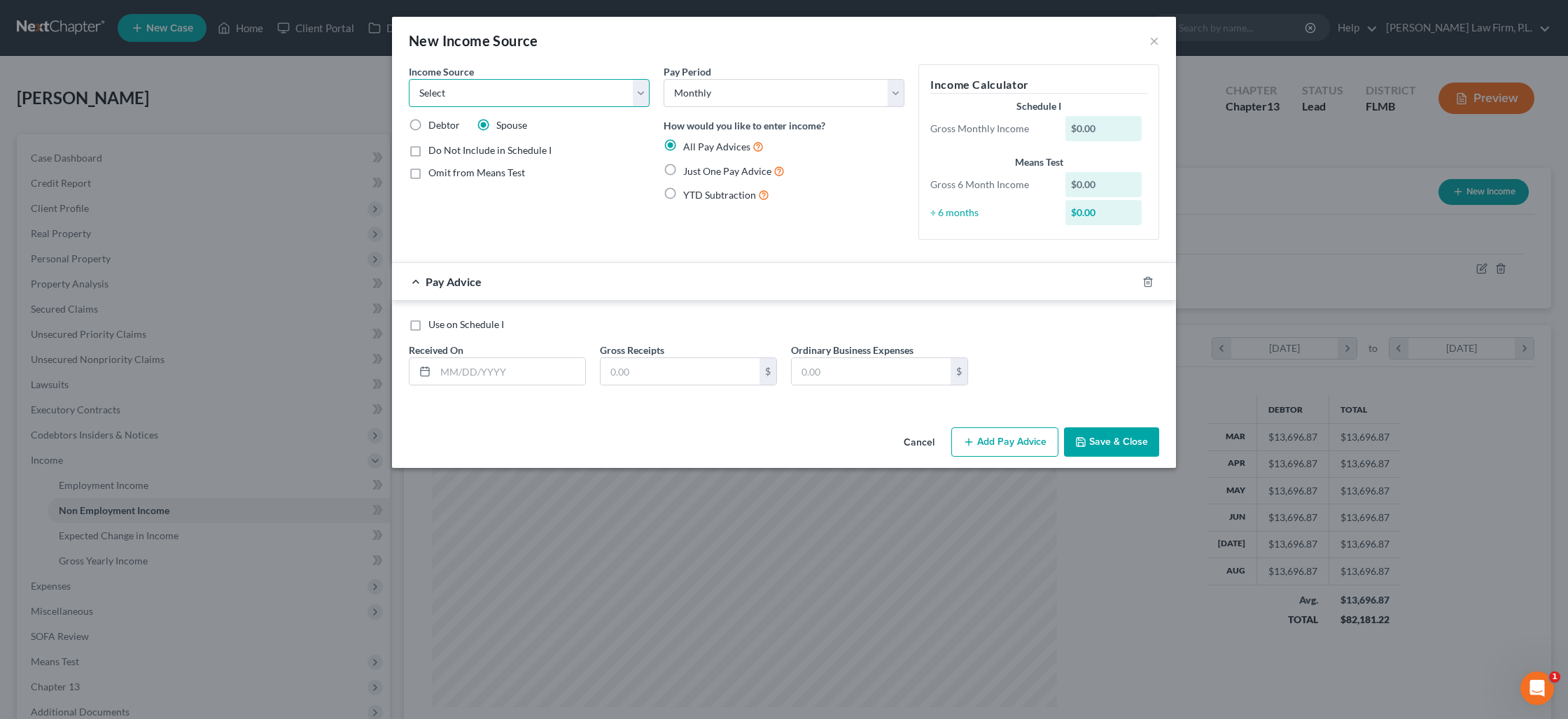
select select "4"
click at [409, 79] on select "Select Unemployment Disability (from employer) Pension Retirement Social Securi…" at bounding box center [529, 93] width 241 height 28
click at [428, 200] on label "Show on Means Test for informational purposes only" at bounding box center [539, 206] width 221 height 30
click at [434, 200] on input "Show on Means Test for informational purposes only" at bounding box center [439, 196] width 9 height 9
checkbox input "true"
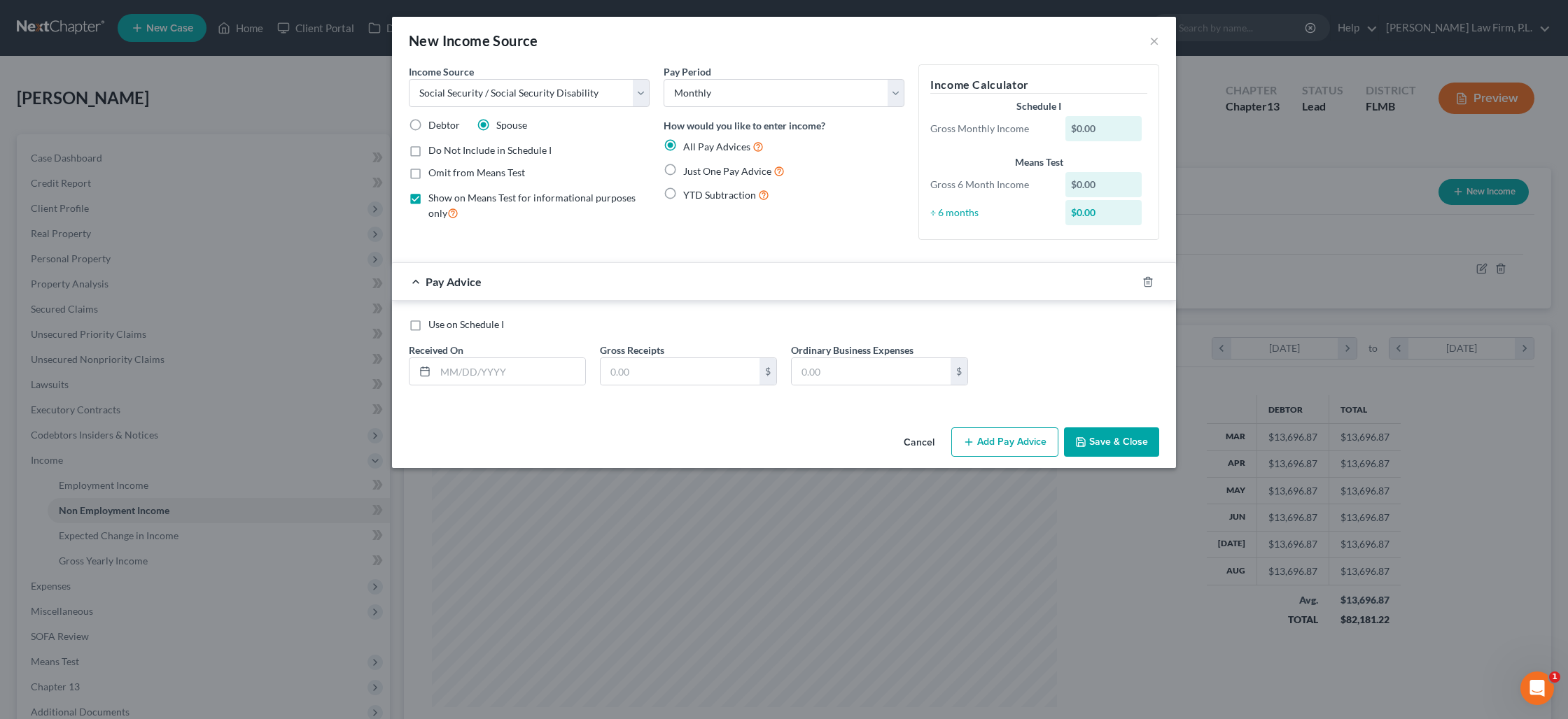
click at [683, 172] on label "Just One Pay Advice" at bounding box center [734, 171] width 101 height 16
click at [688, 172] on input "Just One Pay Advice" at bounding box center [693, 167] width 9 height 9
radio input "true"
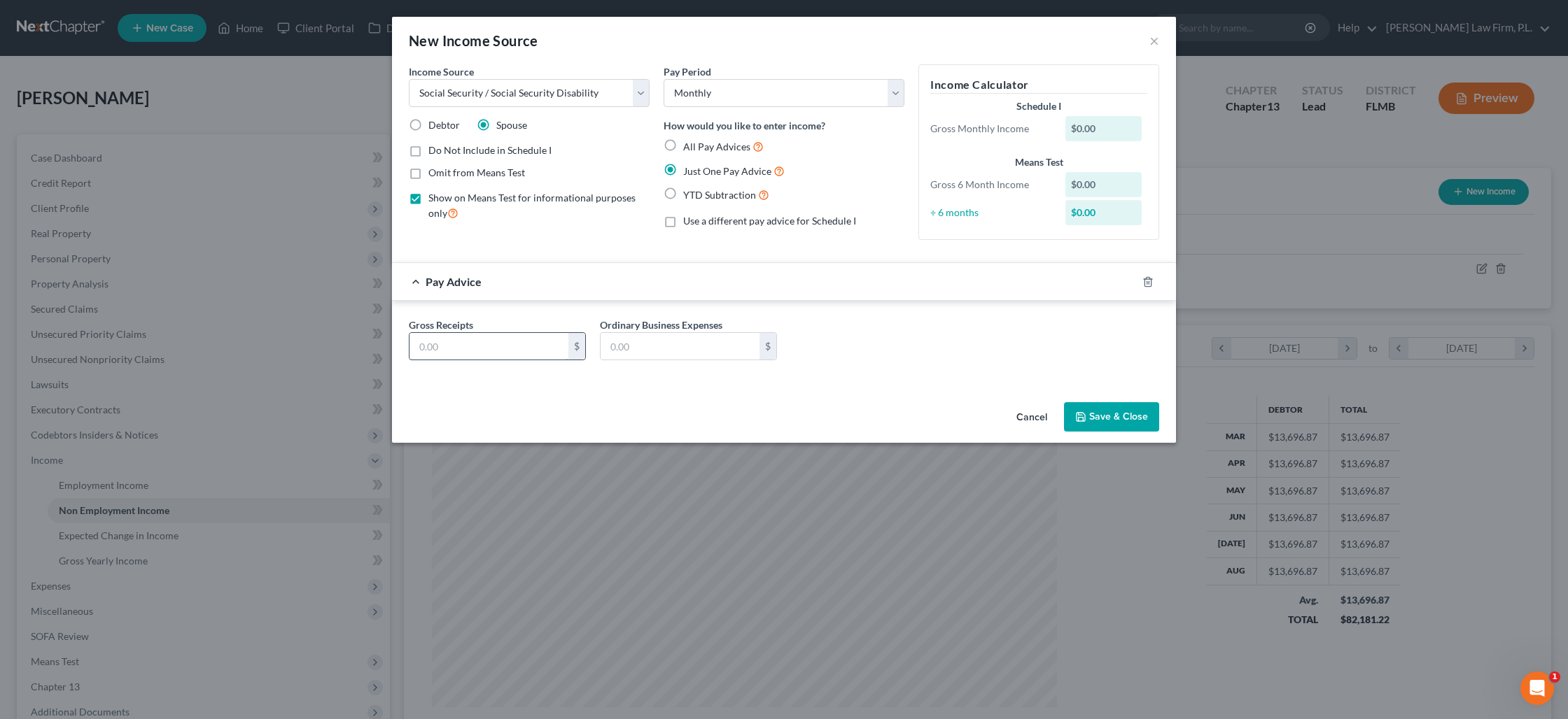
click at [511, 343] on input "text" at bounding box center [488, 346] width 159 height 27
type input "730"
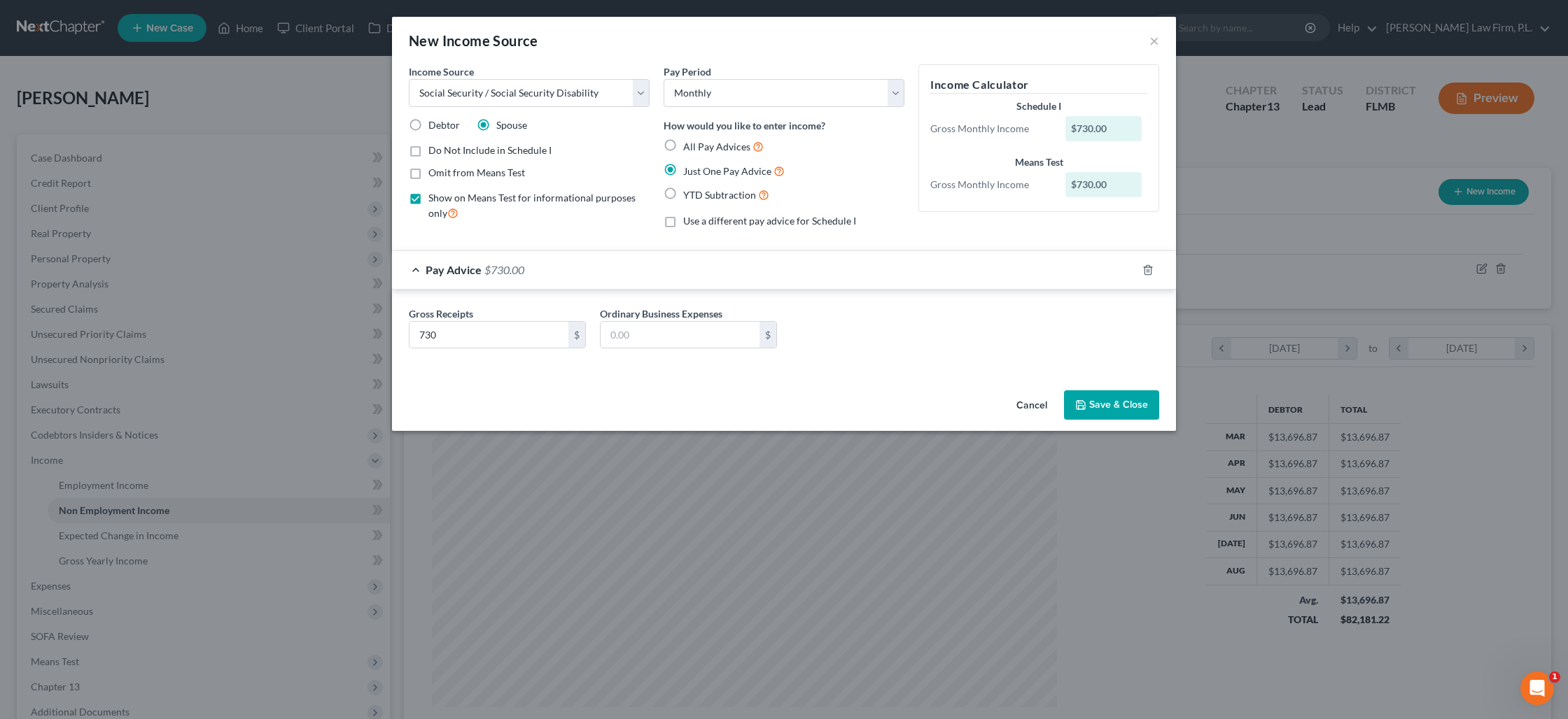
click at [1121, 419] on button "Save & Close" at bounding box center [1111, 405] width 95 height 29
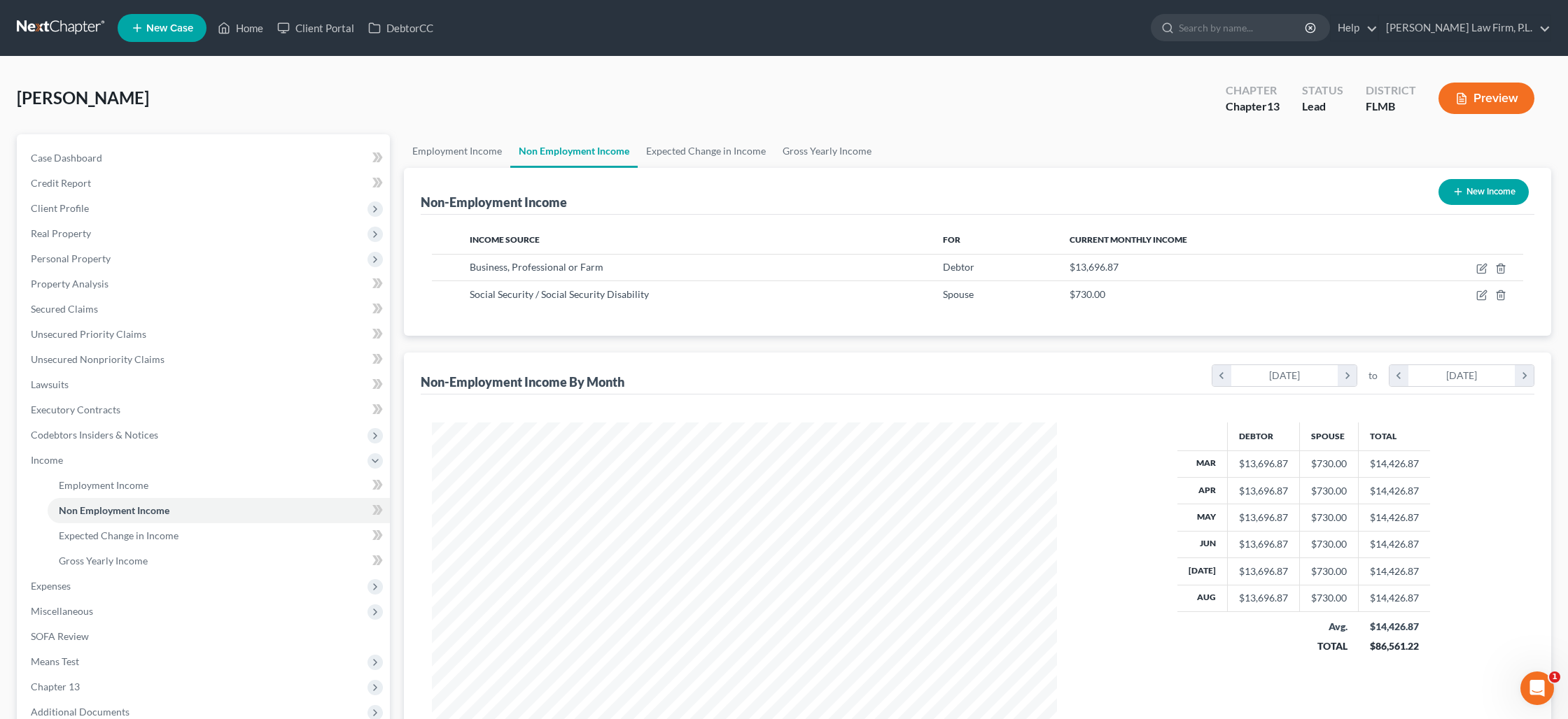
click at [1492, 88] on button "Preview" at bounding box center [1486, 98] width 96 height 32
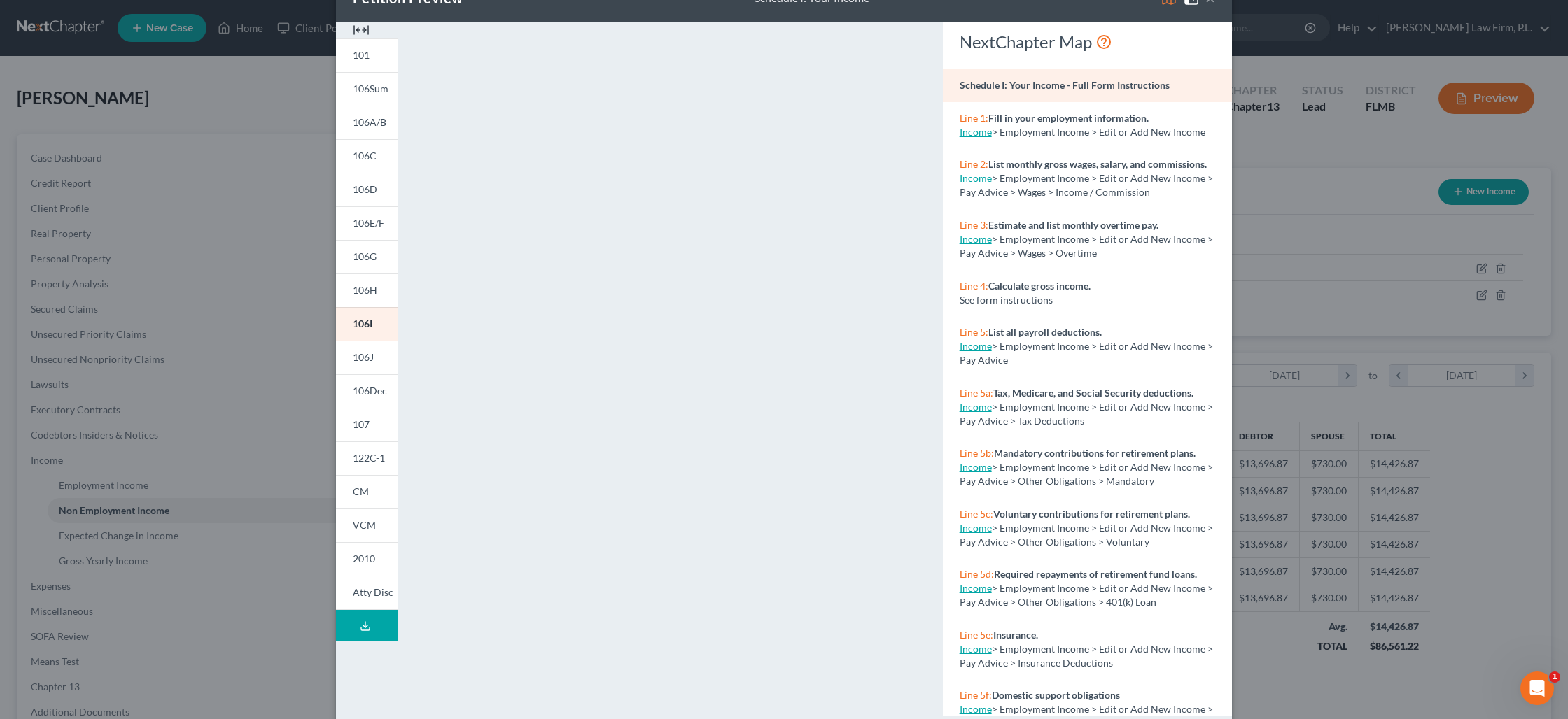
scroll to position [69, 0]
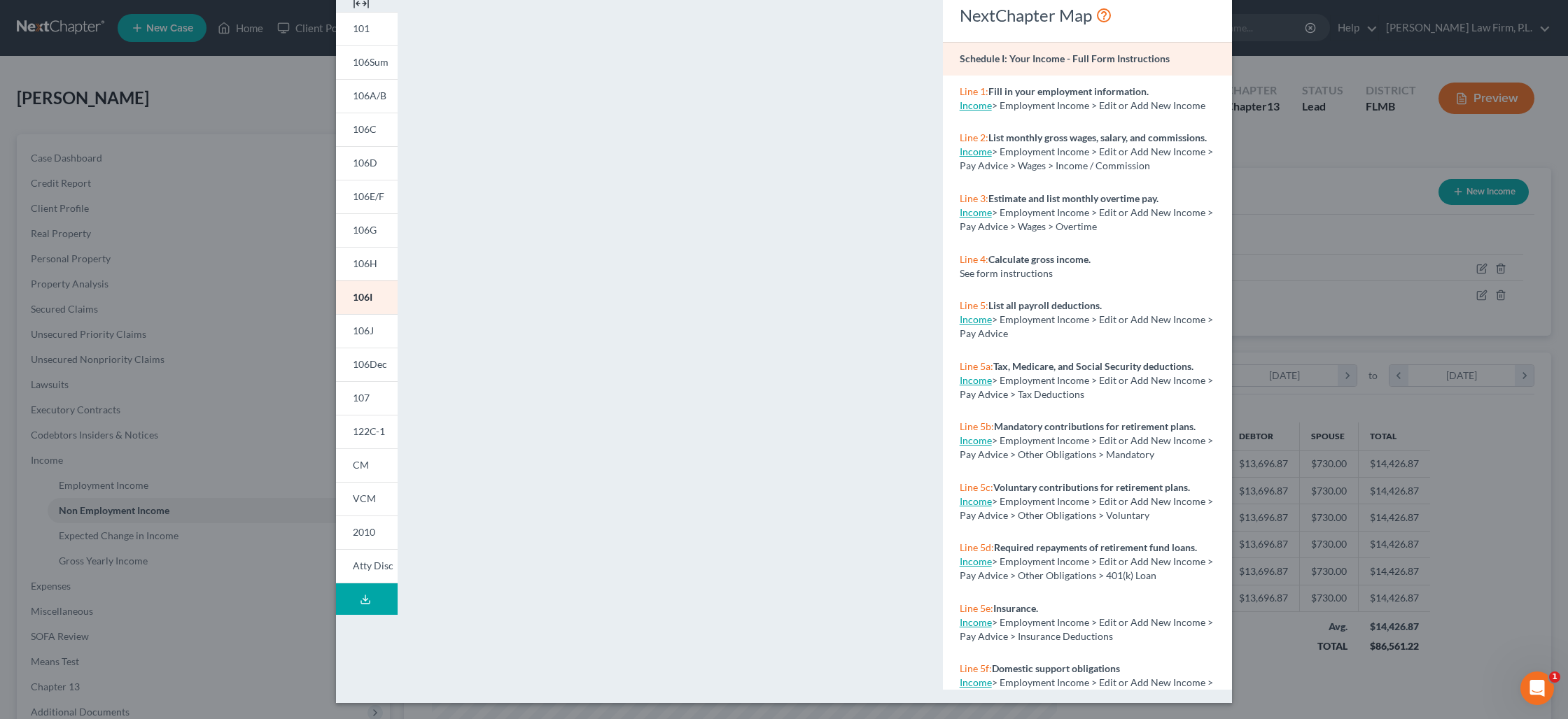
click at [1281, 317] on div "Petition Preview Schedule I: Your Income × 101 106Sum 106A/B 106C 106D 106E/F 1…" at bounding box center [784, 360] width 1568 height 719
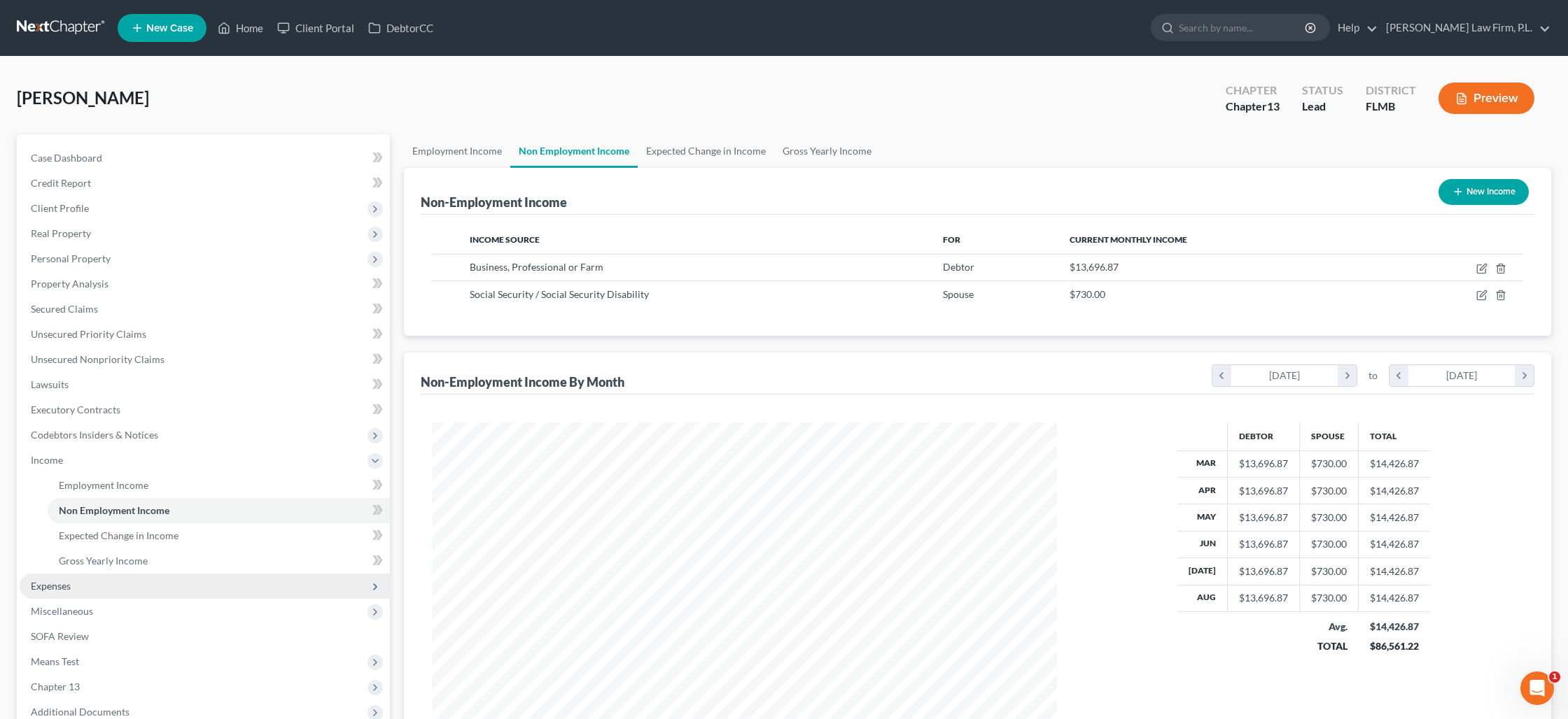
click at [63, 589] on span "Expenses" at bounding box center [51, 586] width 39 height 12
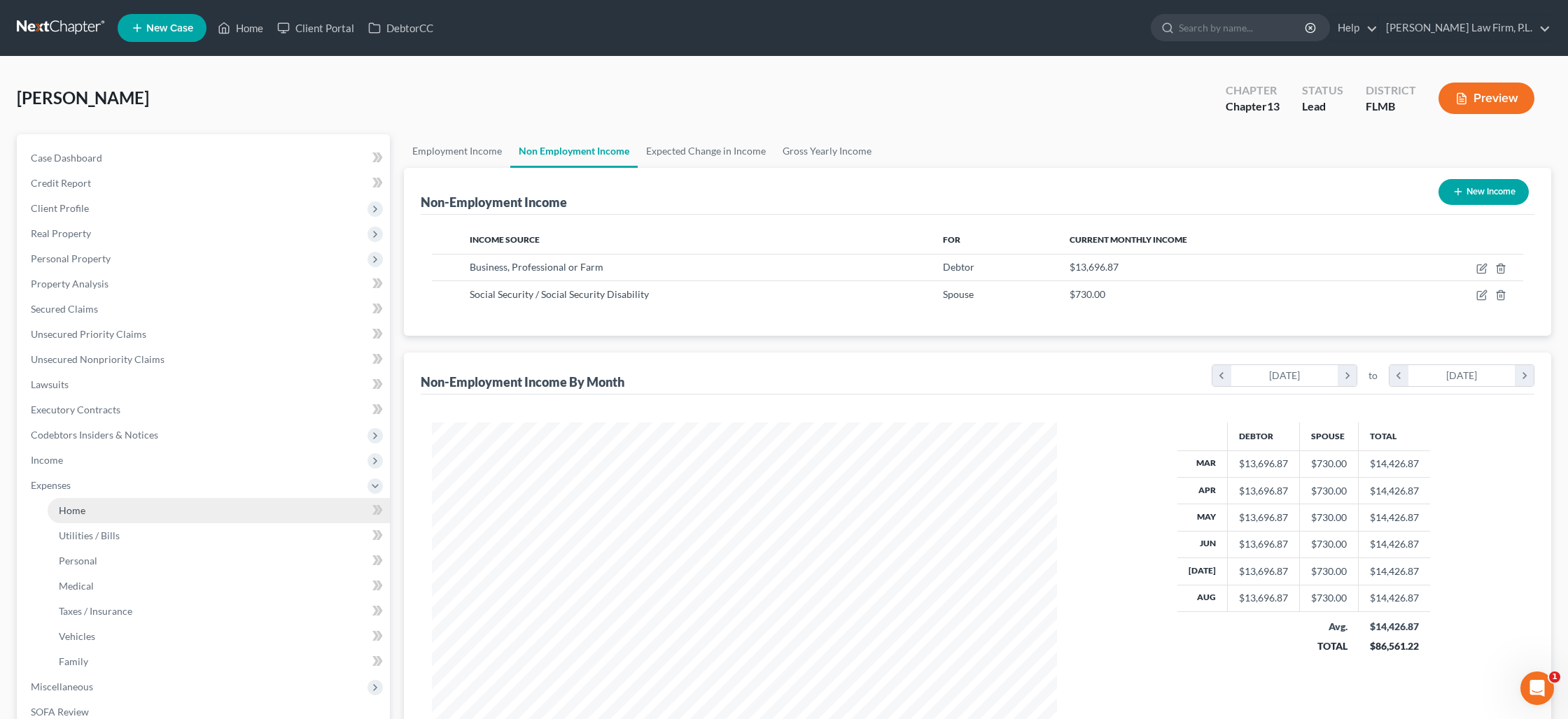
click at [210, 512] on link "Home" at bounding box center [218, 511] width 342 height 25
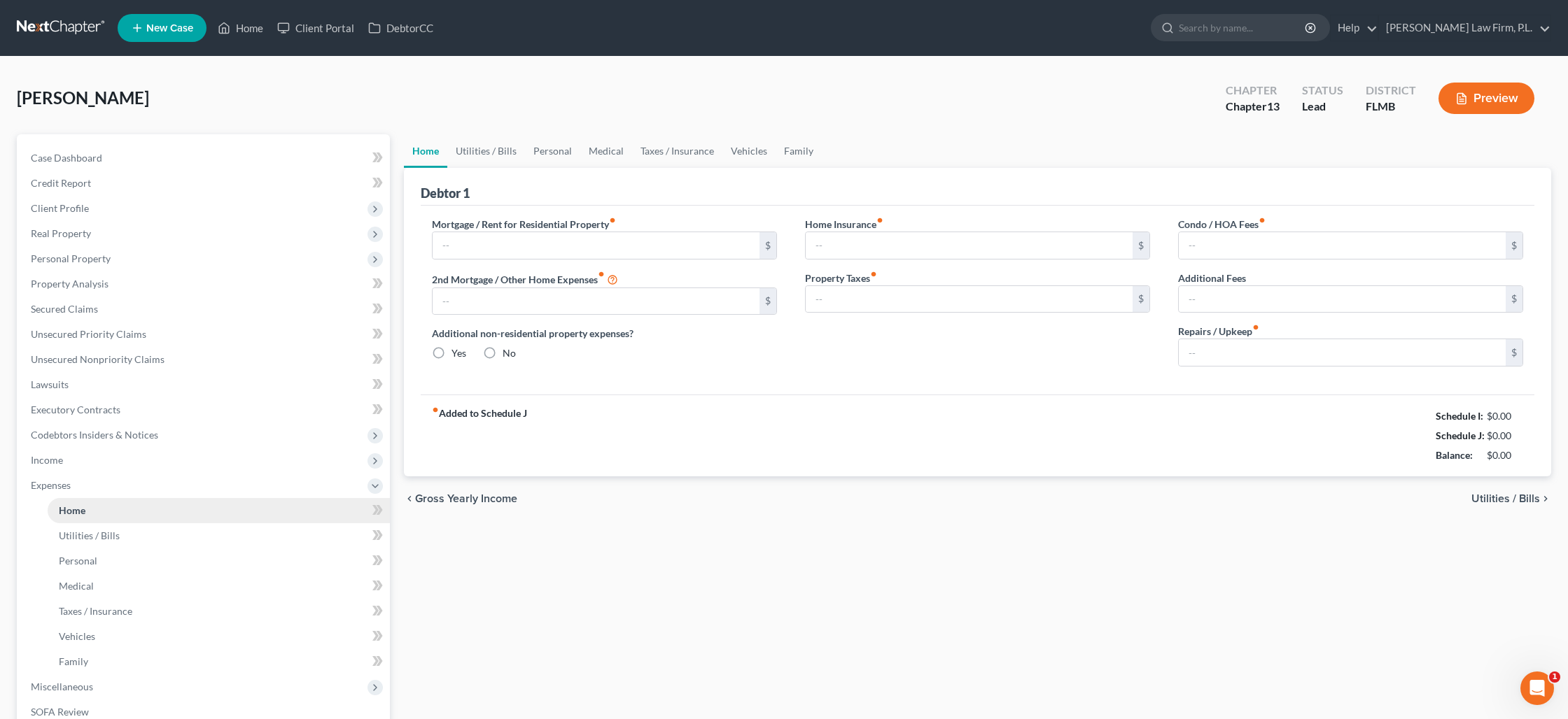
type input "2,009.00"
type input "0.00"
radio input "true"
type input "0.00"
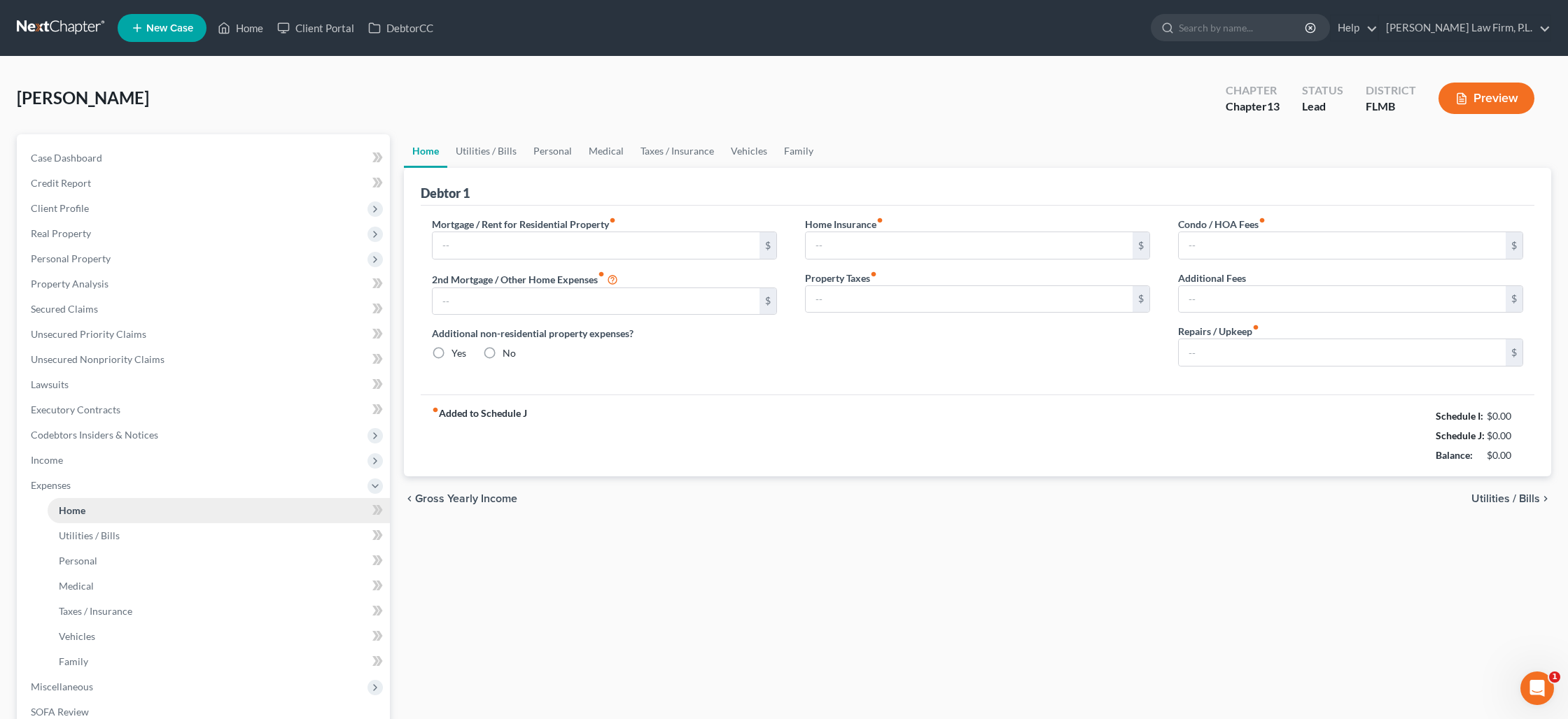
type input "0.00"
click at [500, 249] on input "2,009.00" at bounding box center [596, 245] width 327 height 27
type input "150"
click at [484, 150] on link "Utilities / Bills" at bounding box center [486, 151] width 78 height 33
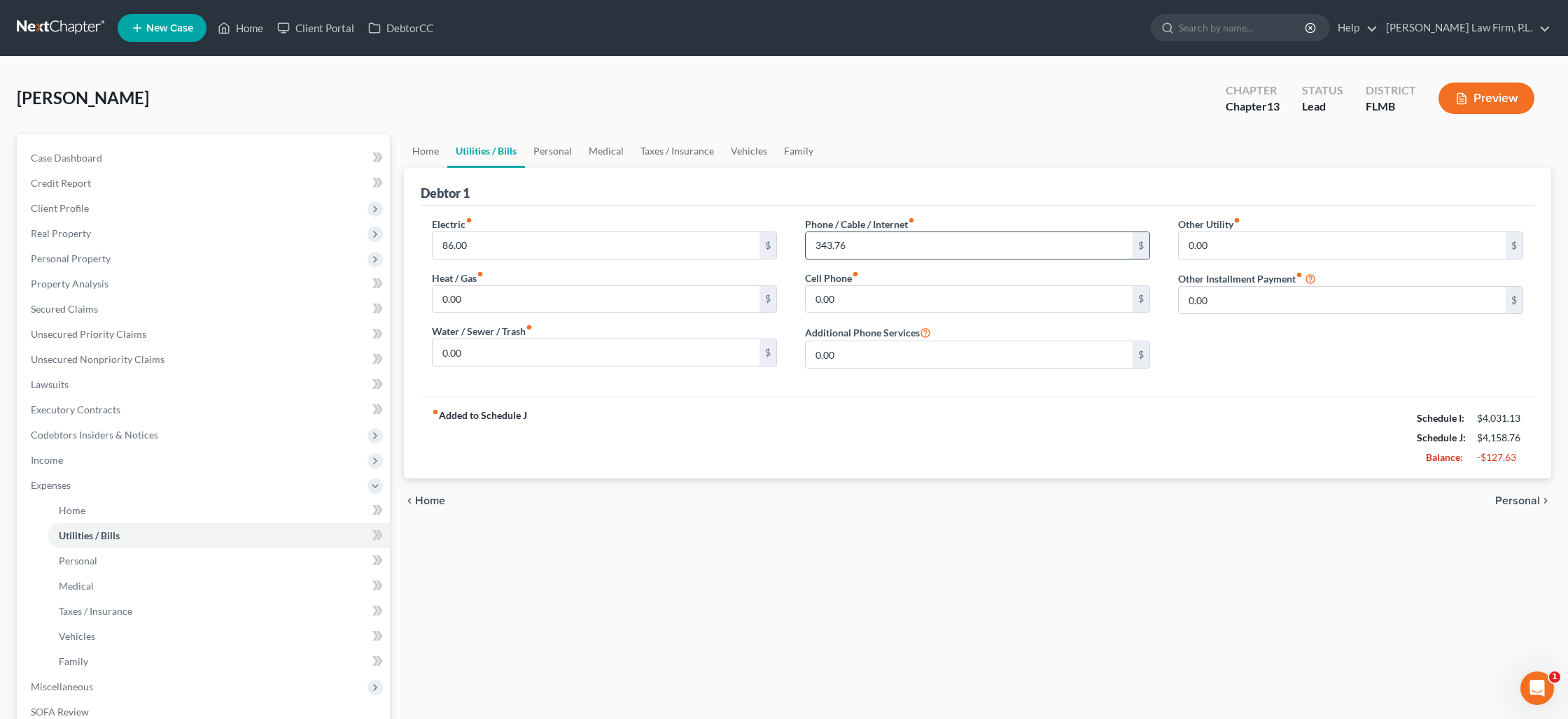
click at [826, 252] on input "343.76" at bounding box center [969, 245] width 327 height 27
type input "200"
click at [542, 250] on input "86.00" at bounding box center [596, 245] width 327 height 27
click at [541, 257] on input "text" at bounding box center [596, 245] width 327 height 27
type input "85"
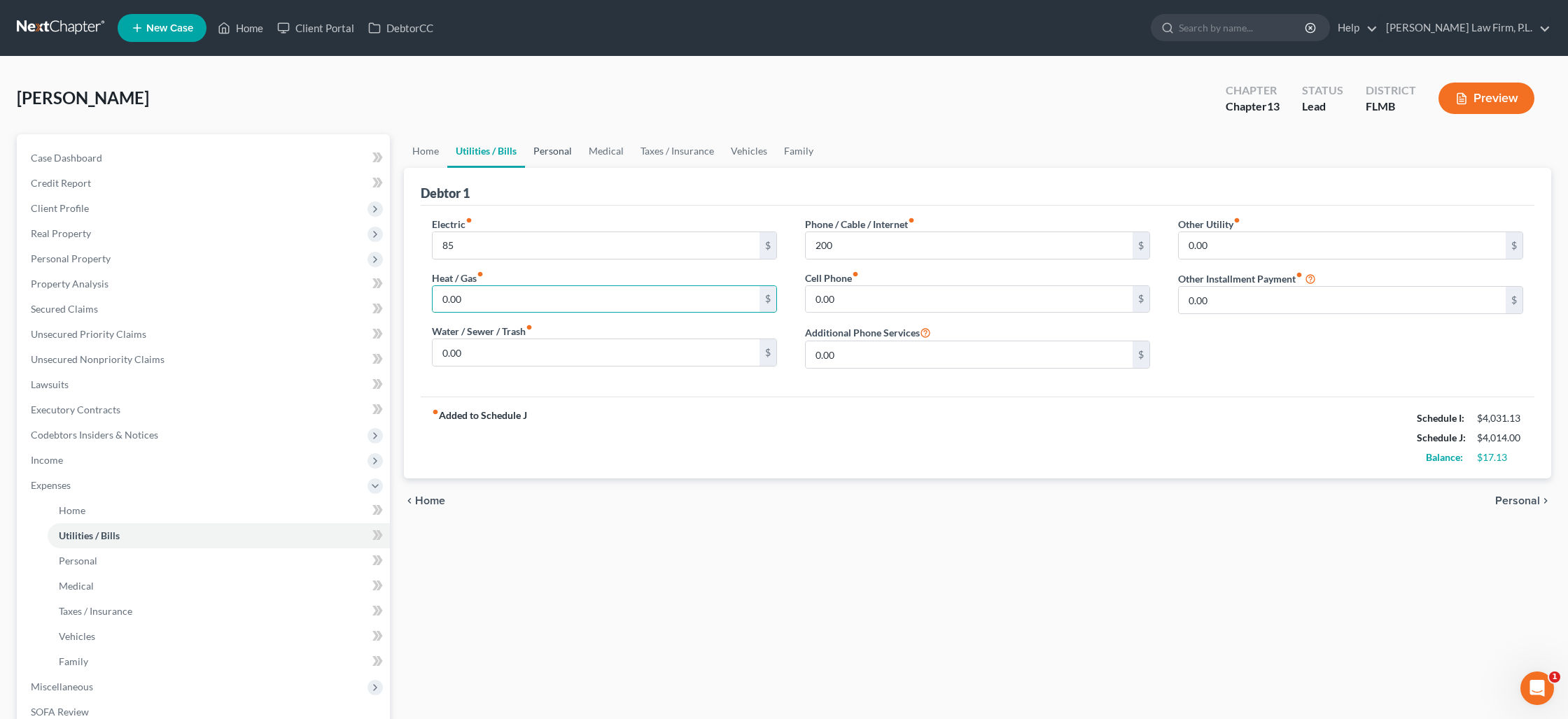
click at [550, 154] on link "Personal" at bounding box center [553, 151] width 55 height 33
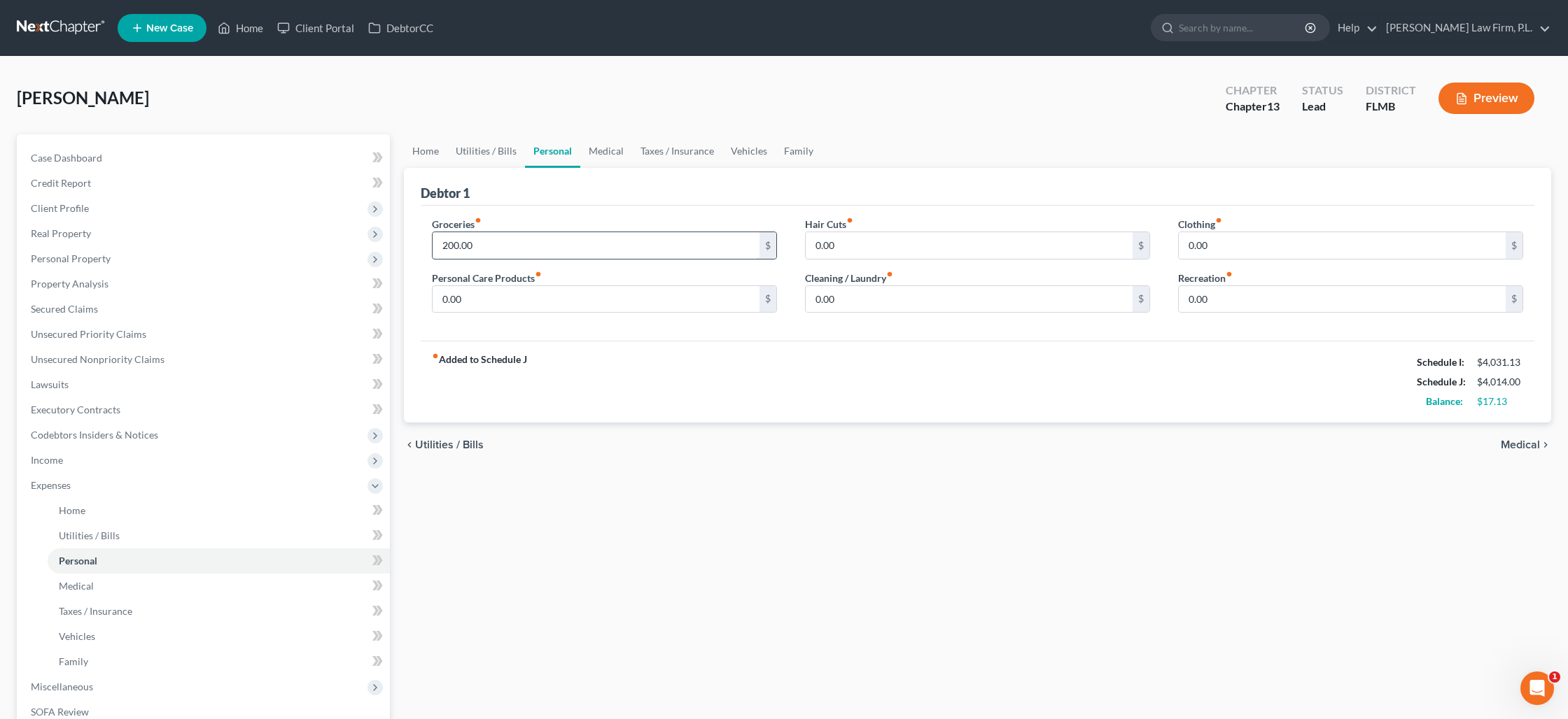
click at [490, 245] on input "200.00" at bounding box center [596, 245] width 327 height 27
type input "400"
type input "45"
click at [463, 305] on input "0.00" at bounding box center [596, 299] width 327 height 27
type input "35"
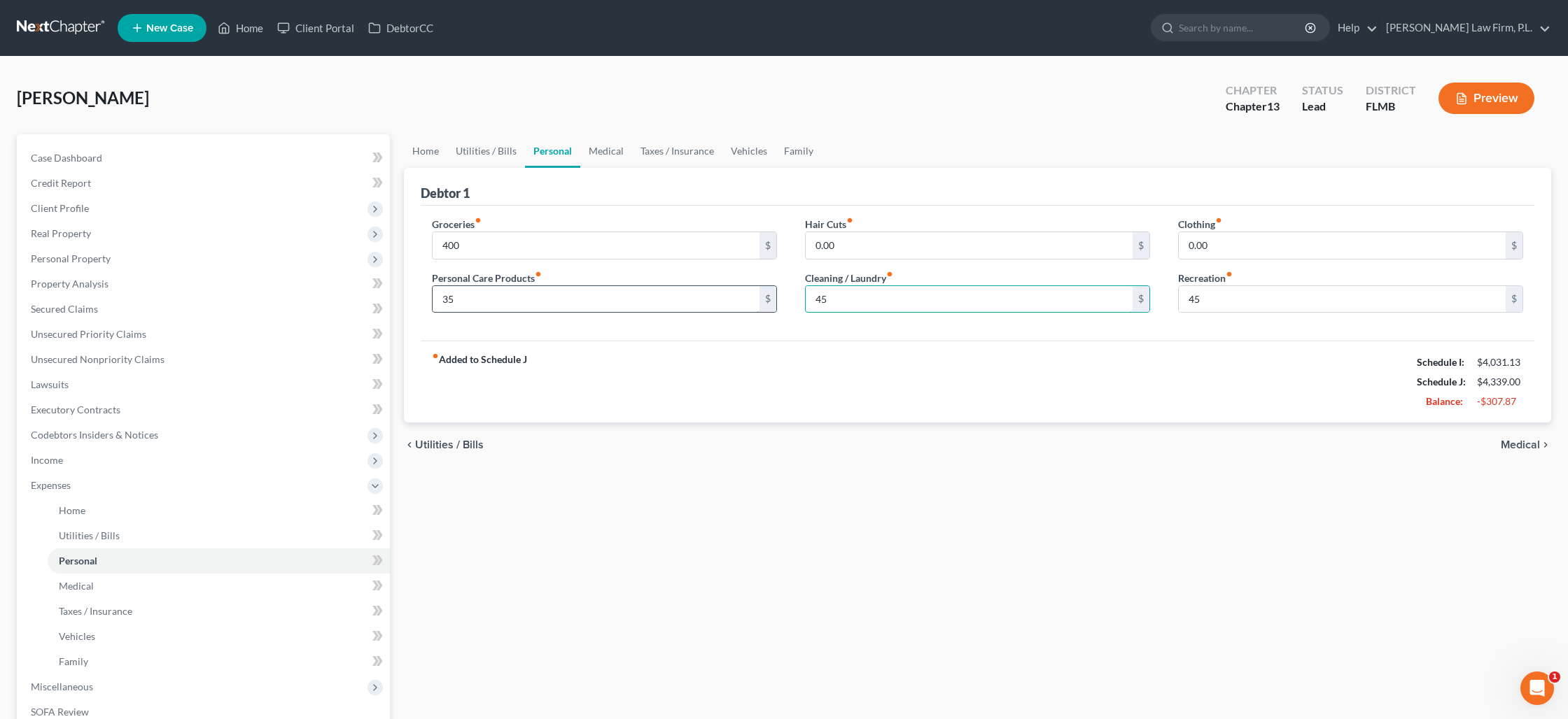
type input "45"
click at [603, 152] on link "Medical" at bounding box center [606, 151] width 51 height 33
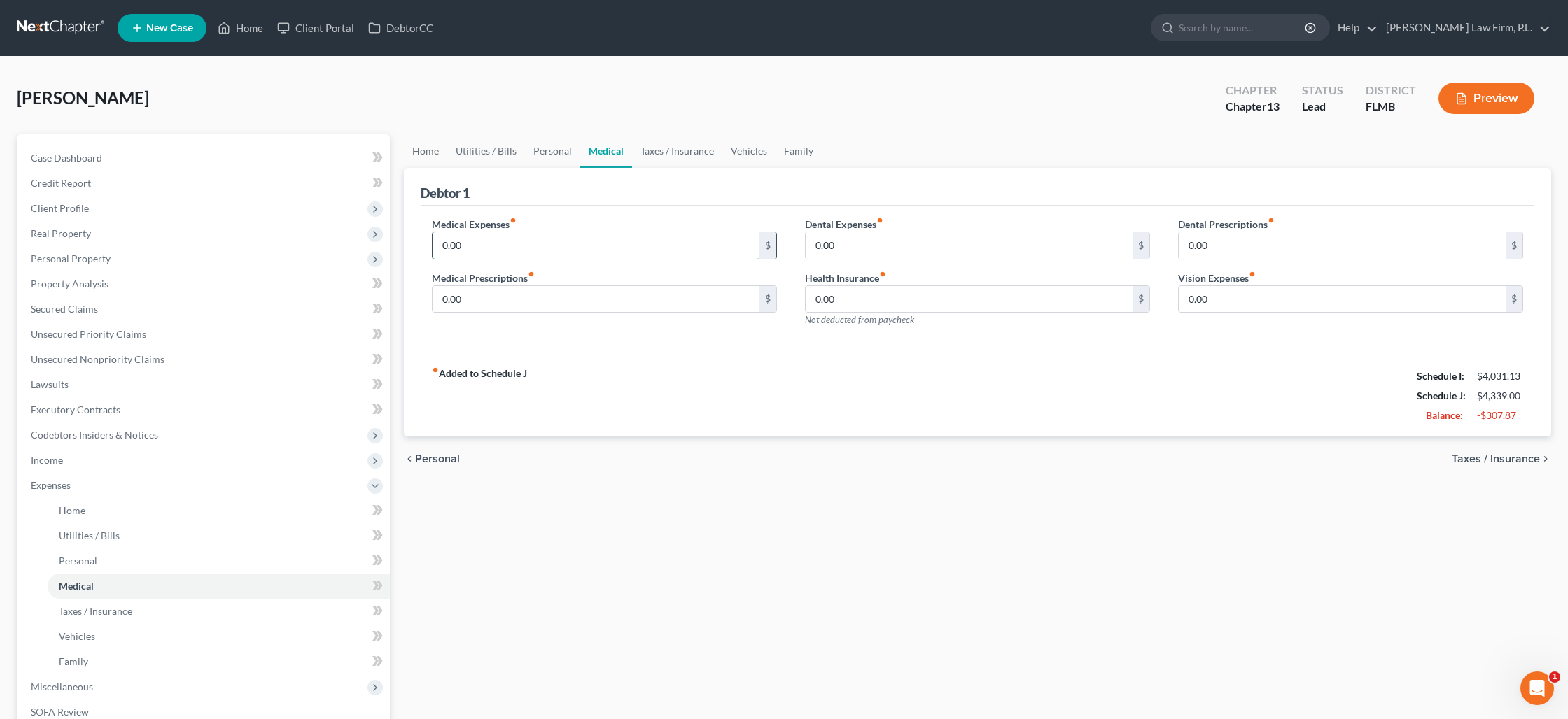
click at [581, 245] on input "0.00" at bounding box center [596, 245] width 327 height 27
type input "40"
click at [668, 154] on link "Taxes / Insurance" at bounding box center [676, 151] width 90 height 33
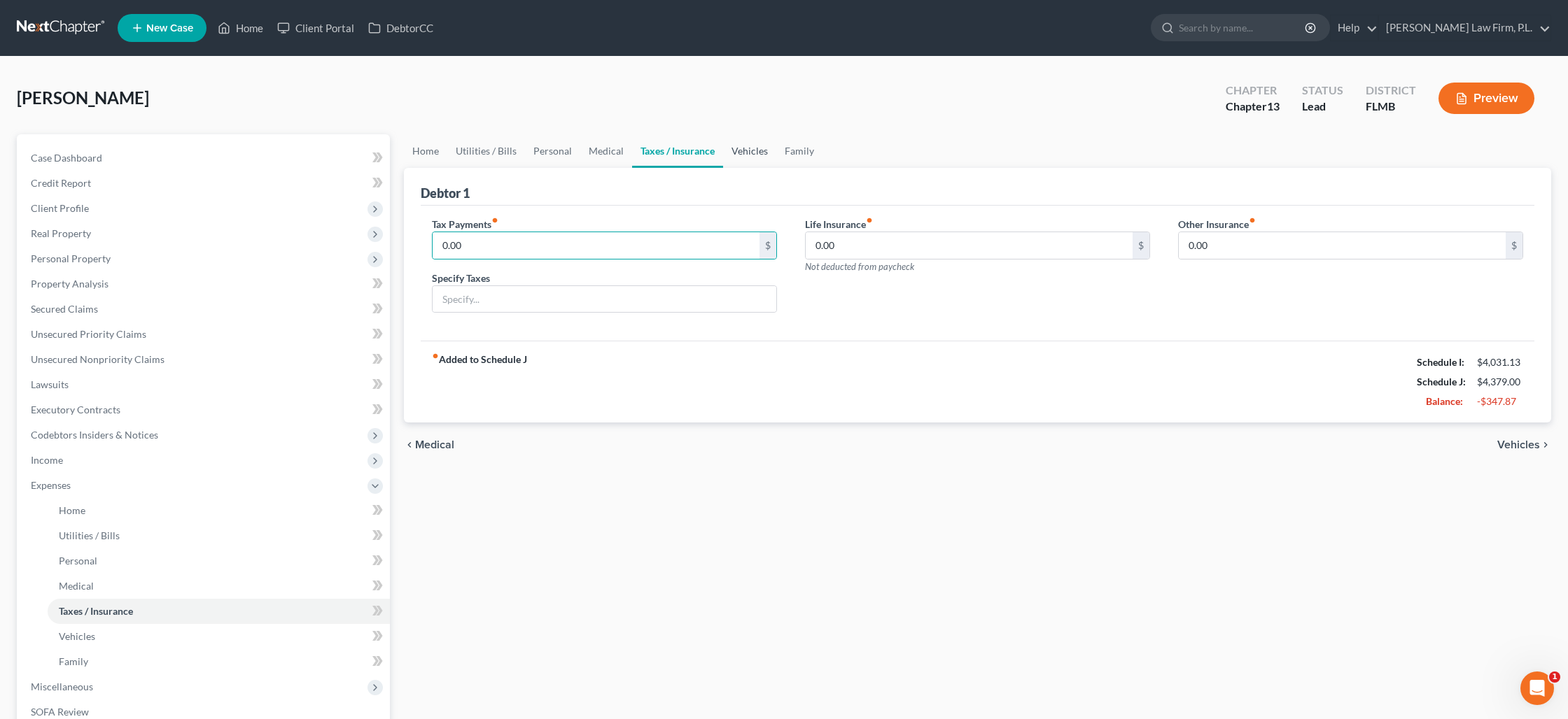
click at [746, 155] on link "Vehicles" at bounding box center [749, 151] width 53 height 33
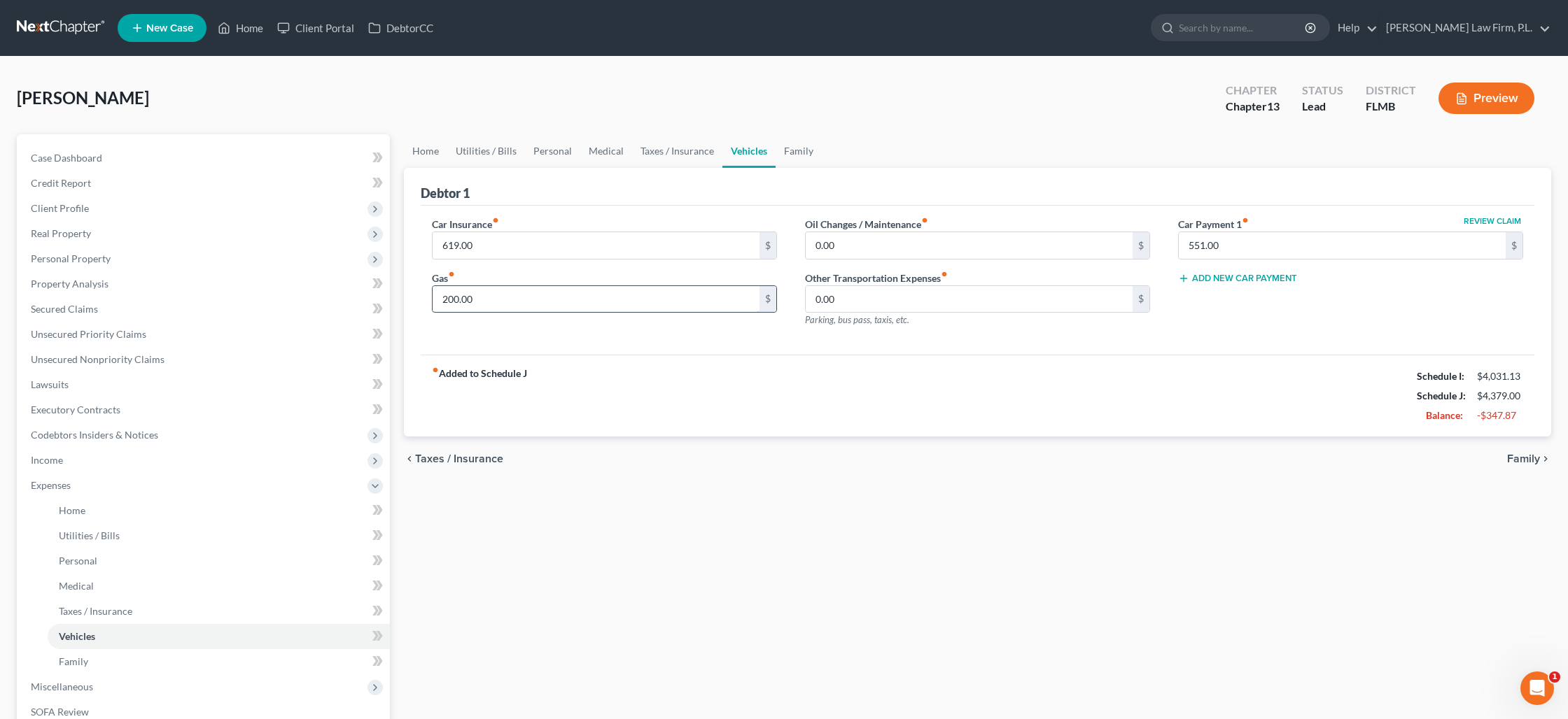
click at [573, 293] on input "200.00" at bounding box center [596, 299] width 327 height 27
type input "300"
drag, startPoint x: 552, startPoint y: 250, endPoint x: 540, endPoint y: 251, distance: 12.0
click at [541, 250] on input "619.00" at bounding box center [596, 245] width 327 height 27
type input "319"
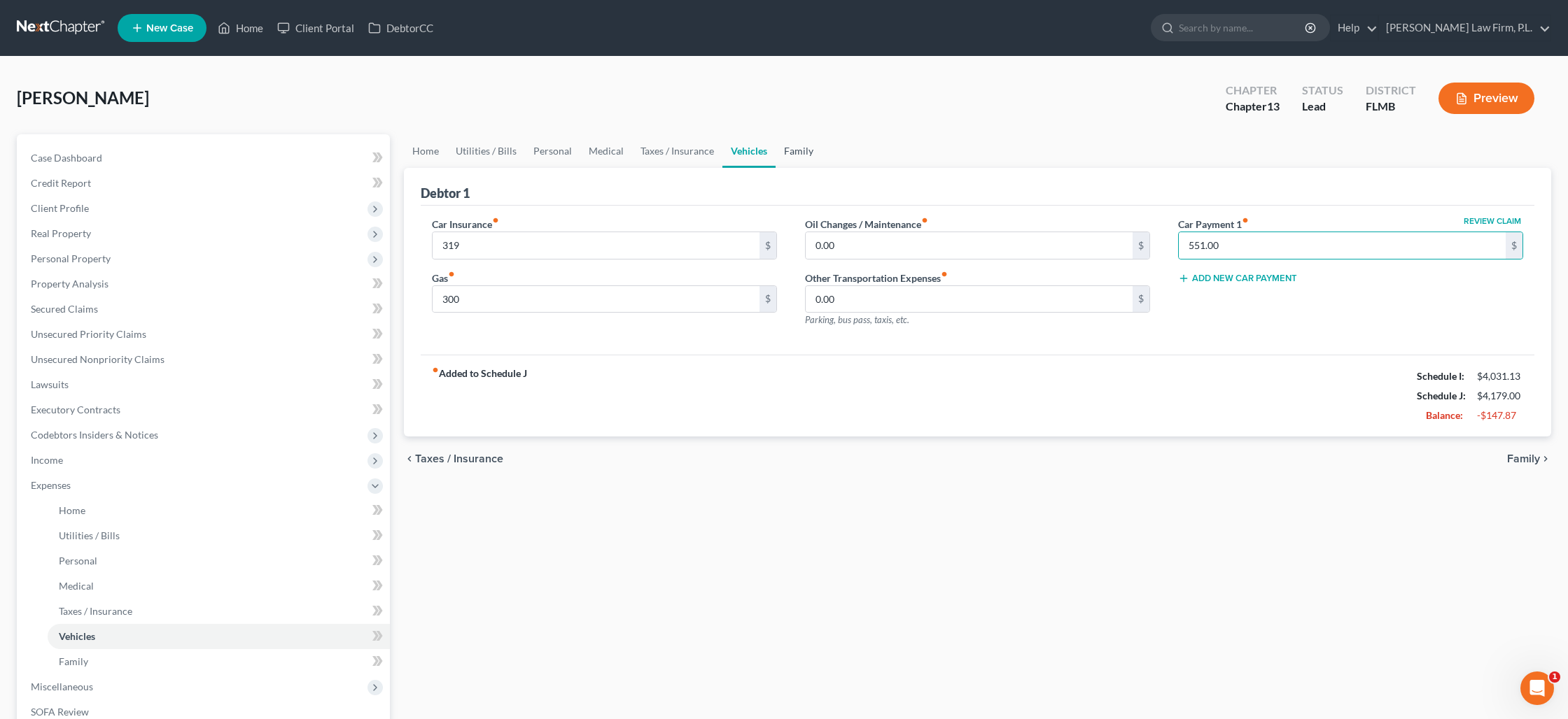
click at [793, 152] on link "Family" at bounding box center [799, 151] width 46 height 33
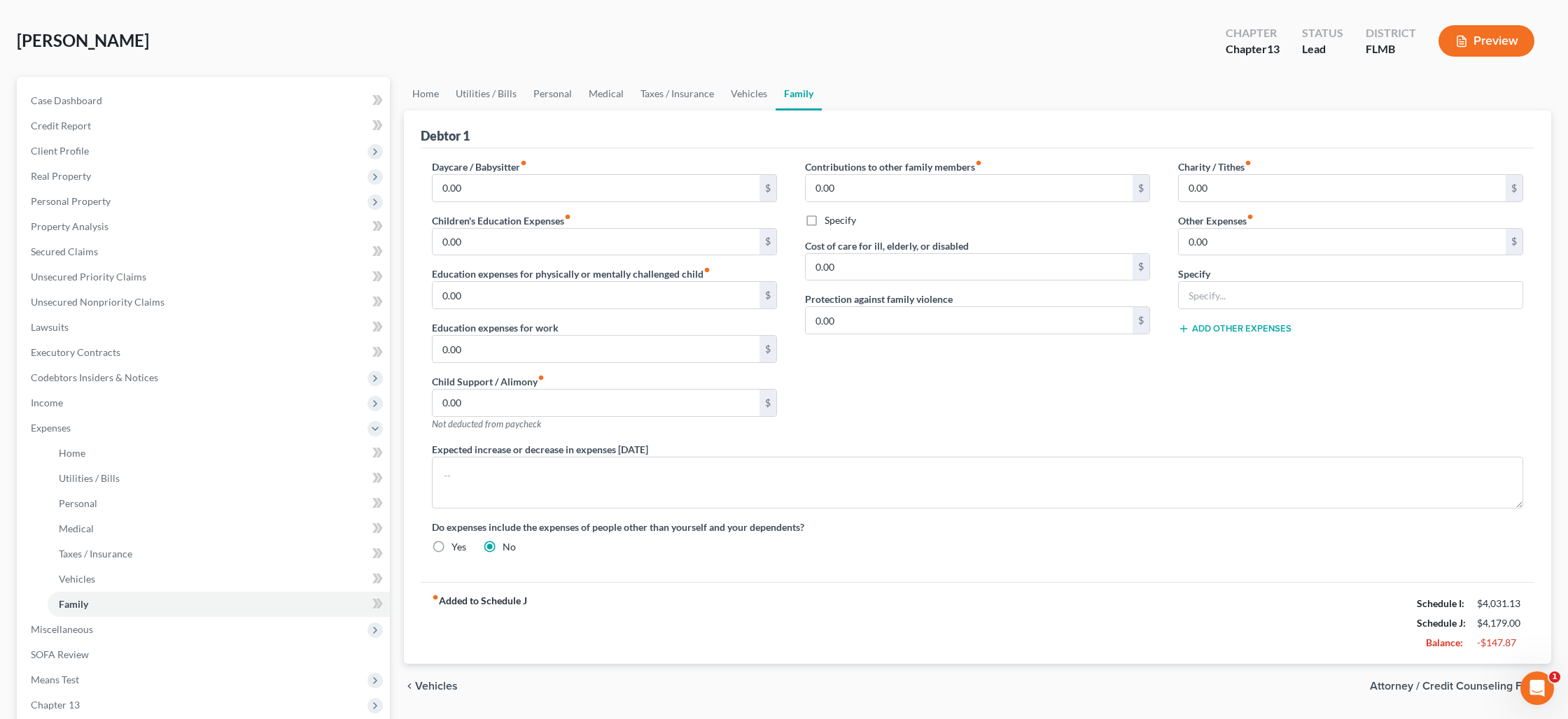
scroll to position [63, 0]
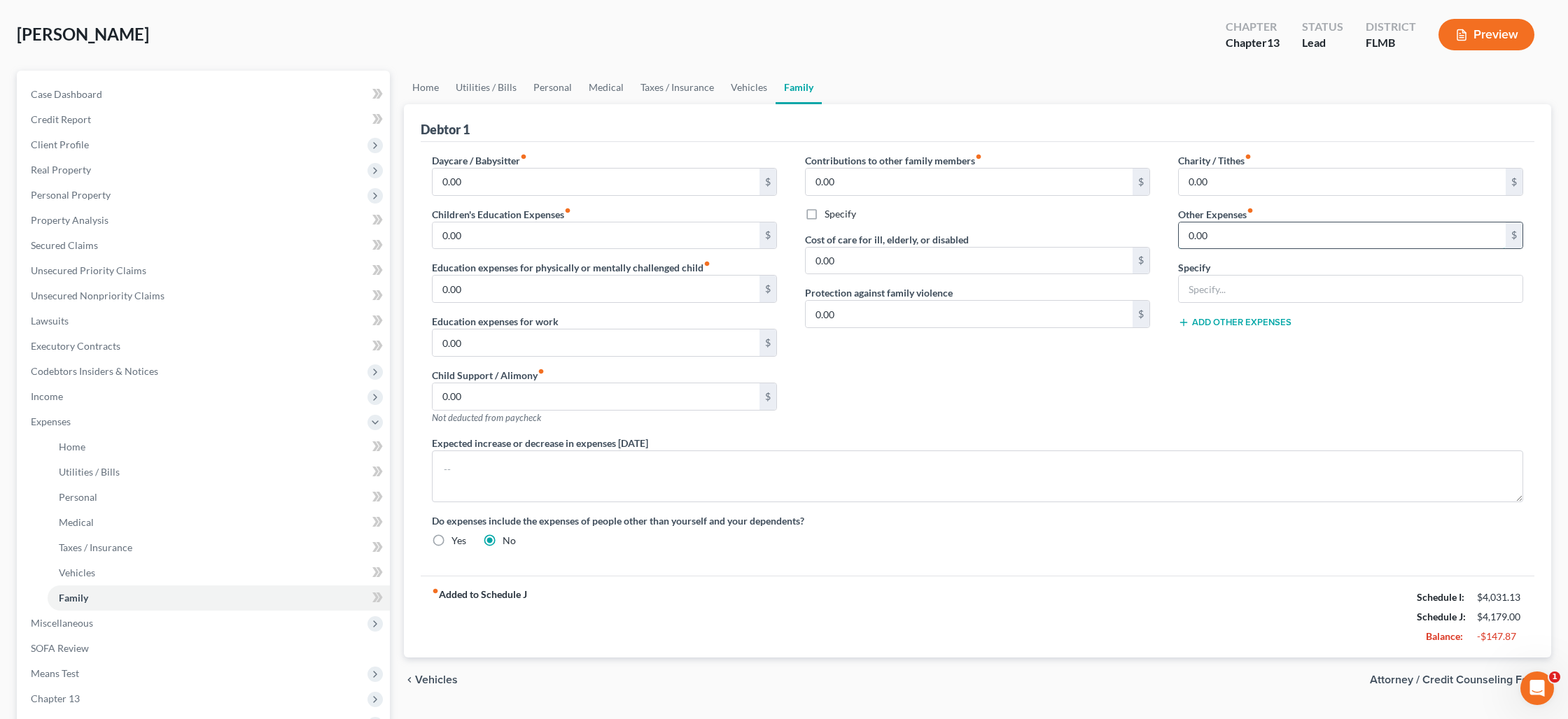
click at [1208, 242] on input "0.00" at bounding box center [1341, 235] width 327 height 27
type input "1,690"
type input "Monthly Rent on Key West property"
click at [412, 85] on link "Home" at bounding box center [426, 87] width 44 height 33
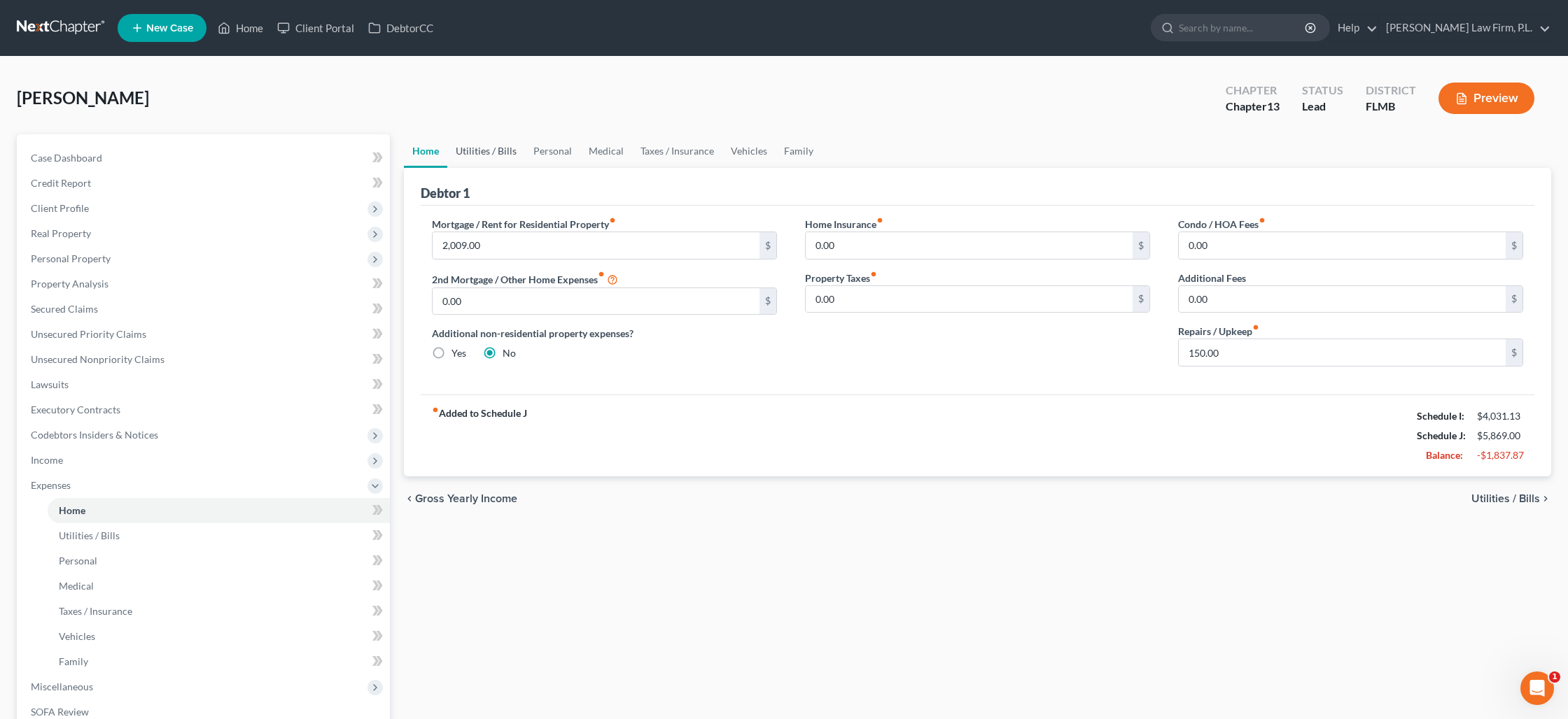
click at [507, 150] on link "Utilities / Bills" at bounding box center [486, 151] width 78 height 33
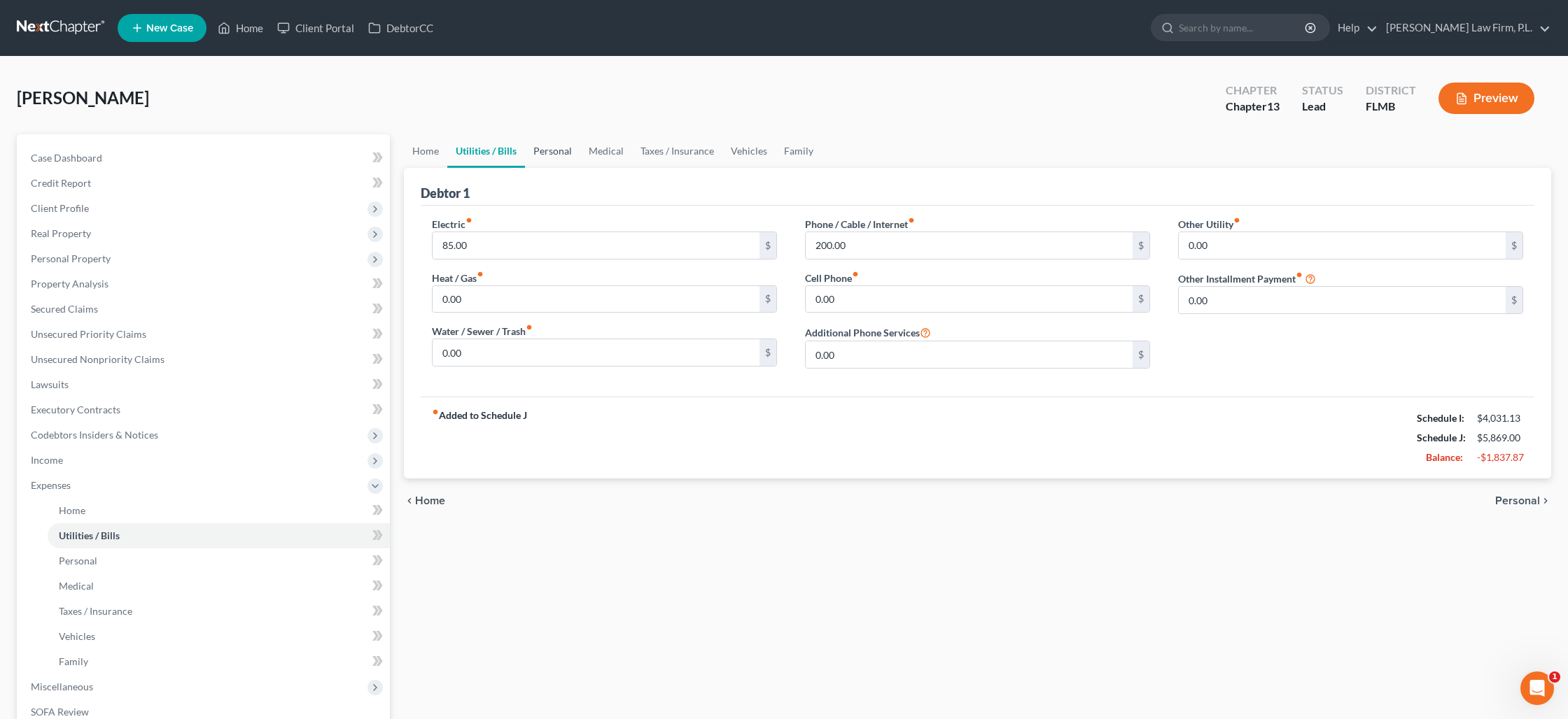
click at [543, 152] on link "Personal" at bounding box center [553, 151] width 55 height 33
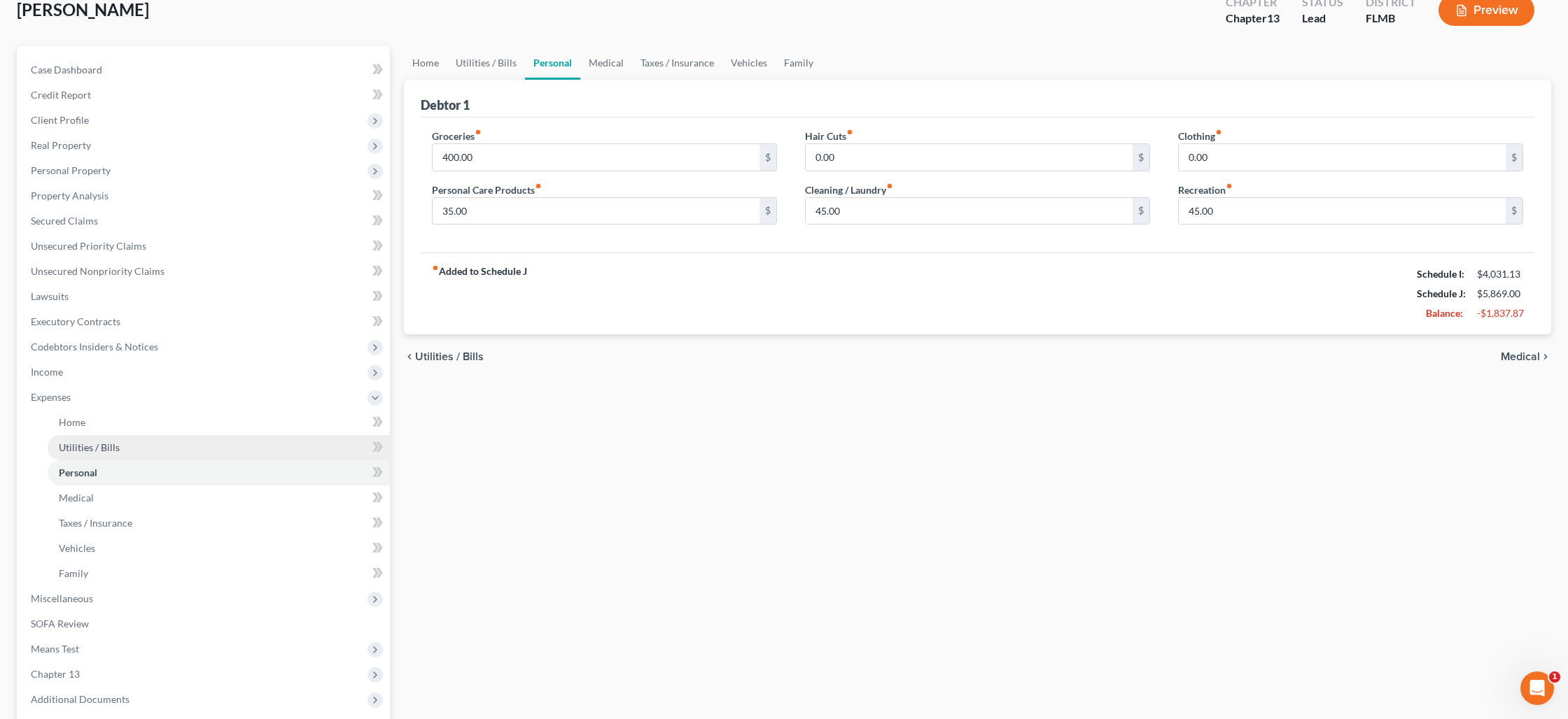
scroll to position [195, 0]
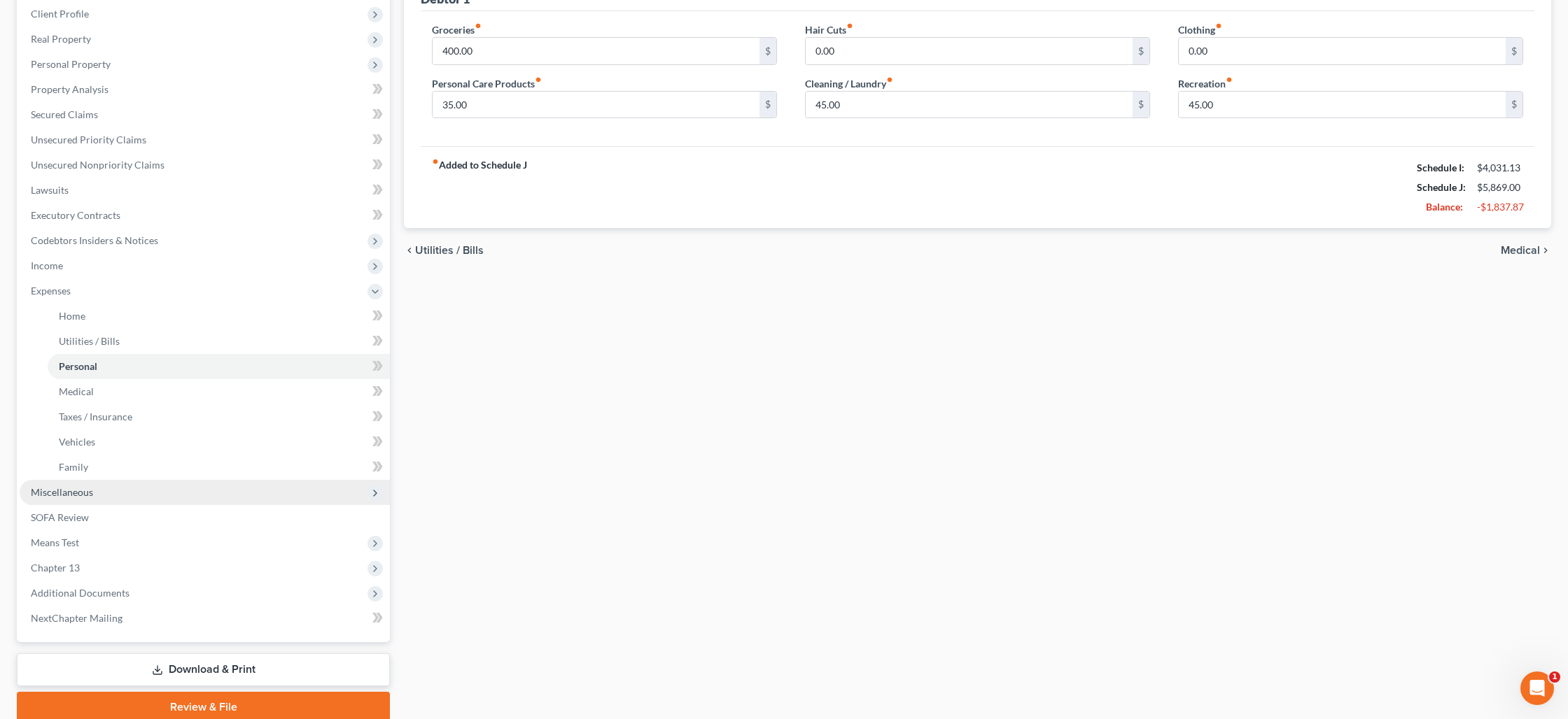
click at [124, 496] on span "Miscellaneous" at bounding box center [204, 492] width 370 height 25
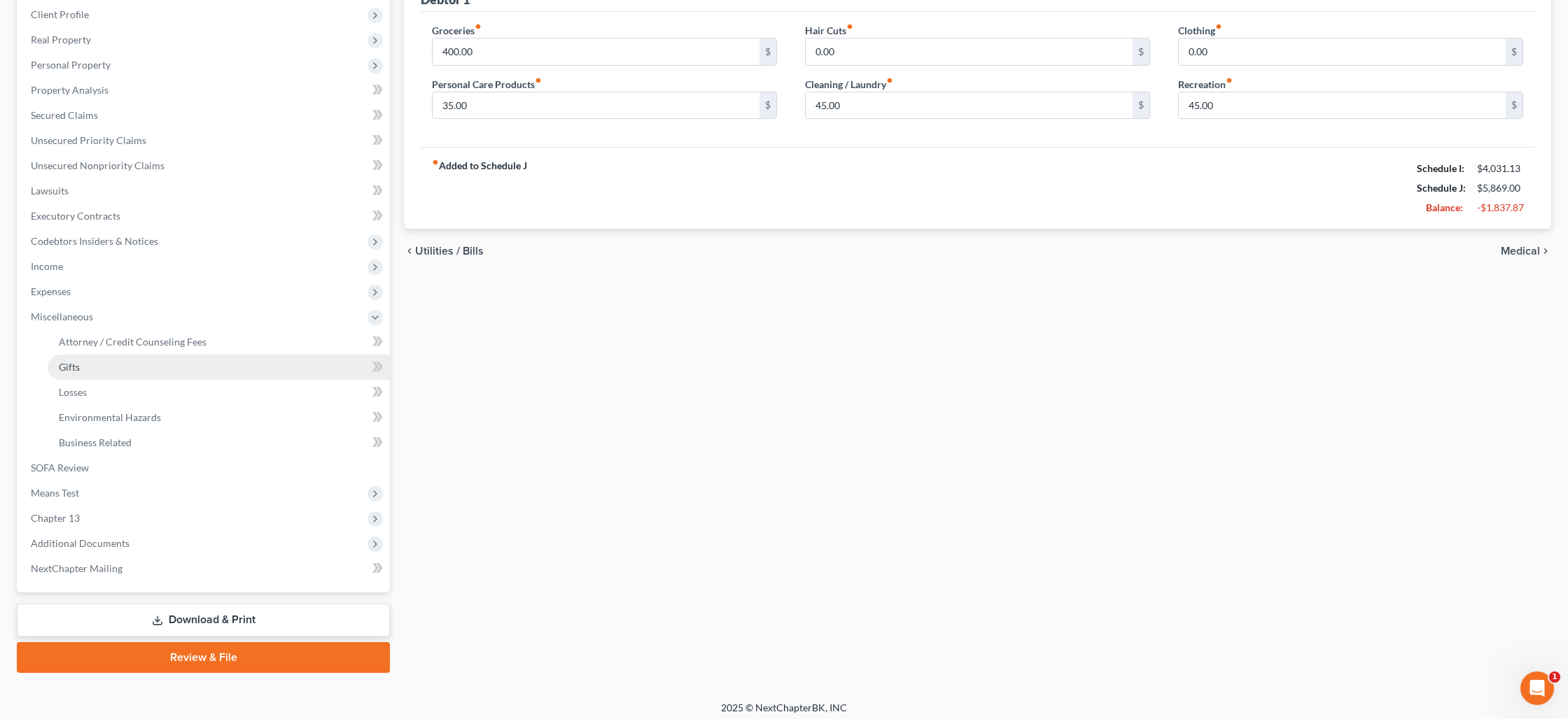
scroll to position [192, 0]
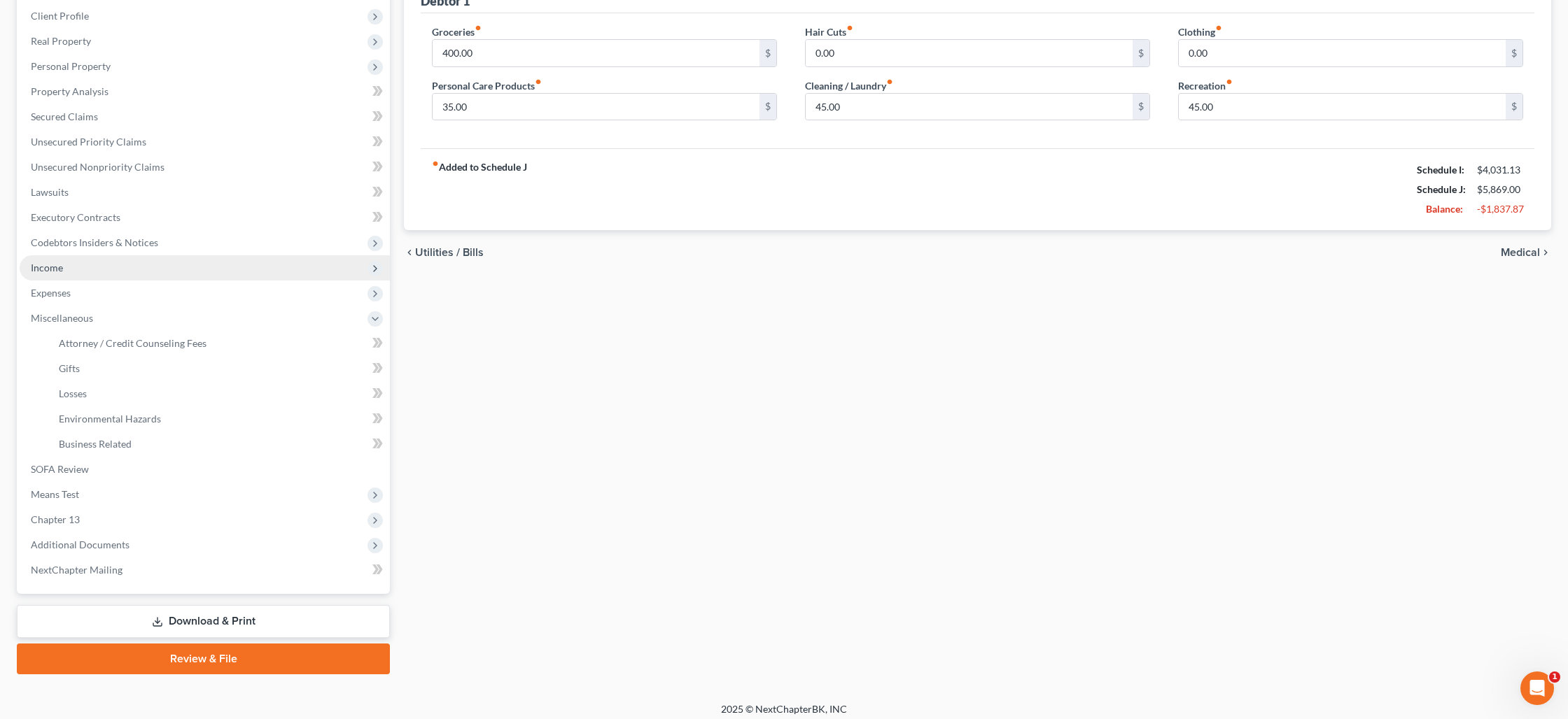
click at [124, 272] on span "Income" at bounding box center [204, 268] width 370 height 25
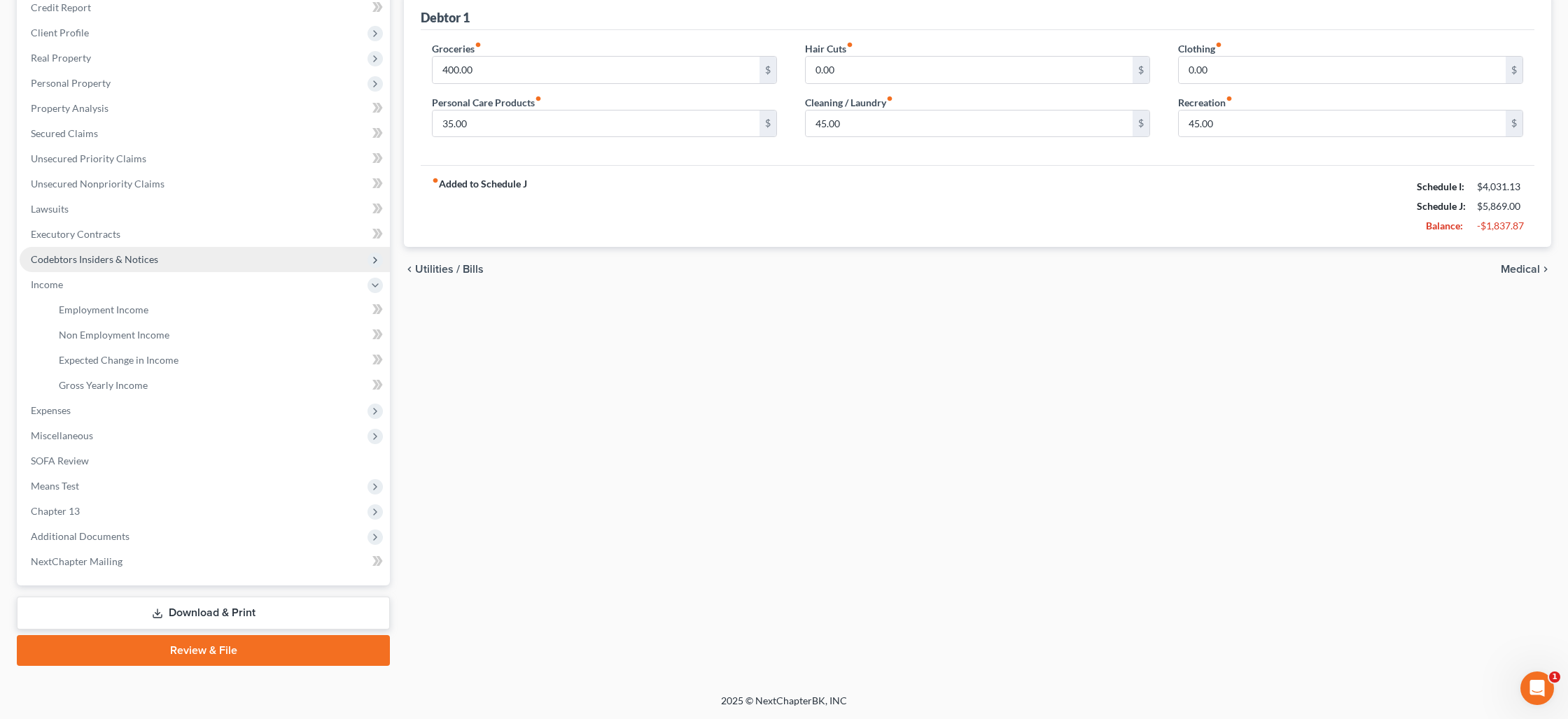
scroll to position [174, 0]
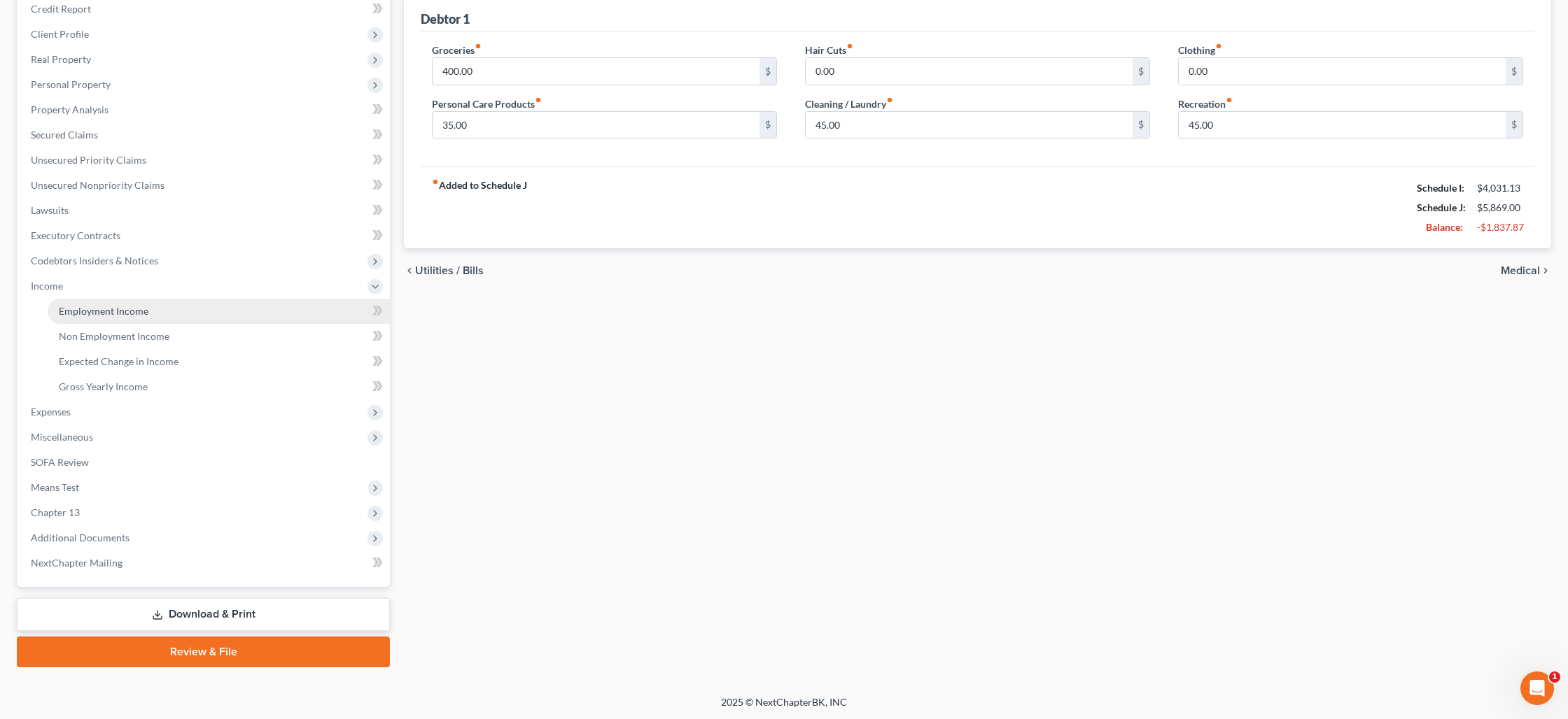
click at [161, 307] on link "Employment Income" at bounding box center [218, 311] width 342 height 25
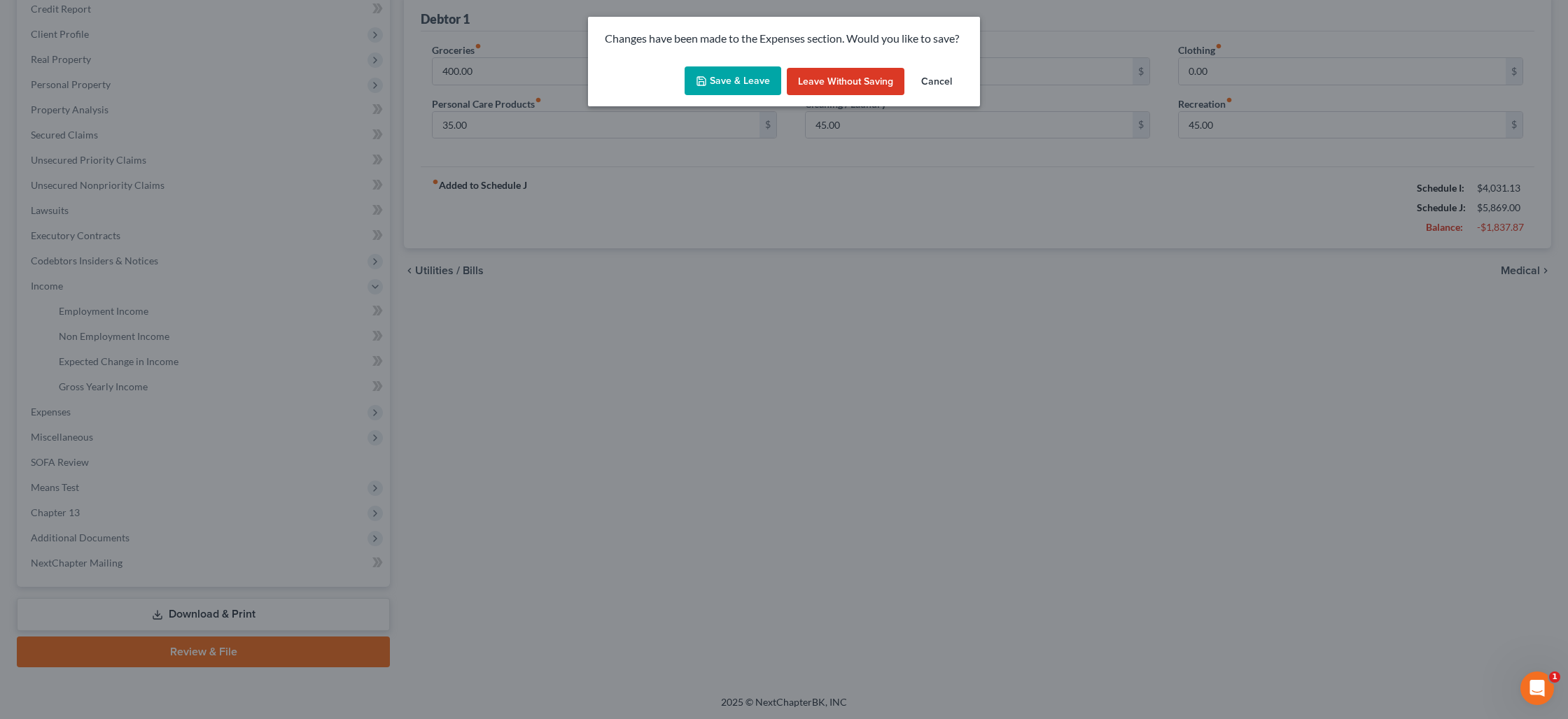
click at [738, 80] on button "Save & Leave" at bounding box center [733, 81] width 97 height 29
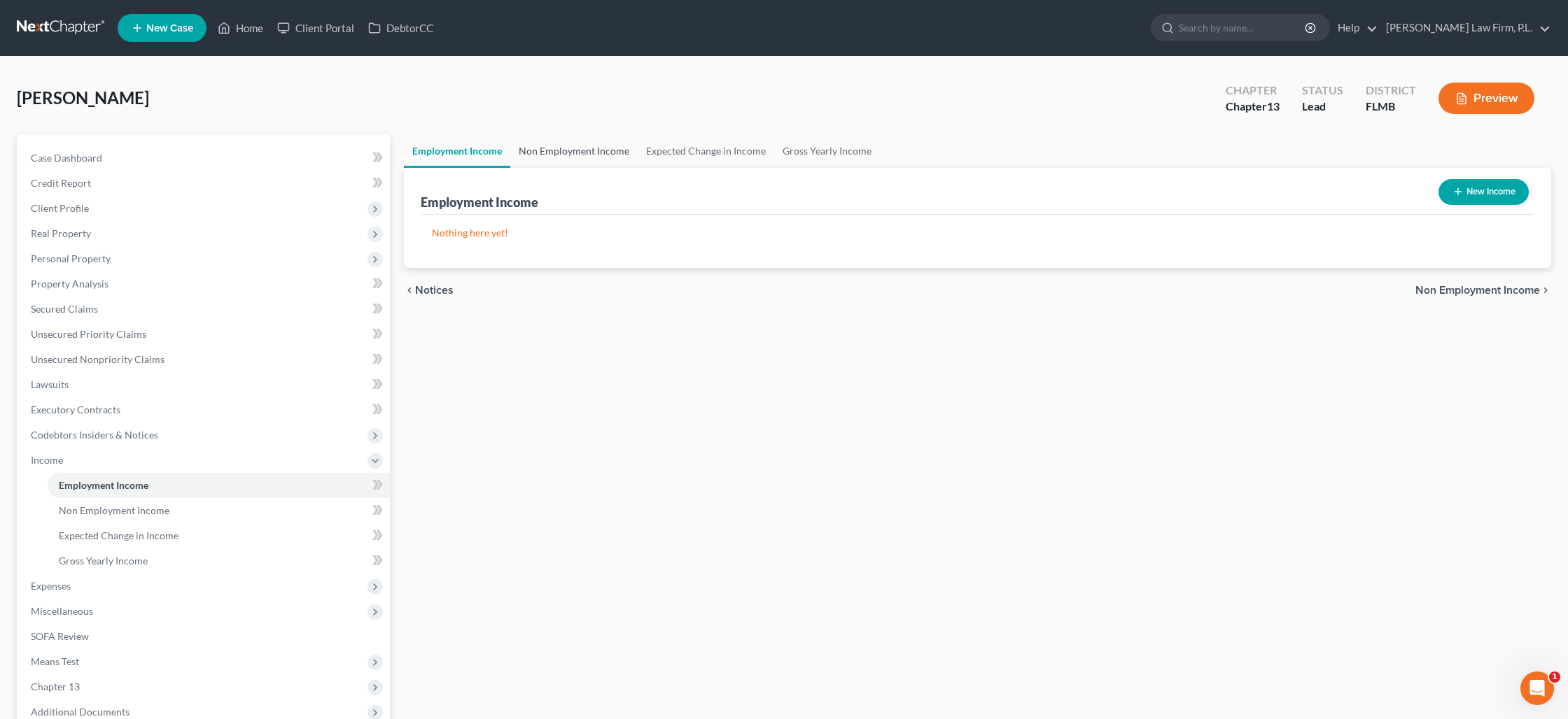
click at [602, 155] on link "Non Employment Income" at bounding box center [574, 151] width 127 height 33
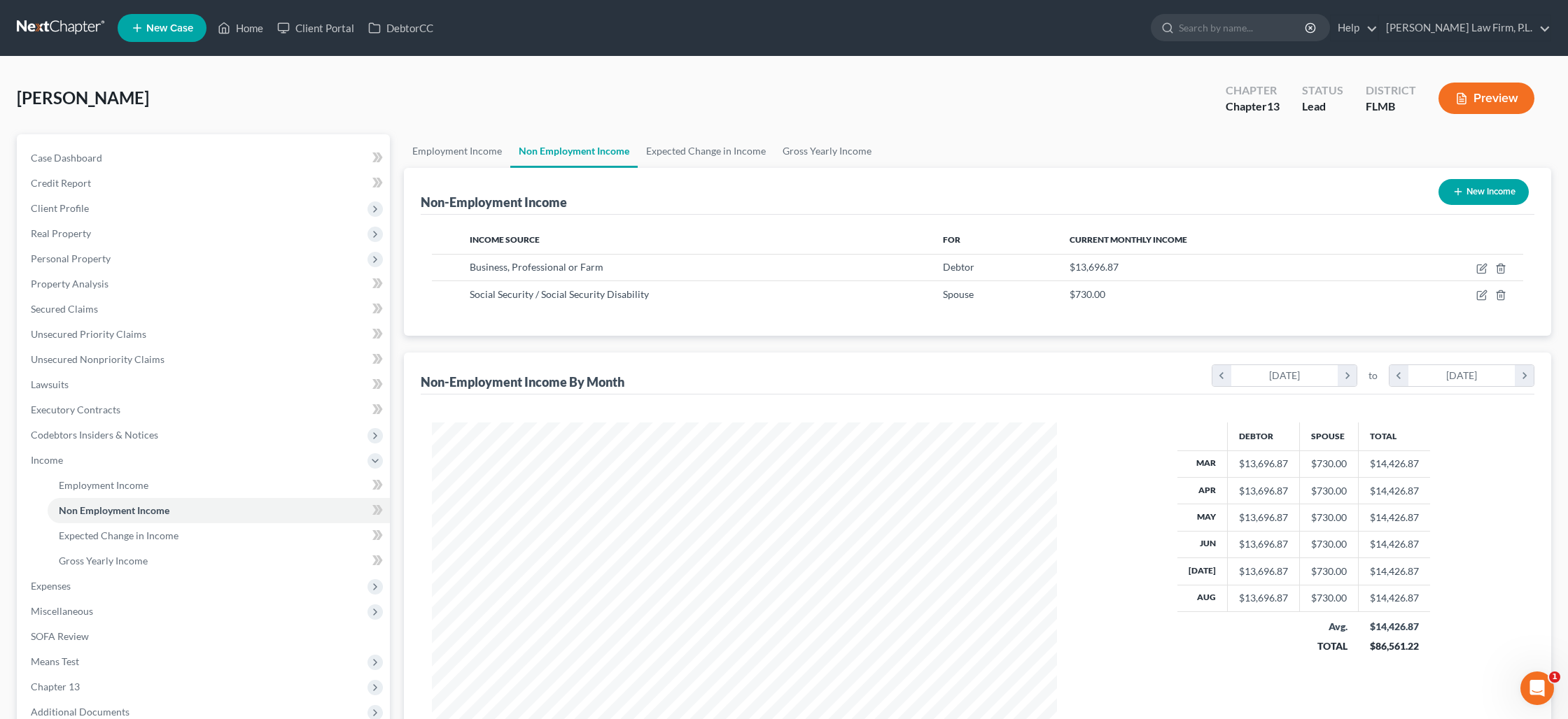
scroll to position [312, 652]
click at [810, 152] on link "Gross Yearly Income" at bounding box center [826, 151] width 106 height 33
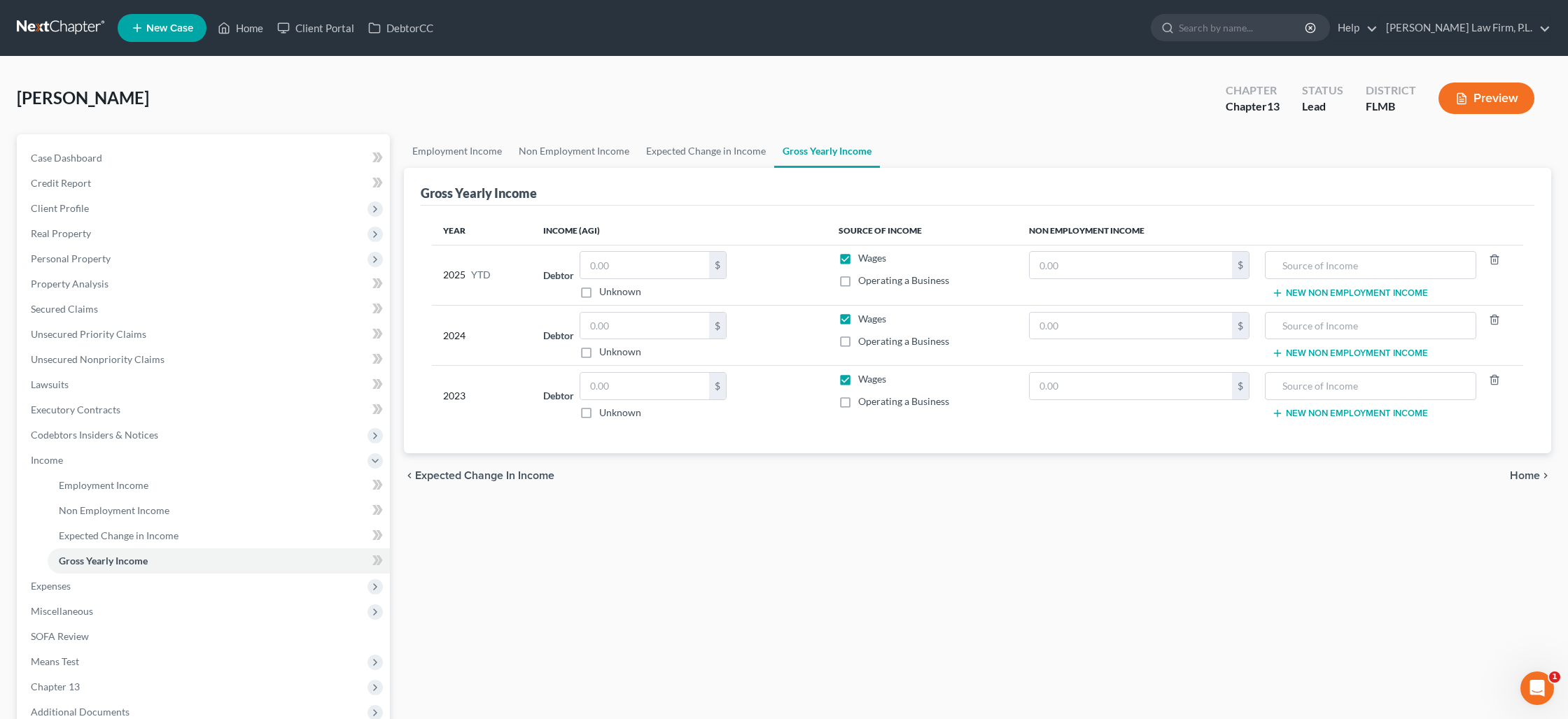
click at [858, 261] on label "Wages" at bounding box center [872, 258] width 28 height 14
click at [863, 260] on input "Wages" at bounding box center [868, 256] width 9 height 9
checkbox input "false"
click at [858, 278] on label "Operating a Business" at bounding box center [904, 281] width 91 height 14
click at [863, 278] on input "Operating a Business" at bounding box center [868, 278] width 9 height 9
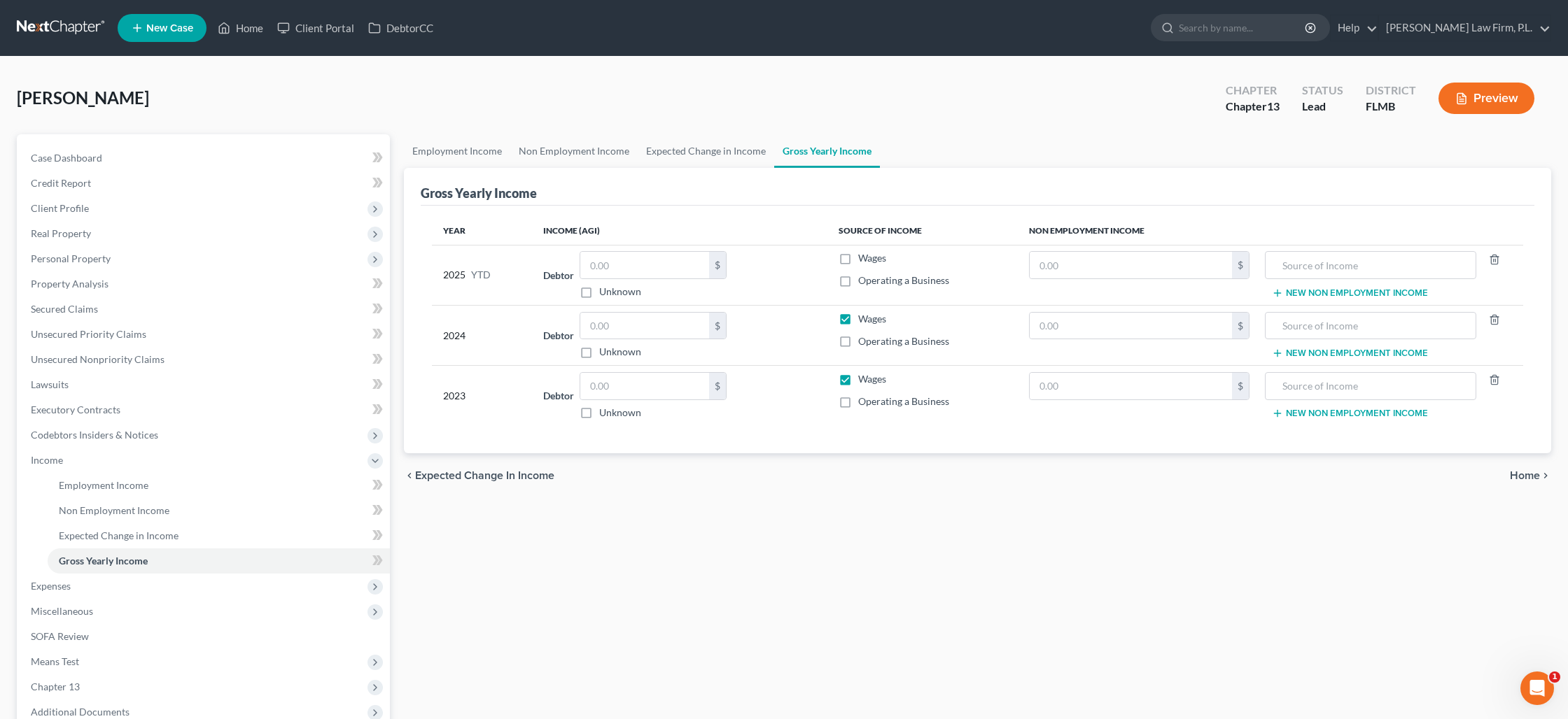
checkbox input "true"
click at [684, 271] on input "text" at bounding box center [645, 265] width 129 height 27
type input "109,575"
click at [1489, 263] on icon "button" at bounding box center [1494, 259] width 11 height 11
click at [858, 321] on label "Wages" at bounding box center [872, 319] width 28 height 14
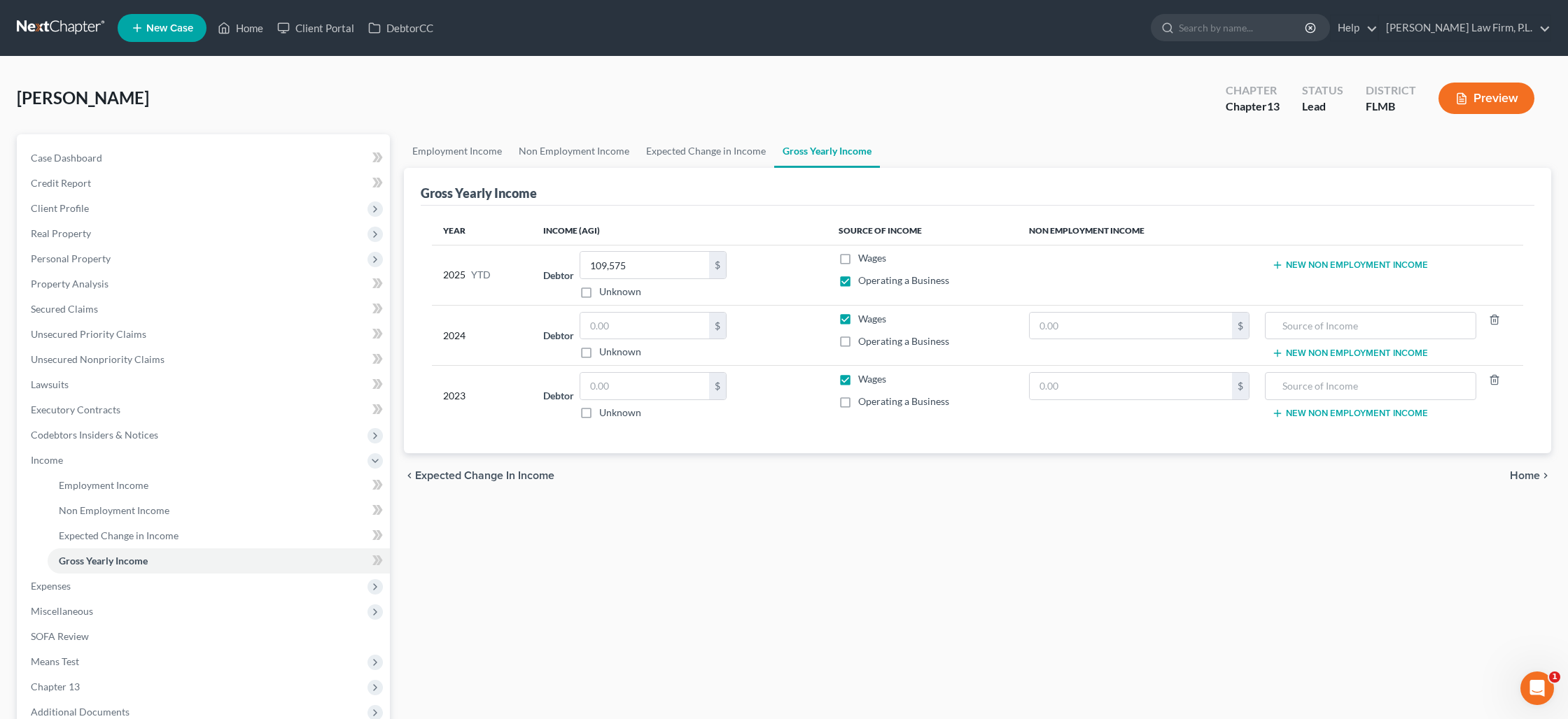
click at [863, 321] on input "Wages" at bounding box center [868, 317] width 9 height 9
checkbox input "false"
click at [858, 375] on label "Wages" at bounding box center [872, 379] width 28 height 14
click at [863, 375] on input "Wages" at bounding box center [868, 377] width 9 height 9
checkbox input "false"
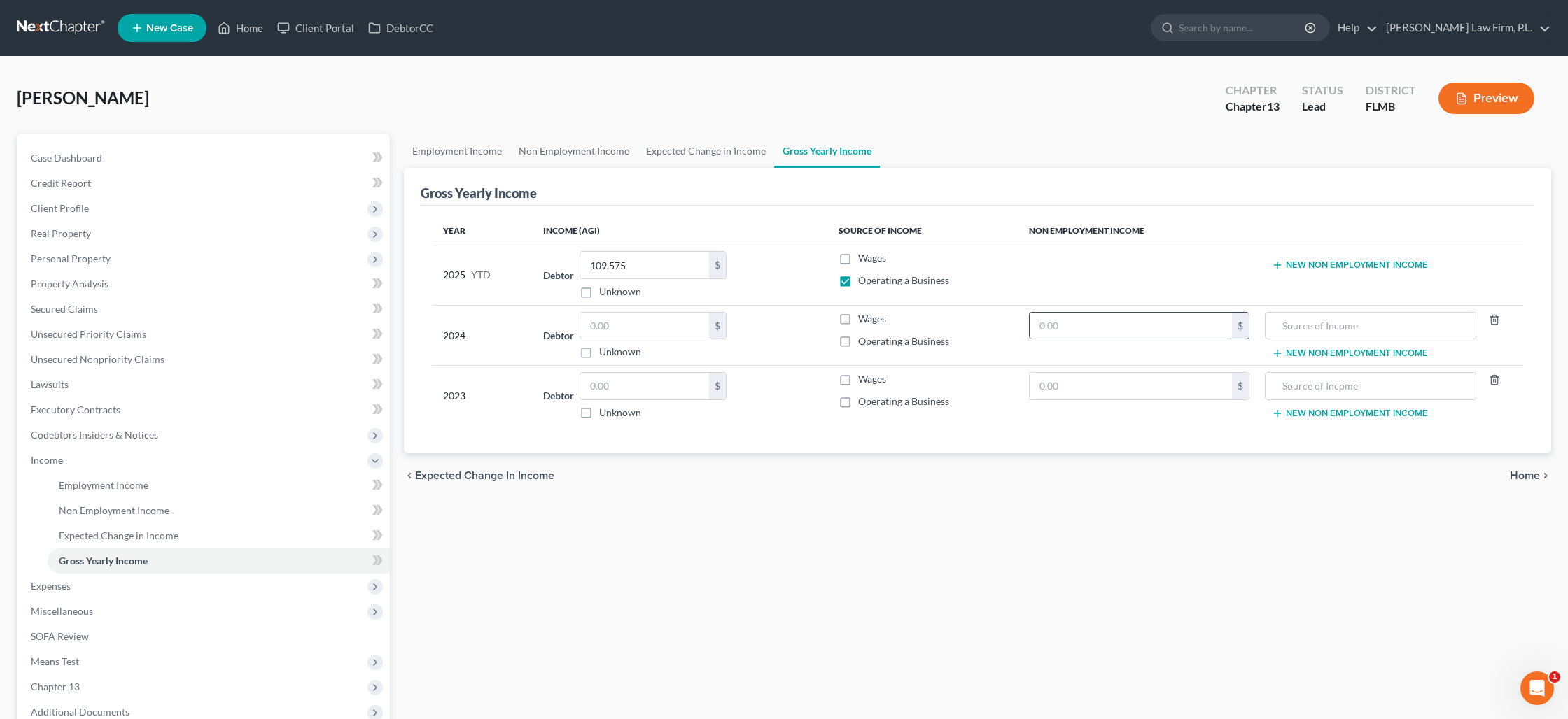
click at [1105, 328] on input "text" at bounding box center [1131, 326] width 203 height 27
type input "0"
click at [1353, 326] on input "text" at bounding box center [1371, 326] width 197 height 27
type input "2024 AGI Joint Return"
click at [1197, 324] on input "0" at bounding box center [1131, 326] width 203 height 27
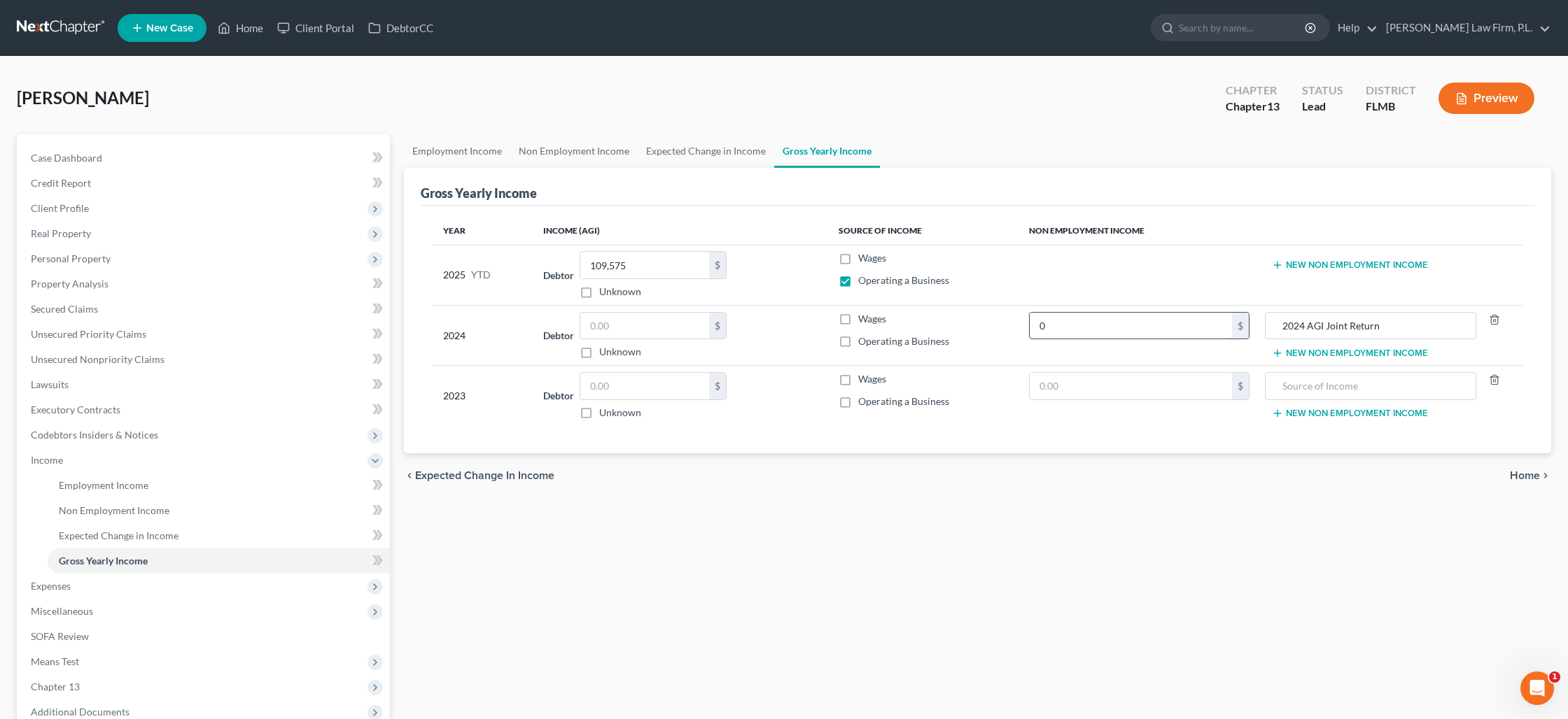
click at [1087, 332] on input "0" at bounding box center [1131, 326] width 203 height 27
type input "26,861"
click at [1291, 382] on input "text" at bounding box center [1371, 386] width 197 height 27
type input "2023 AGI Joint Return"
click at [1137, 395] on input "text" at bounding box center [1131, 386] width 203 height 27
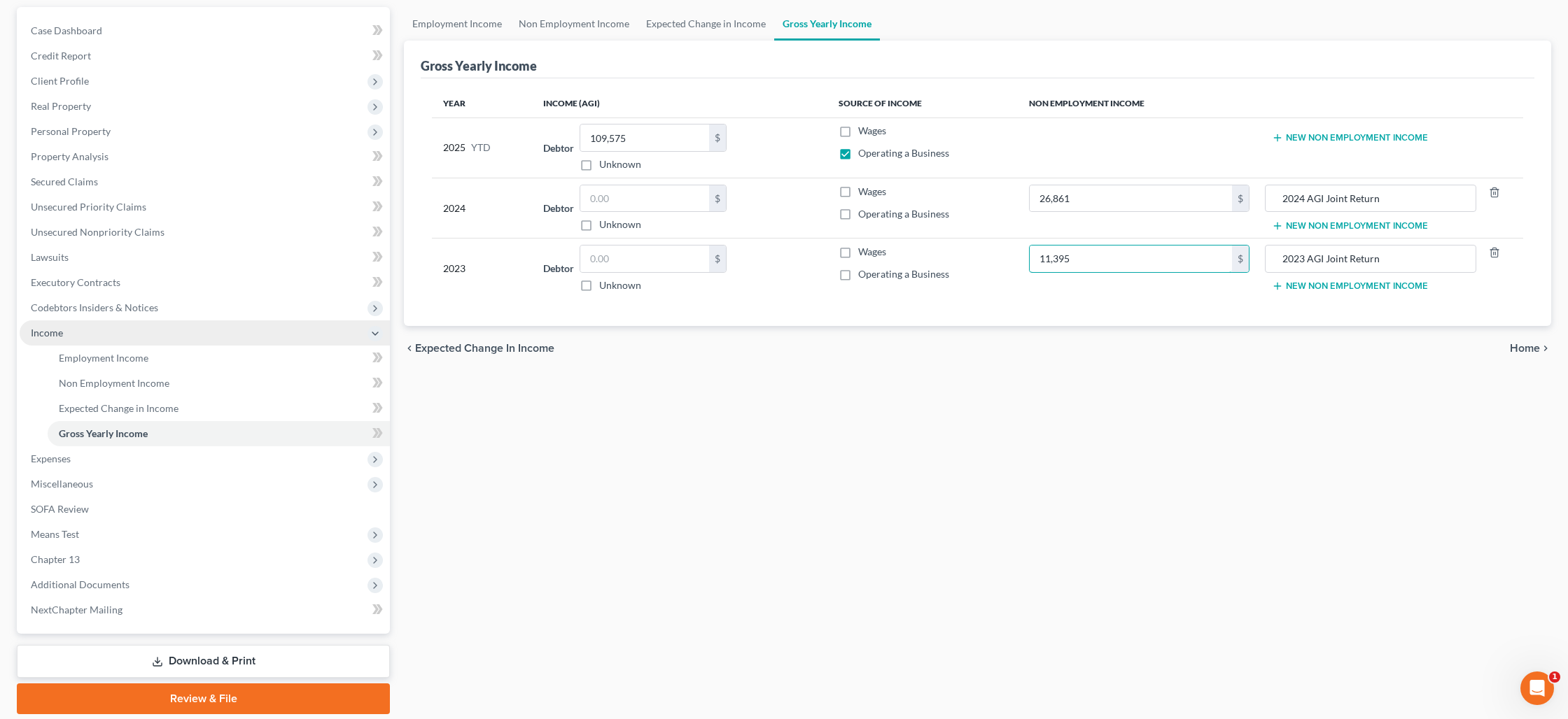
scroll to position [146, 0]
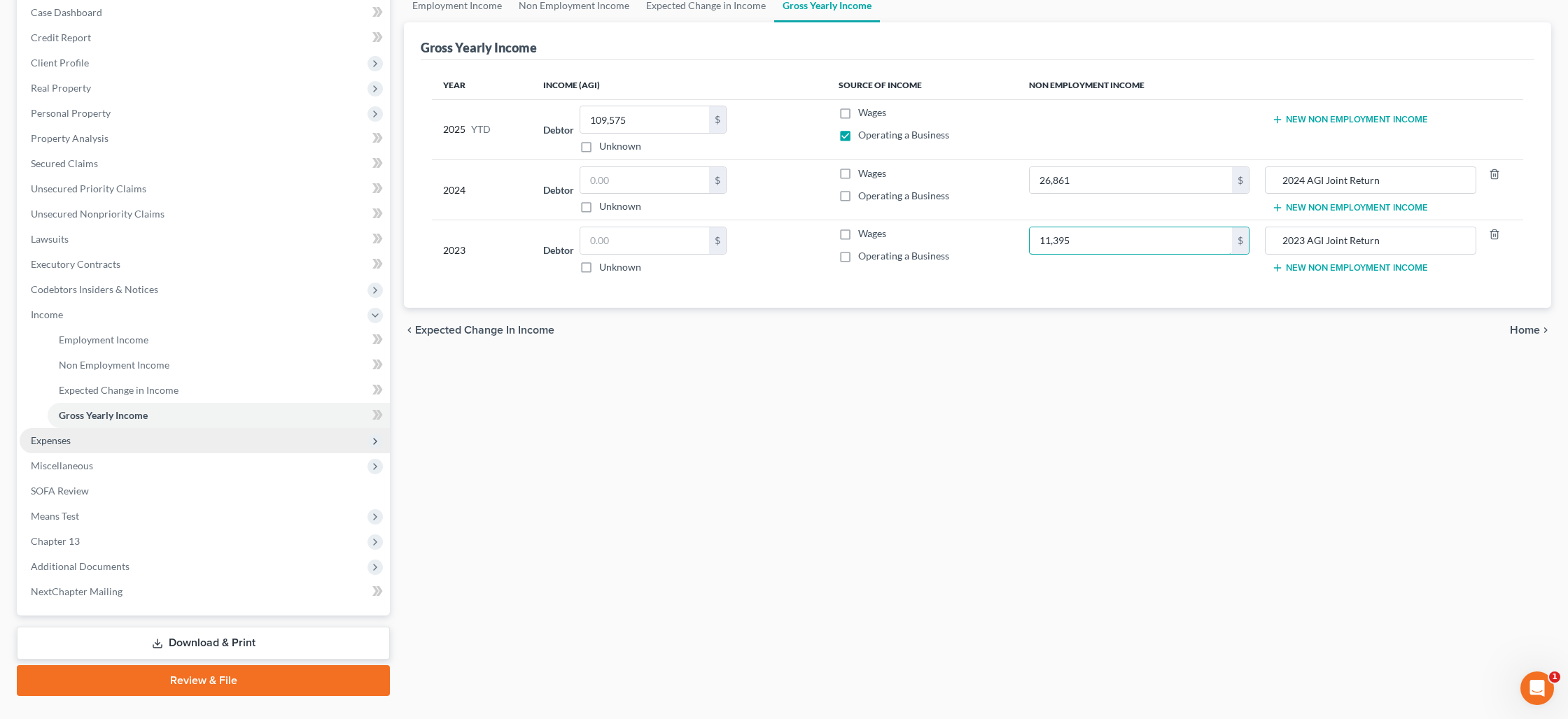
type input "11,395"
click at [146, 433] on span "Expenses" at bounding box center [204, 440] width 370 height 25
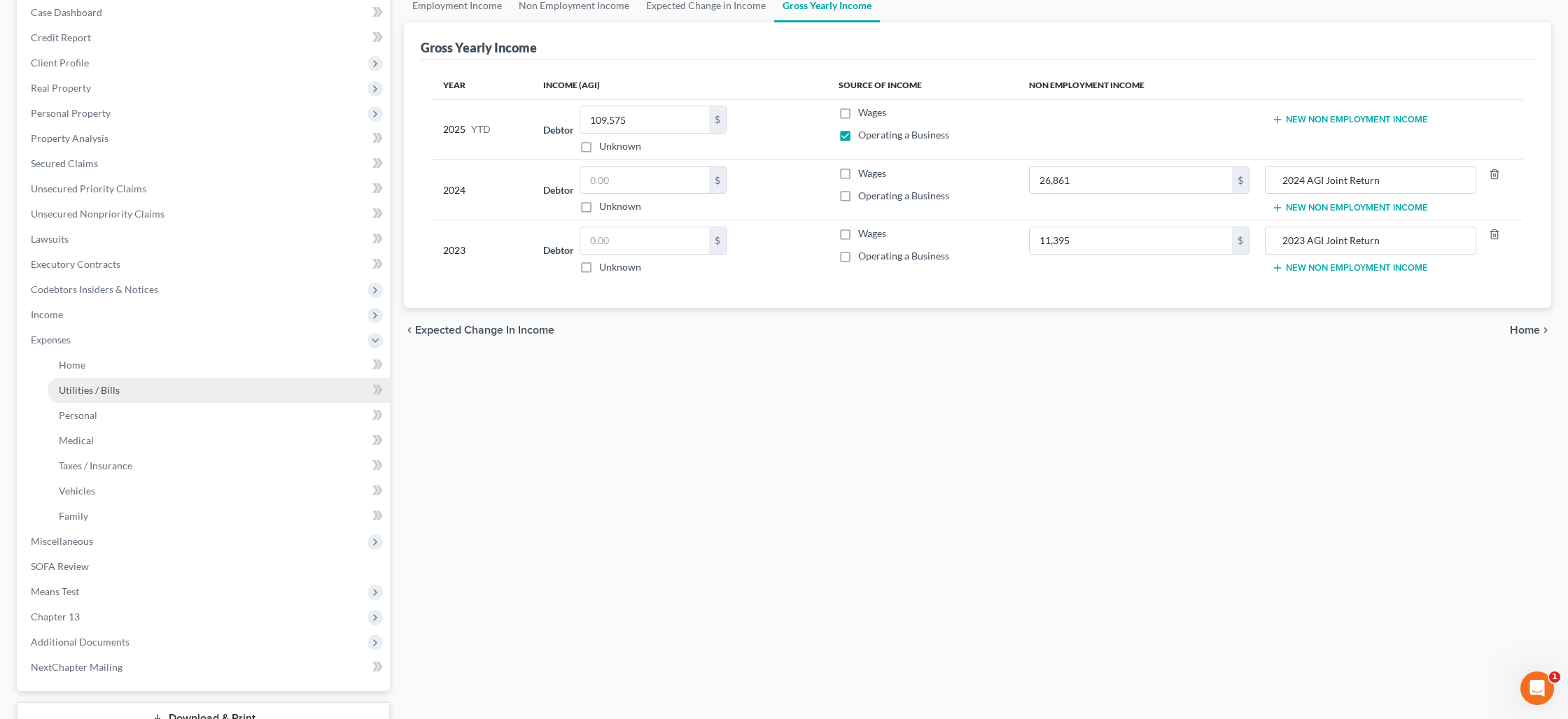
click at [140, 396] on link "Utilities / Bills" at bounding box center [218, 390] width 342 height 25
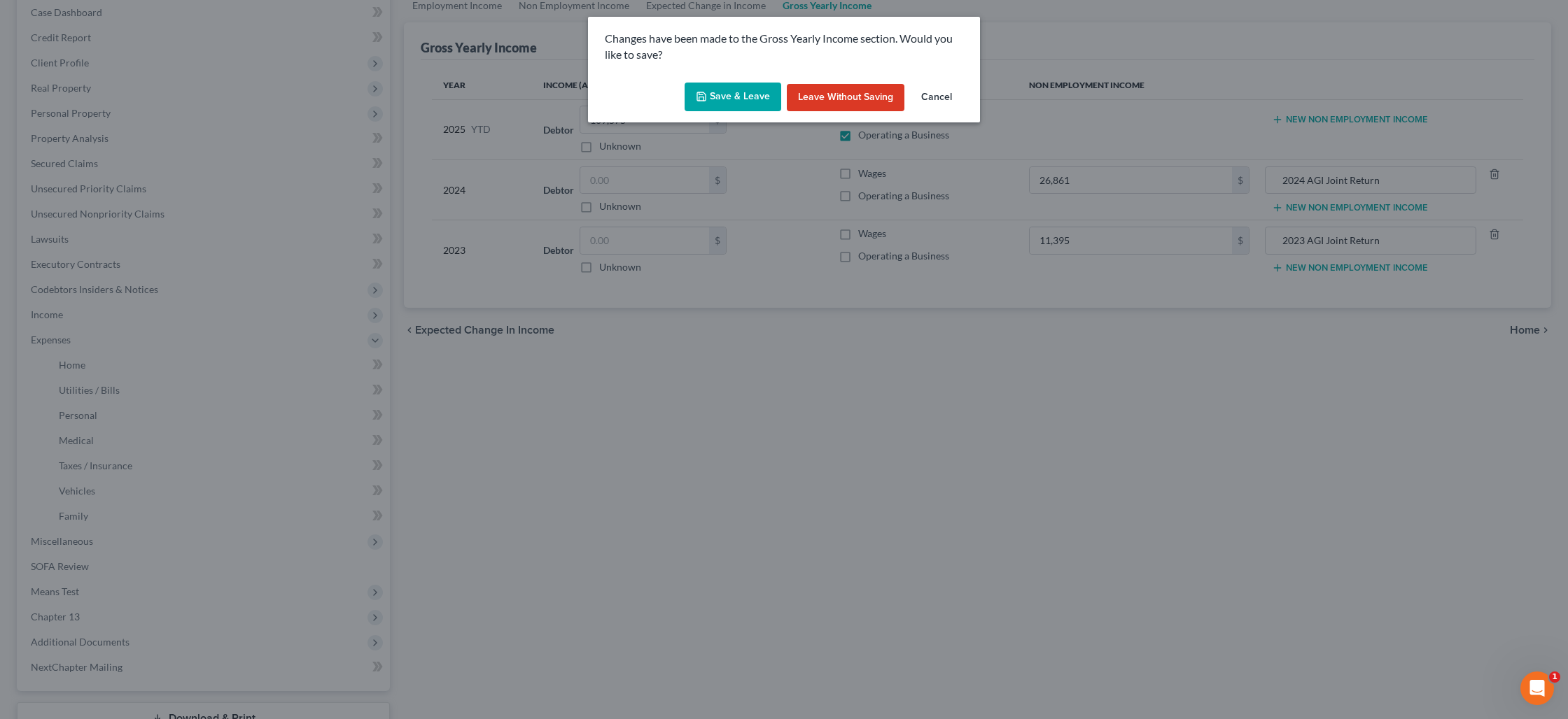
click at [739, 98] on button "Save & Leave" at bounding box center [733, 97] width 97 height 29
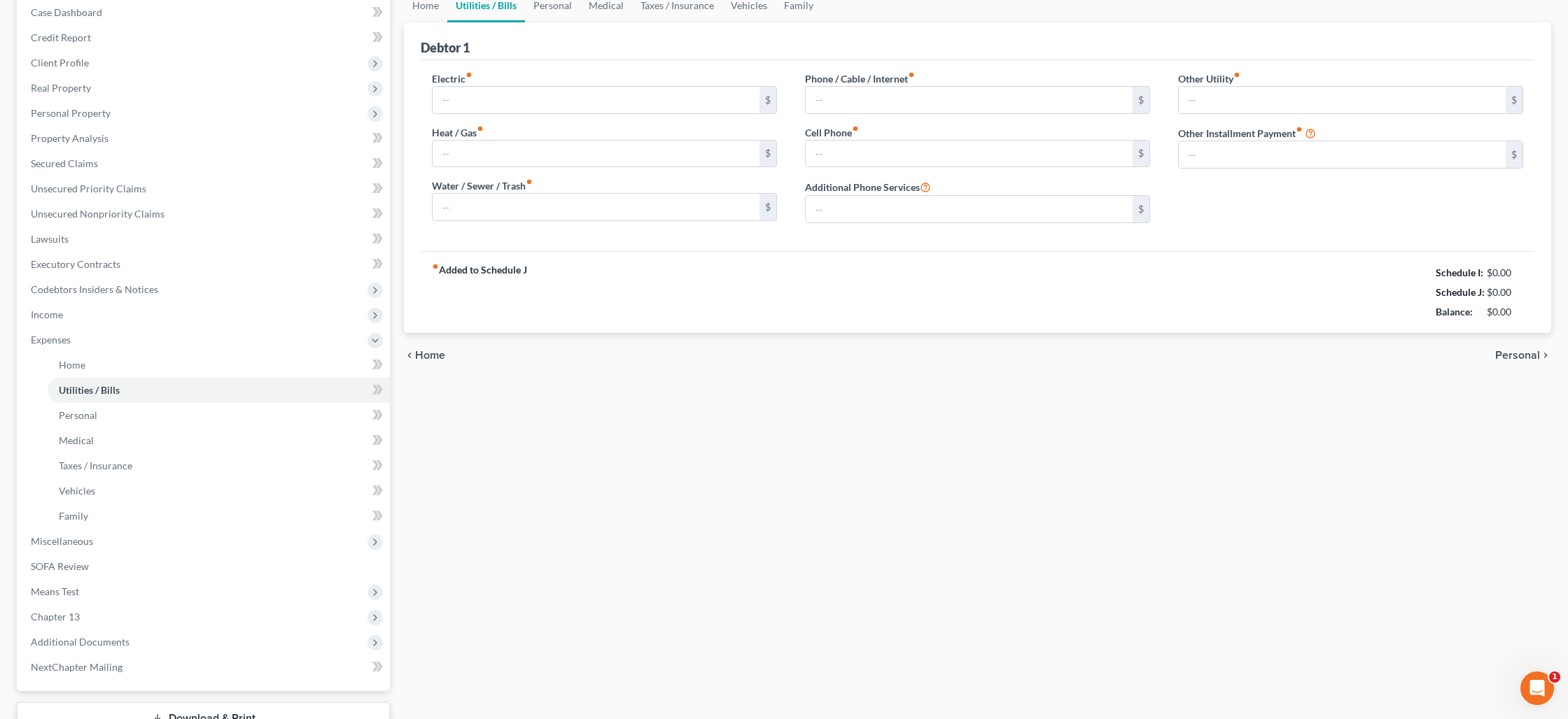
type input "85.00"
type input "0.00"
type input "200.00"
type input "0.00"
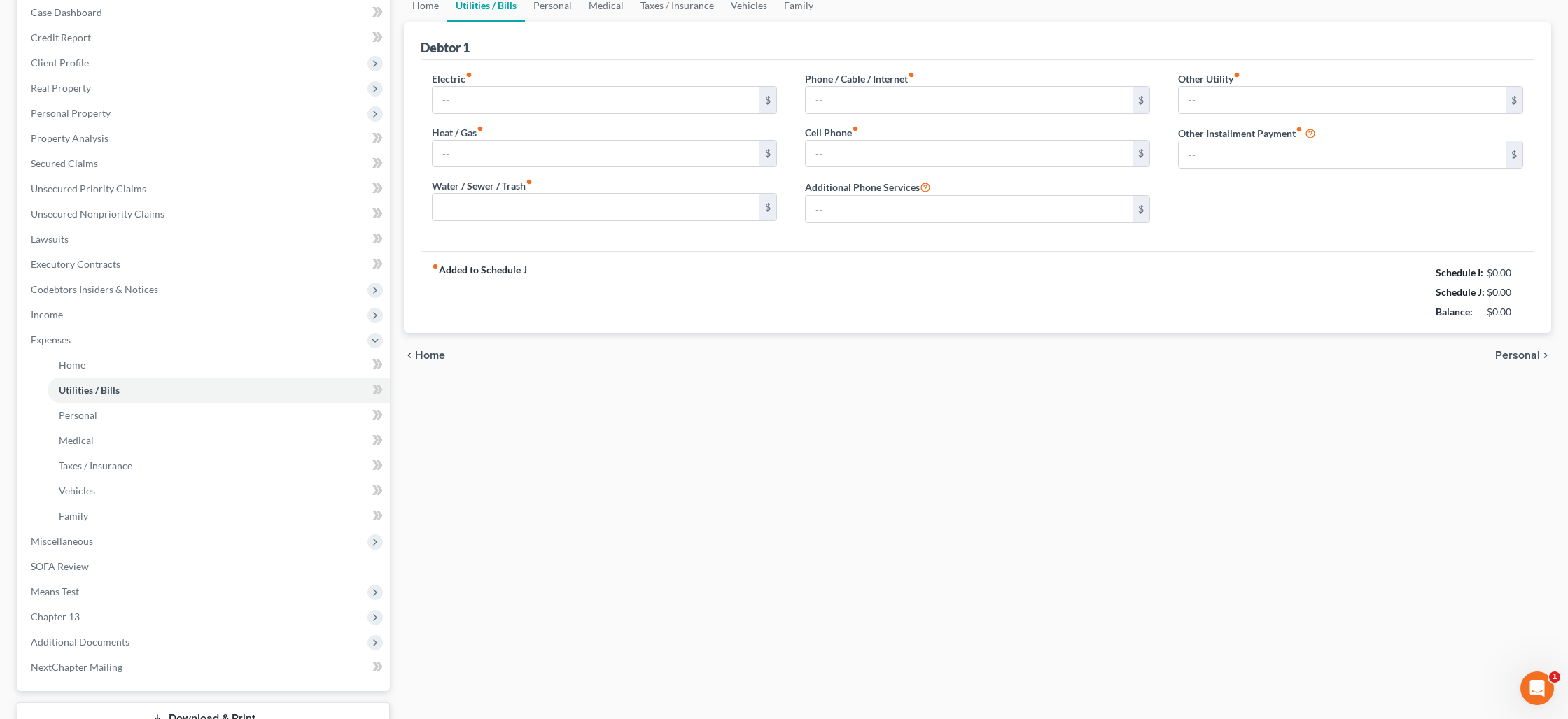
type input "0.00"
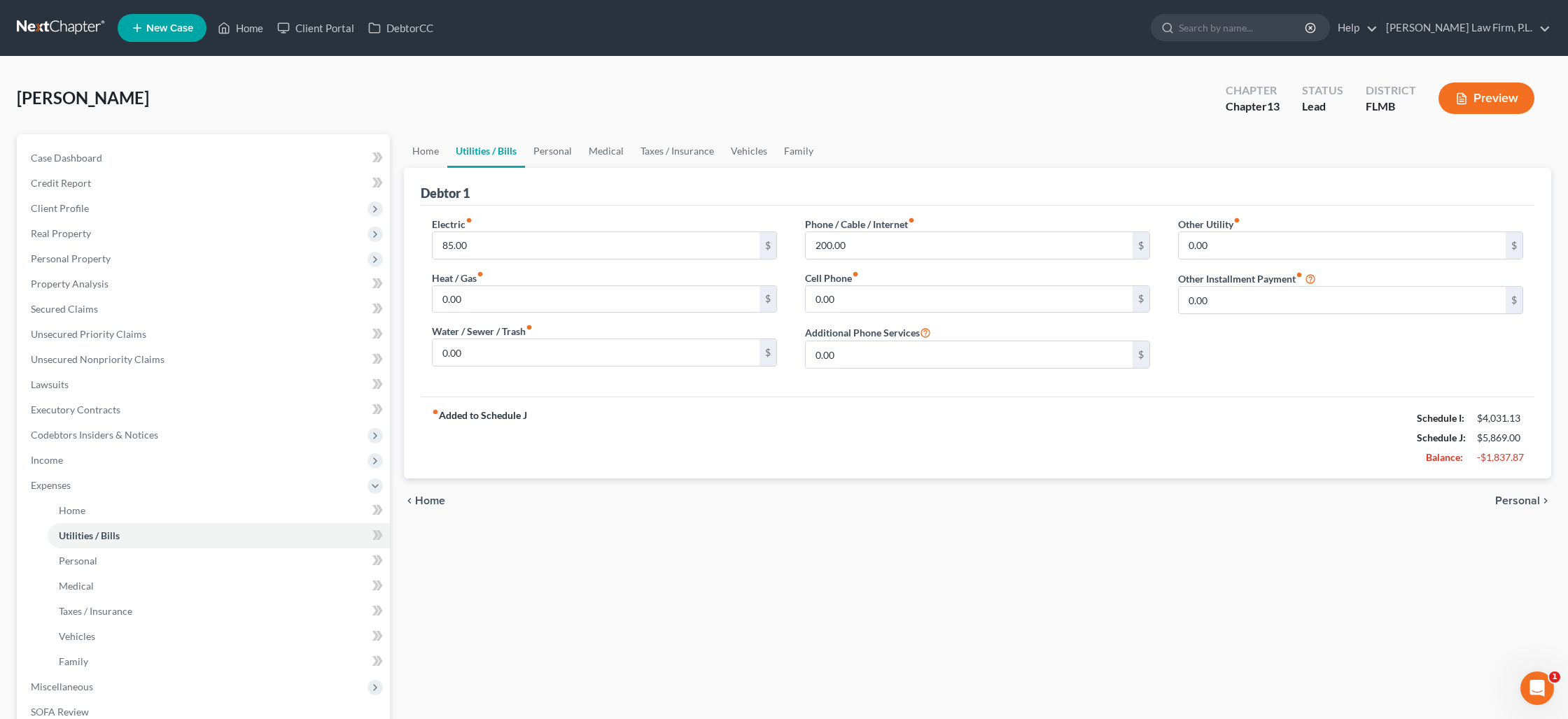
click at [1445, 100] on button "Preview" at bounding box center [1486, 98] width 96 height 32
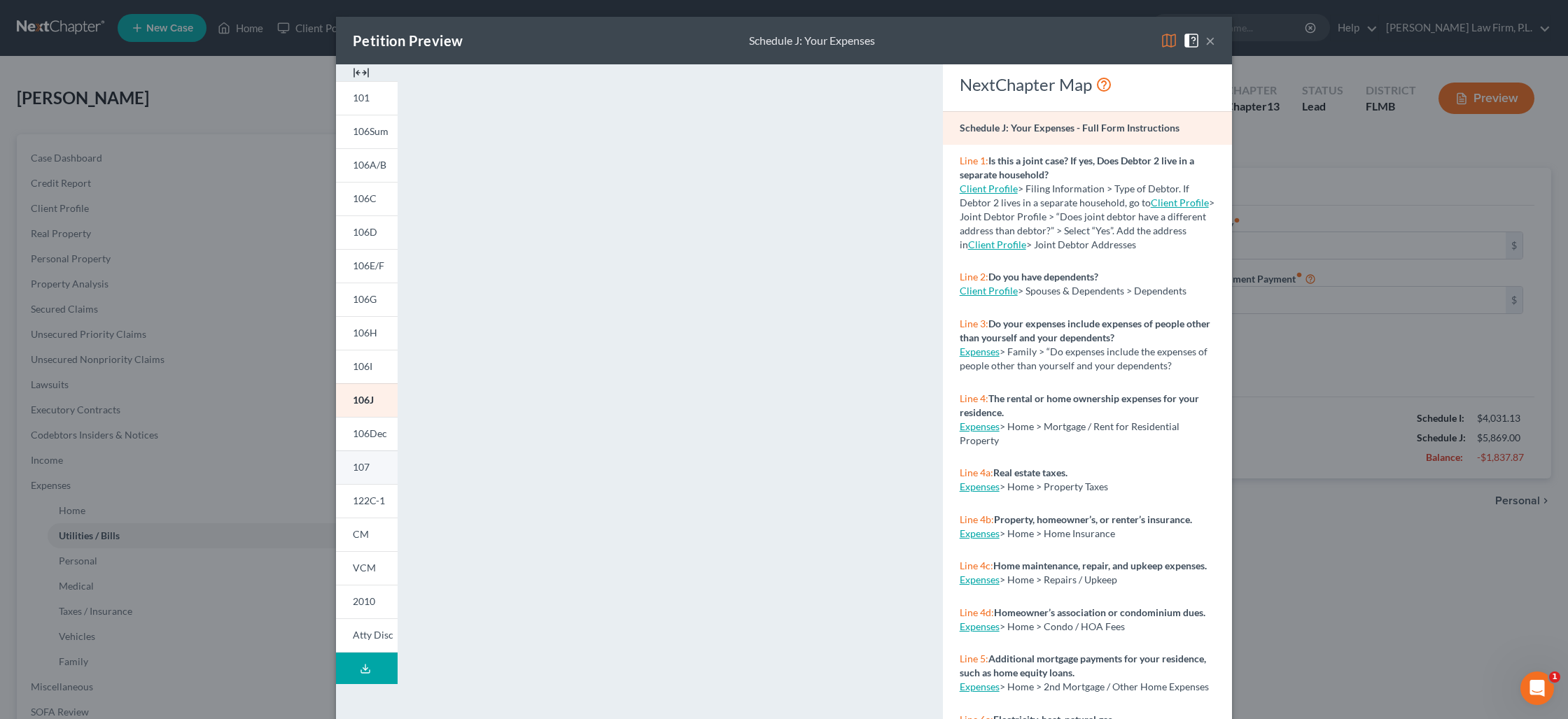
click at [371, 462] on link "107" at bounding box center [366, 467] width 62 height 33
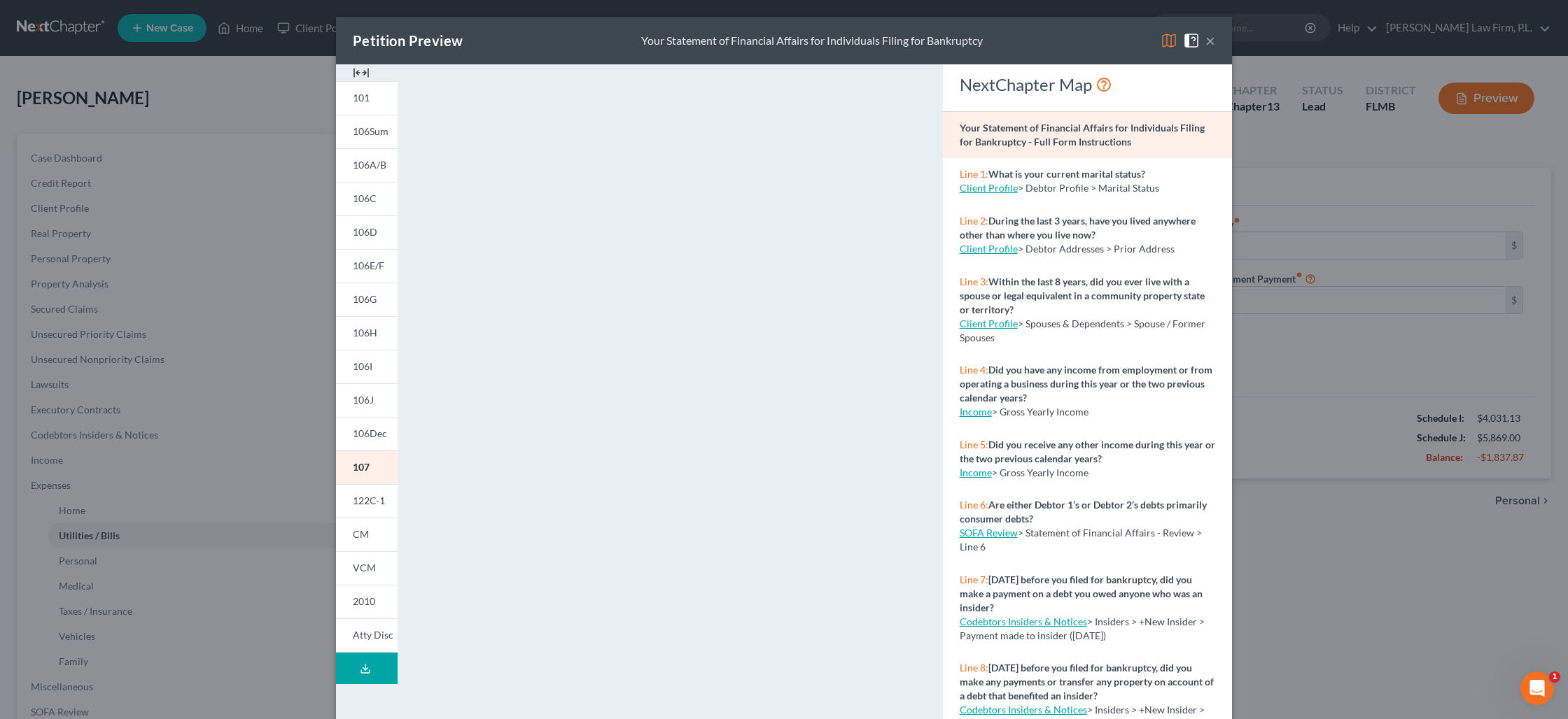
click at [1212, 44] on button "×" at bounding box center [1209, 41] width 9 height 17
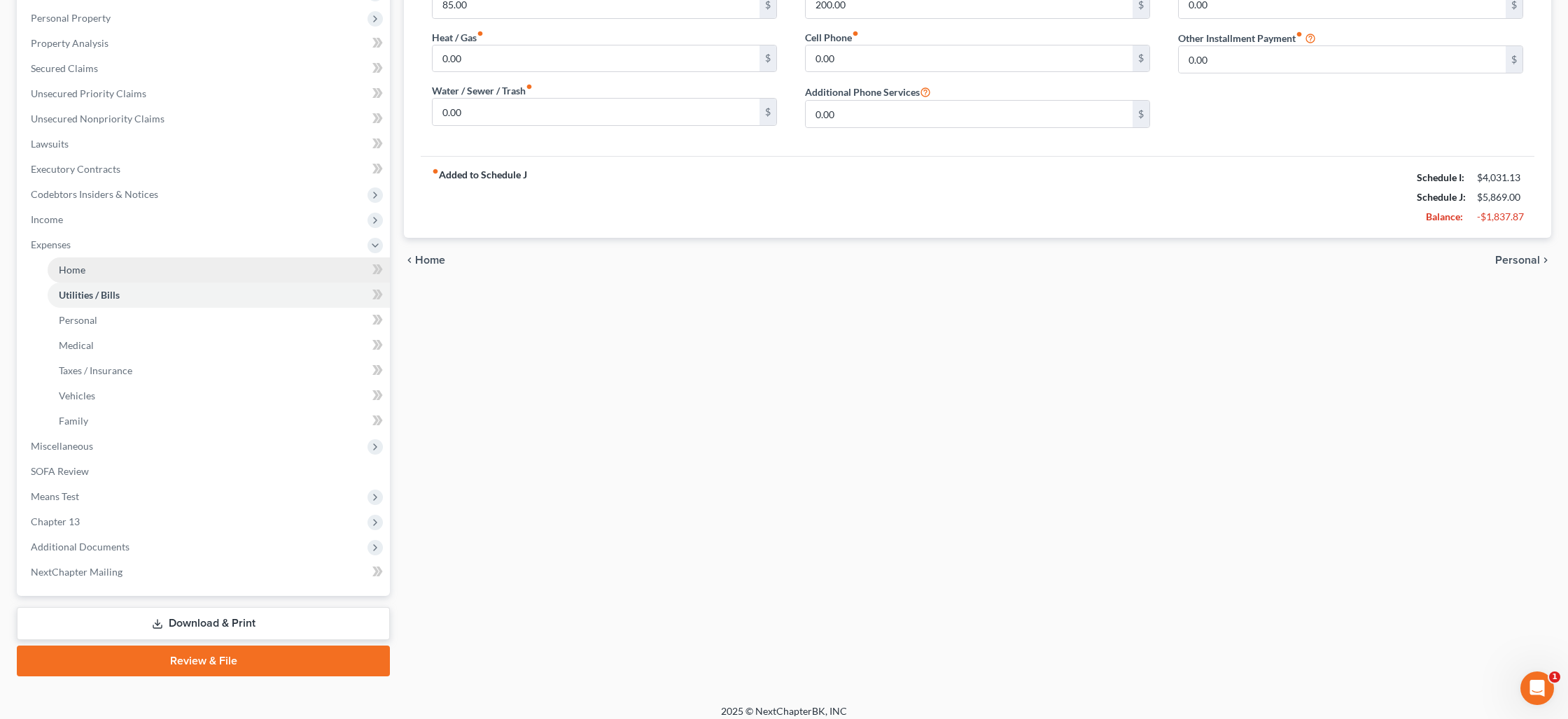
scroll to position [250, 0]
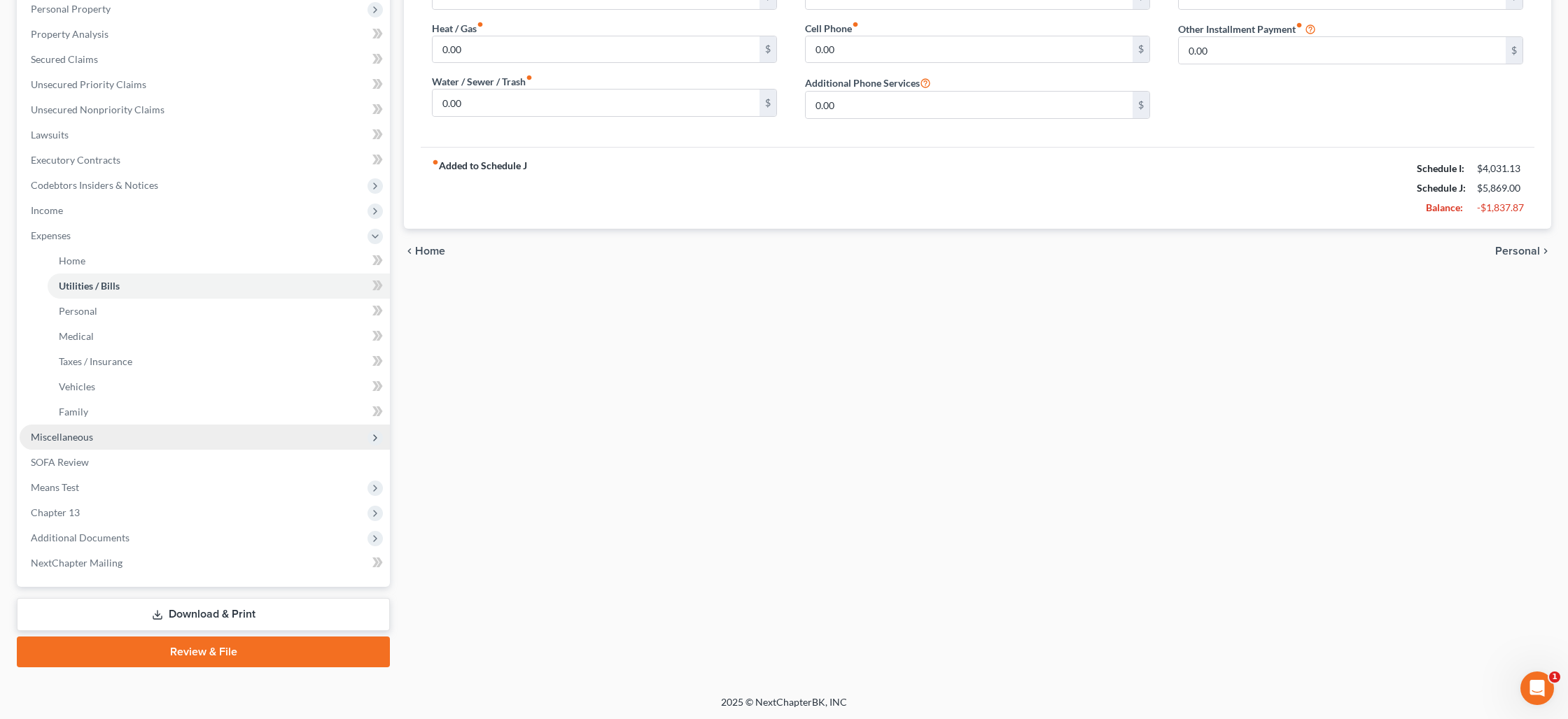
click at [98, 431] on span "Miscellaneous" at bounding box center [204, 437] width 370 height 25
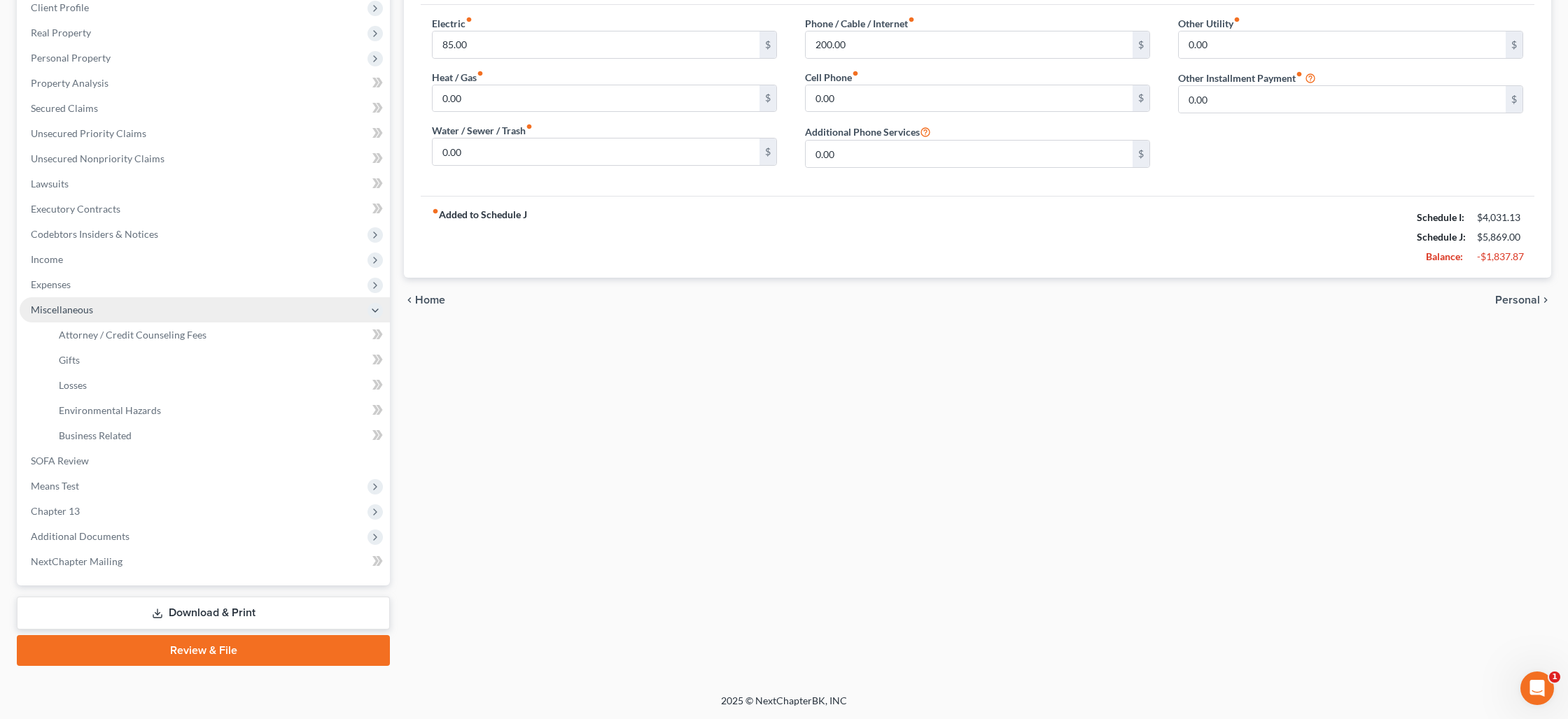
scroll to position [199, 0]
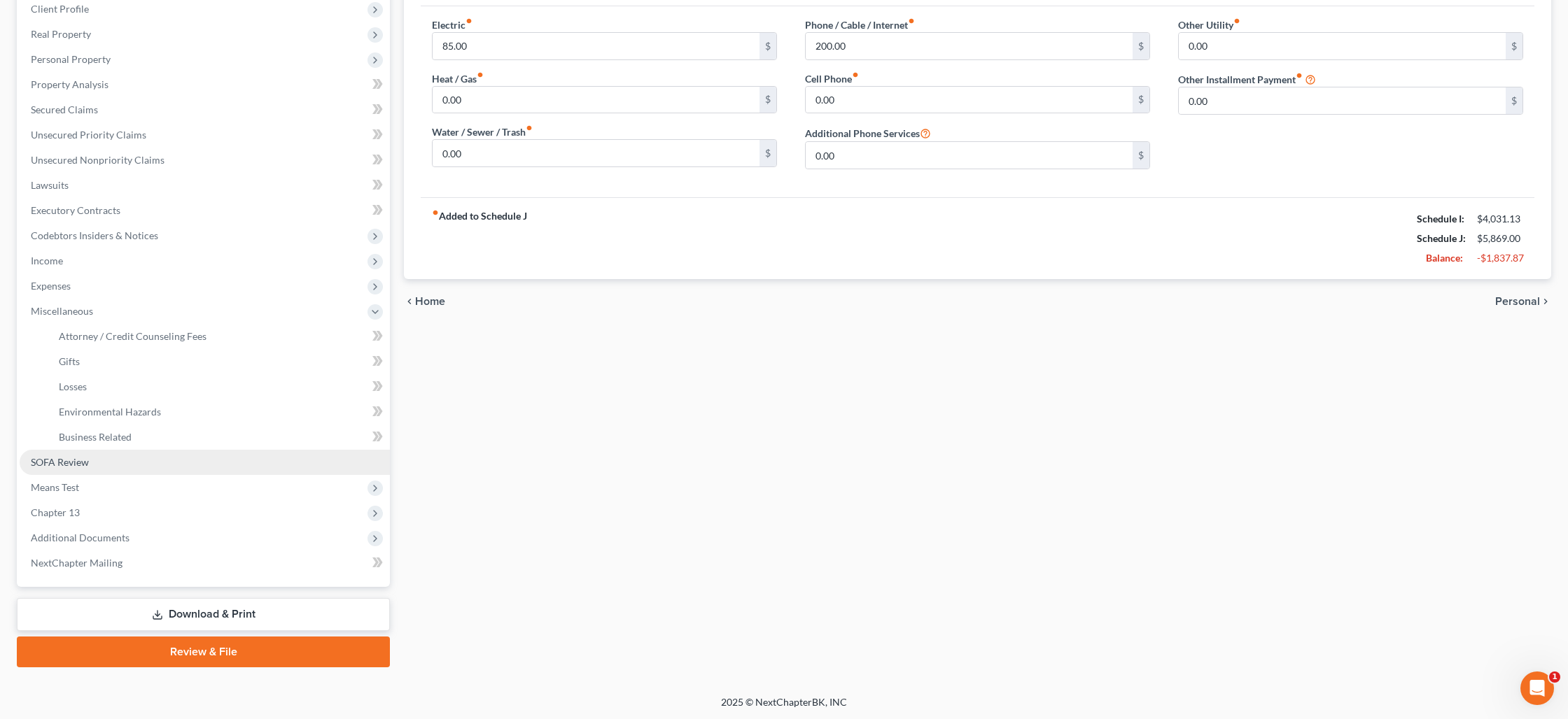
click at [112, 462] on link "SOFA Review" at bounding box center [204, 462] width 370 height 25
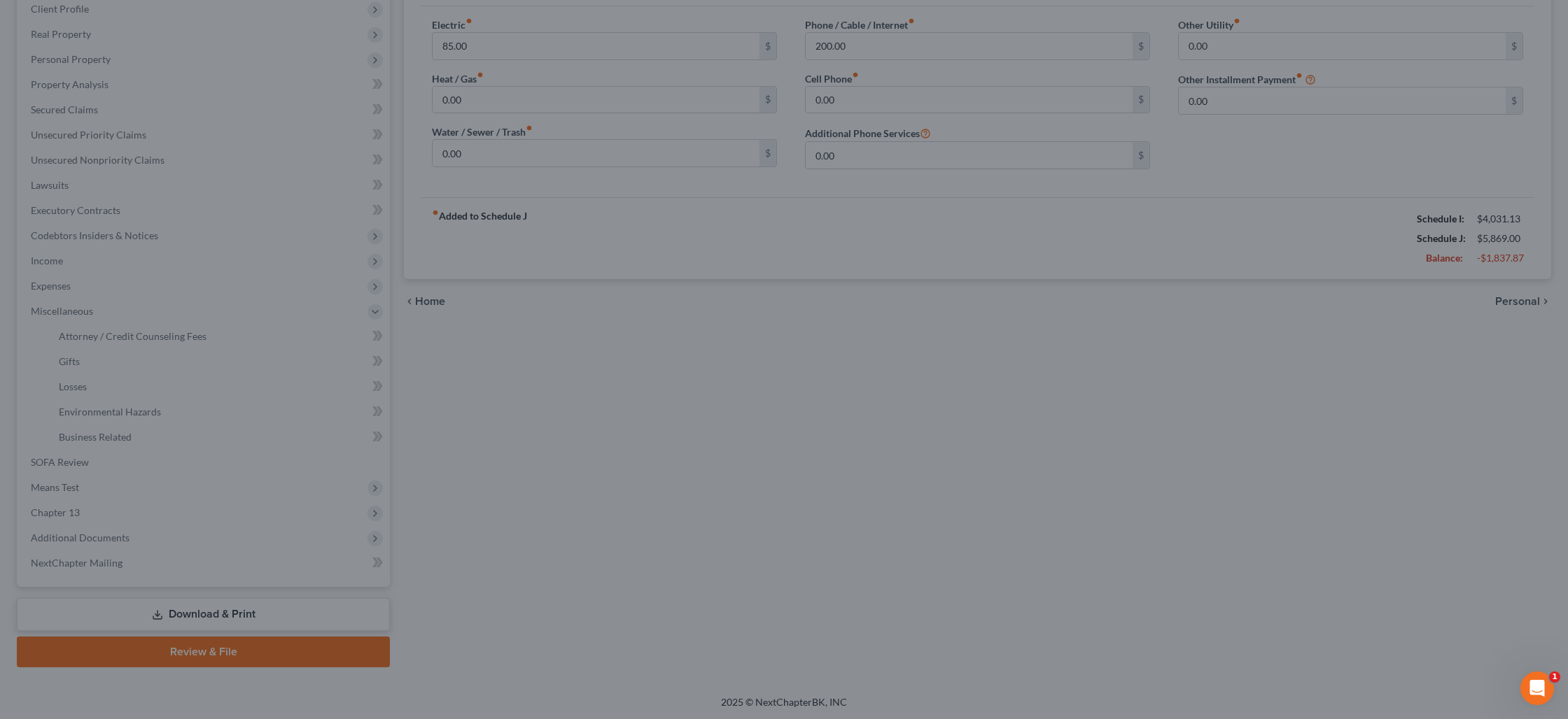
click at [905, 317] on div at bounding box center [784, 360] width 1568 height 719
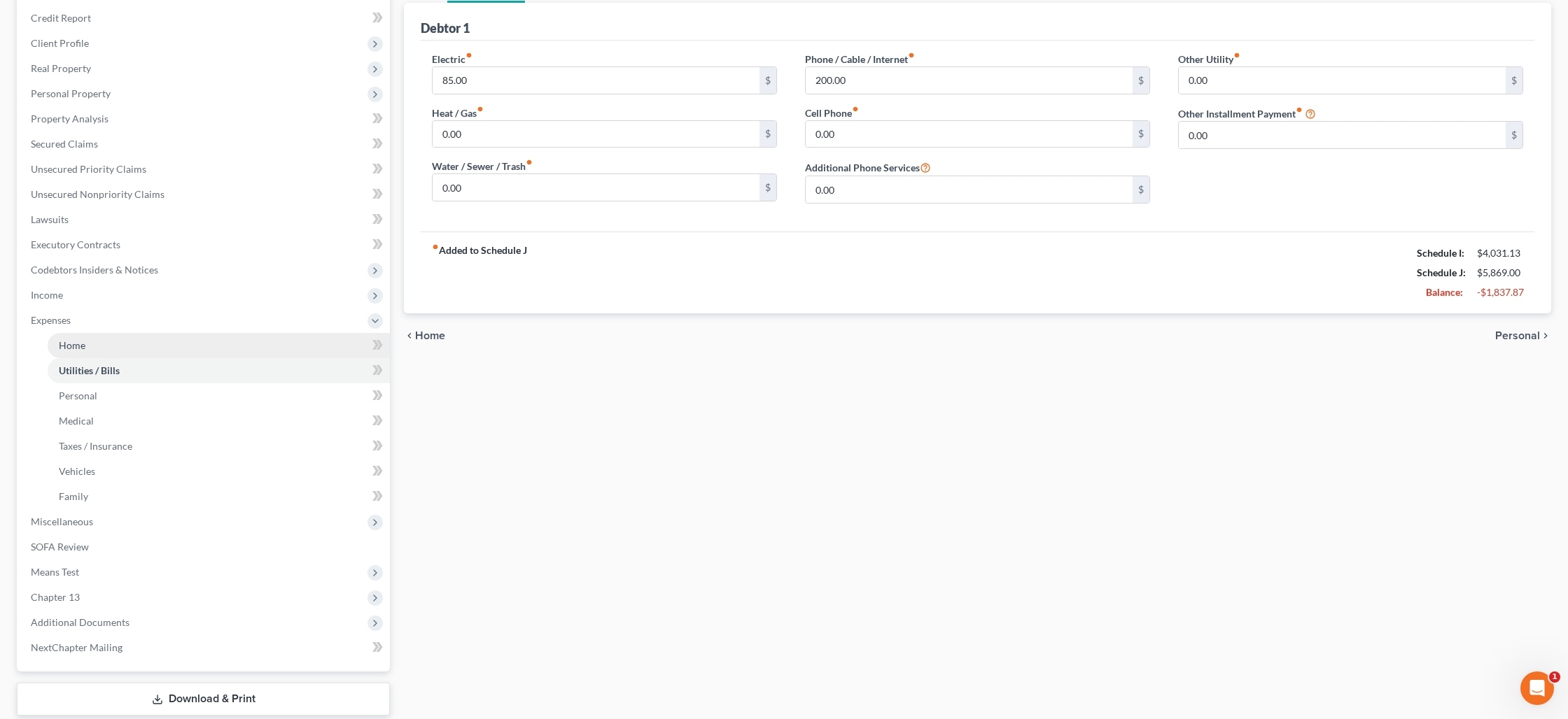
scroll to position [231, 0]
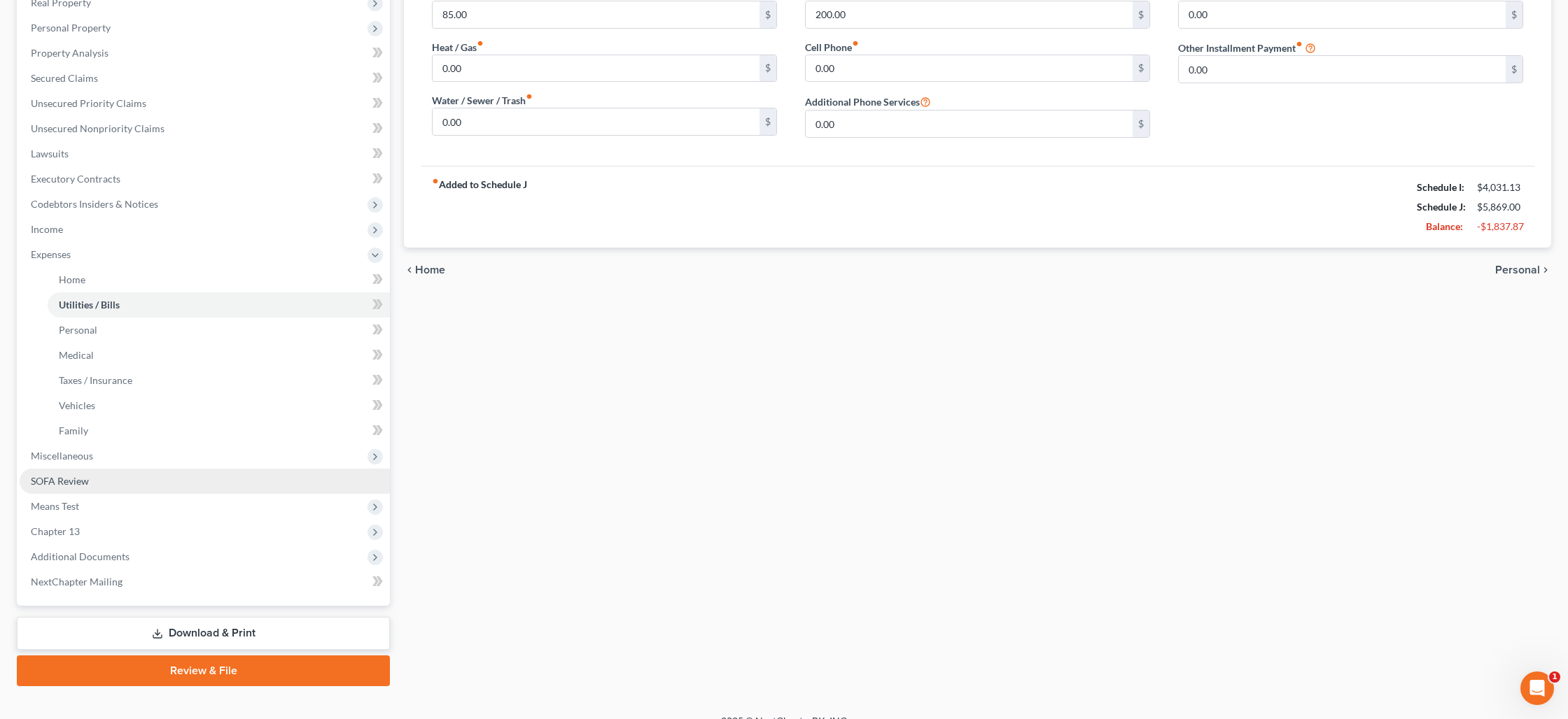
click at [211, 486] on link "SOFA Review" at bounding box center [204, 480] width 370 height 25
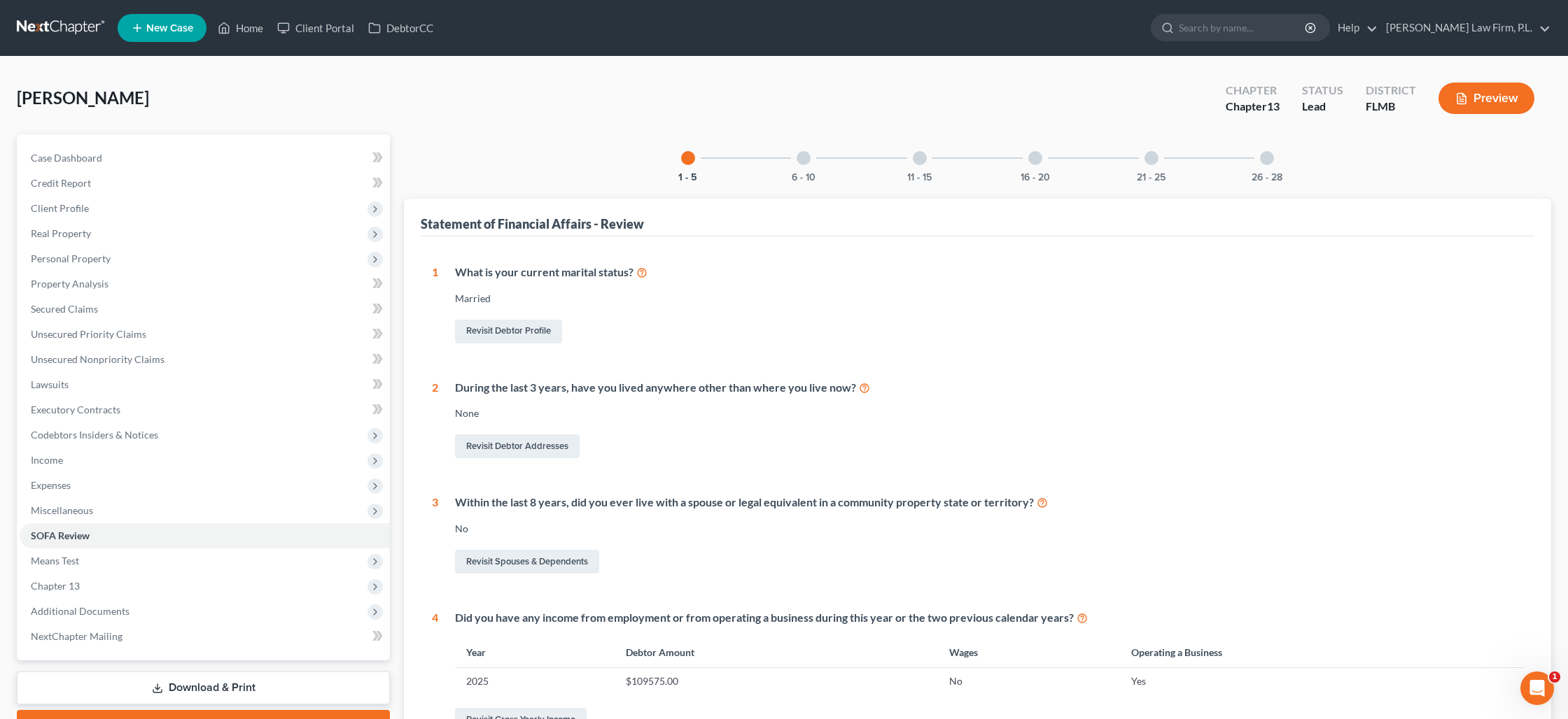
click at [1271, 157] on div at bounding box center [1267, 158] width 14 height 14
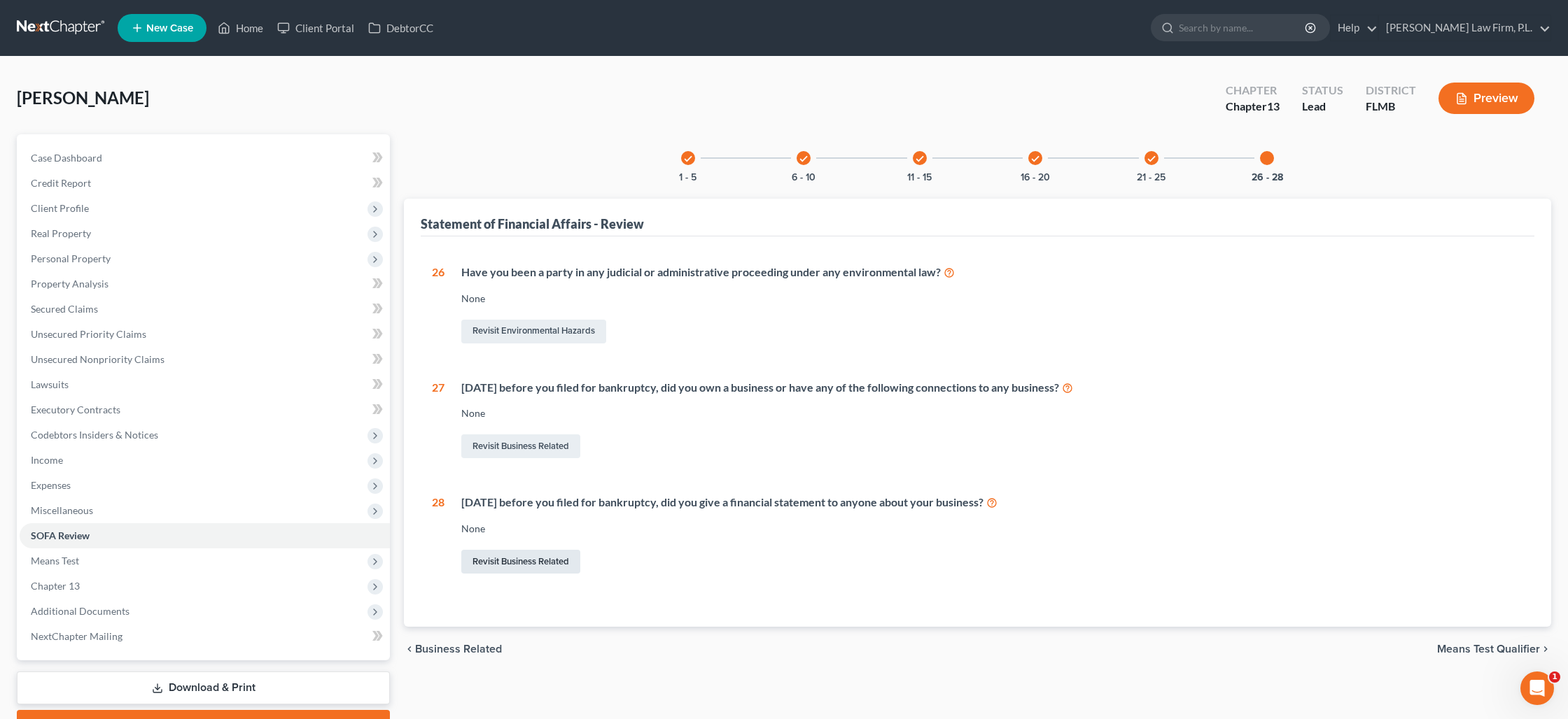
click at [544, 560] on link "Revisit Business Related" at bounding box center [520, 562] width 119 height 24
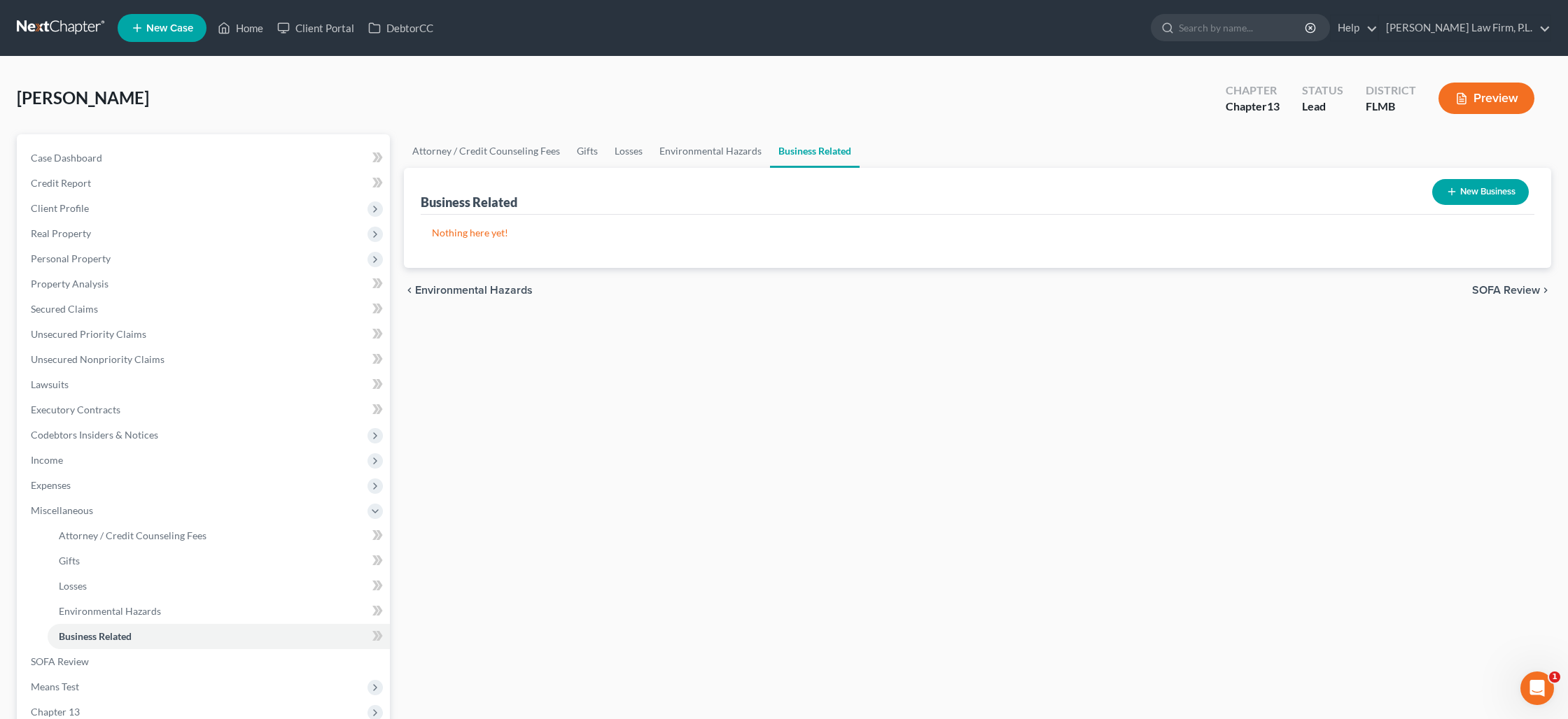
click at [1471, 190] on button "New Business" at bounding box center [1480, 192] width 97 height 26
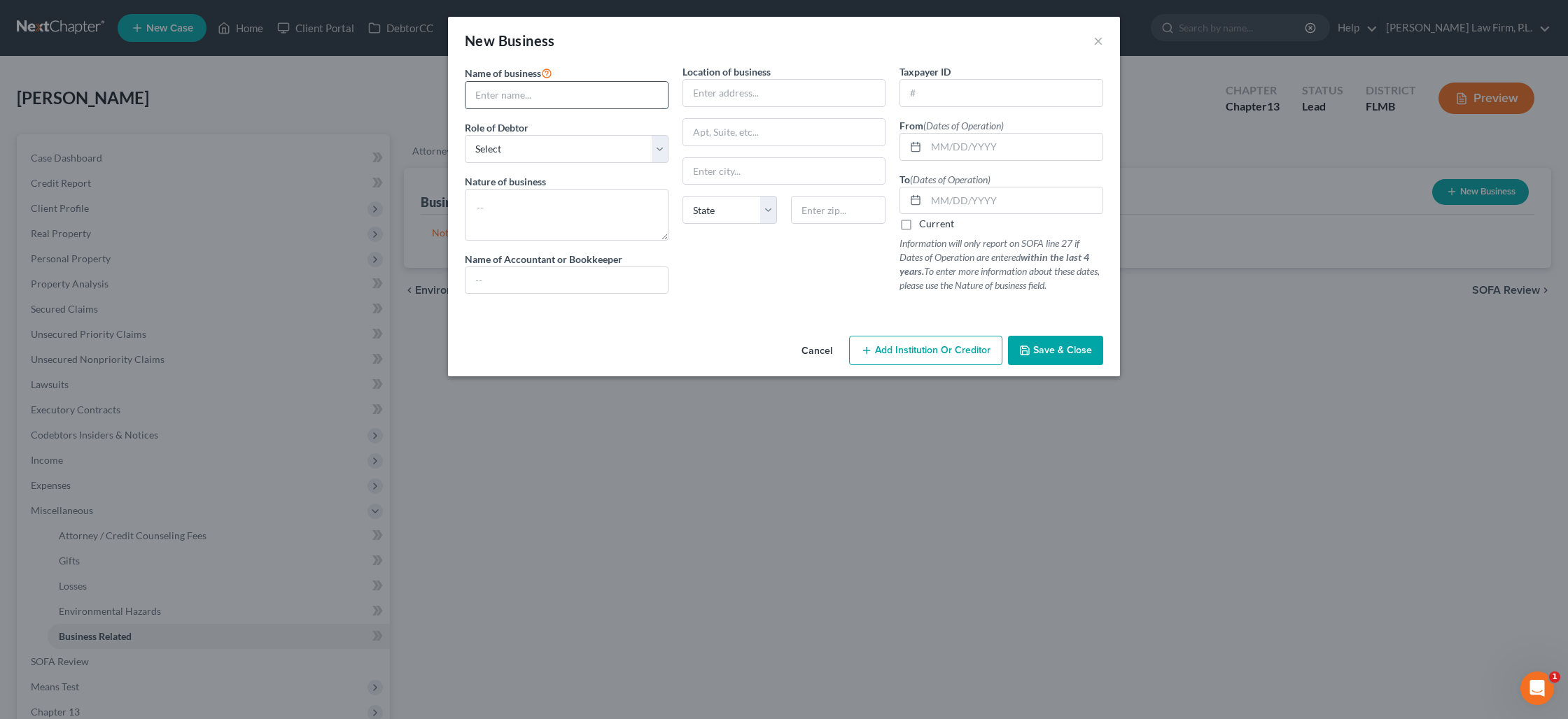
click at [576, 105] on input "text" at bounding box center [566, 94] width 203 height 27
type input "ProSho Florida LLC"
click at [609, 152] on select "Select A member of a limited liability company (LLC) or limited liability partn…" at bounding box center [566, 148] width 203 height 28
select select "member"
click at [465, 135] on select "Select A member of a limited liability company (LLC) or limited liability partn…" at bounding box center [566, 148] width 203 height 28
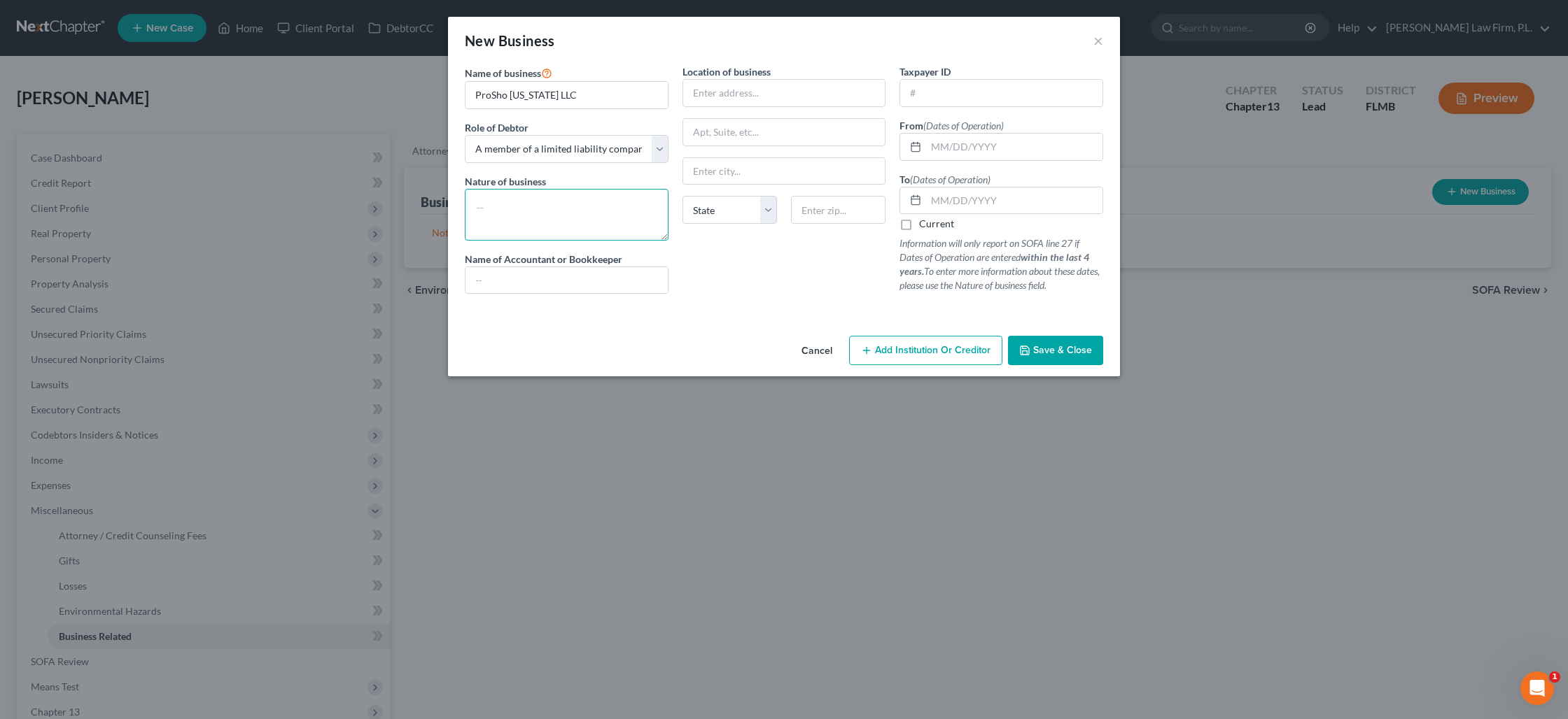
click at [560, 201] on textarea at bounding box center [566, 214] width 203 height 51
type textarea "Music"
click at [711, 96] on input "text" at bounding box center [784, 93] width 203 height 27
type input "1424 Newton St., #D"
type input "33040"
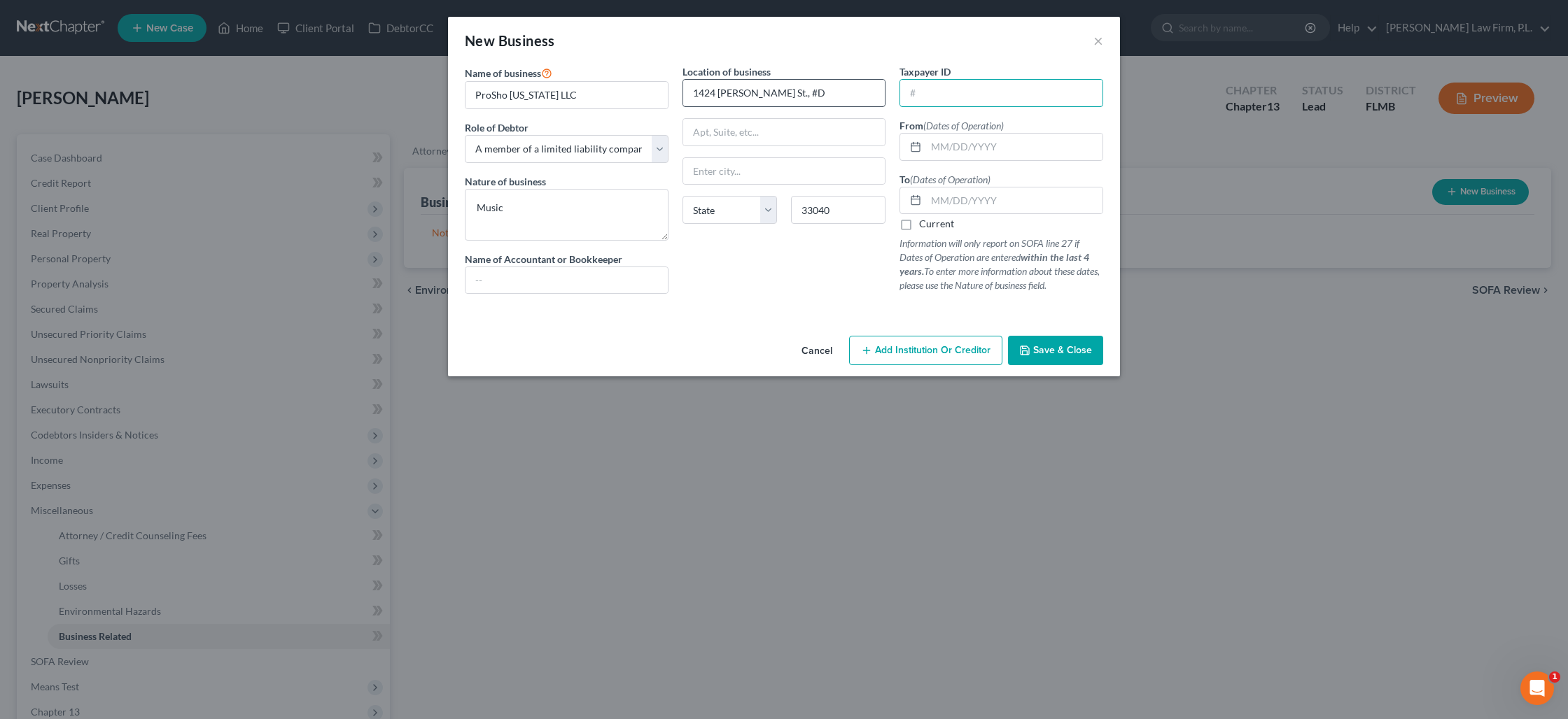
type input "Key West"
select select "9"
type input "12/18/2012"
click at [919, 222] on label "Current" at bounding box center [936, 224] width 35 height 14
click at [924, 222] on input "Current" at bounding box center [929, 221] width 9 height 9
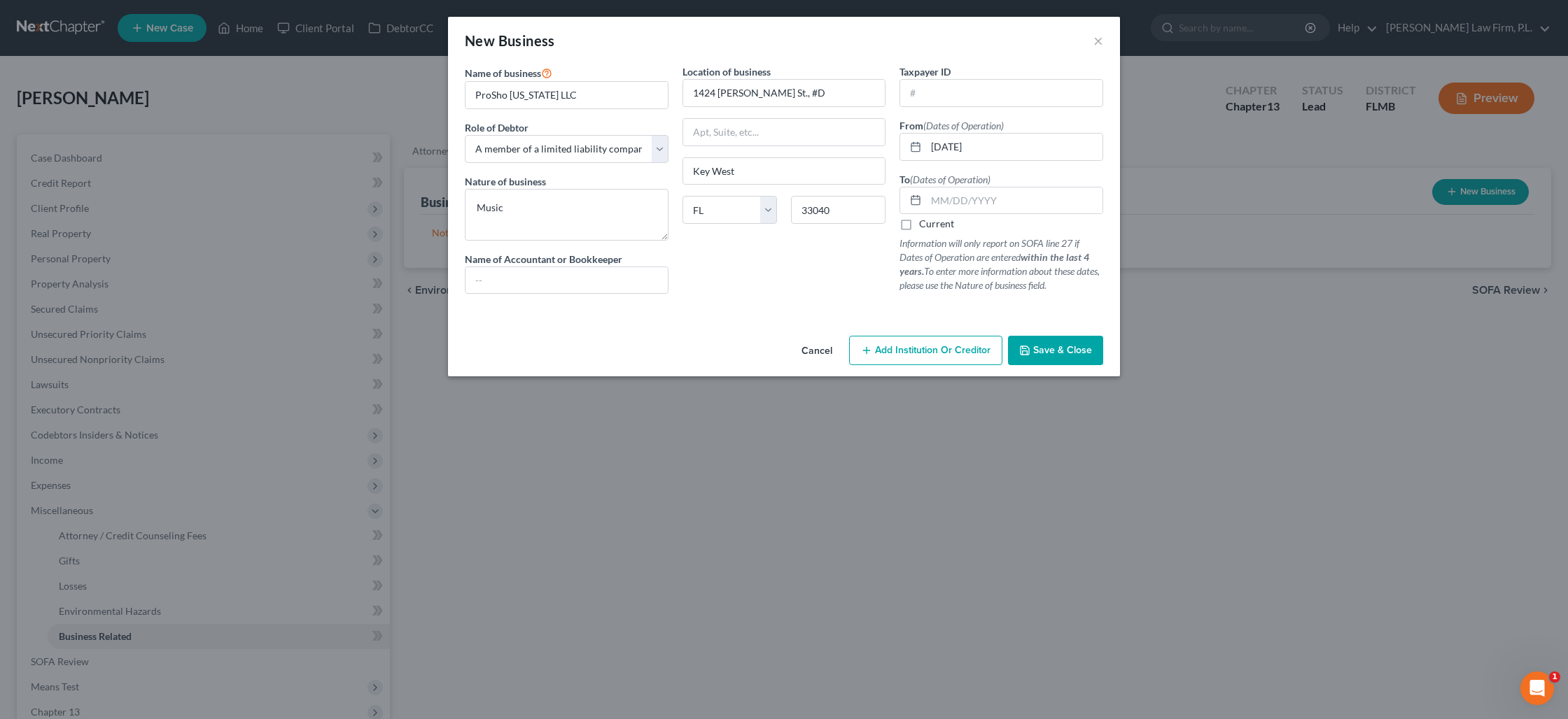
checkbox input "true"
click at [1049, 345] on span "Save & Close" at bounding box center [1062, 350] width 59 height 12
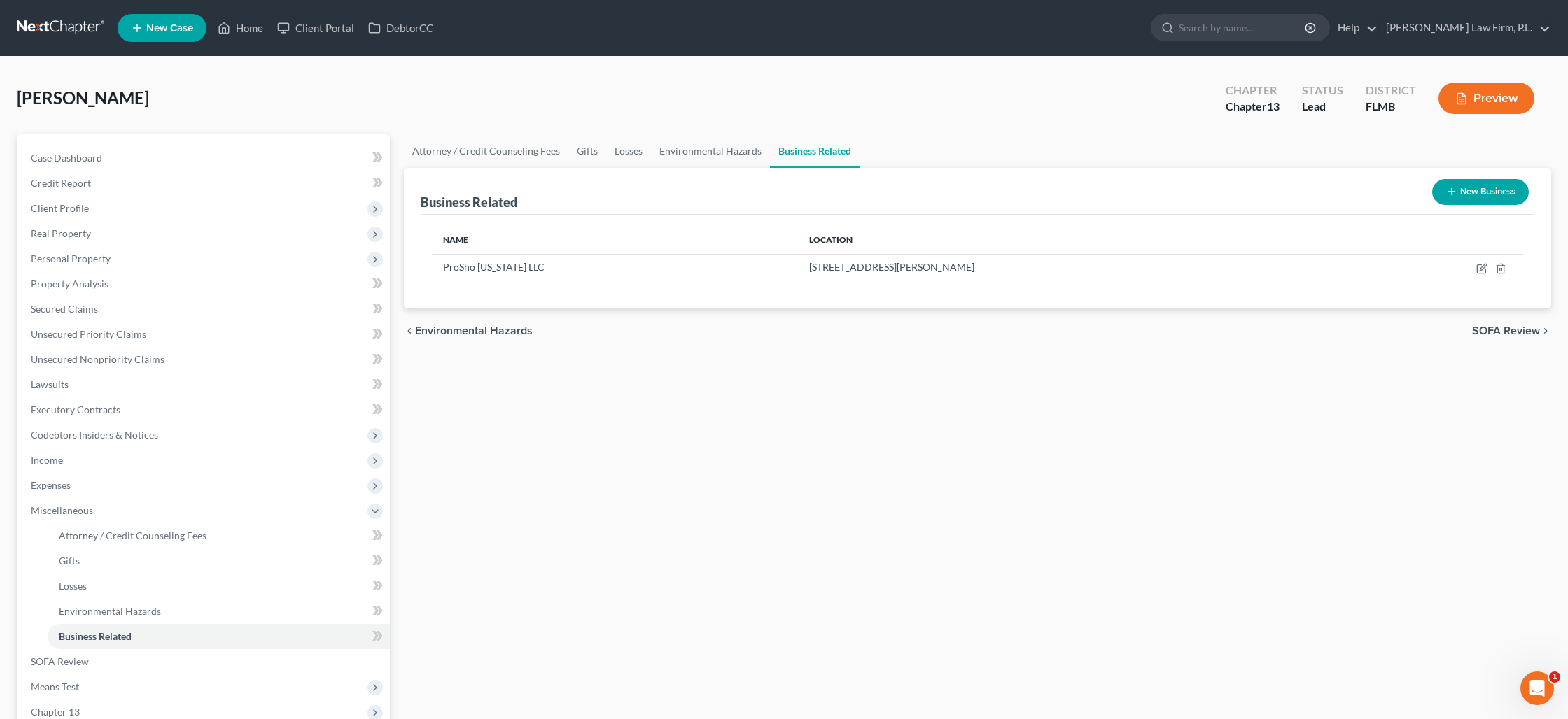
click at [1456, 195] on button "New Business" at bounding box center [1480, 192] width 97 height 26
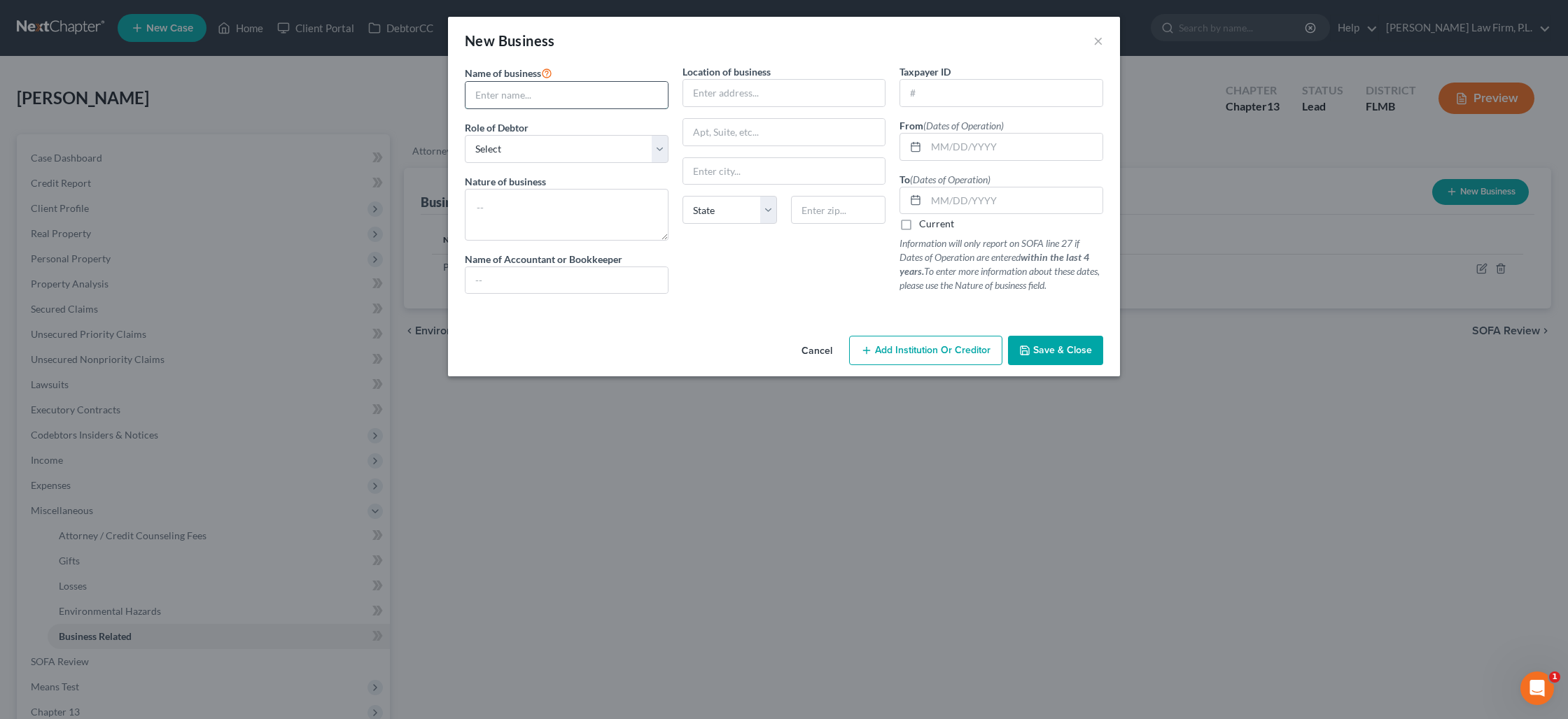
click at [557, 106] on input "text" at bounding box center [566, 94] width 203 height 27
type input "Sigler Sound"
click at [1100, 36] on button "×" at bounding box center [1098, 41] width 9 height 17
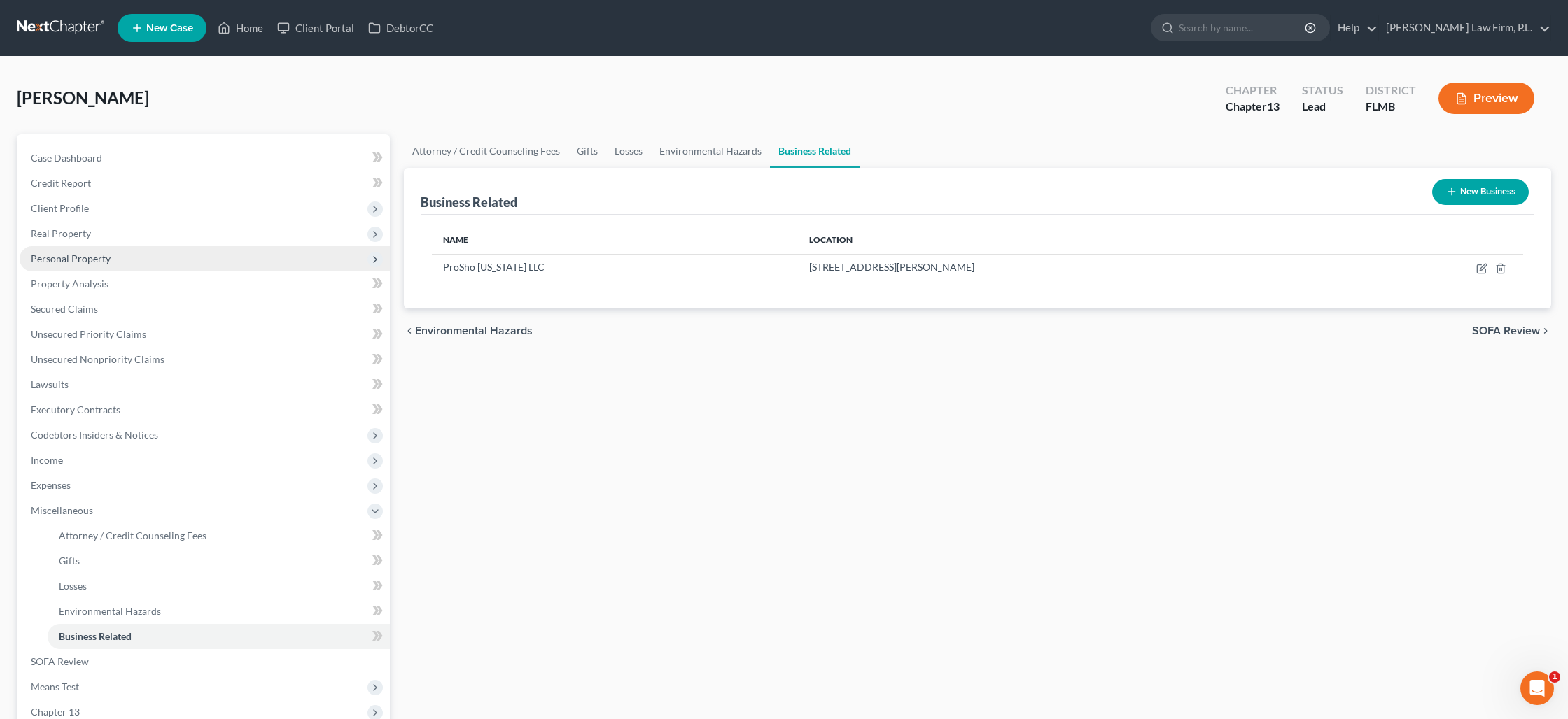
click at [127, 262] on span "Personal Property" at bounding box center [204, 258] width 370 height 25
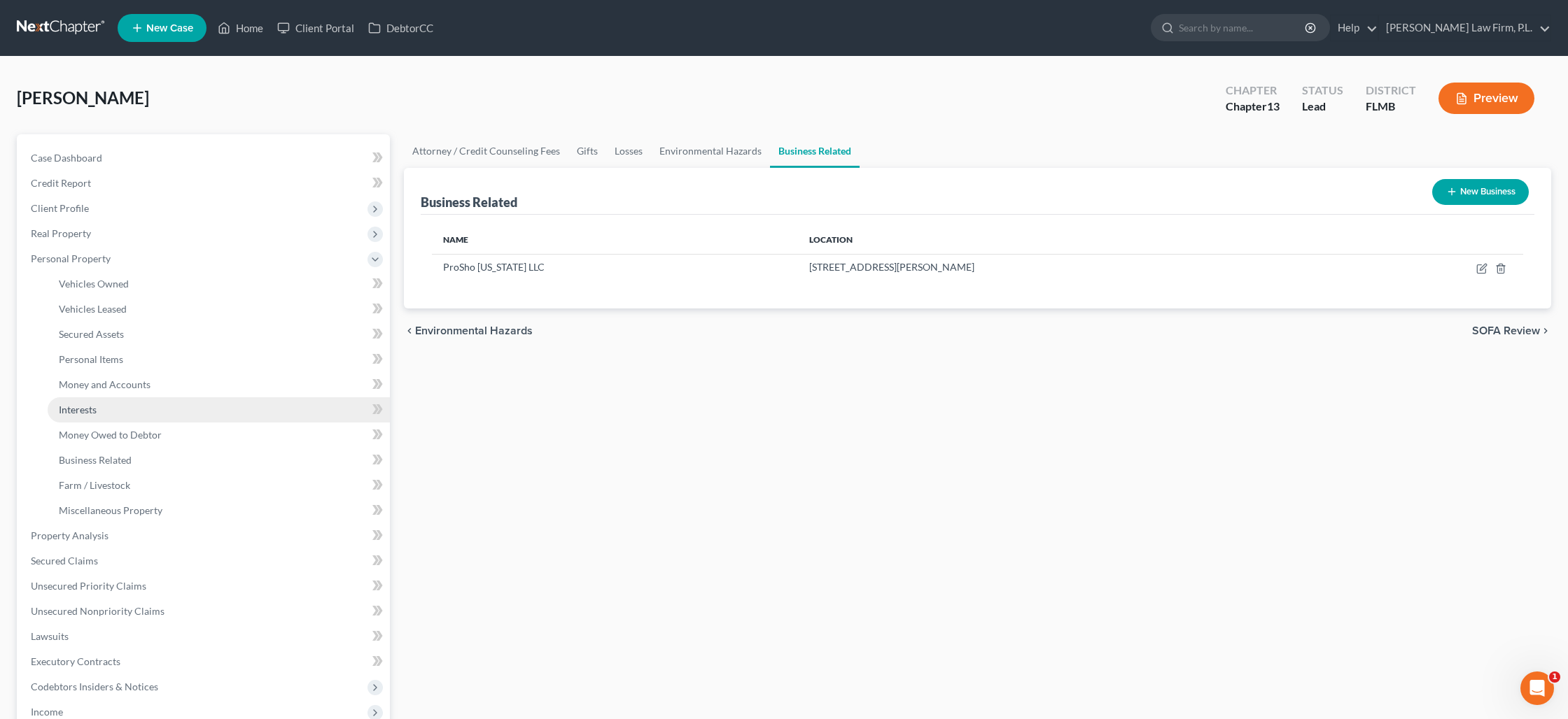
click at [196, 404] on link "Interests" at bounding box center [218, 409] width 342 height 25
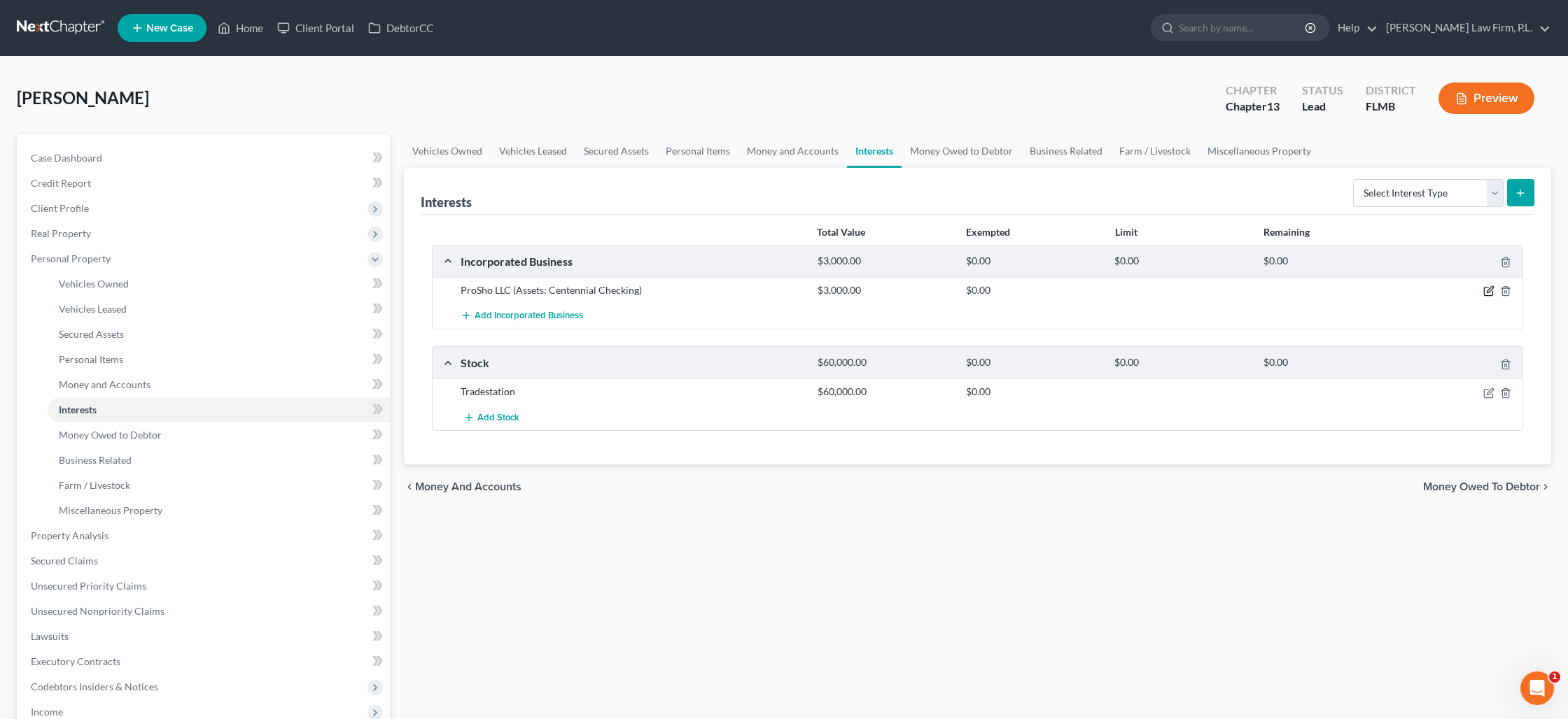
drag, startPoint x: 1486, startPoint y: 291, endPoint x: 1462, endPoint y: 288, distance: 24.2
click at [1485, 291] on icon "button" at bounding box center [1488, 291] width 11 height 11
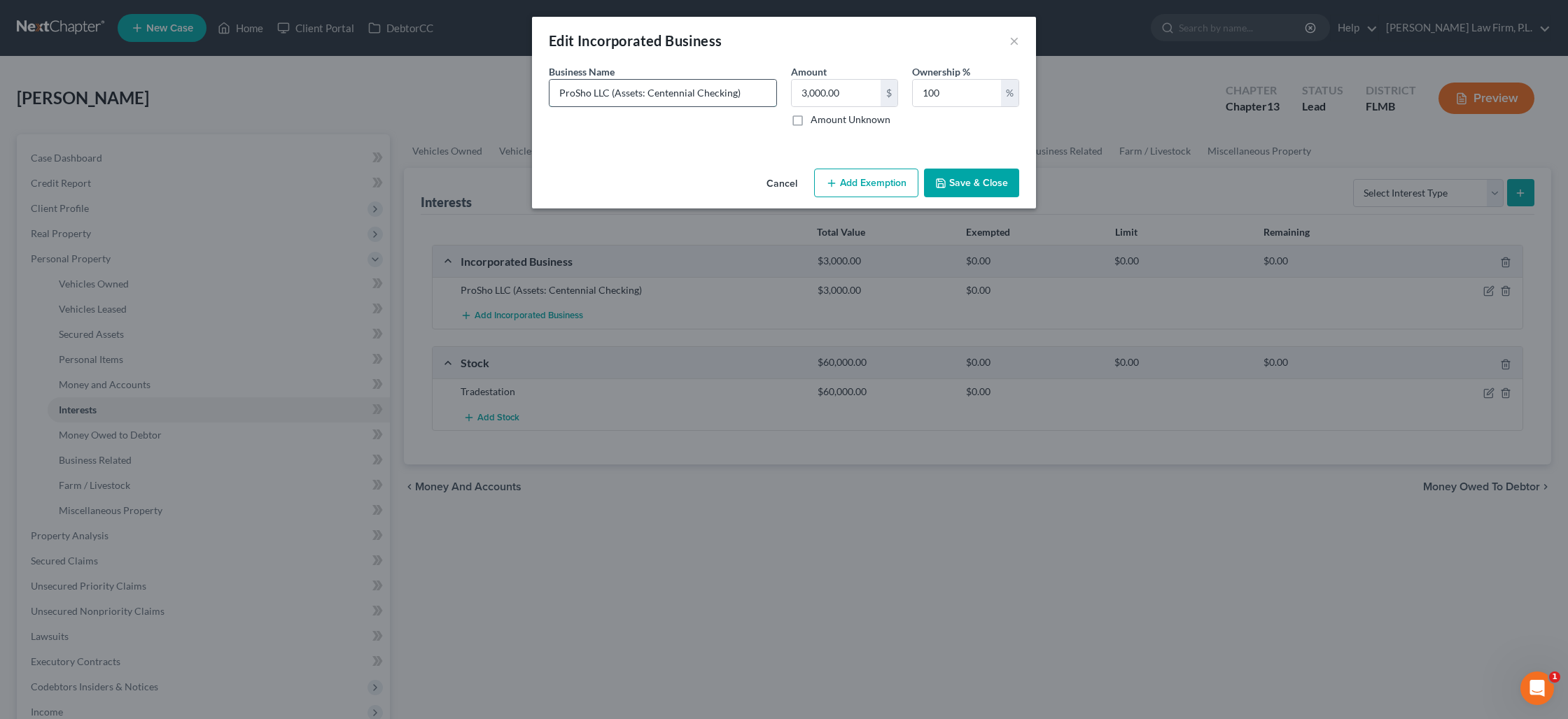
click at [590, 95] on input "ProSho LLC (Assets: Centennial Checking)" at bounding box center [663, 93] width 227 height 27
type input "ProSho Florida LLC (Assets: Centennial Checking)"
click at [943, 179] on icon "button" at bounding box center [941, 183] width 11 height 11
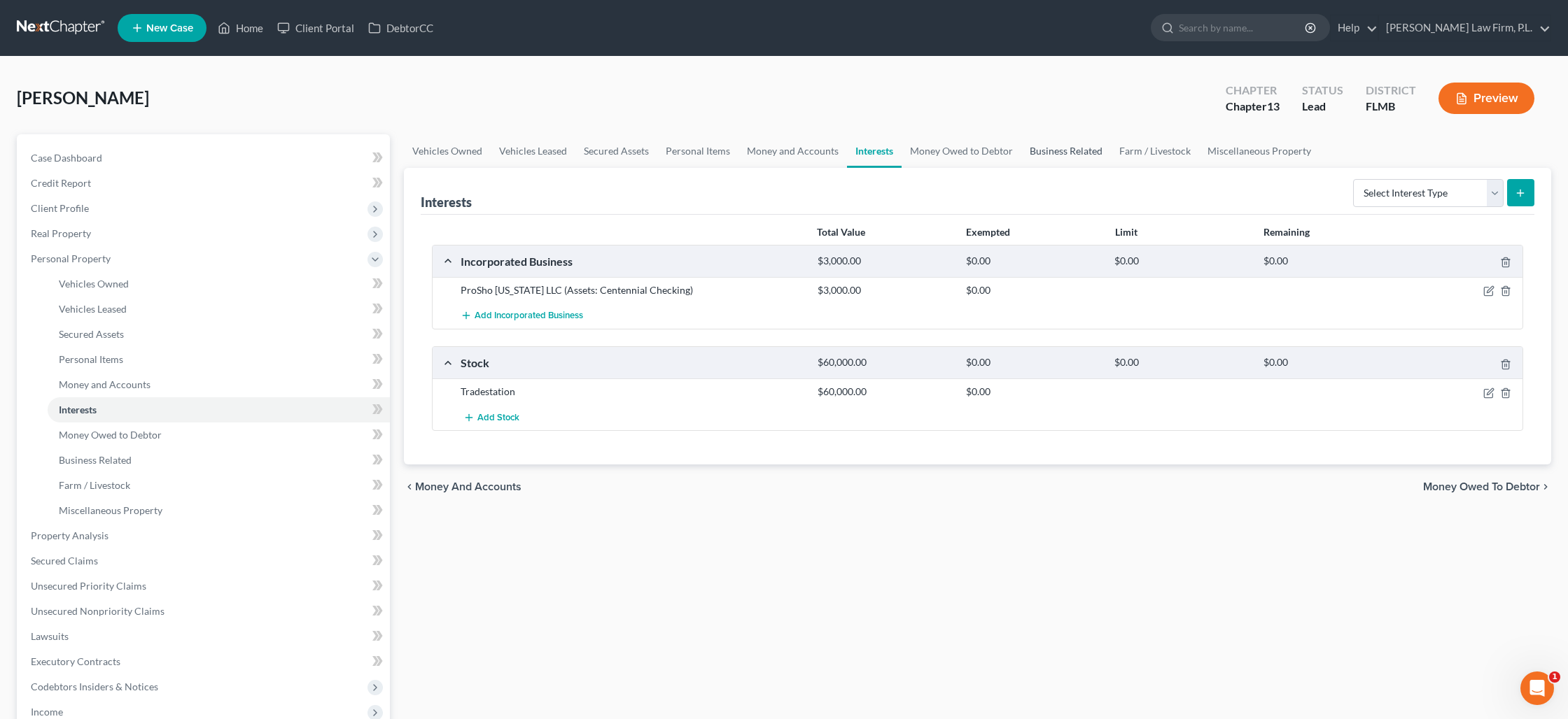
click at [1050, 152] on link "Business Related" at bounding box center [1066, 151] width 89 height 33
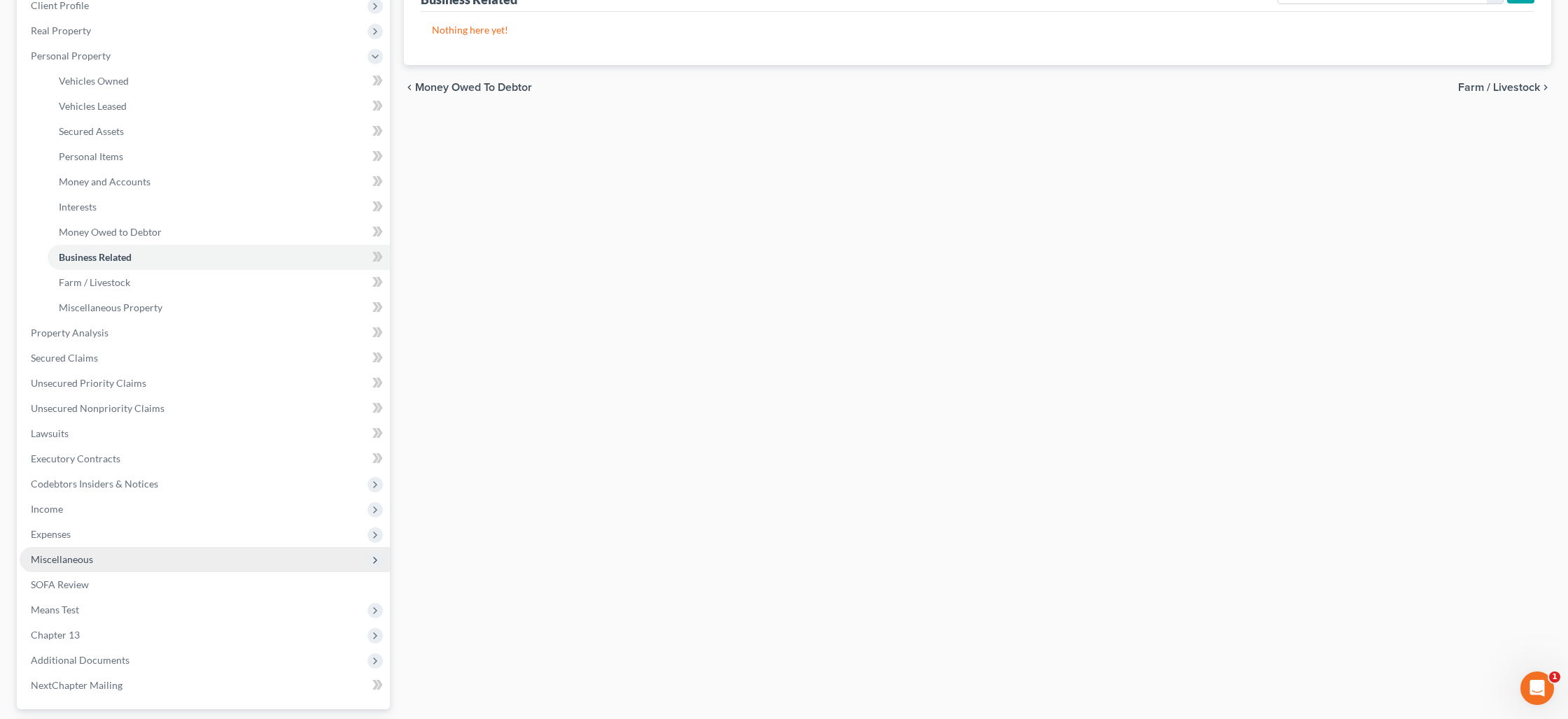
scroll to position [205, 0]
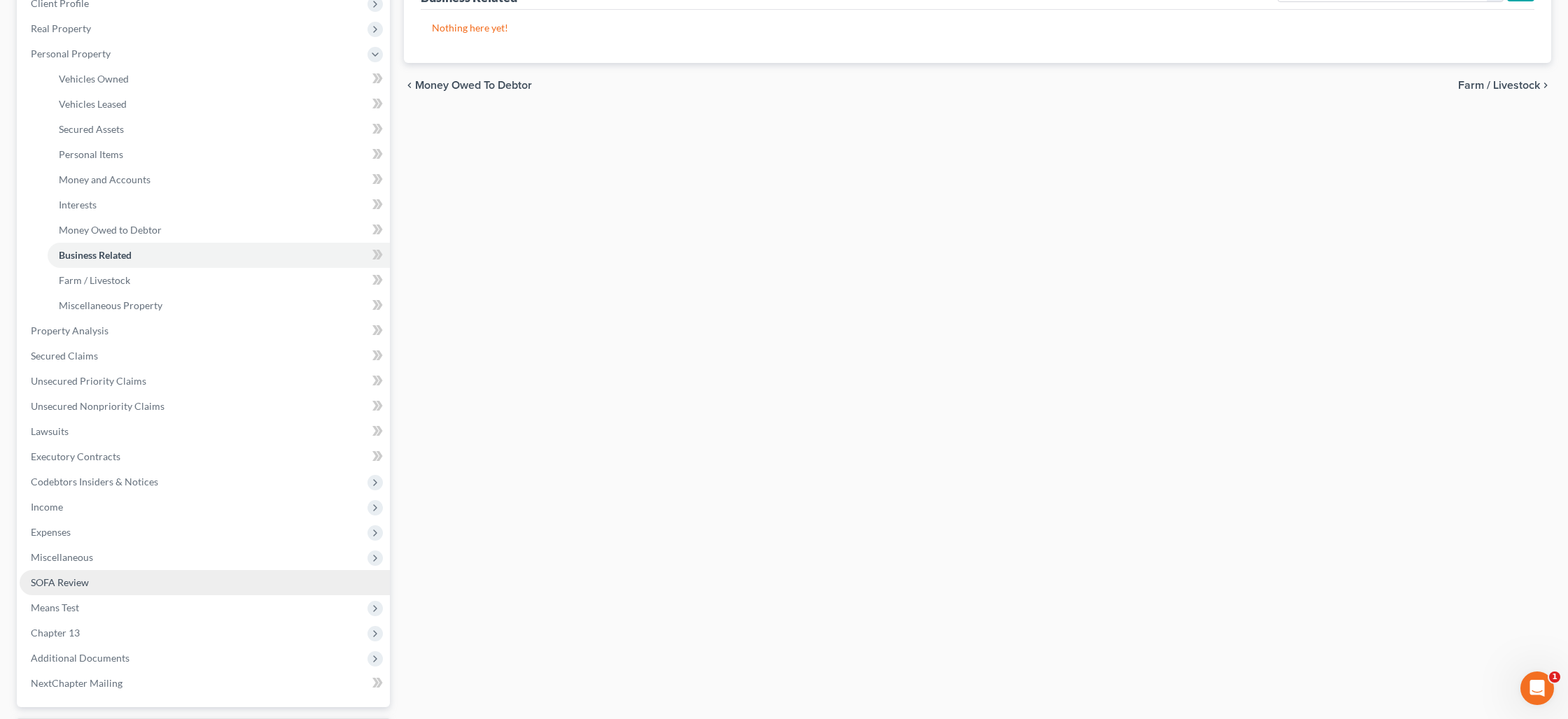
click at [169, 577] on link "SOFA Review" at bounding box center [204, 583] width 370 height 25
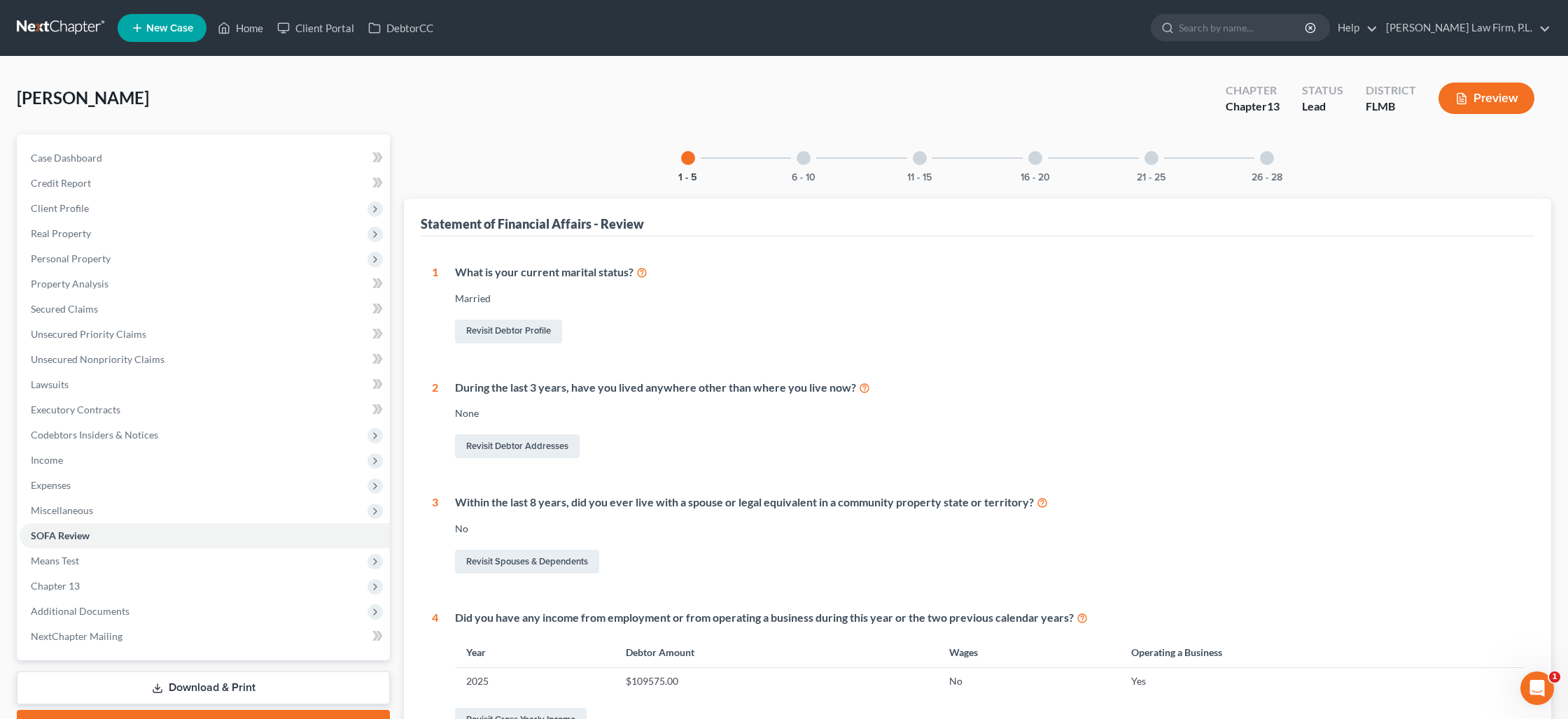
click at [1264, 162] on div at bounding box center [1267, 158] width 14 height 14
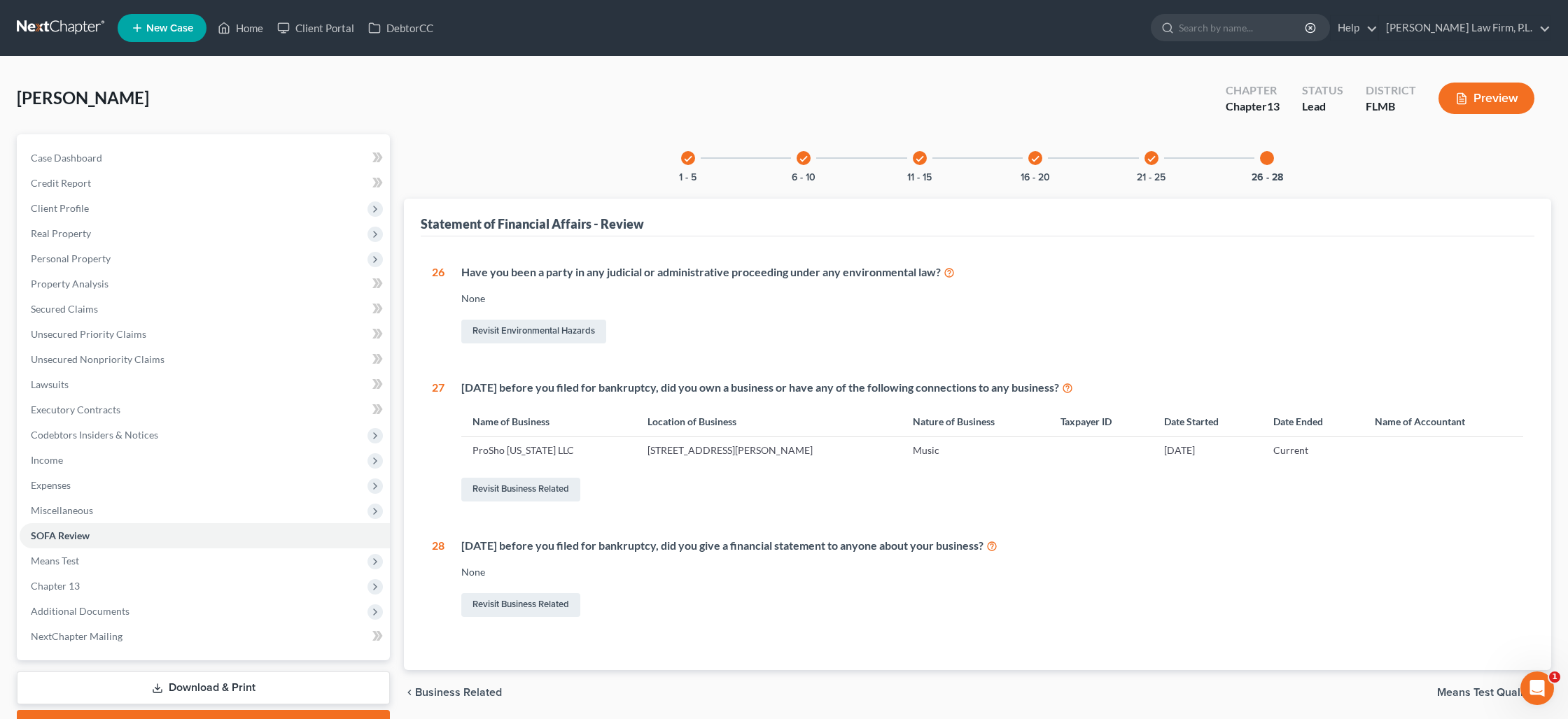
scroll to position [74, 0]
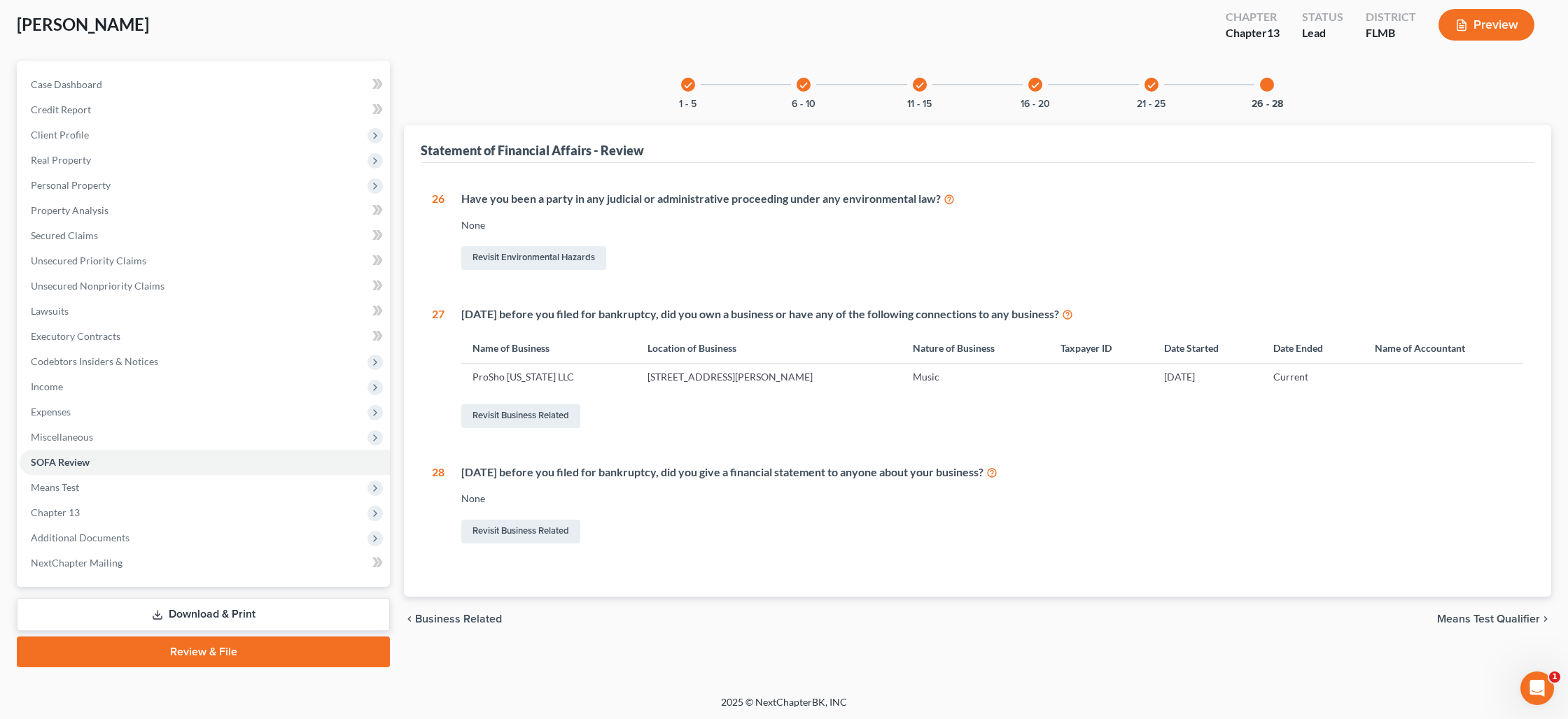
click at [220, 610] on link "Download & Print" at bounding box center [203, 614] width 373 height 33
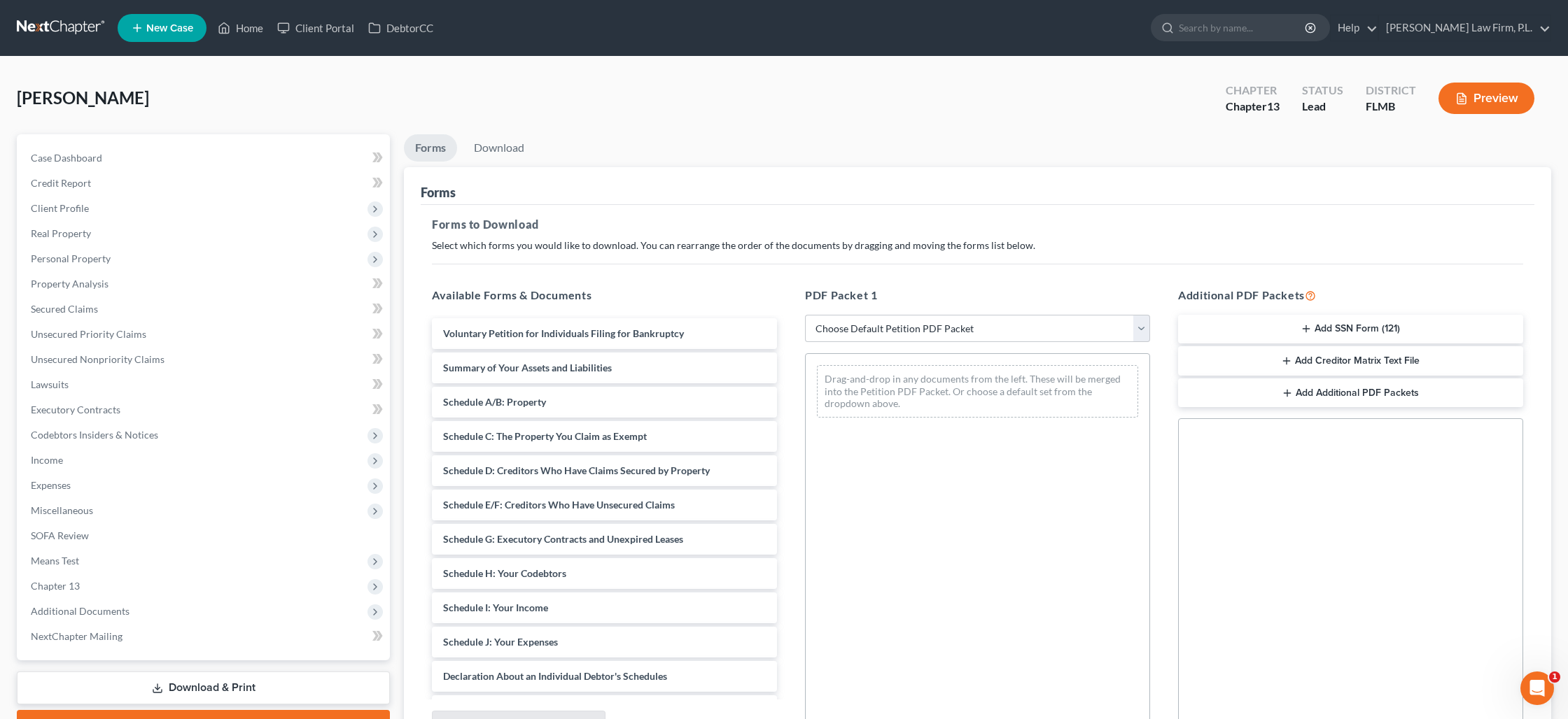
click at [1317, 332] on button "Add SSN Form (121)" at bounding box center [1351, 329] width 345 height 29
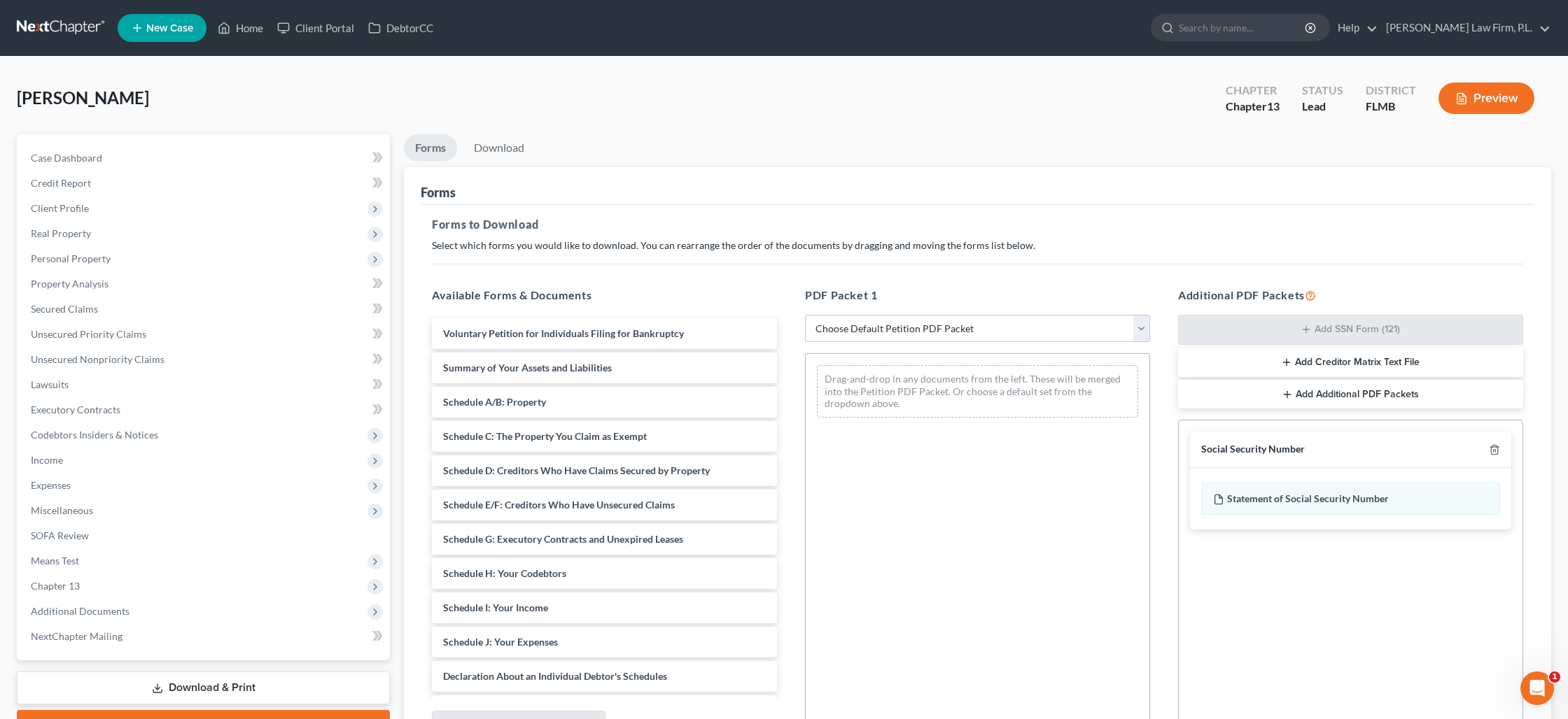
scroll to position [144, 0]
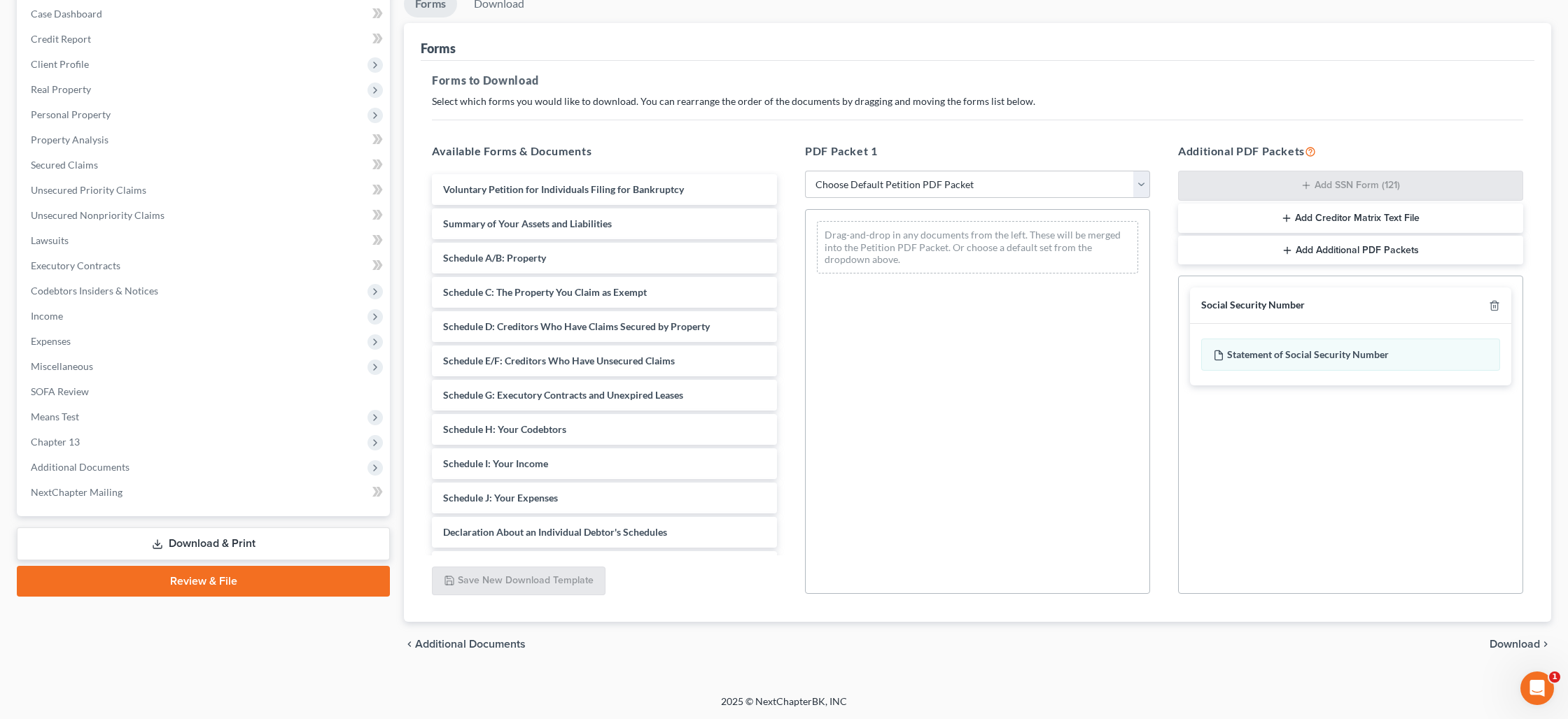
click at [1497, 639] on span "Download" at bounding box center [1514, 644] width 51 height 11
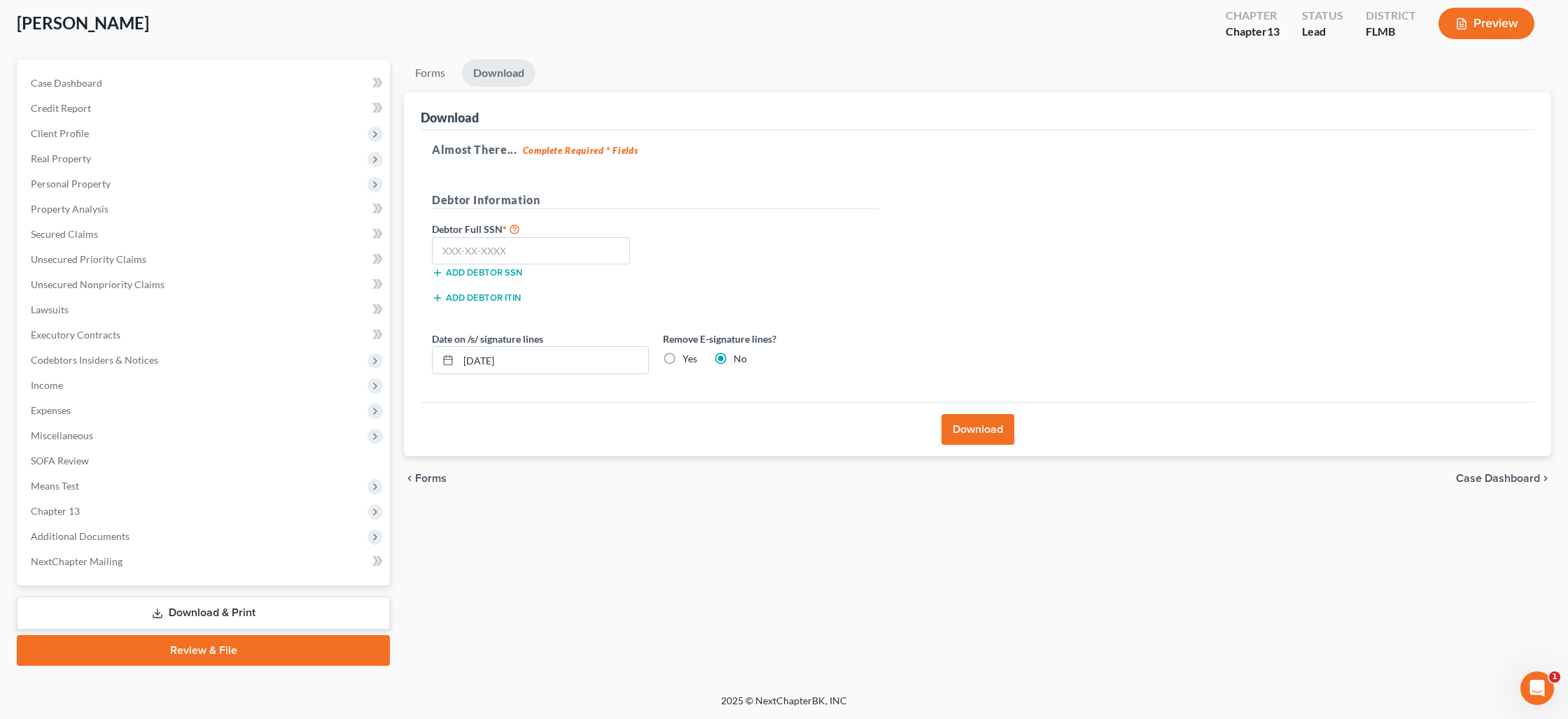
scroll to position [74, 0]
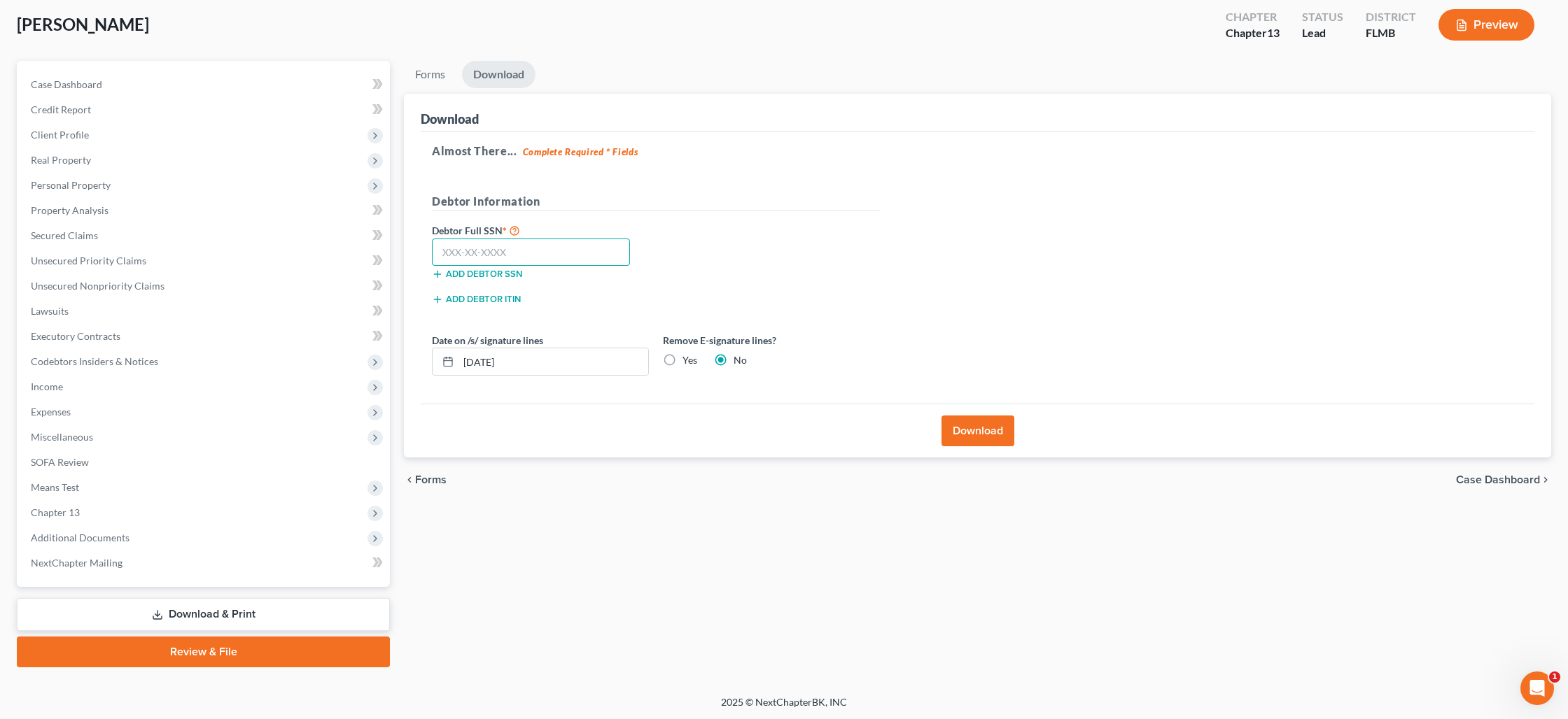
click at [524, 251] on input "text" at bounding box center [530, 252] width 198 height 28
type input "158-50-6318"
click at [958, 431] on button "Download" at bounding box center [978, 431] width 73 height 31
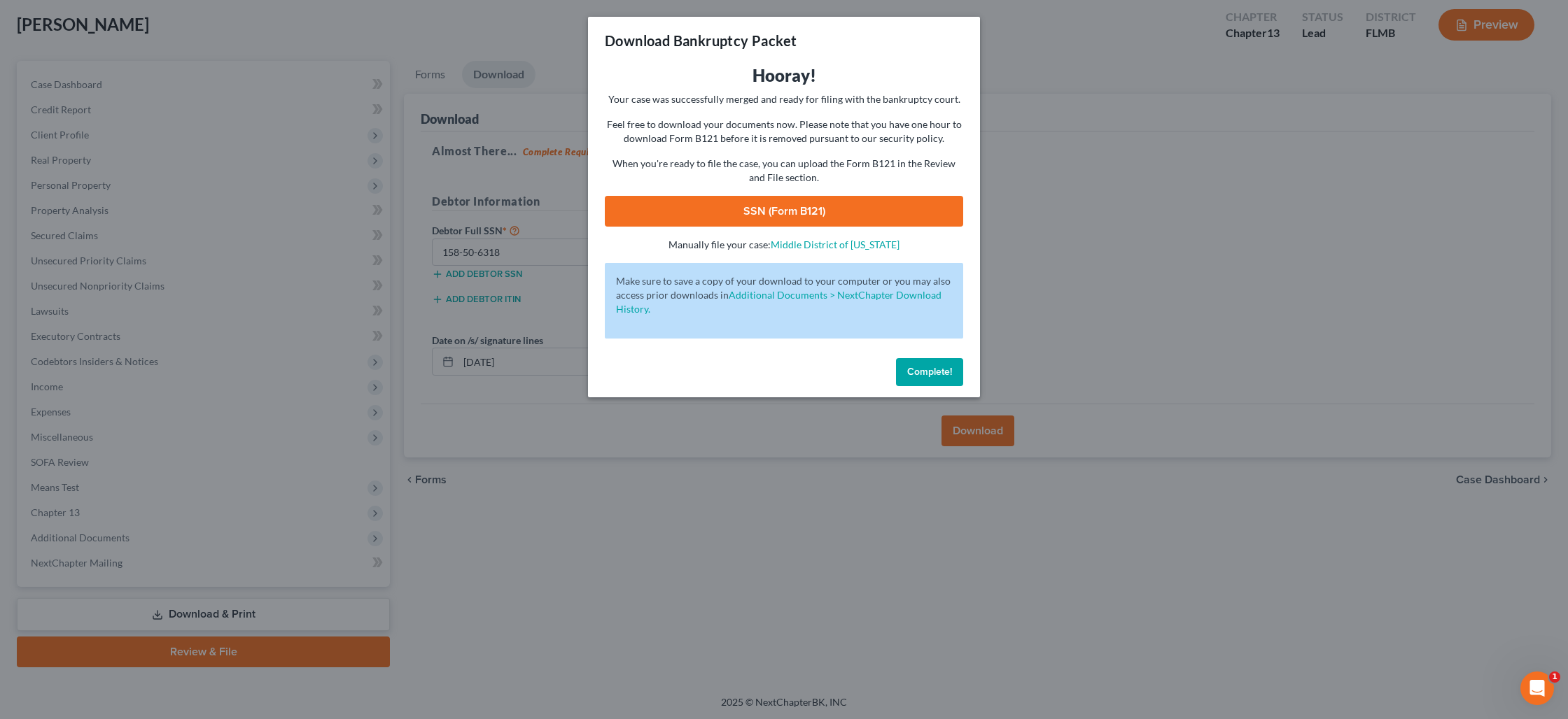
click at [795, 212] on link "SSN (Form B121)" at bounding box center [784, 211] width 359 height 31
click at [755, 208] on link "SSN (Form B121)" at bounding box center [784, 211] width 359 height 31
click at [915, 373] on span "Complete!" at bounding box center [929, 372] width 45 height 12
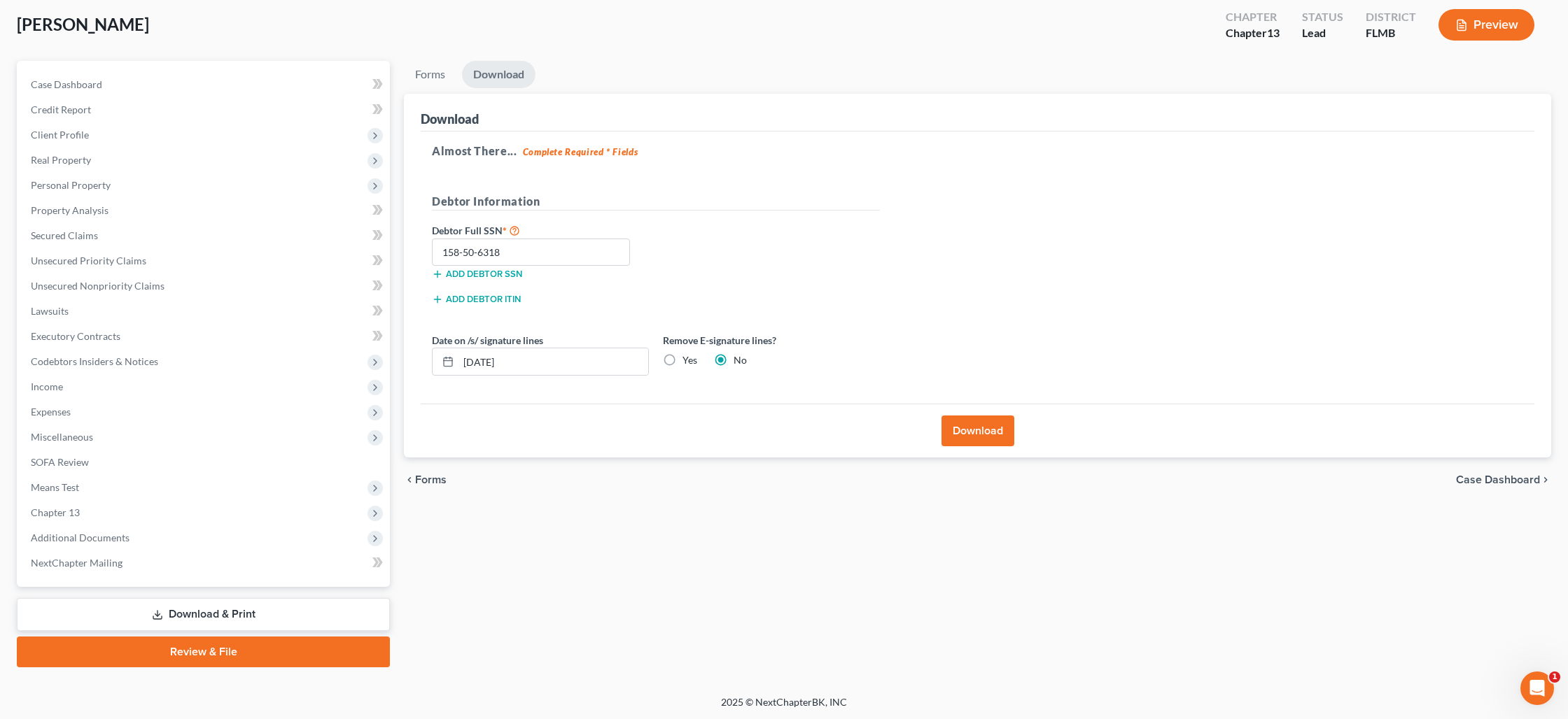
click at [203, 655] on link "Review & File" at bounding box center [203, 652] width 373 height 31
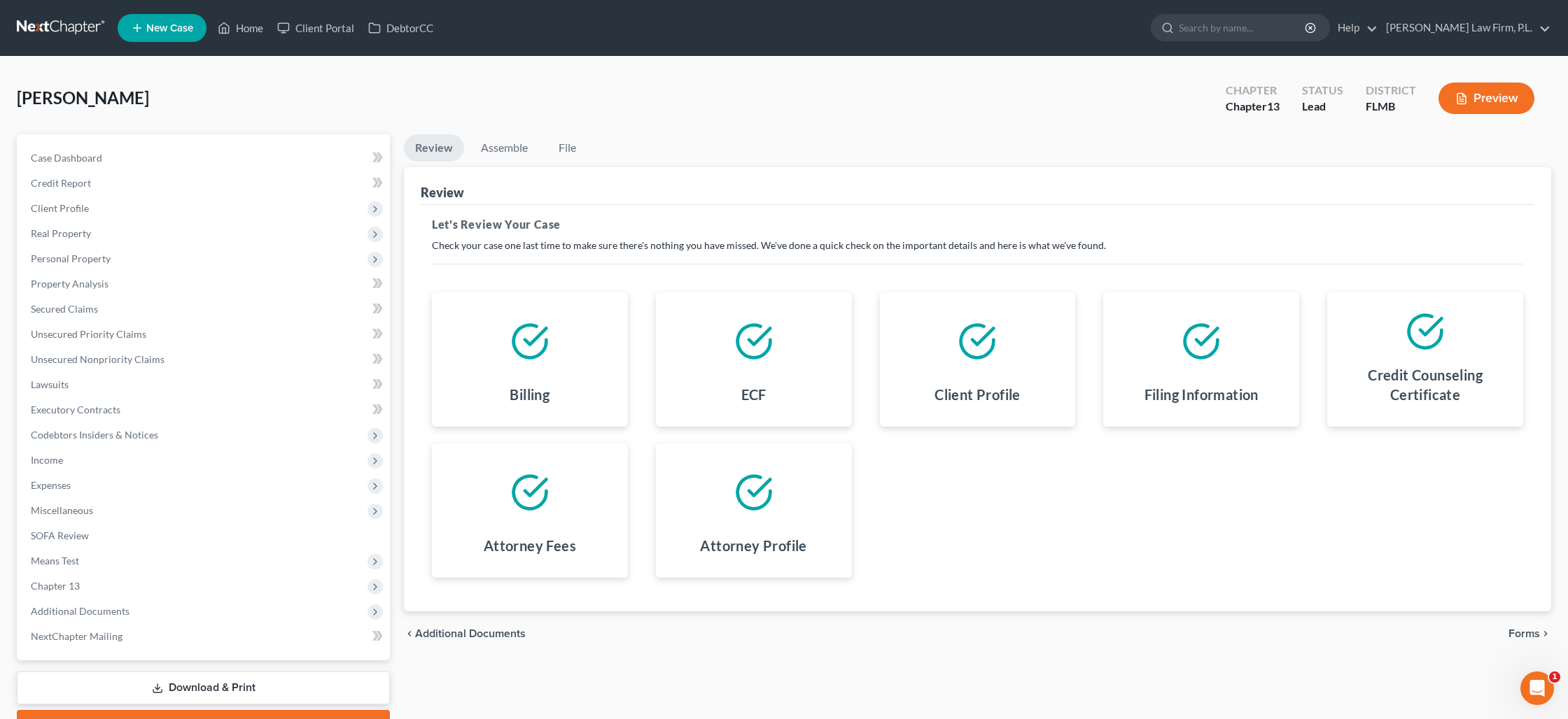
click at [1517, 629] on span "Forms" at bounding box center [1523, 633] width 32 height 11
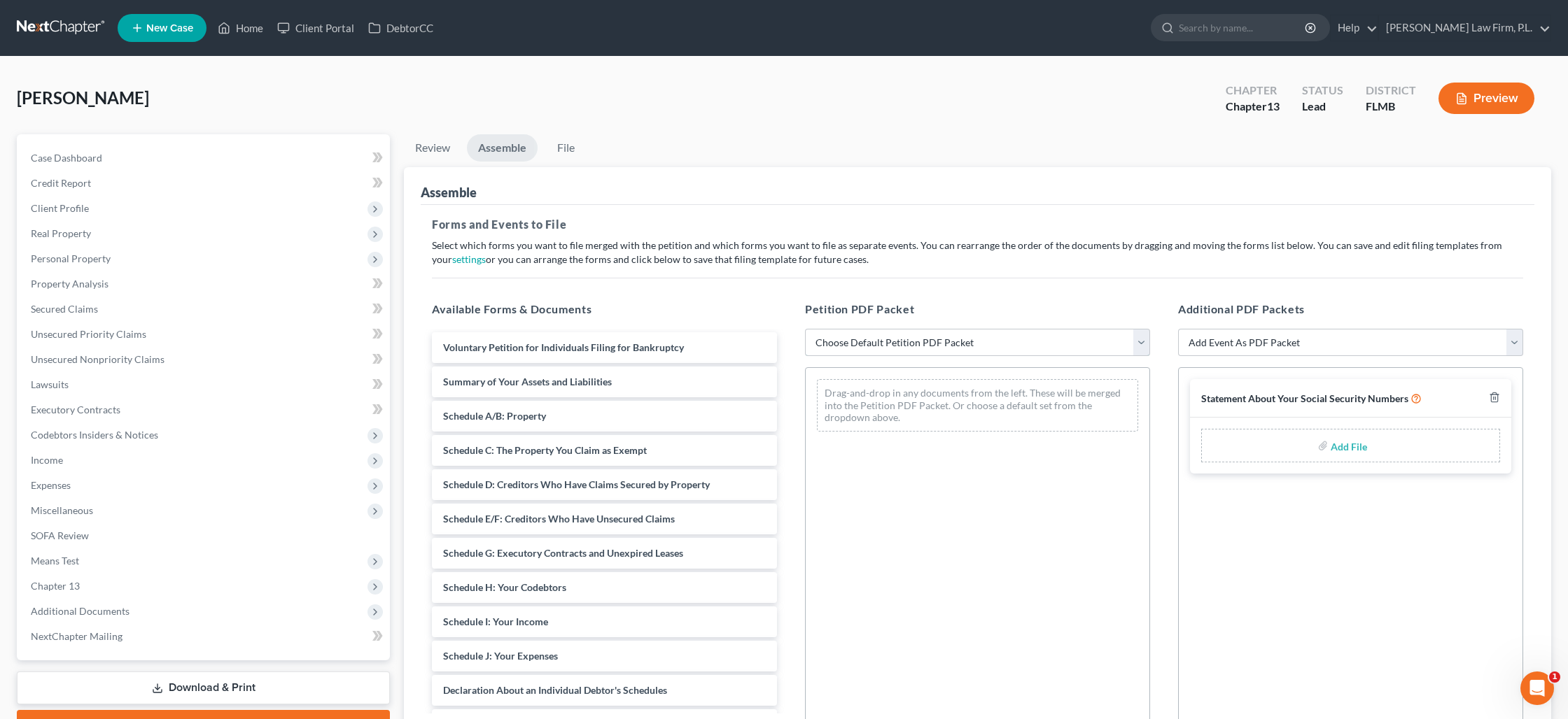
click at [939, 342] on select "Choose Default Petition PDF Packet Complete Bankruptcy Petition (all forms and …" at bounding box center [978, 342] width 345 height 28
select select "0"
click at [805, 329] on select "Choose Default Petition PDF Packet Complete Bankruptcy Petition (all forms and …" at bounding box center [978, 342] width 345 height 28
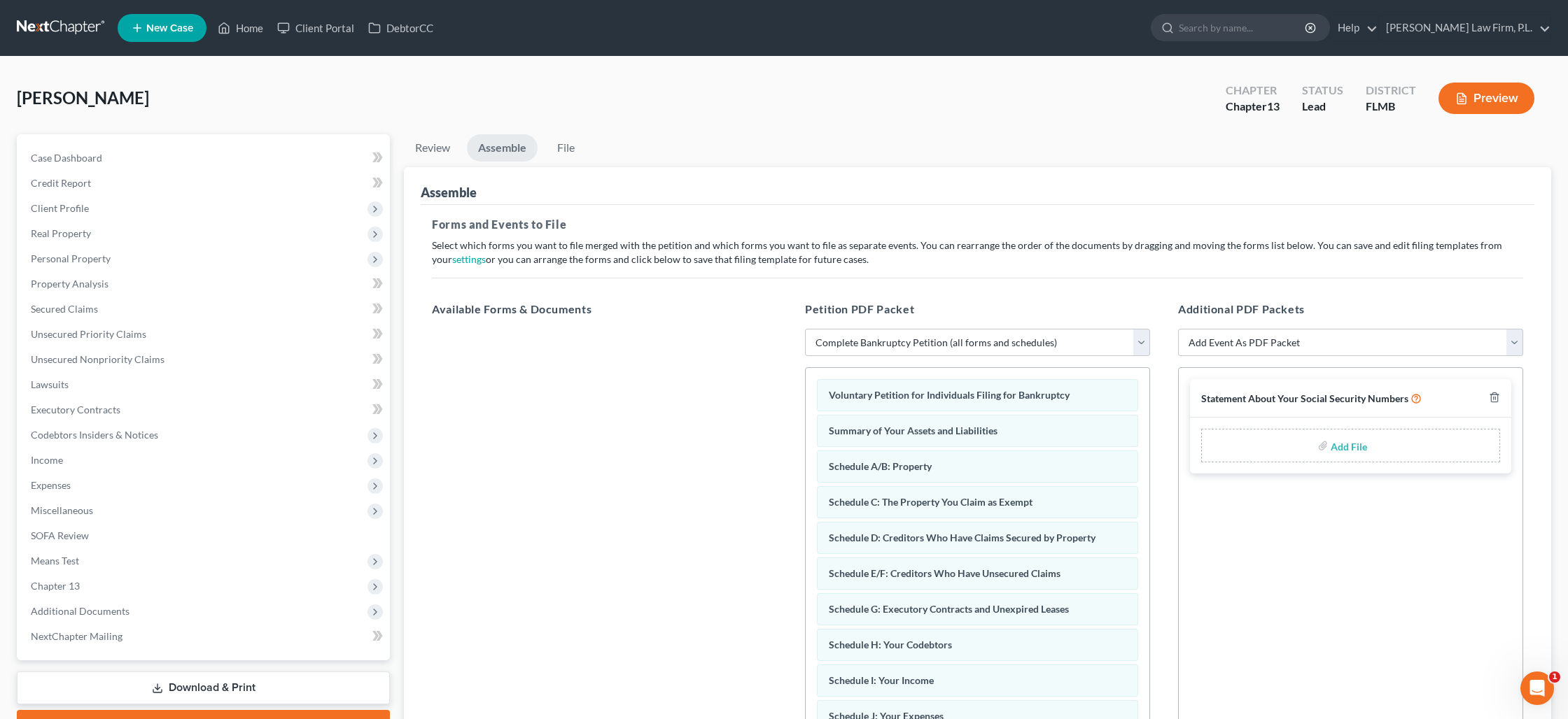
click at [1317, 449] on div "Add File" at bounding box center [1350, 445] width 299 height 33
click at [1337, 447] on input "file" at bounding box center [1347, 445] width 33 height 25
type input "C:\fakepath\Sigler - Statement of SS.pdf"
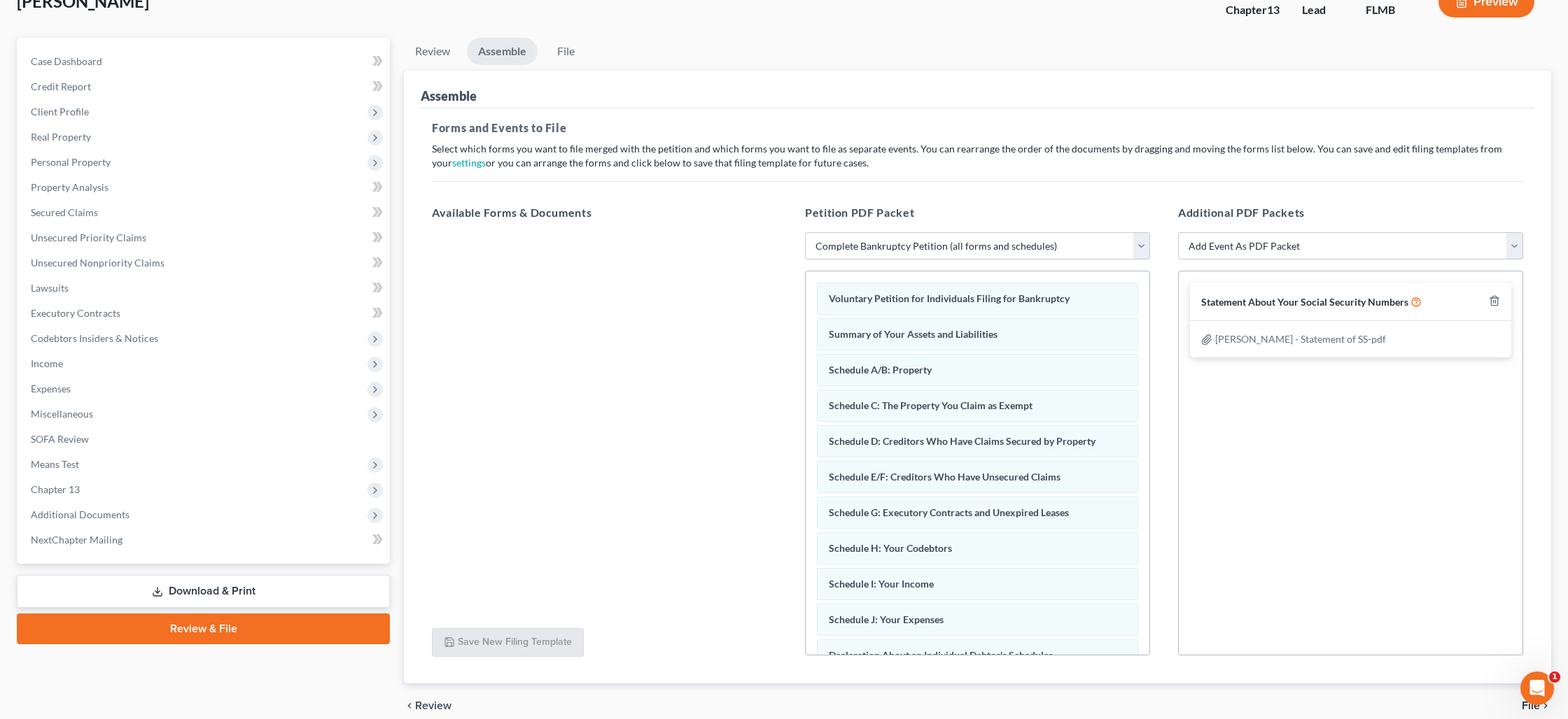
scroll to position [158, 0]
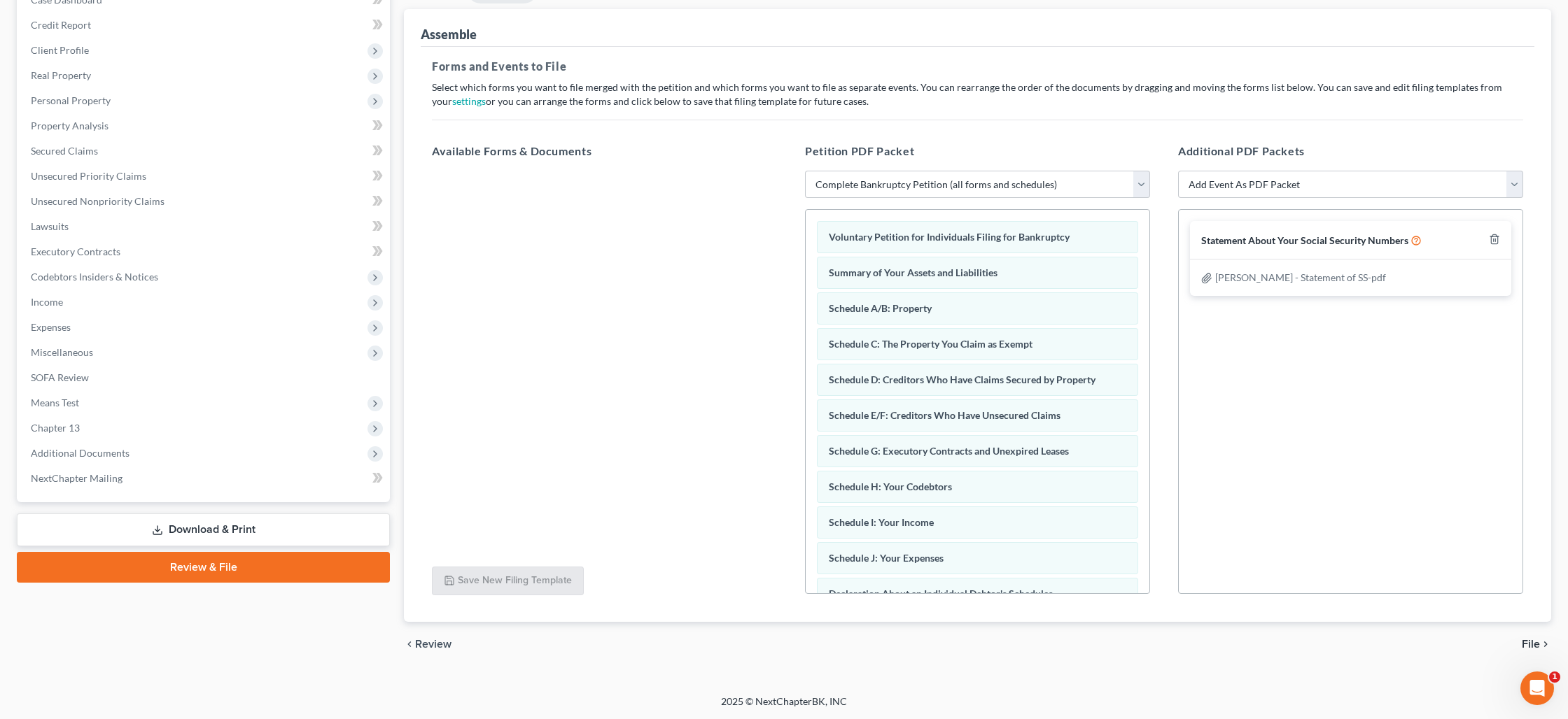
click at [1530, 647] on span "File" at bounding box center [1530, 644] width 18 height 11
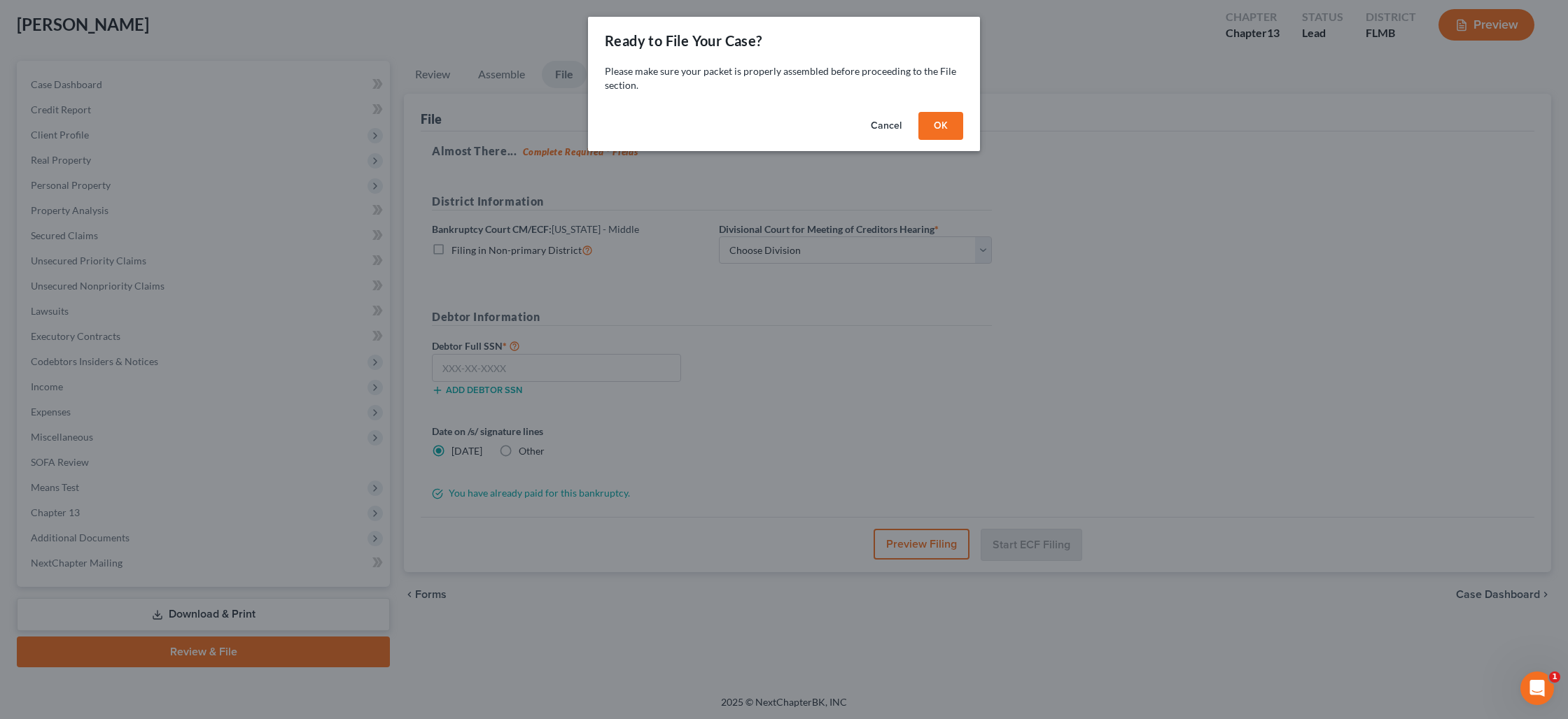
click at [947, 133] on button "OK" at bounding box center [941, 125] width 45 height 28
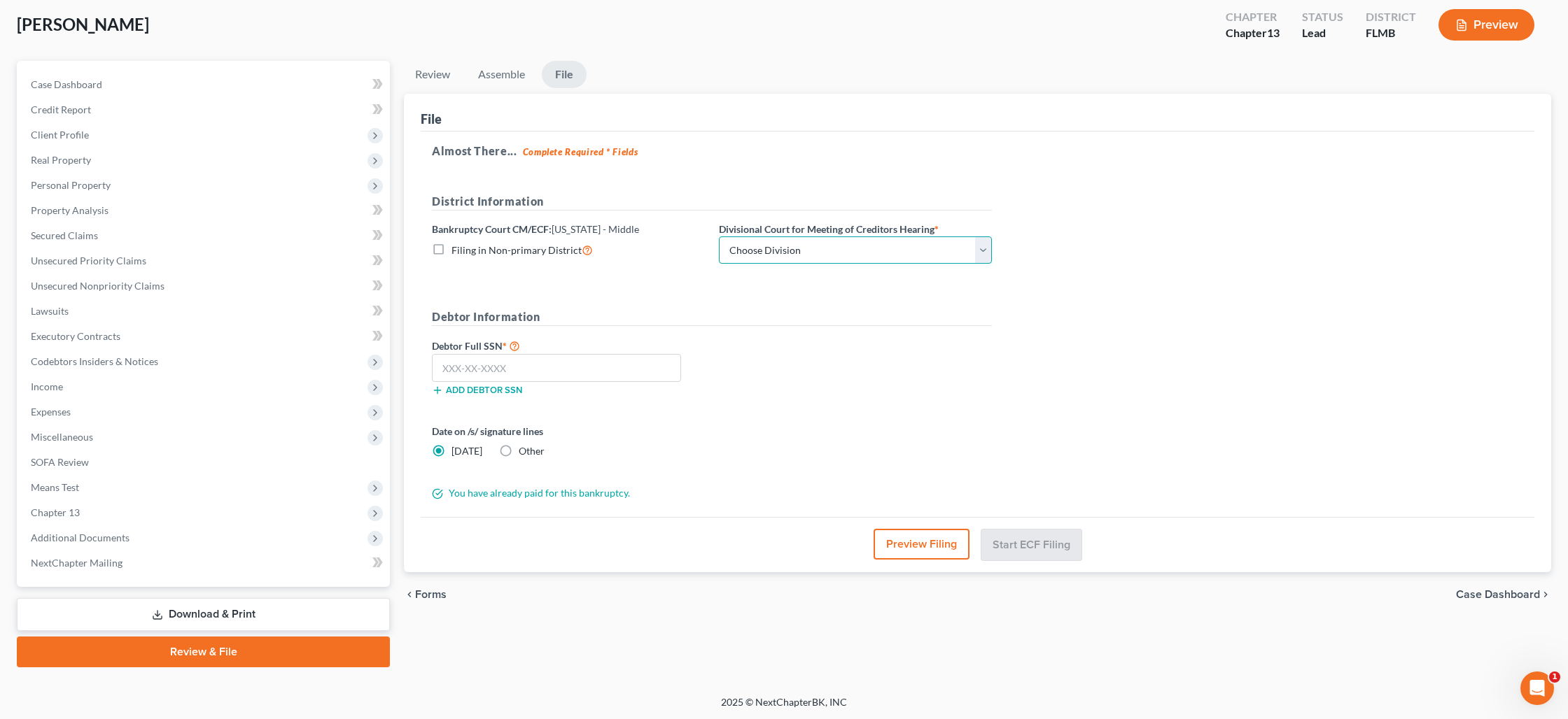
click at [849, 248] on select "Choose Division Fort Myers Jacksonville Orlando Tampa" at bounding box center [856, 251] width 273 height 28
select select "0"
click at [719, 237] on select "Choose Division Fort Myers Jacksonville Orlando Tampa" at bounding box center [856, 251] width 273 height 28
click at [568, 370] on input "text" at bounding box center [556, 368] width 249 height 28
type input "158-50-6318"
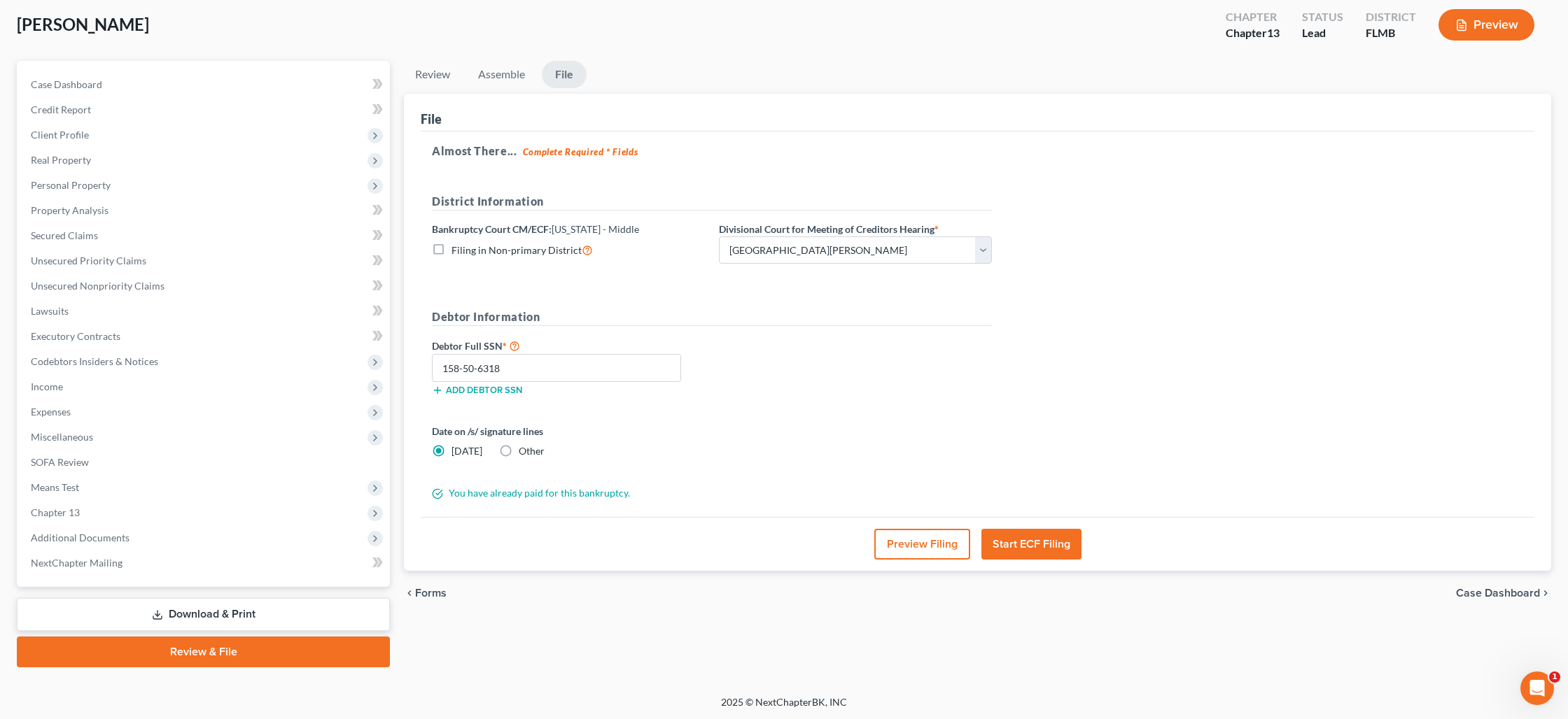
click at [1030, 552] on button "Start ECF Filing" at bounding box center [1031, 545] width 100 height 31
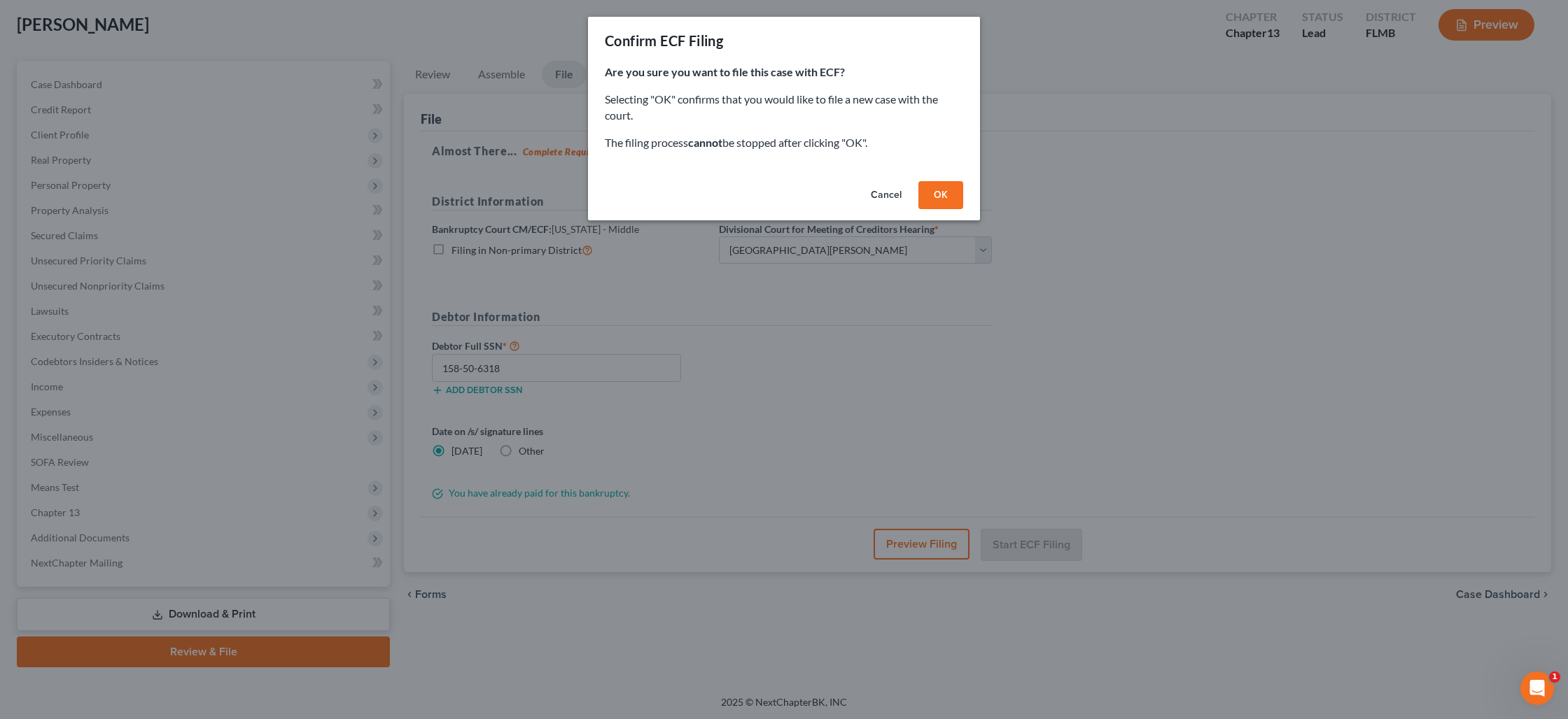
click at [949, 196] on button "OK" at bounding box center [941, 195] width 45 height 28
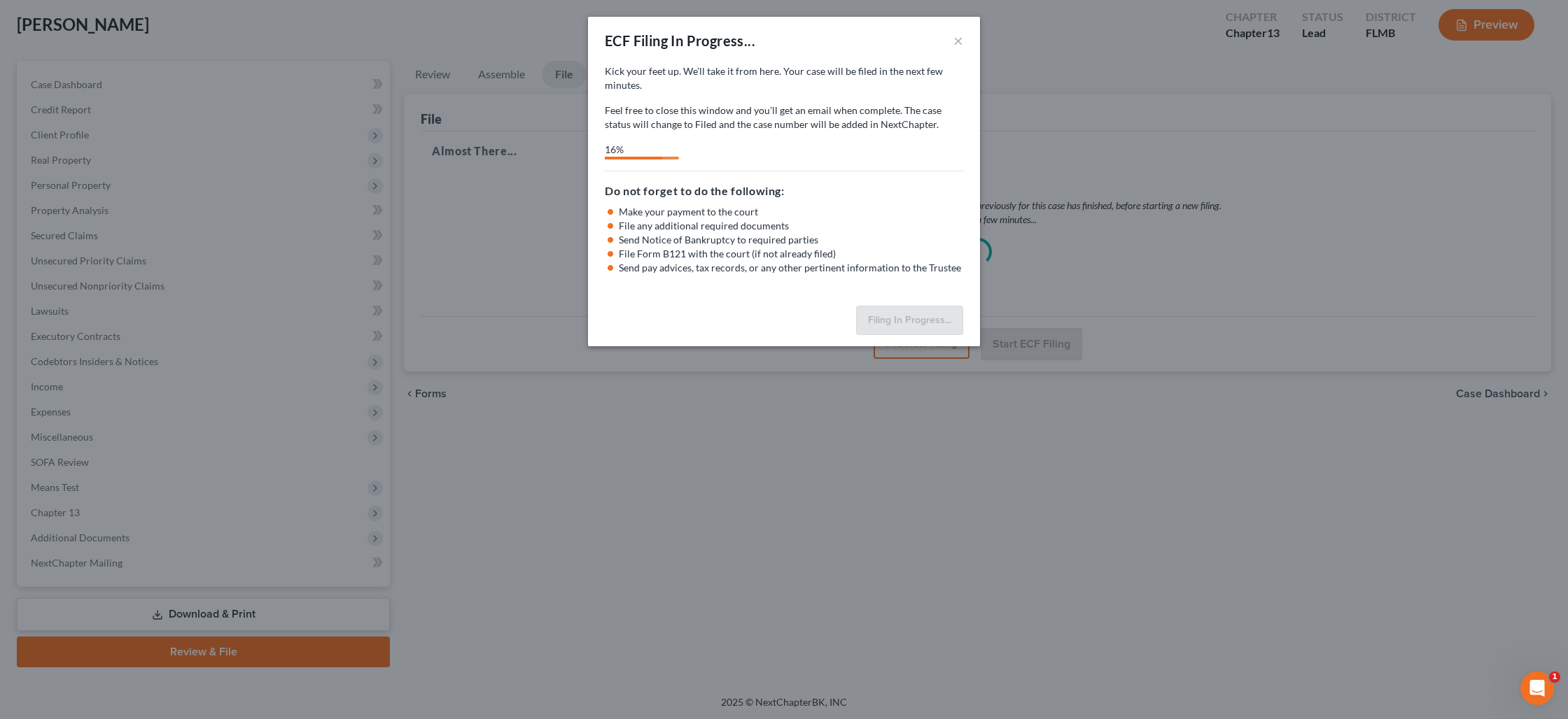
select select "0"
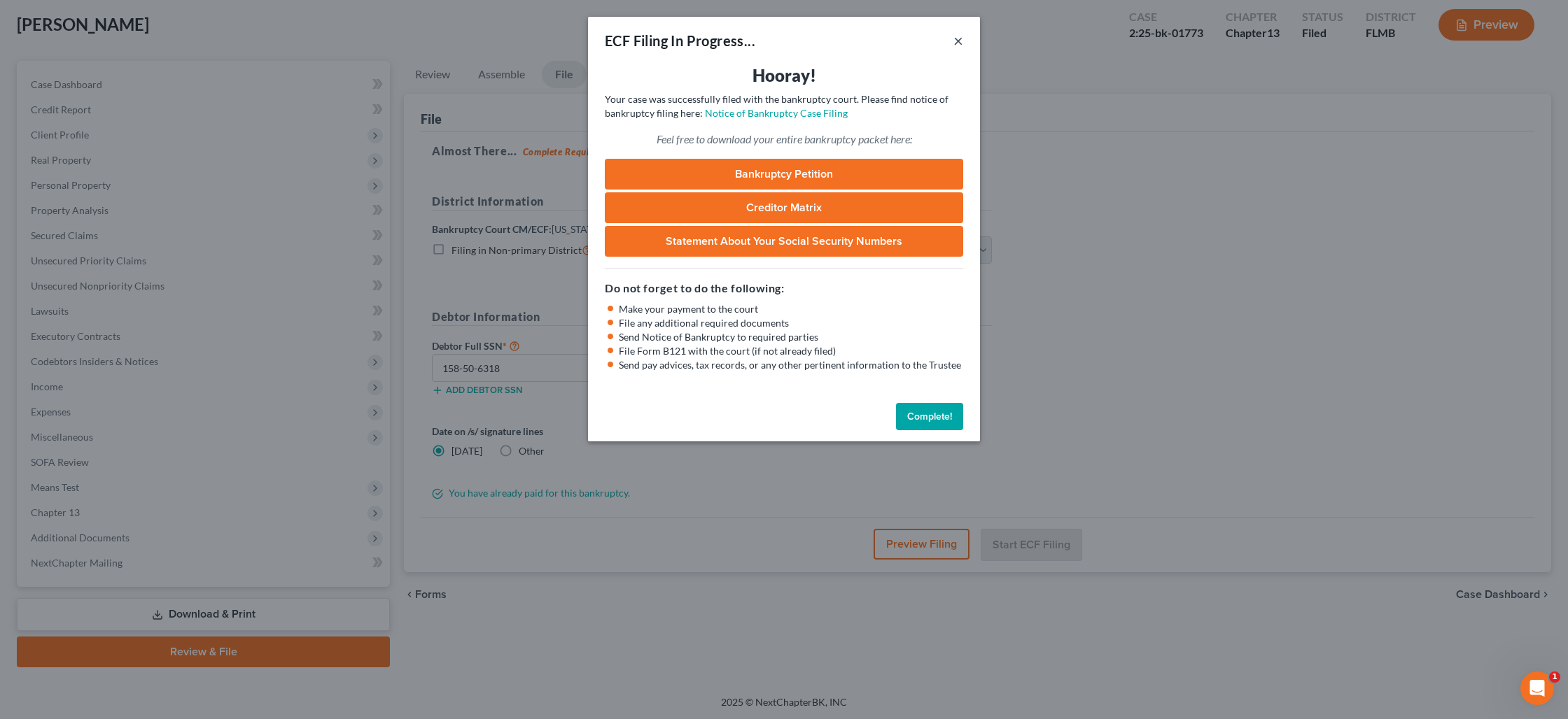
click at [957, 43] on button "×" at bounding box center [958, 41] width 9 height 17
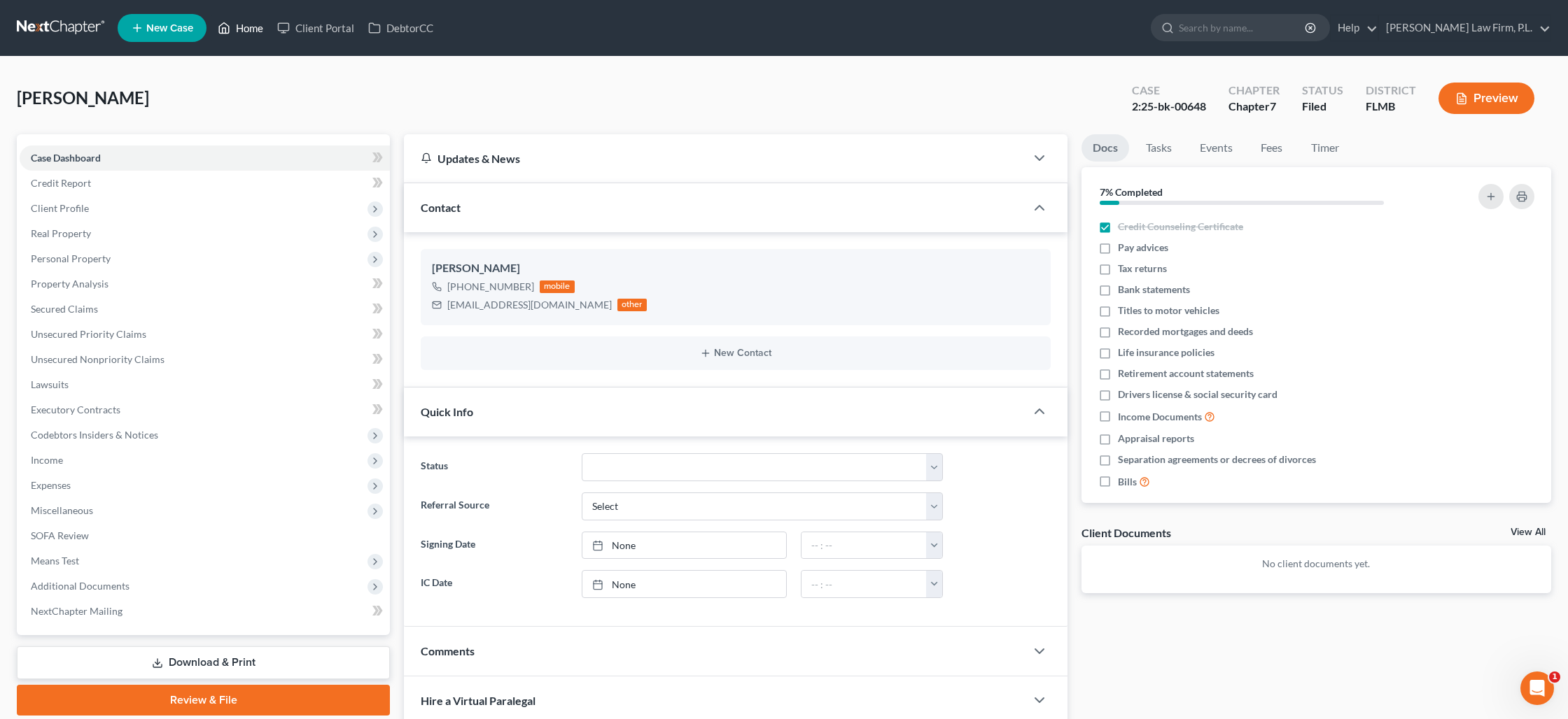
click at [249, 31] on link "Home" at bounding box center [239, 27] width 59 height 25
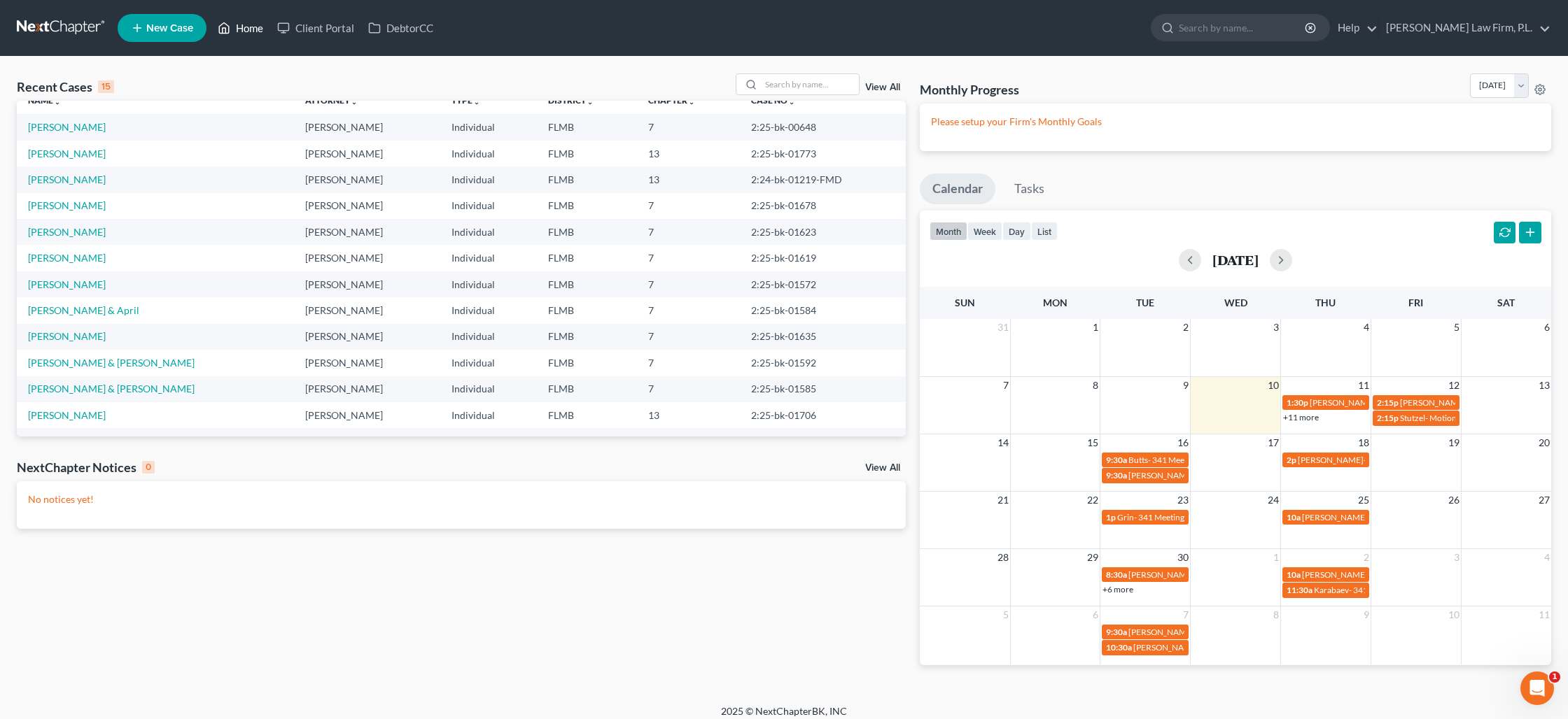
scroll to position [22, 0]
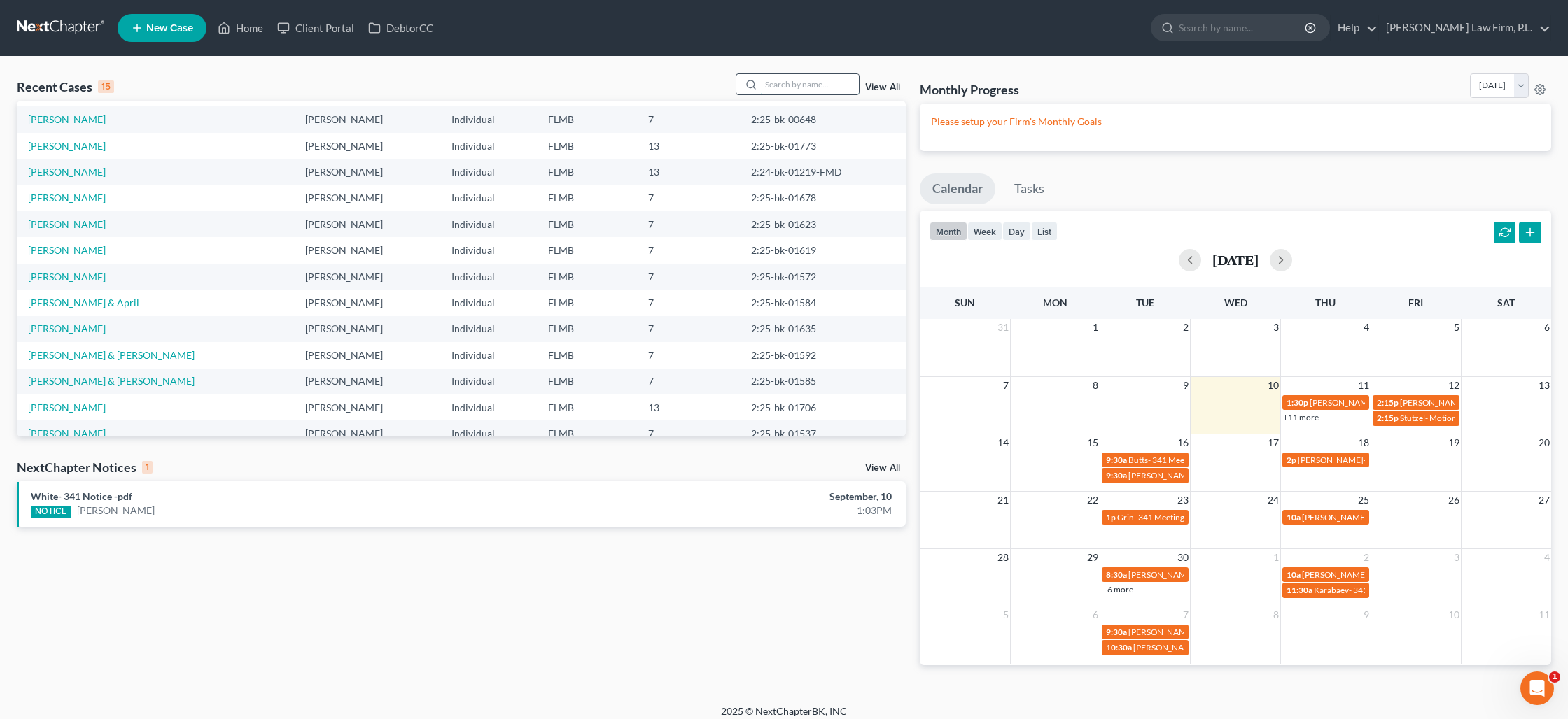
click at [776, 80] on input "search" at bounding box center [809, 84] width 98 height 21
type input "peters"
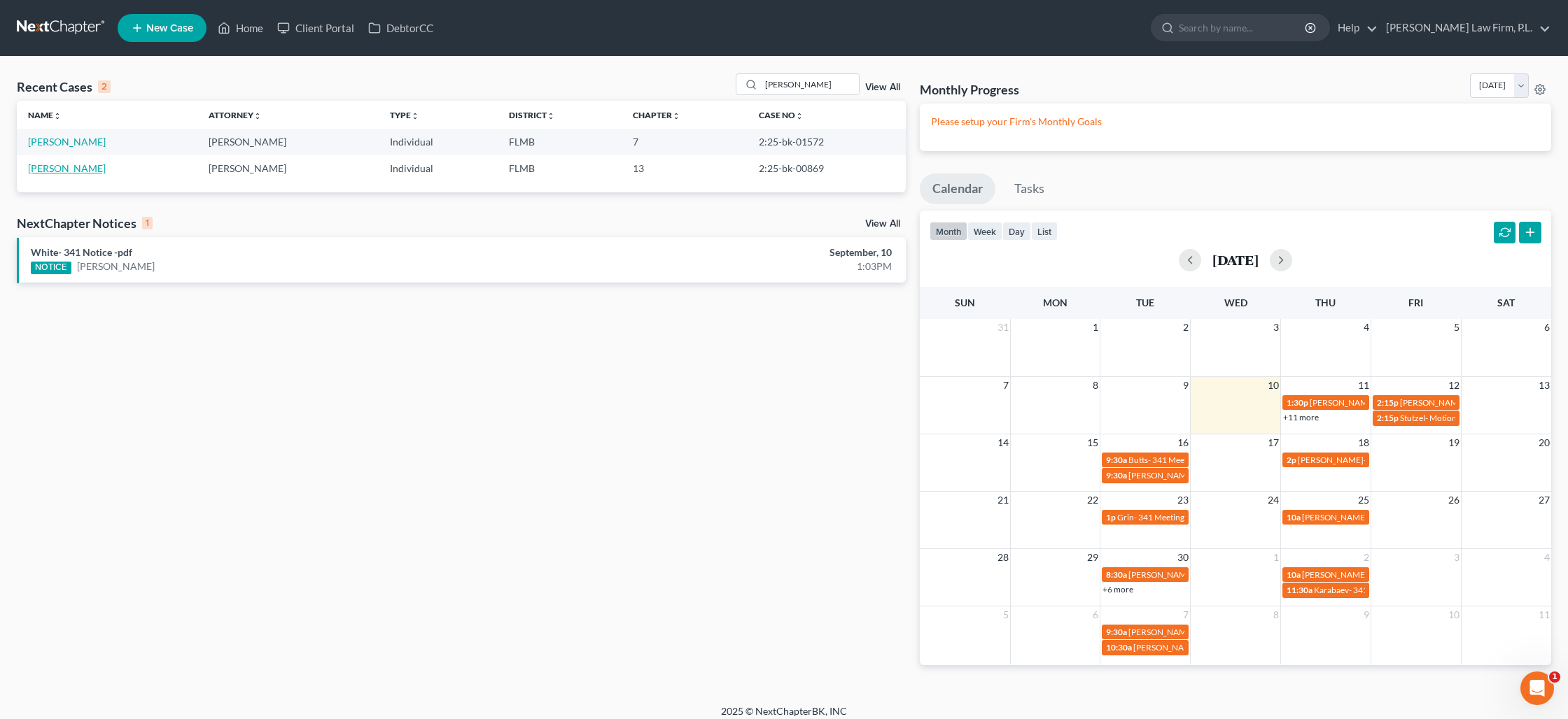
click at [66, 169] on link "Peters, Irene" at bounding box center [67, 168] width 78 height 12
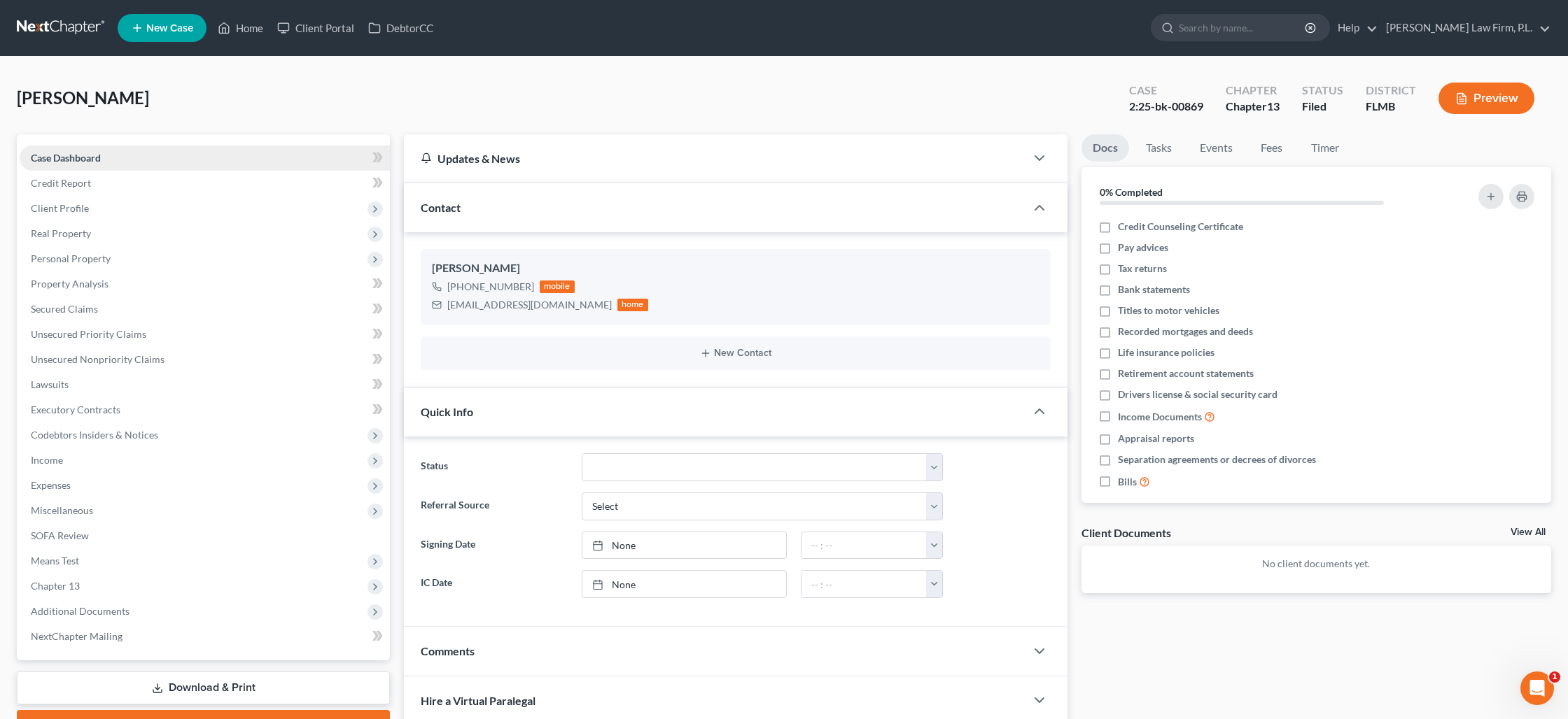
click at [109, 159] on link "Case Dashboard" at bounding box center [204, 158] width 370 height 25
click at [108, 205] on span "Client Profile" at bounding box center [204, 208] width 370 height 25
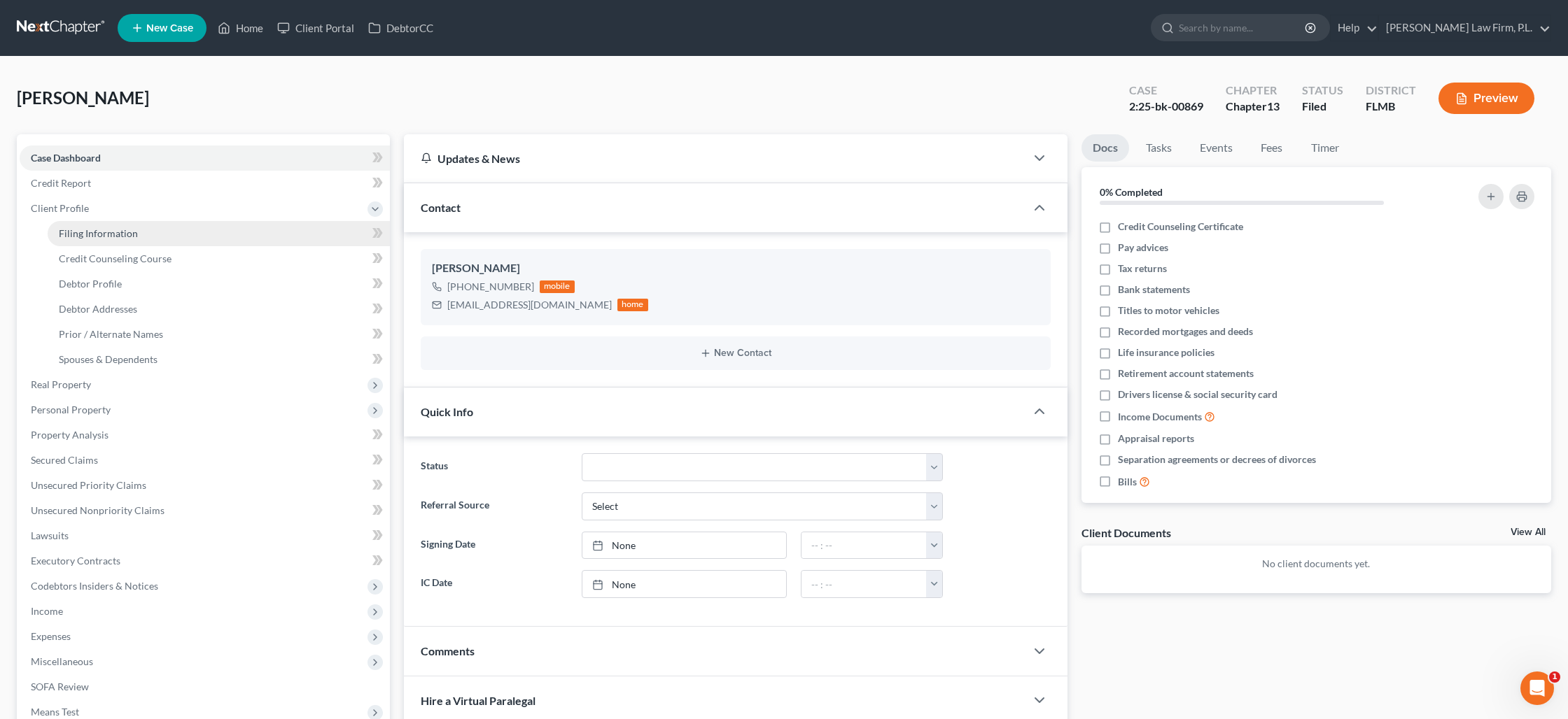
click at [119, 241] on link "Filing Information" at bounding box center [218, 233] width 342 height 25
select select "1"
select select "0"
select select "3"
select select "0"
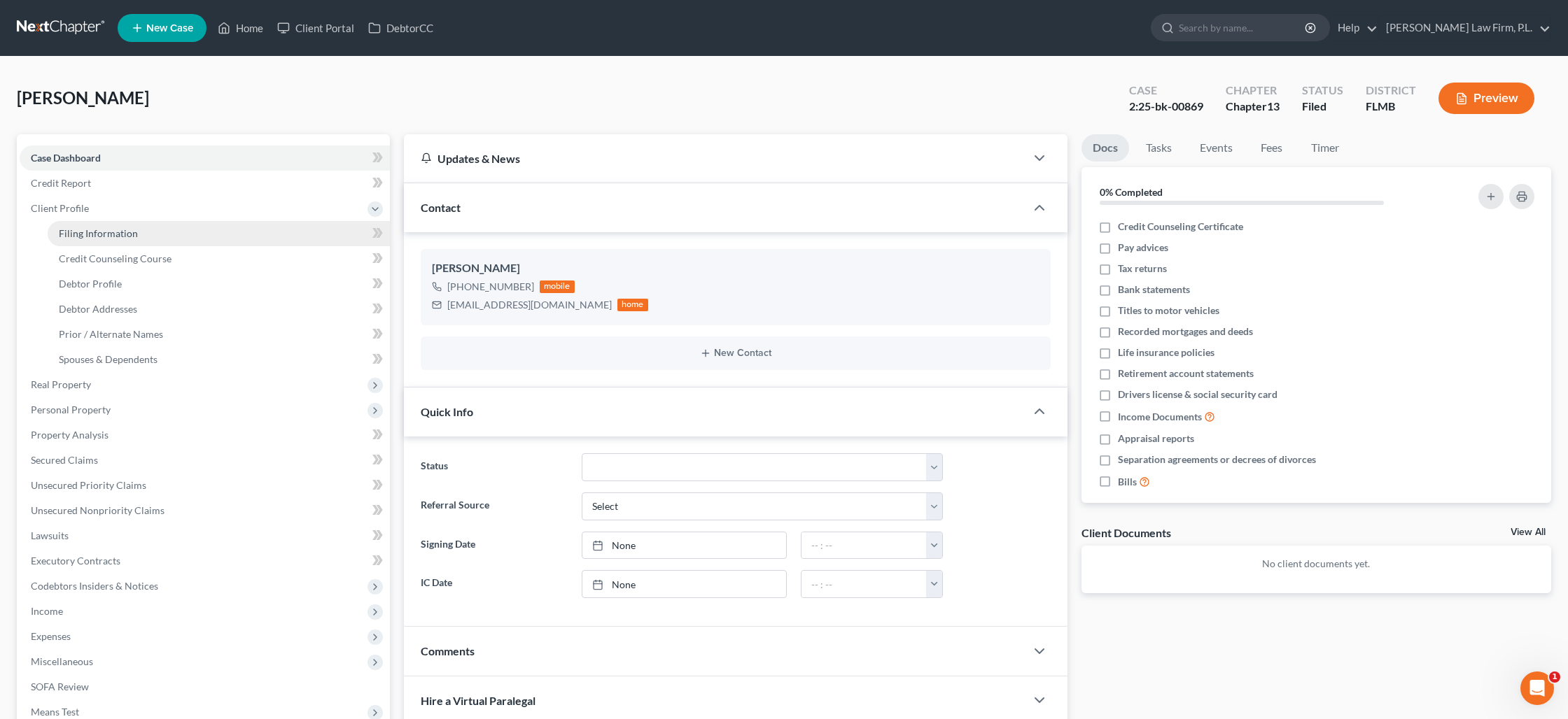
select select "9"
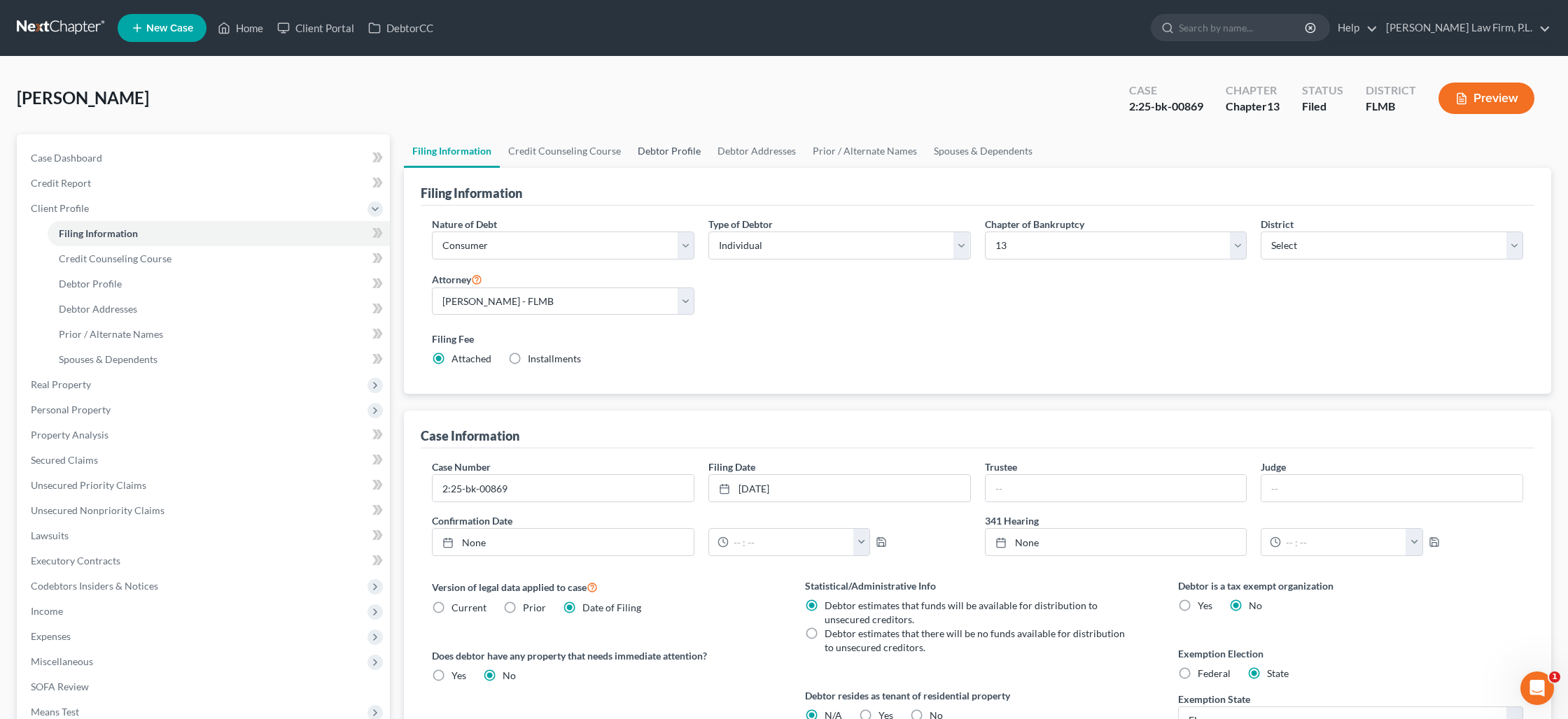
click at [688, 155] on link "Debtor Profile" at bounding box center [669, 151] width 80 height 33
select select "0"
